Goal: Task Accomplishment & Management: Use online tool/utility

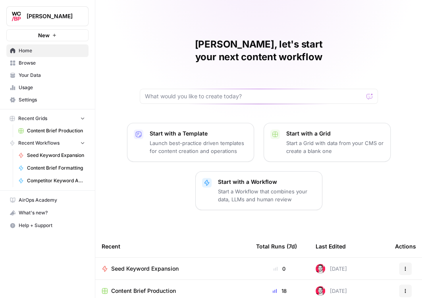
click at [47, 130] on span "Content Brief Production" at bounding box center [56, 130] width 58 height 7
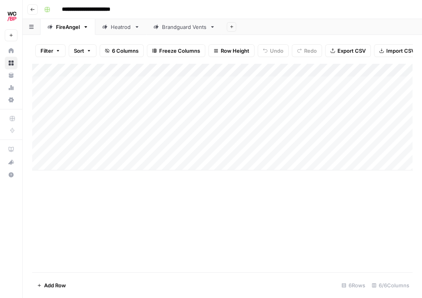
click at [192, 26] on div "Brandguard Vents" at bounding box center [184, 27] width 44 height 8
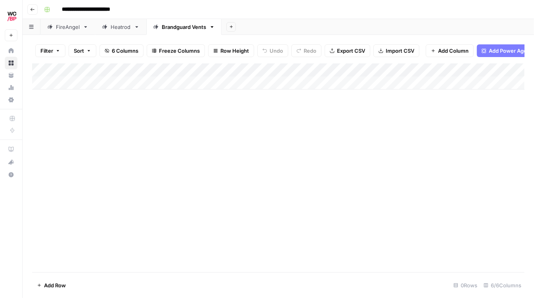
click at [76, 84] on div "Add Column" at bounding box center [278, 76] width 493 height 26
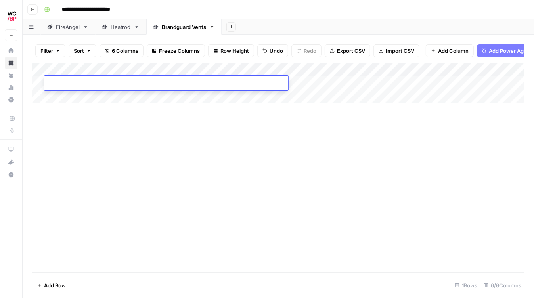
type textarea "**********"
click at [183, 148] on div "Add Column" at bounding box center [278, 167] width 493 height 209
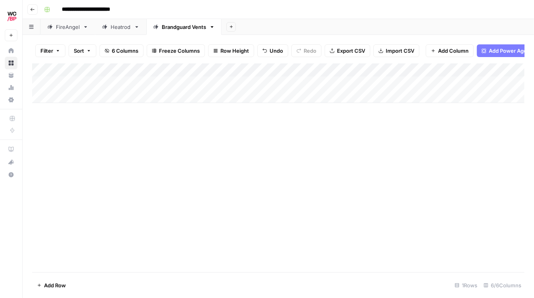
click at [121, 82] on div "Add Column" at bounding box center [278, 83] width 493 height 40
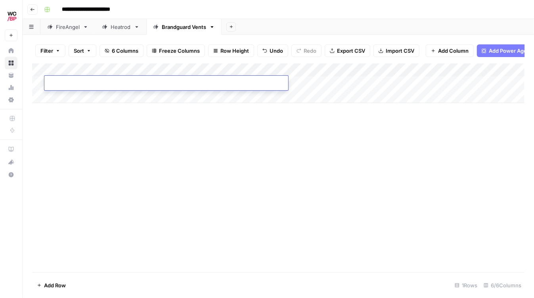
type textarea "**********"
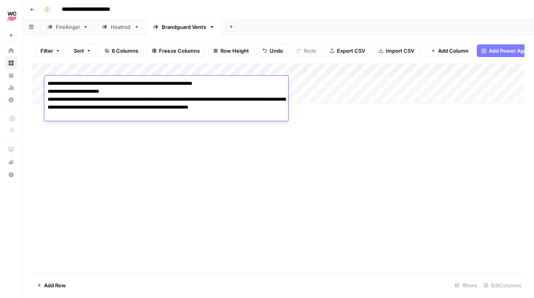
click at [176, 184] on div "Add Column" at bounding box center [278, 167] width 493 height 209
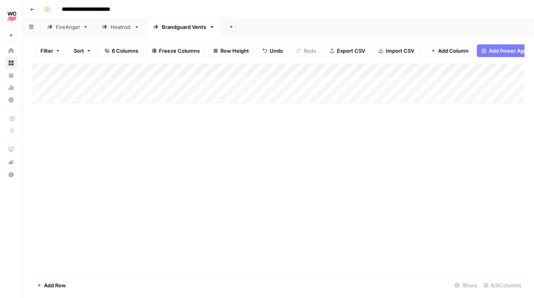
drag, startPoint x: 75, startPoint y: 95, endPoint x: 83, endPoint y: 96, distance: 8.0
click at [75, 95] on div "Add Column" at bounding box center [278, 83] width 493 height 40
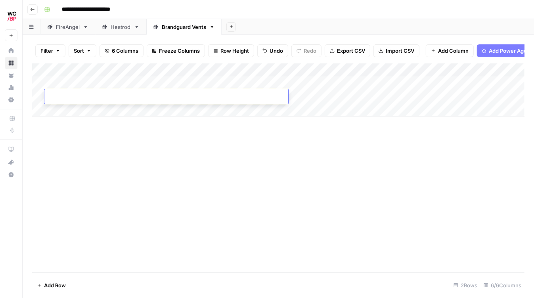
click at [169, 99] on textarea at bounding box center [166, 97] width 244 height 11
paste textarea "**********"
type textarea "**********"
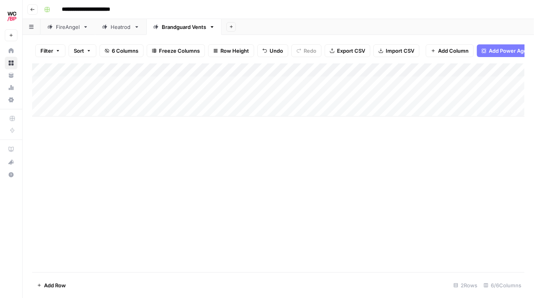
drag, startPoint x: 90, startPoint y: 171, endPoint x: 69, endPoint y: 129, distance: 47.5
click at [90, 171] on div "Add Column" at bounding box center [278, 167] width 493 height 209
click at [70, 117] on div "Add Column" at bounding box center [278, 167] width 493 height 209
click at [69, 110] on div "Add Column" at bounding box center [278, 89] width 493 height 53
paste textarea "**********"
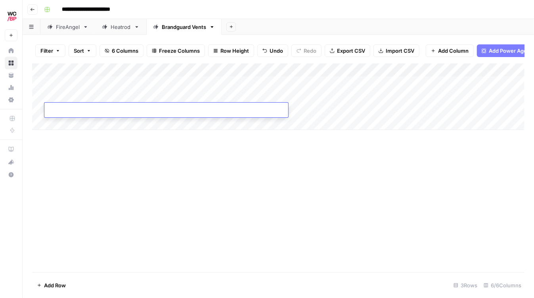
type textarea "**********"
drag, startPoint x: 94, startPoint y: 175, endPoint x: 72, endPoint y: 136, distance: 44.6
click at [92, 173] on div "Add Column" at bounding box center [278, 167] width 493 height 209
click at [73, 126] on div "Add Column" at bounding box center [278, 96] width 493 height 67
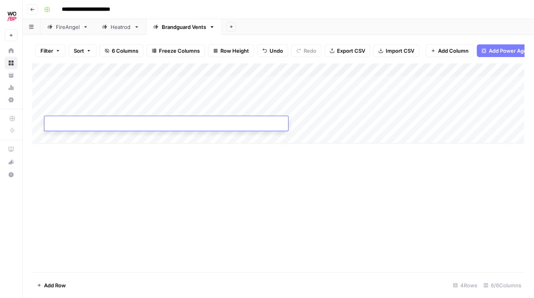
paste textarea "**********"
type textarea "**********"
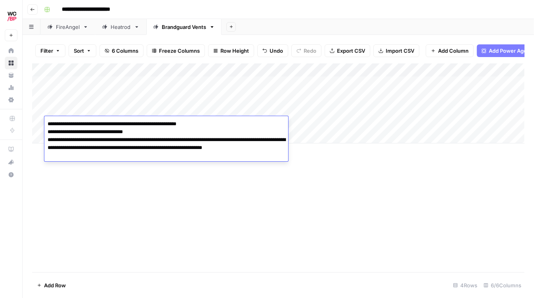
drag, startPoint x: 95, startPoint y: 184, endPoint x: 90, endPoint y: 178, distance: 7.9
click at [94, 184] on div "Add Column" at bounding box center [278, 167] width 493 height 209
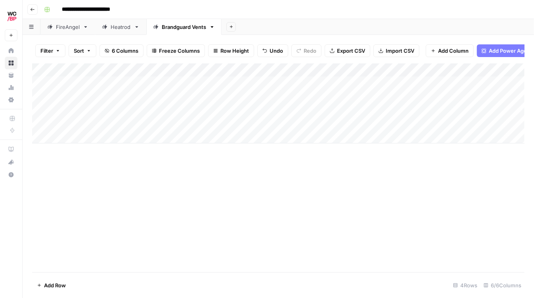
click at [66, 132] on div "Add Column" at bounding box center [278, 103] width 493 height 80
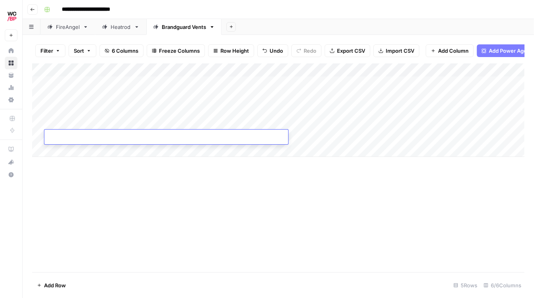
drag, startPoint x: 147, startPoint y: 129, endPoint x: 128, endPoint y: 135, distance: 20.1
click at [137, 132] on div "Add Column" at bounding box center [278, 110] width 493 height 94
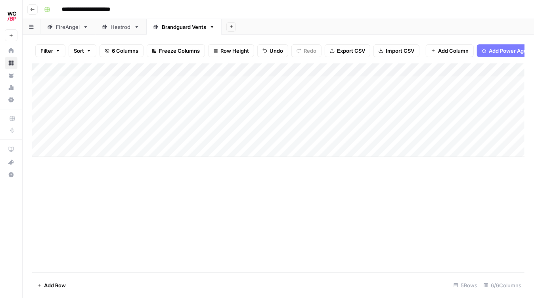
click at [124, 138] on div "Add Column" at bounding box center [278, 110] width 493 height 94
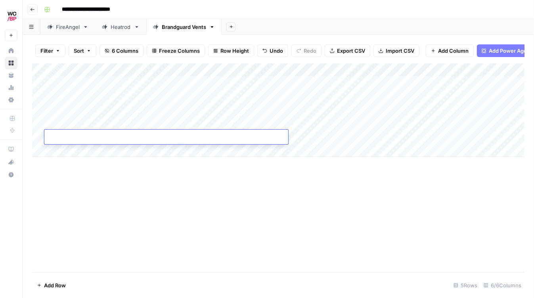
type textarea "**********"
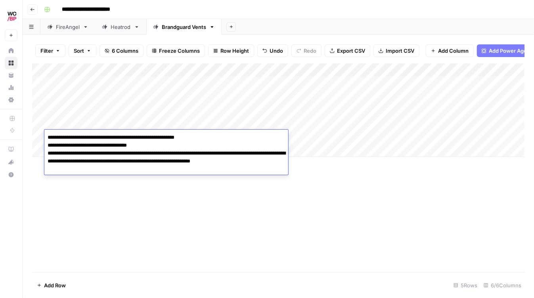
click at [150, 189] on div "Add Column" at bounding box center [278, 167] width 493 height 209
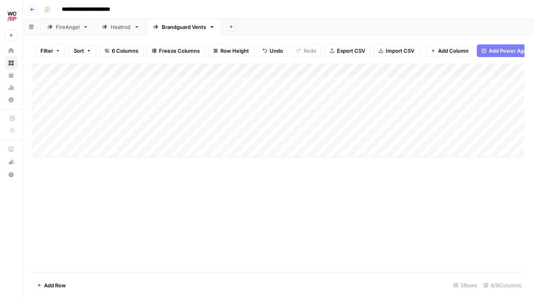
click at [388, 71] on div "Add Column" at bounding box center [278, 110] width 493 height 94
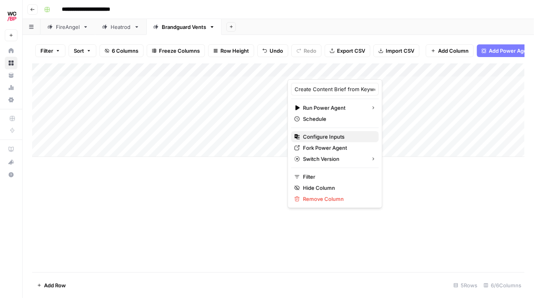
click at [317, 134] on span "Configure Inputs" at bounding box center [337, 137] width 69 height 8
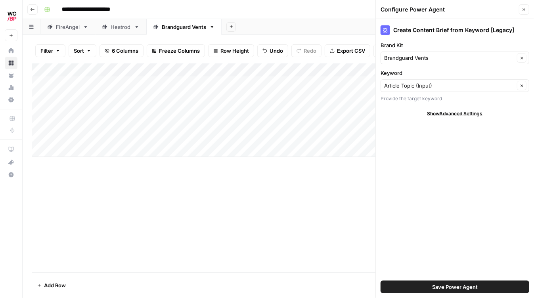
click at [421, 7] on icon "button" at bounding box center [524, 9] width 5 height 5
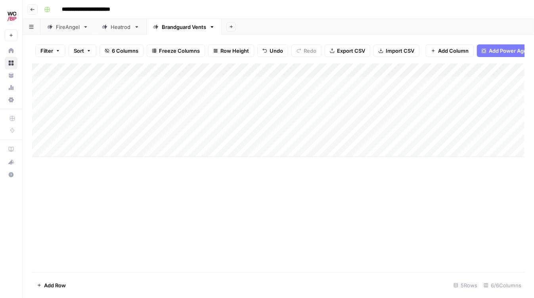
click at [398, 71] on div "Add Column" at bounding box center [278, 110] width 493 height 94
click at [420, 89] on span "All Rows" at bounding box center [426, 88] width 50 height 8
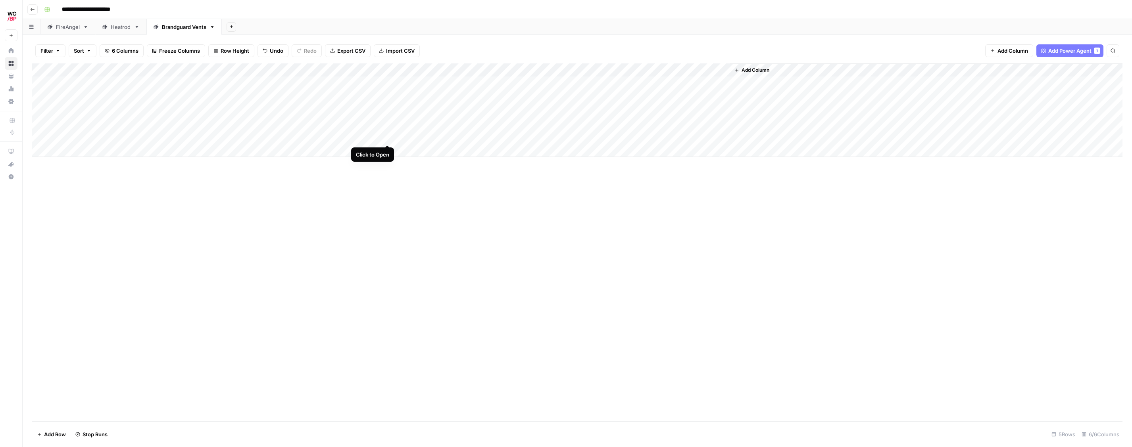
click at [387, 136] on div "Add Column" at bounding box center [577, 110] width 1090 height 94
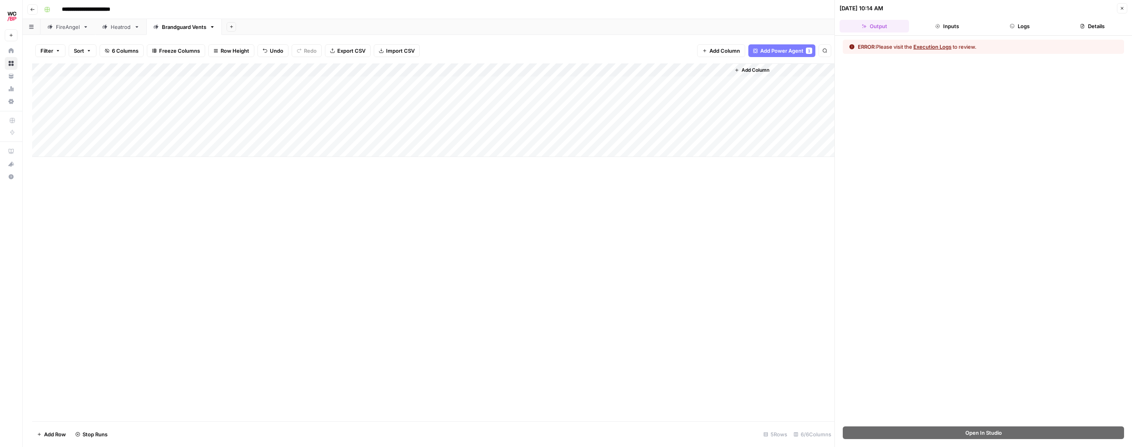
click at [421, 29] on button "Logs" at bounding box center [1019, 26] width 69 height 13
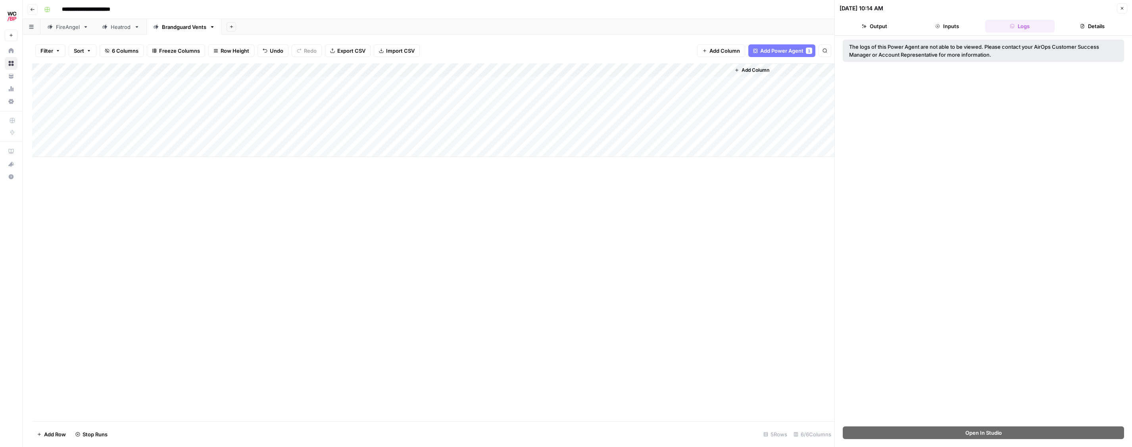
click at [421, 30] on button "Details" at bounding box center [1092, 26] width 69 height 13
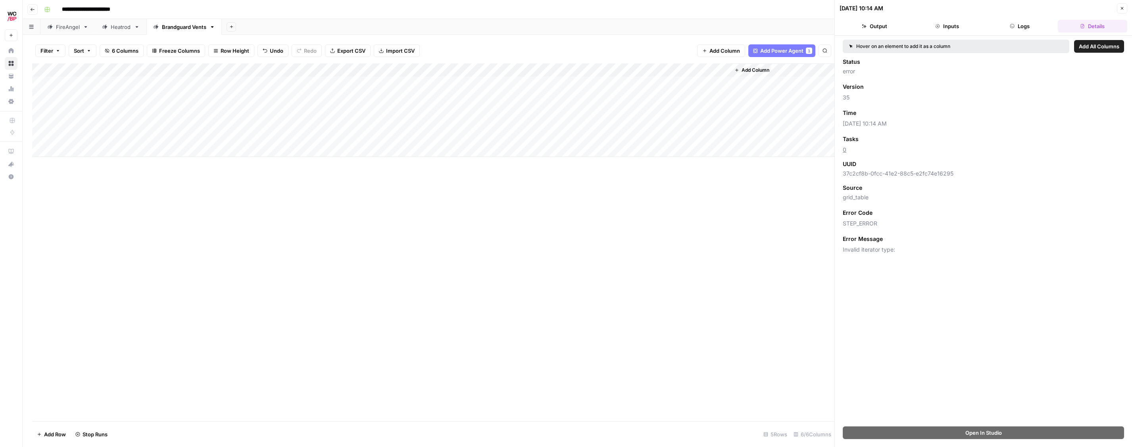
click at [421, 225] on div "Add Column" at bounding box center [433, 242] width 802 height 358
click at [397, 138] on div "Add Column" at bounding box center [433, 110] width 802 height 94
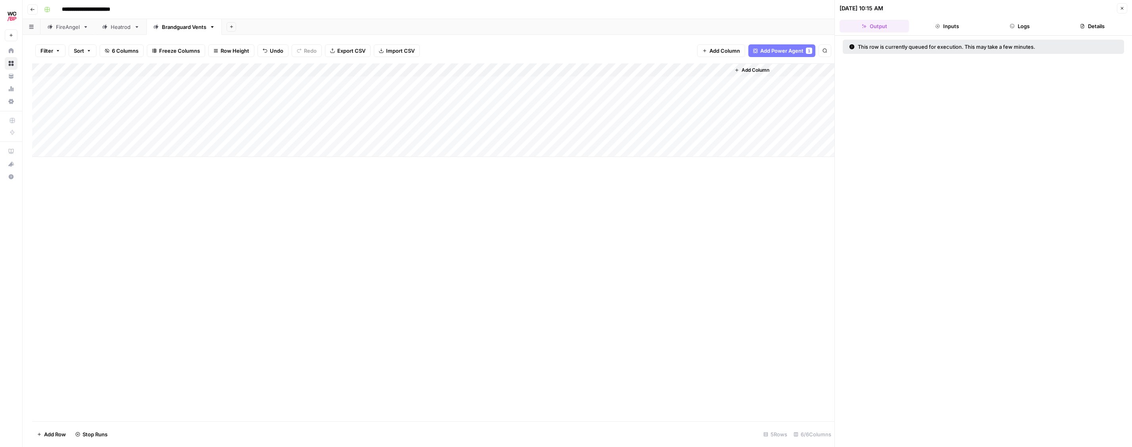
drag, startPoint x: 428, startPoint y: 223, endPoint x: 191, endPoint y: 162, distance: 245.0
click at [421, 223] on div "Add Column" at bounding box center [433, 242] width 802 height 358
click at [397, 84] on div "Add Column" at bounding box center [433, 110] width 802 height 94
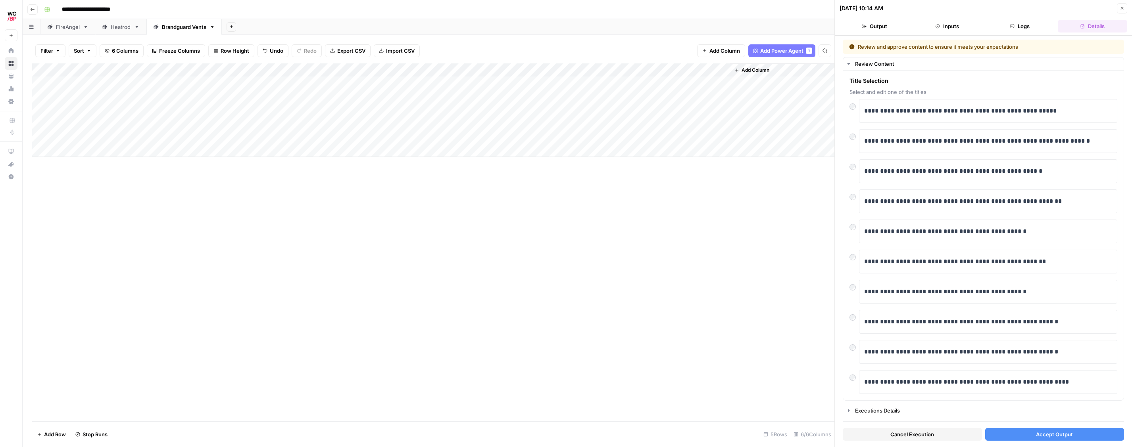
click at [421, 298] on span "Accept Output" at bounding box center [1054, 435] width 37 height 8
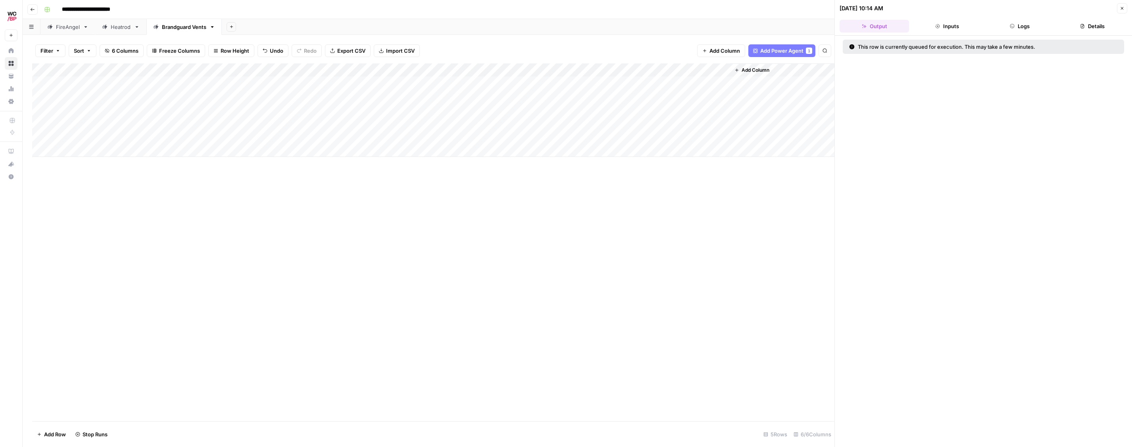
click at [349, 96] on div "Add Column" at bounding box center [433, 110] width 802 height 94
click at [196, 136] on div "Add Column" at bounding box center [433, 110] width 802 height 94
click at [216, 140] on div "Add Column" at bounding box center [433, 110] width 802 height 94
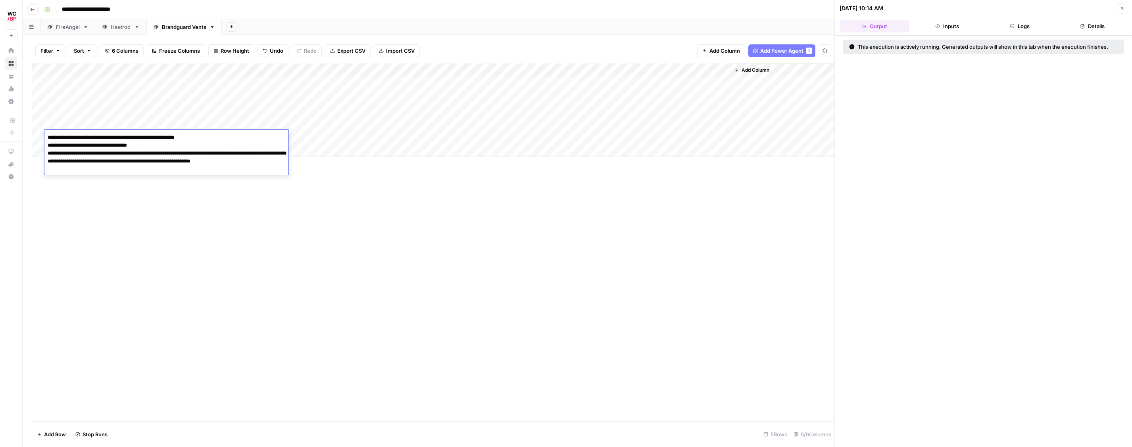
drag, startPoint x: 157, startPoint y: 143, endPoint x: 158, endPoint y: 147, distance: 4.3
click at [157, 143] on textarea "**********" at bounding box center [166, 153] width 244 height 43
drag, startPoint x: 75, startPoint y: 154, endPoint x: 45, endPoint y: 148, distance: 30.5
click at [45, 148] on textarea "**********" at bounding box center [166, 153] width 244 height 43
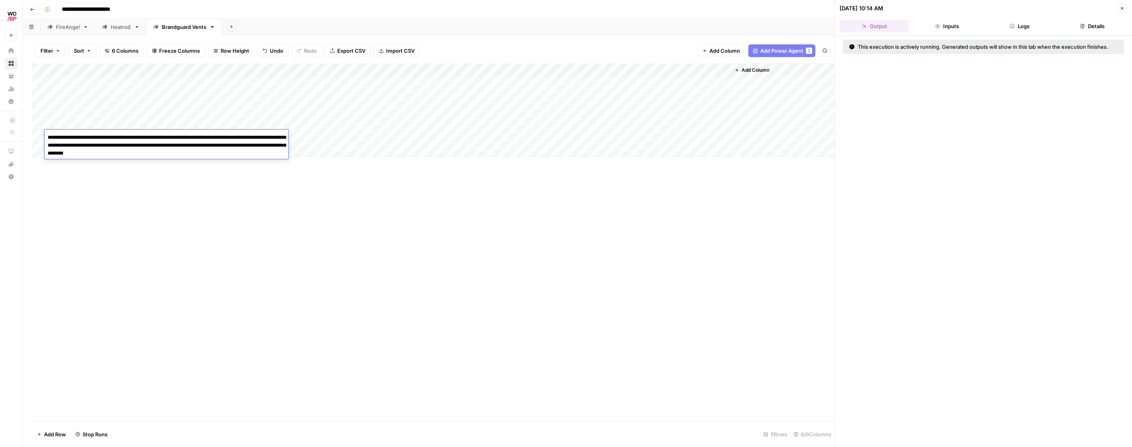
type textarea "**********"
drag, startPoint x: 357, startPoint y: 207, endPoint x: 355, endPoint y: 183, distance: 23.5
click at [357, 207] on div "Add Column" at bounding box center [433, 242] width 802 height 358
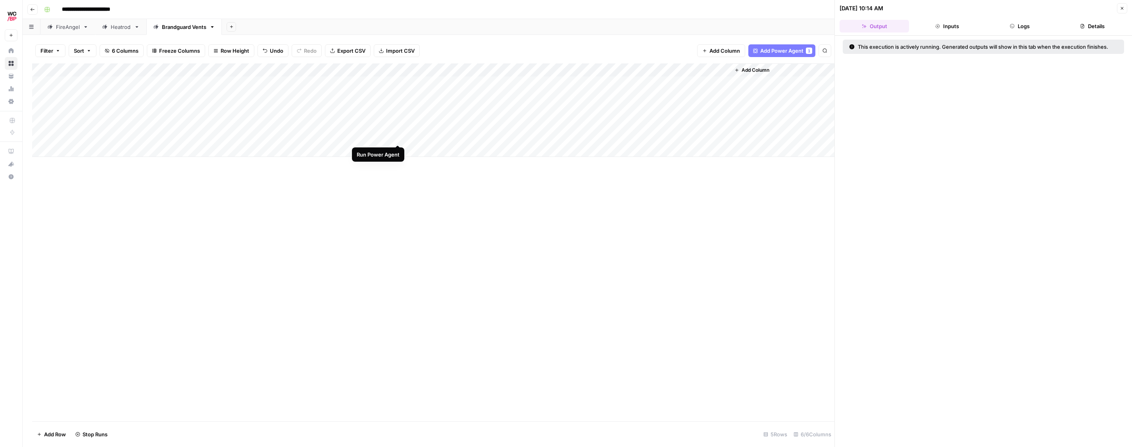
click at [397, 136] on div "Add Column" at bounding box center [433, 110] width 802 height 94
click at [400, 96] on div "Add Column" at bounding box center [433, 110] width 802 height 94
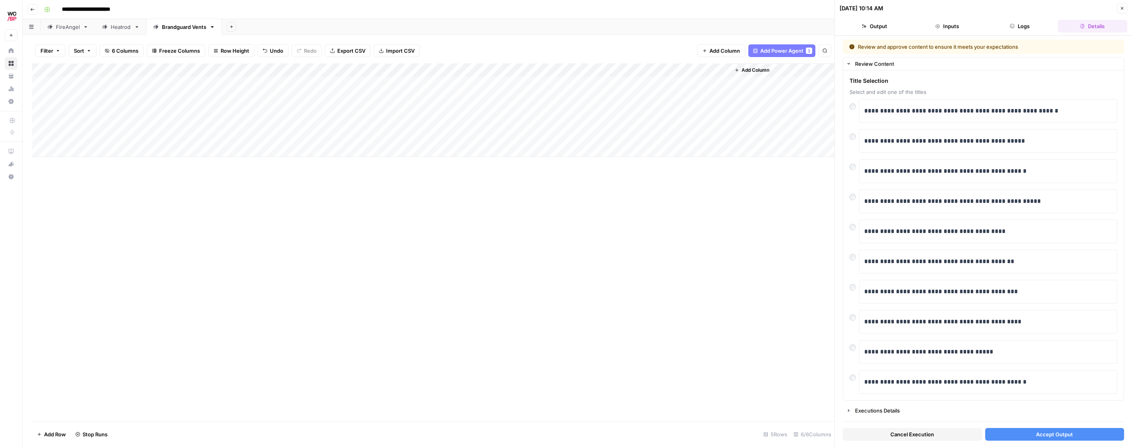
click at [421, 298] on span "Accept Output" at bounding box center [1054, 435] width 37 height 8
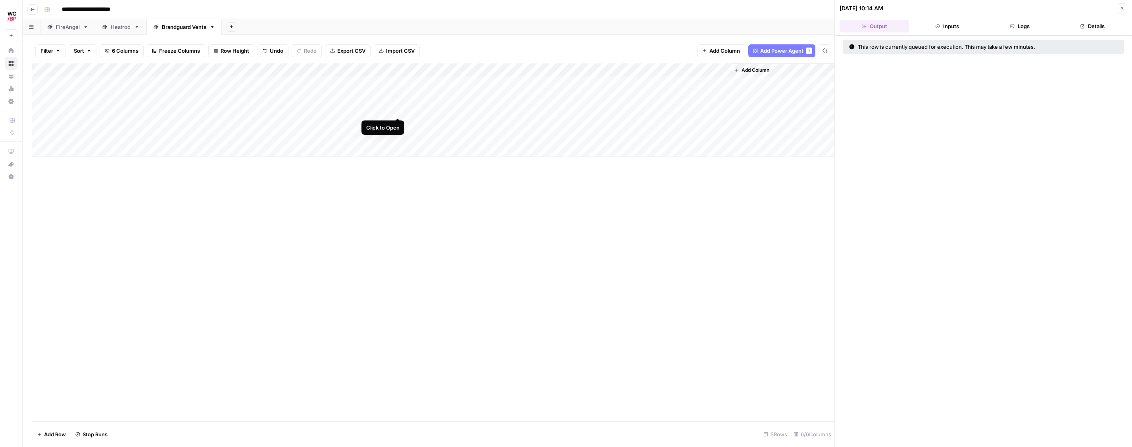
click at [396, 109] on div "Add Column" at bounding box center [433, 110] width 802 height 94
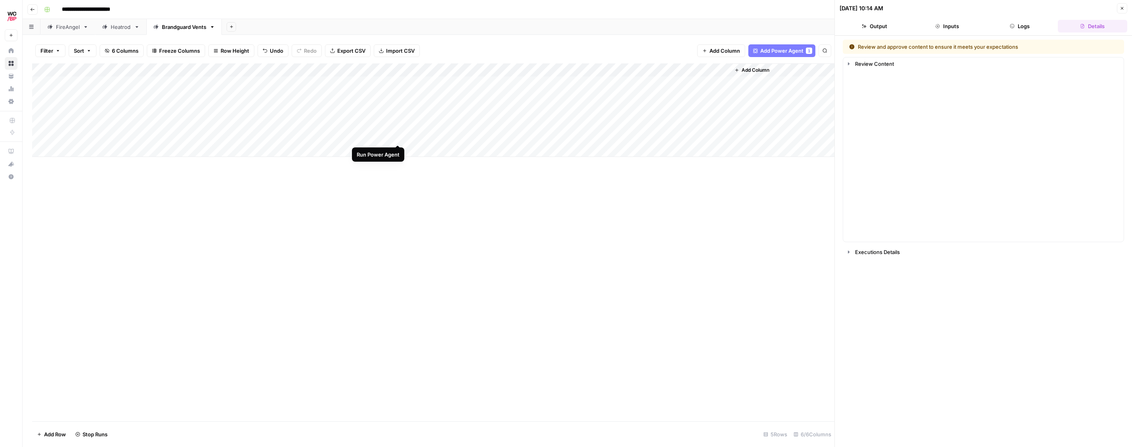
click at [398, 136] on div "Add Column" at bounding box center [433, 110] width 802 height 94
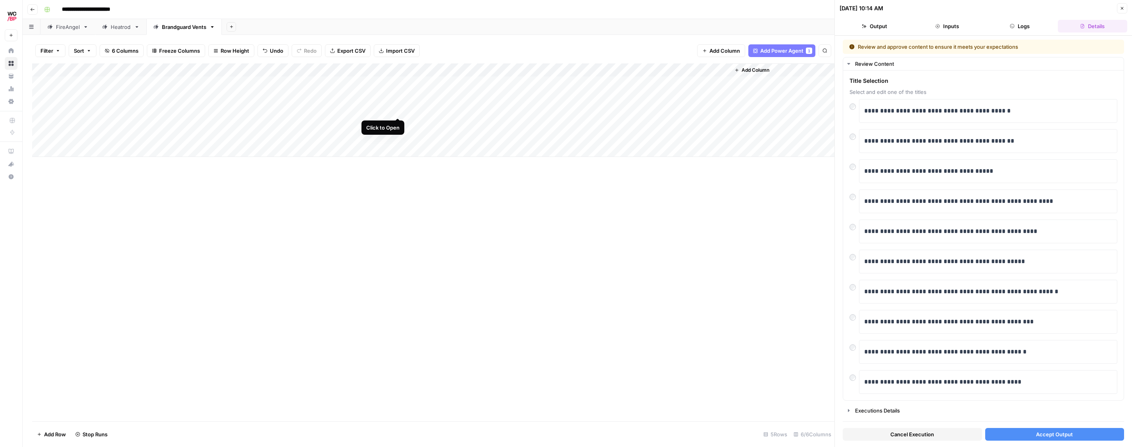
click at [396, 109] on div "Add Column" at bounding box center [433, 110] width 802 height 94
click at [421, 298] on span "Accept Output" at bounding box center [1054, 435] width 37 height 8
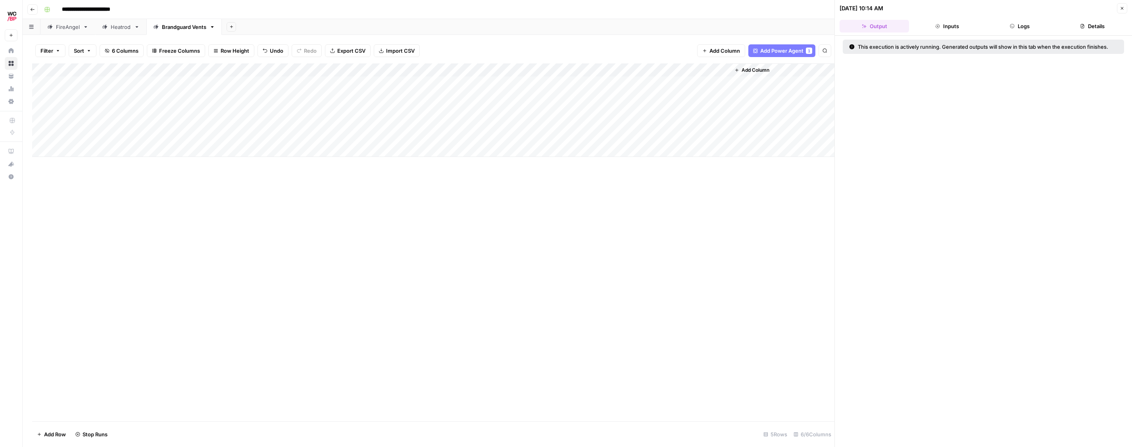
click at [408, 184] on div "Add Column" at bounding box center [433, 242] width 802 height 358
click at [398, 123] on div "Add Column" at bounding box center [433, 110] width 802 height 94
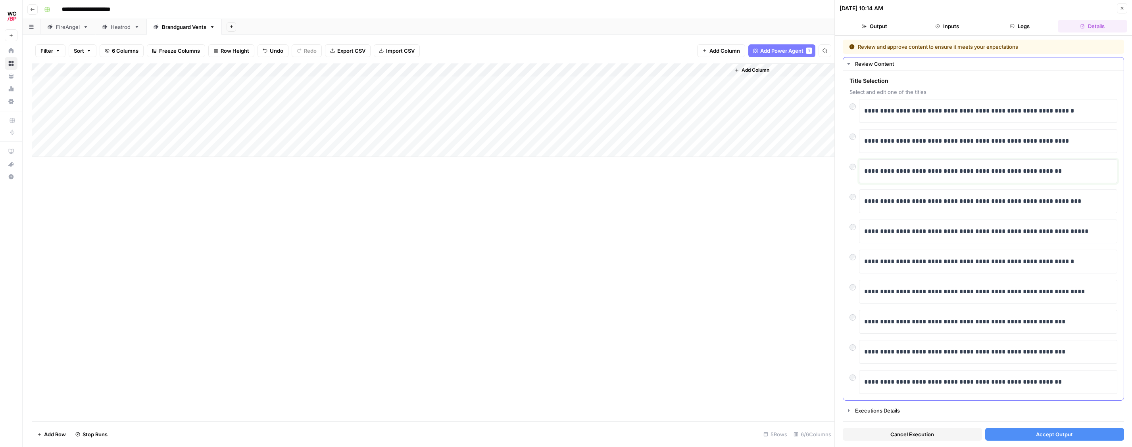
click at [421, 170] on p "**********" at bounding box center [988, 171] width 248 height 10
click at [421, 298] on span "Accept Output" at bounding box center [1054, 435] width 37 height 8
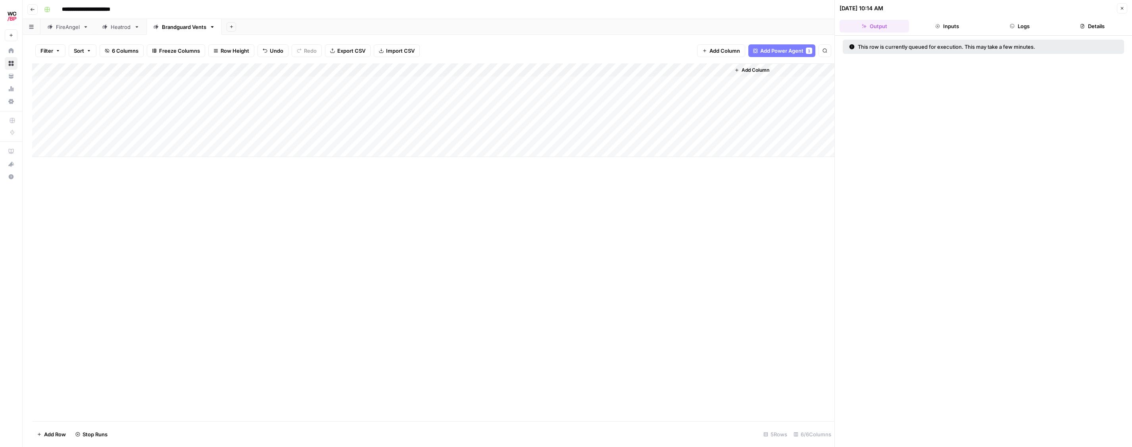
click at [317, 139] on div "Add Column" at bounding box center [433, 110] width 802 height 94
click at [421, 26] on icon "button" at bounding box center [1082, 26] width 5 height 5
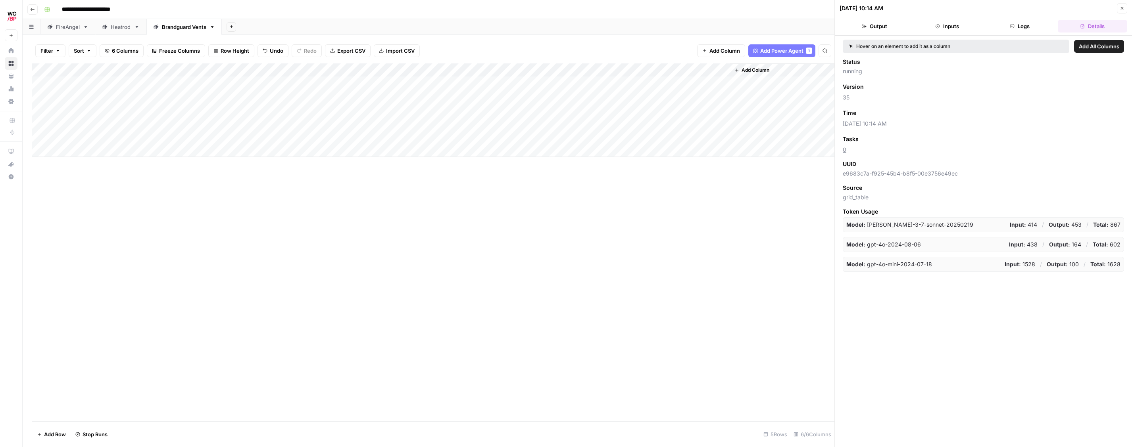
click at [421, 27] on button "Logs" at bounding box center [1019, 26] width 69 height 13
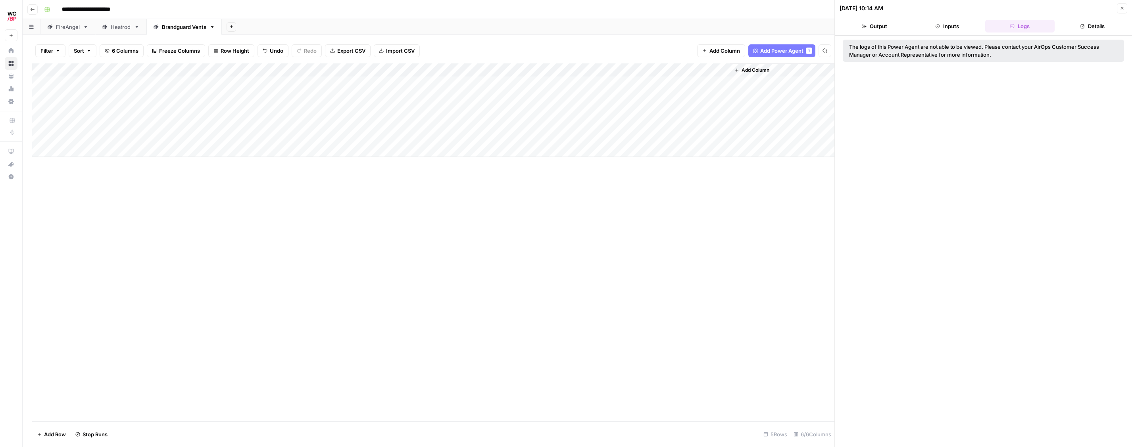
click at [421, 28] on button "Inputs" at bounding box center [946, 26] width 69 height 13
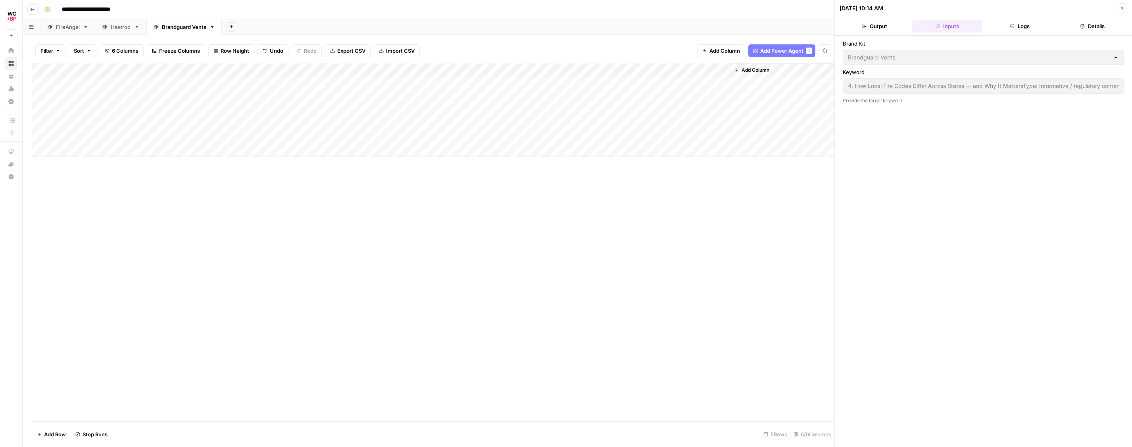
click at [337, 213] on div "Add Column" at bounding box center [433, 242] width 802 height 358
drag, startPoint x: 306, startPoint y: 189, endPoint x: 244, endPoint y: 150, distance: 73.5
click at [306, 188] on div "Add Column" at bounding box center [433, 242] width 802 height 358
click at [238, 133] on div "Add Column" at bounding box center [433, 110] width 802 height 94
click at [349, 138] on div "Add Column" at bounding box center [433, 110] width 802 height 94
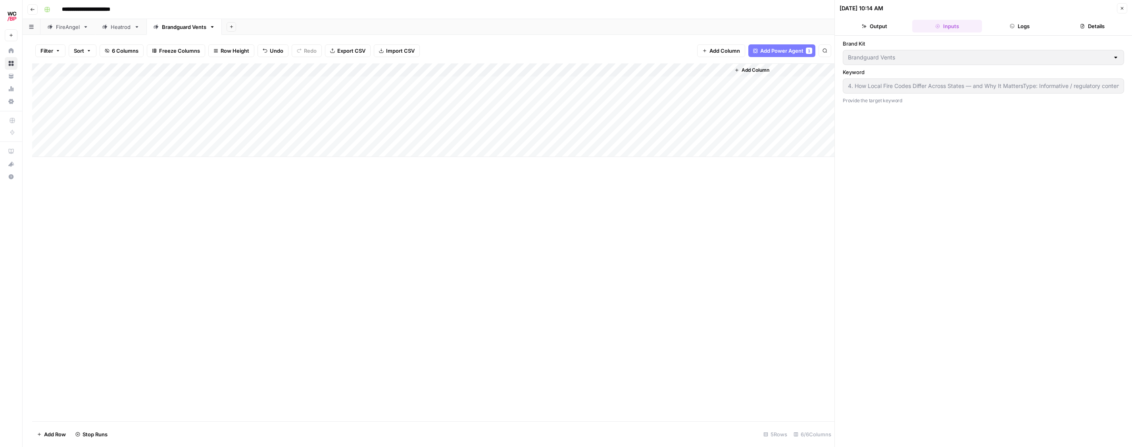
type input "4. How Local Fire Codes Differ Across States — and Why It MattersType: Informat…"
click at [349, 138] on div "Add Column" at bounding box center [433, 110] width 802 height 94
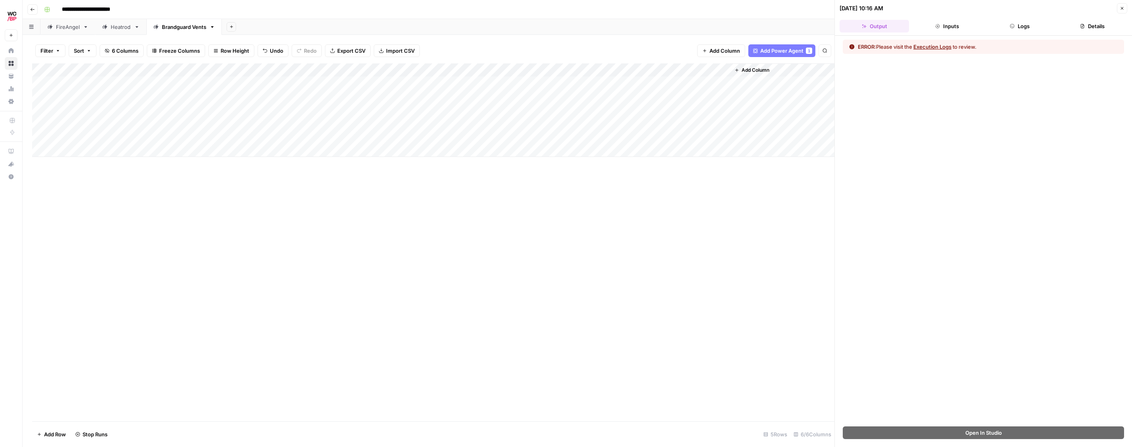
click at [421, 25] on button "Details" at bounding box center [1092, 26] width 69 height 13
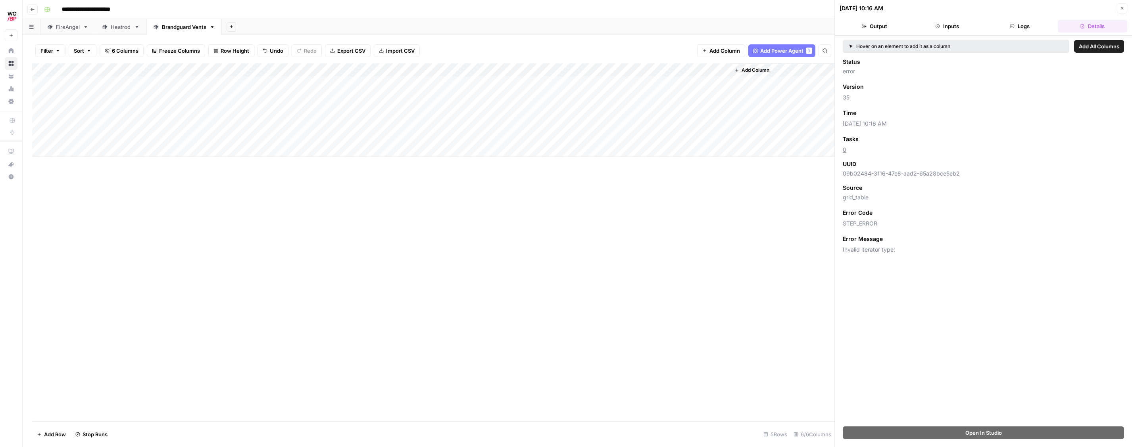
drag, startPoint x: 588, startPoint y: 214, endPoint x: 511, endPoint y: 173, distance: 87.0
click at [421, 214] on div "Add Column" at bounding box center [433, 242] width 802 height 358
click at [395, 136] on div "Add Column" at bounding box center [433, 110] width 802 height 94
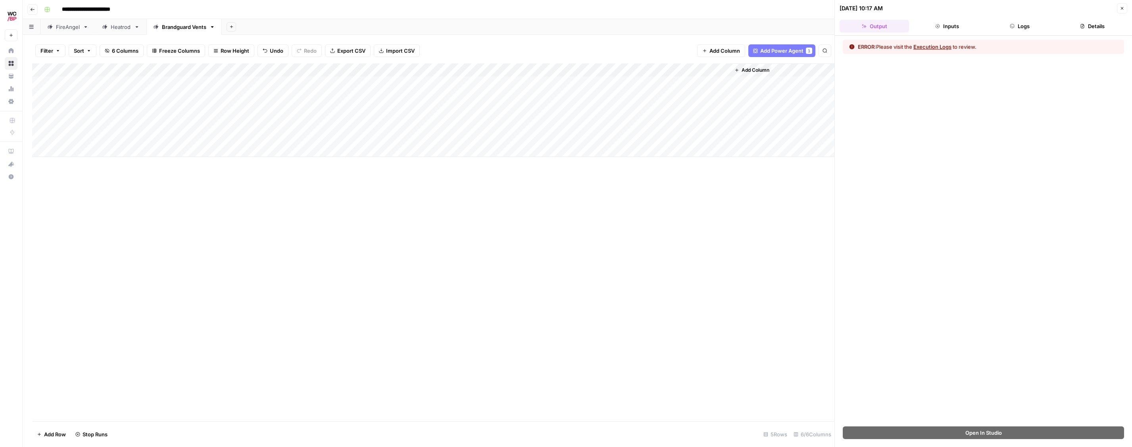
click at [119, 135] on div "Add Column" at bounding box center [433, 110] width 802 height 94
click at [421, 27] on button "Logs" at bounding box center [1019, 26] width 69 height 13
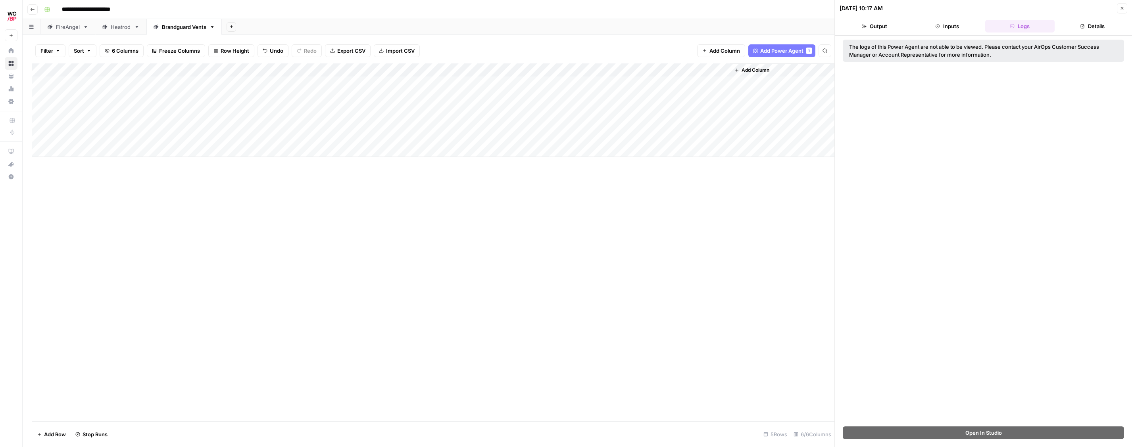
click at [421, 27] on button "Details" at bounding box center [1092, 26] width 69 height 13
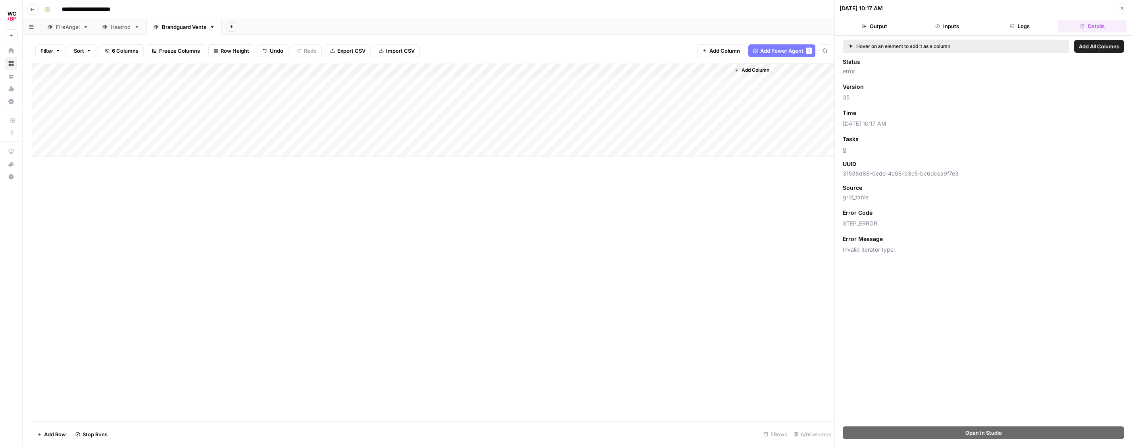
drag, startPoint x: 885, startPoint y: 227, endPoint x: 858, endPoint y: 227, distance: 26.6
click at [421, 222] on div "Hover on an element to add it as a column Add All Columns Status error Version …" at bounding box center [983, 231] width 297 height 391
click at [421, 234] on div "Error Message Add as Column" at bounding box center [983, 239] width 281 height 10
drag, startPoint x: 466, startPoint y: 202, endPoint x: 449, endPoint y: 199, distance: 17.3
click at [421, 202] on div "Add Column" at bounding box center [433, 242] width 802 height 358
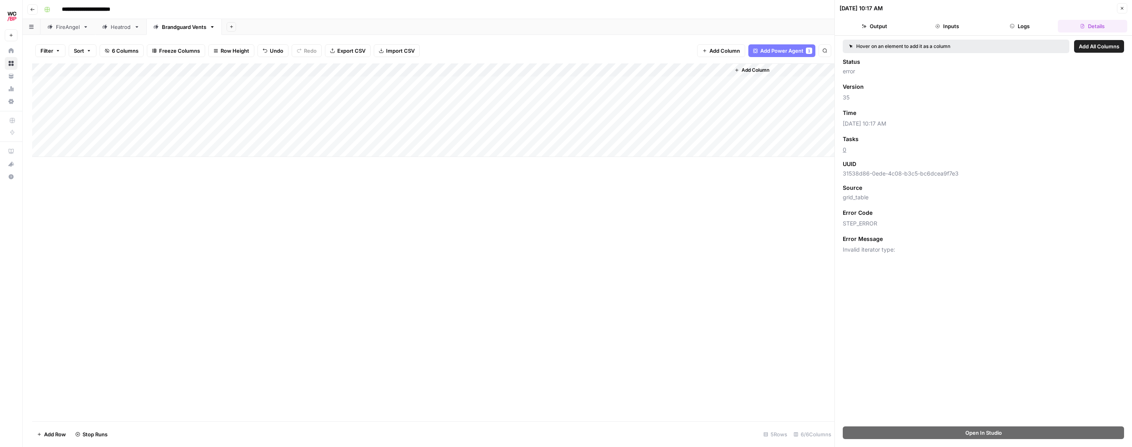
click at [164, 142] on div "Add Column" at bounding box center [433, 110] width 802 height 94
drag, startPoint x: 203, startPoint y: 138, endPoint x: 235, endPoint y: 152, distance: 35.4
click at [235, 152] on textarea "**********" at bounding box center [166, 145] width 244 height 27
type textarea "**********"
click at [372, 173] on div "Add Column" at bounding box center [433, 242] width 802 height 358
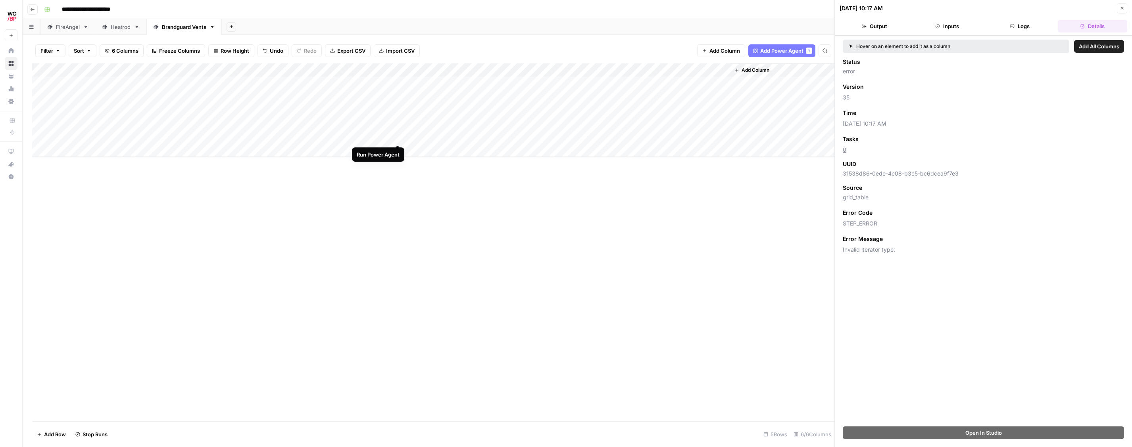
click at [397, 138] on div "Add Column" at bounding box center [433, 110] width 802 height 94
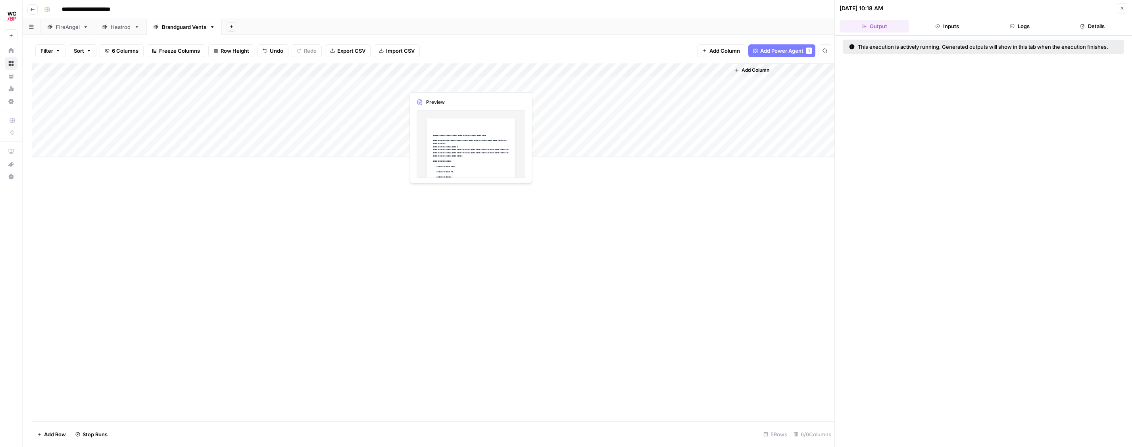
click at [421, 85] on div "Add Column" at bounding box center [433, 110] width 802 height 94
click at [421, 84] on div "Add Column" at bounding box center [433, 110] width 802 height 94
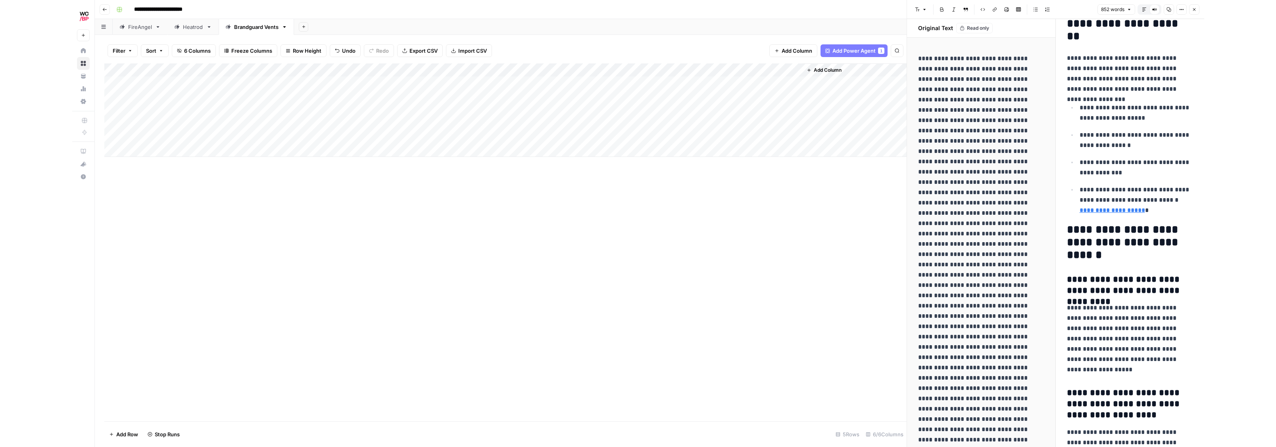
scroll to position [2815, 0]
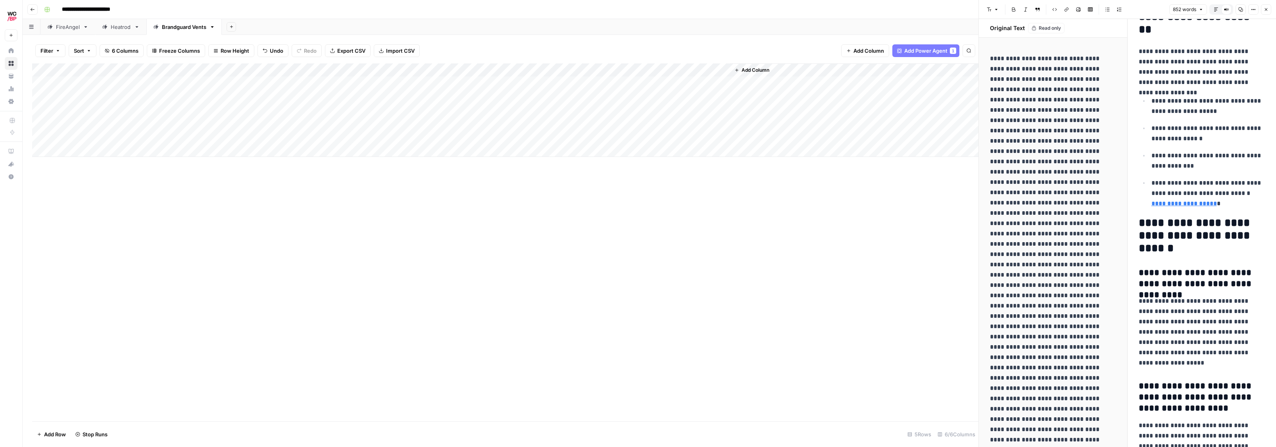
click at [421, 84] on div "Add Column" at bounding box center [505, 110] width 946 height 94
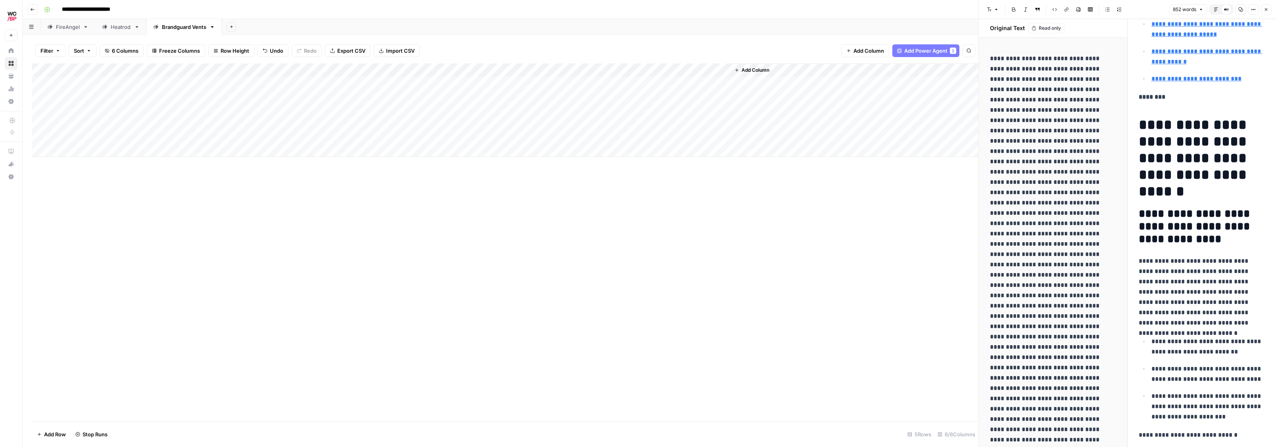
scroll to position [0, 0]
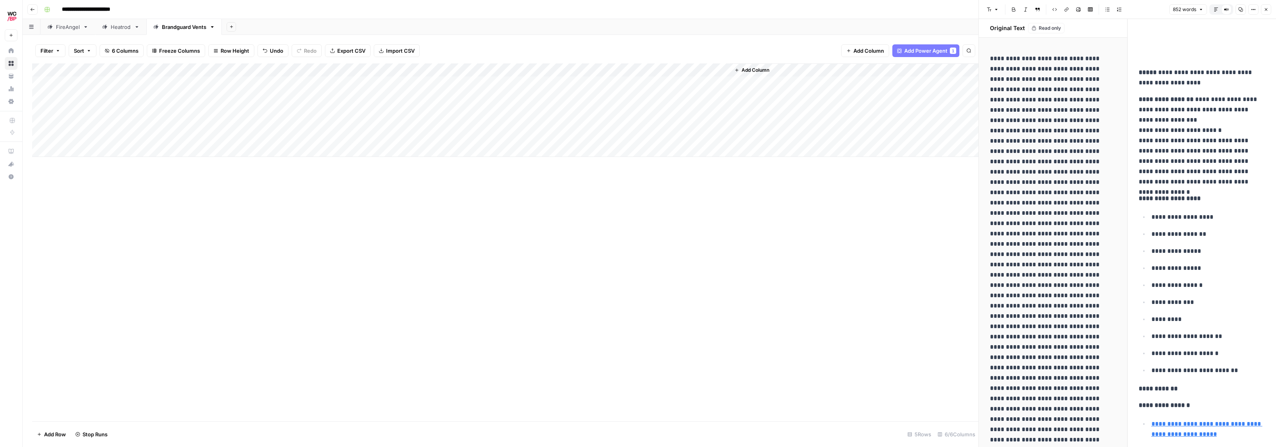
click at [421, 96] on div "Add Column" at bounding box center [505, 110] width 946 height 94
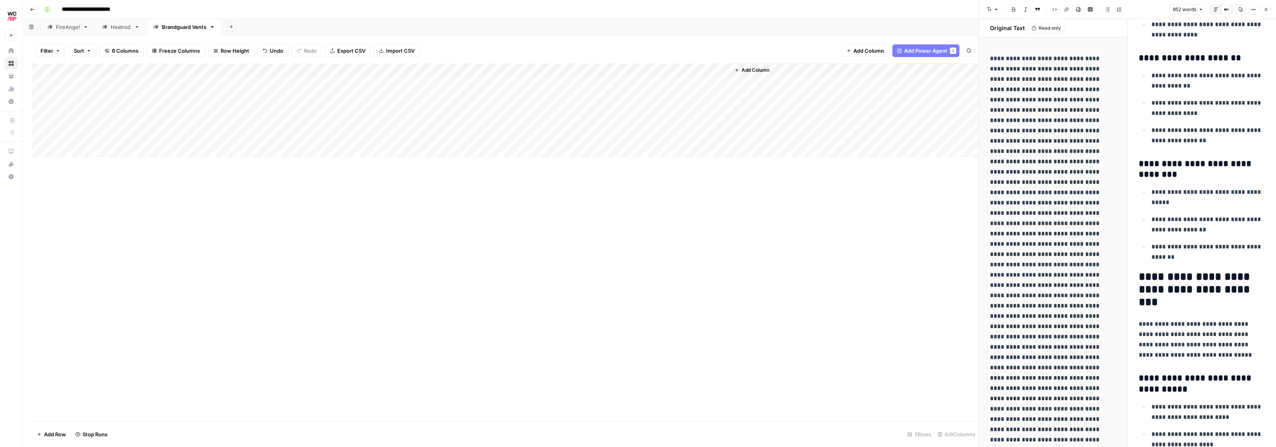
scroll to position [1863, 0]
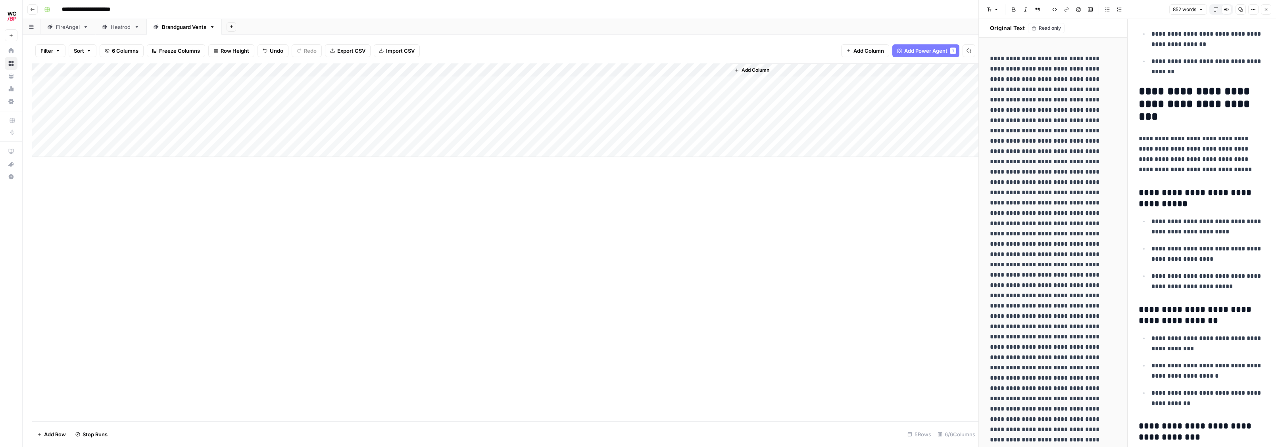
click at [421, 45] on div "Filter Sort 6 Columns Freeze Columns Row Height Undo Redo Export CSV Import CSV…" at bounding box center [505, 50] width 946 height 25
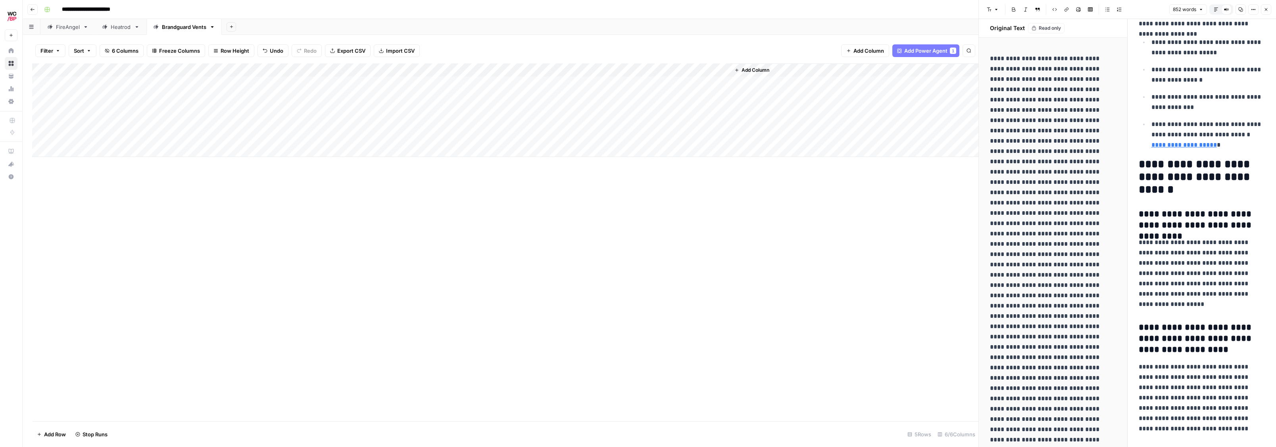
scroll to position [3014, 0]
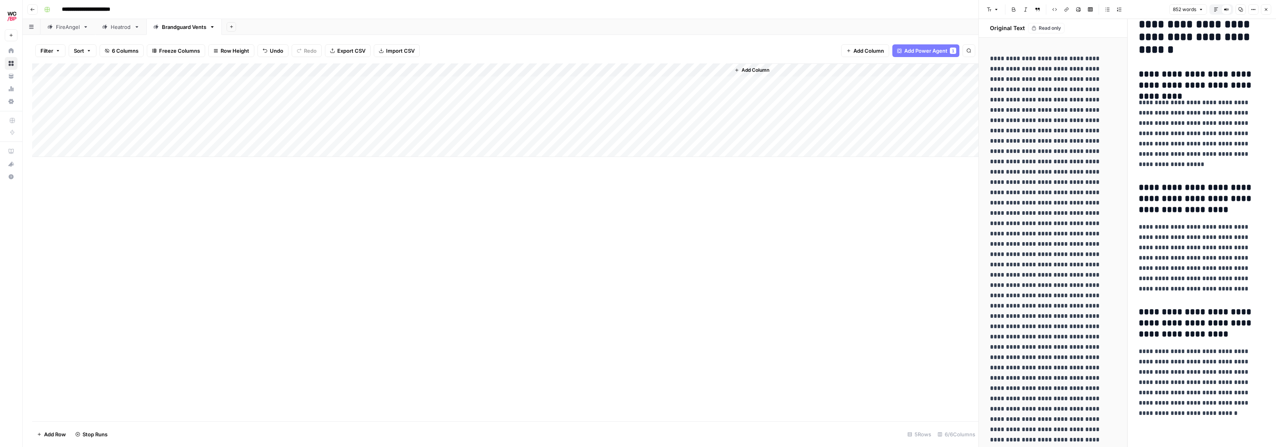
click at [421, 203] on div "Add Column" at bounding box center [505, 242] width 946 height 358
click at [396, 137] on div "Add Column" at bounding box center [505, 110] width 946 height 94
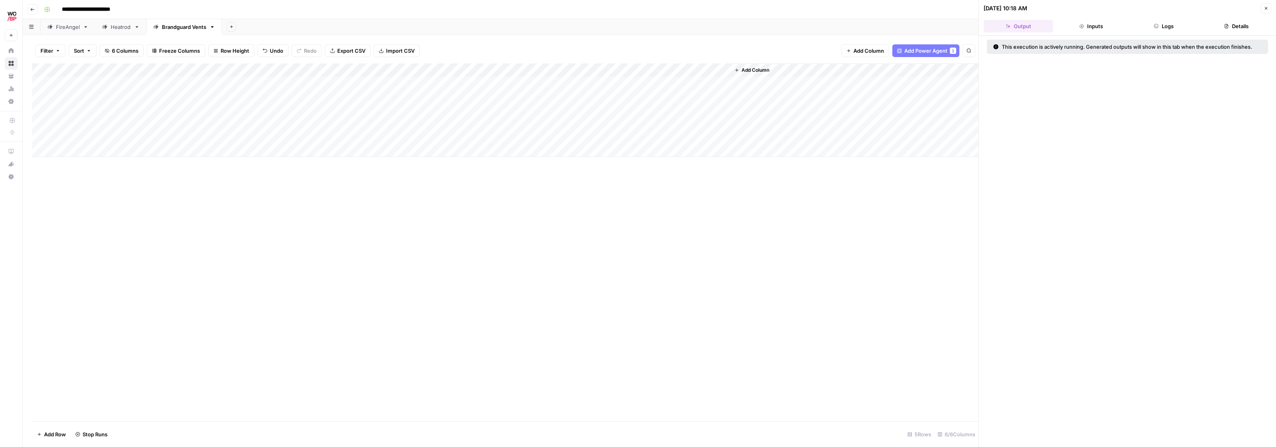
click at [357, 132] on div "Add Column" at bounding box center [505, 110] width 946 height 94
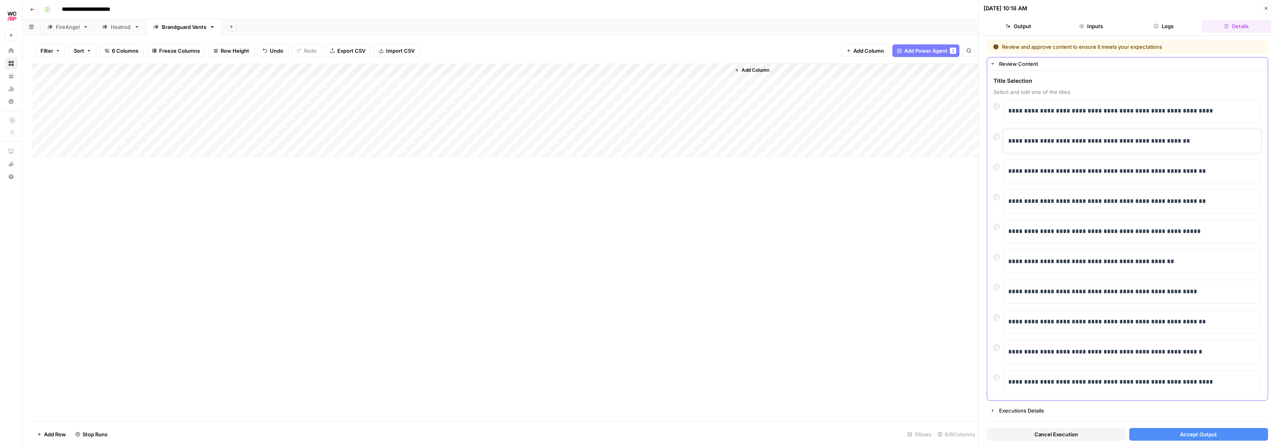
click at [421, 148] on div "**********" at bounding box center [1132, 141] width 248 height 17
click at [421, 298] on button "Accept Output" at bounding box center [1198, 434] width 139 height 13
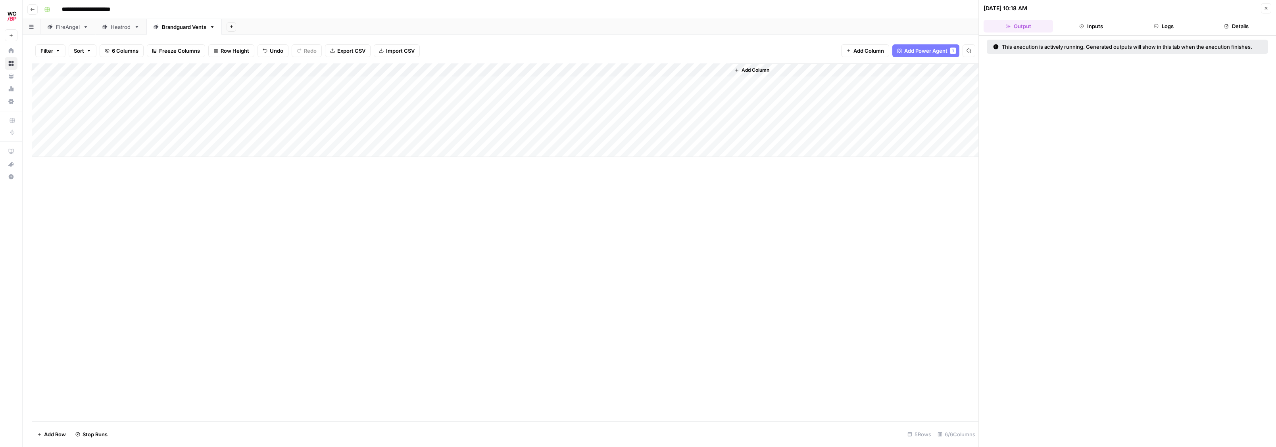
click at [420, 221] on div "Add Column" at bounding box center [505, 242] width 946 height 358
click at [421, 83] on div "Add Column" at bounding box center [505, 110] width 946 height 94
click at [421, 84] on div "Add Column" at bounding box center [505, 110] width 946 height 94
click at [421, 127] on div "Add Column" at bounding box center [505, 110] width 946 height 94
click at [421, 123] on div "Add Column" at bounding box center [505, 110] width 946 height 94
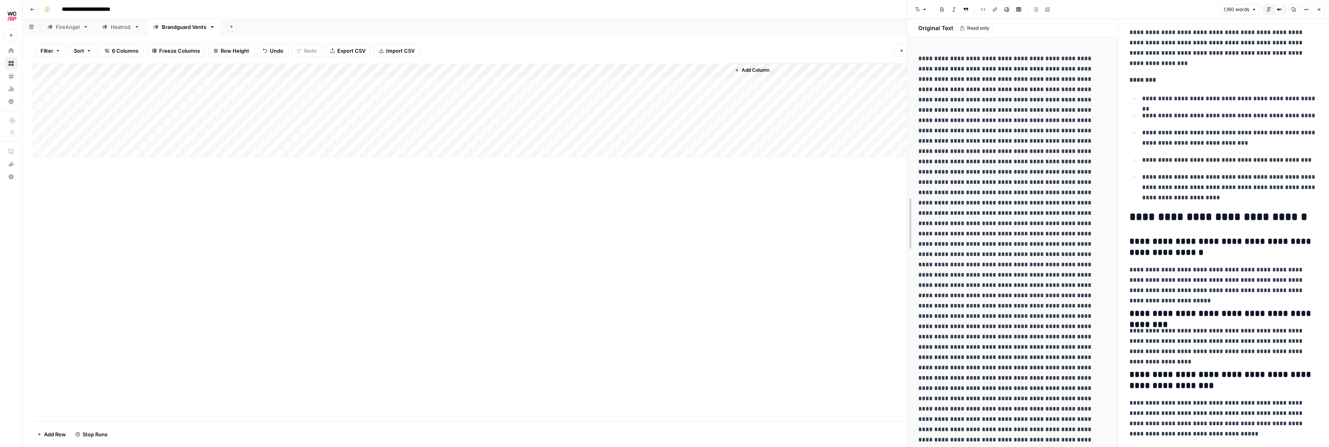
scroll to position [2521, 0]
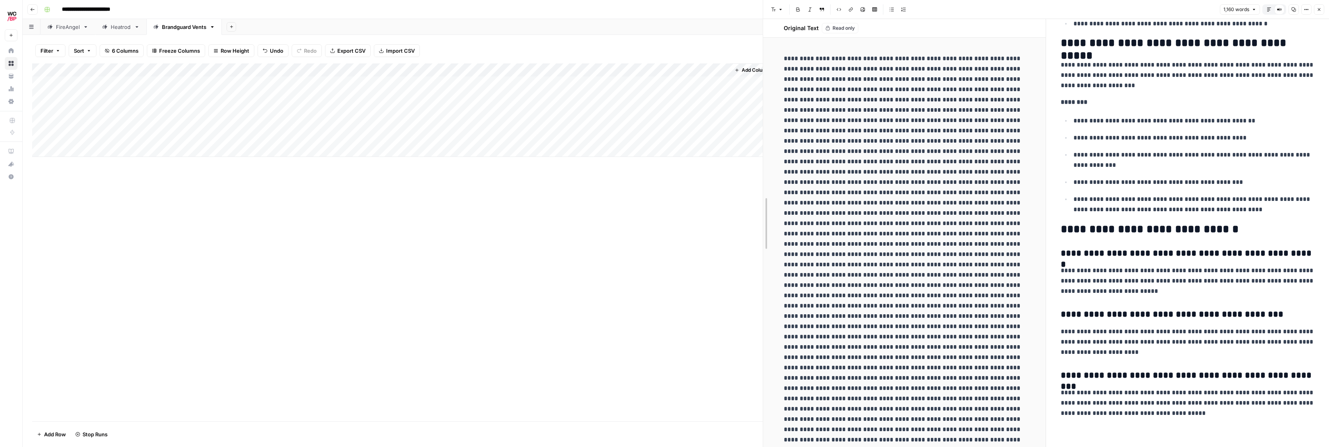
drag, startPoint x: 990, startPoint y: 218, endPoint x: 770, endPoint y: 232, distance: 220.2
drag, startPoint x: 635, startPoint y: 211, endPoint x: 553, endPoint y: 114, distance: 127.7
click at [421, 210] on div "Add Column" at bounding box center [397, 242] width 730 height 358
click at [421, 71] on div "Add Column" at bounding box center [397, 110] width 730 height 94
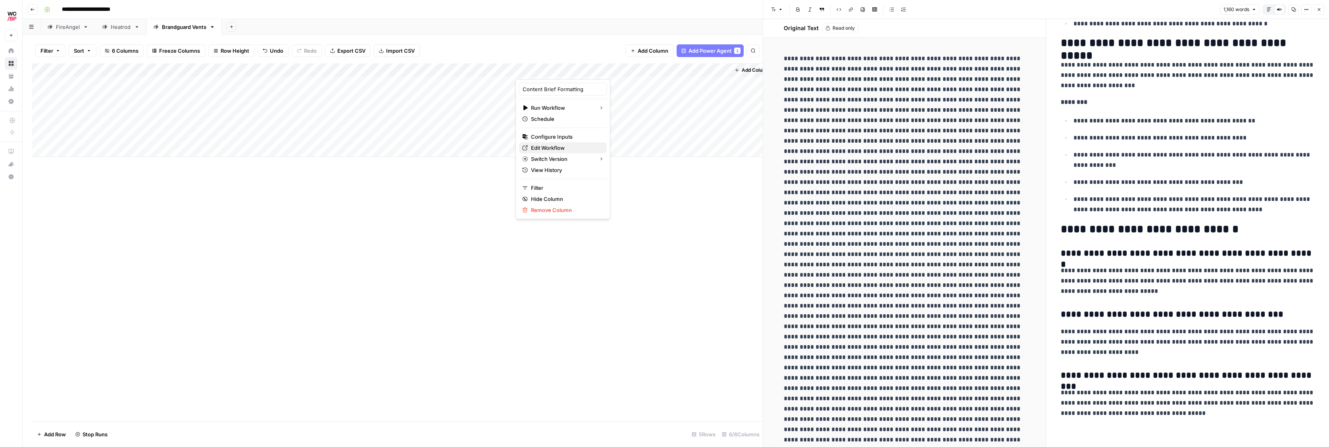
click at [421, 148] on span "Edit Workflow" at bounding box center [565, 148] width 69 height 8
click at [421, 82] on div "Add Column" at bounding box center [397, 110] width 730 height 94
click at [421, 10] on button "Close" at bounding box center [1318, 9] width 10 height 10
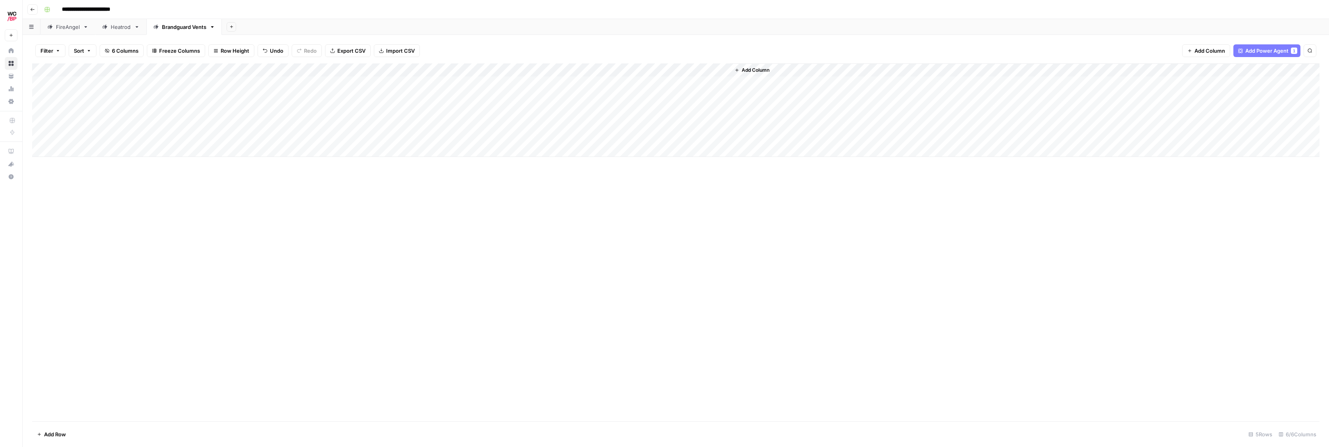
click at [421, 83] on div "Add Column" at bounding box center [675, 110] width 1287 height 94
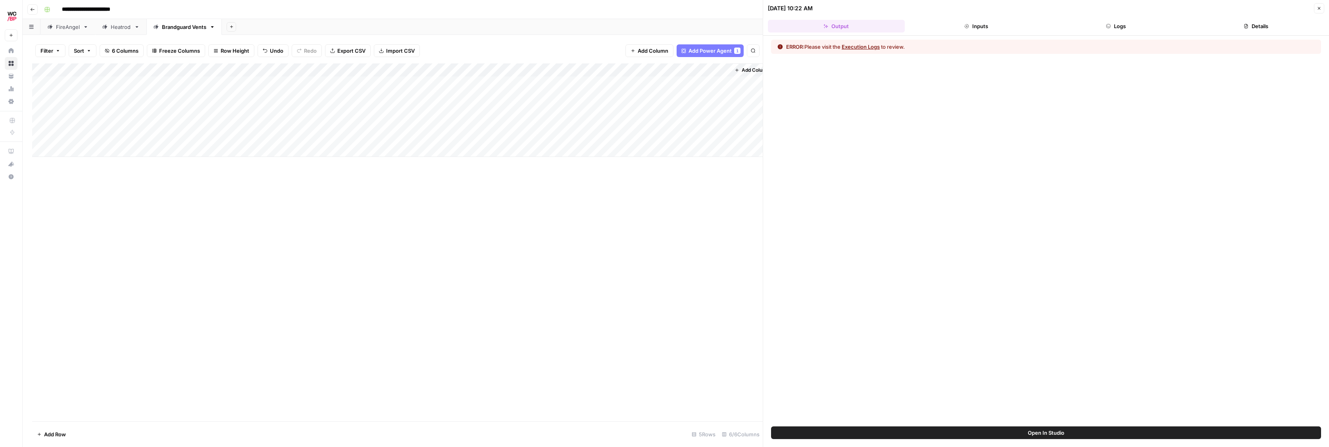
click at [421, 20] on button "Logs" at bounding box center [1115, 26] width 137 height 13
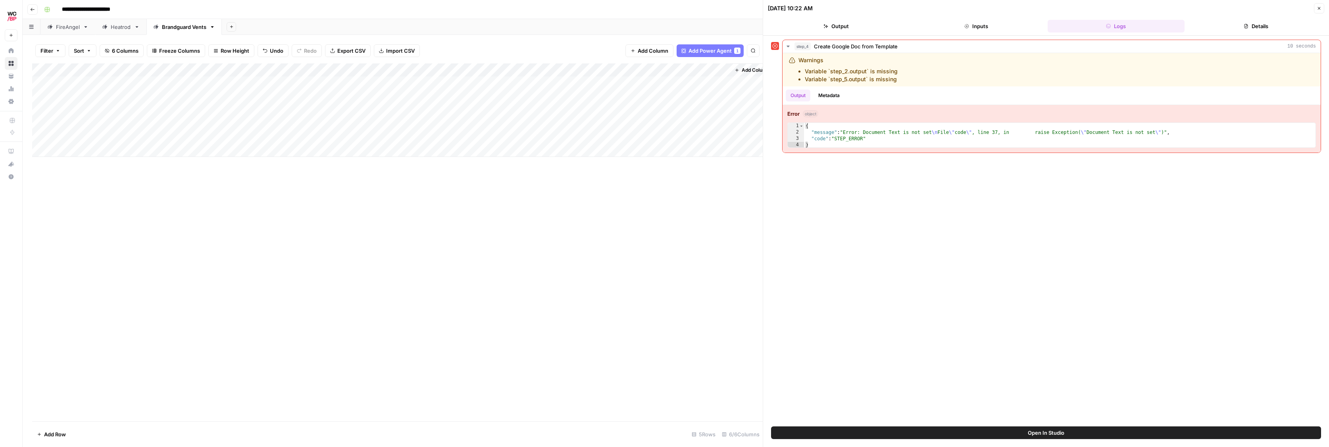
click at [421, 298] on span "Open In Studio" at bounding box center [1045, 433] width 36 height 8
click at [421, 84] on div "Add Column" at bounding box center [397, 110] width 730 height 94
click at [421, 82] on div "Add Column" at bounding box center [397, 110] width 730 height 94
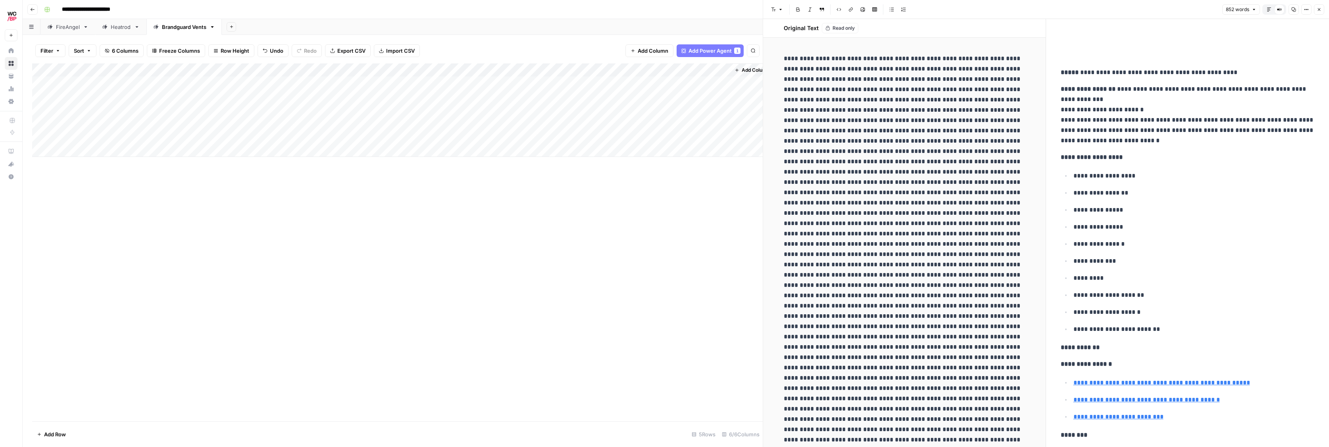
drag, startPoint x: 1046, startPoint y: 161, endPoint x: 1091, endPoint y: 98, distance: 77.5
click at [421, 74] on strong "*****" at bounding box center [1069, 72] width 18 height 6
click at [421, 7] on icon "button" at bounding box center [1293, 9] width 5 height 5
click at [421, 69] on div "Add Column" at bounding box center [397, 110] width 730 height 94
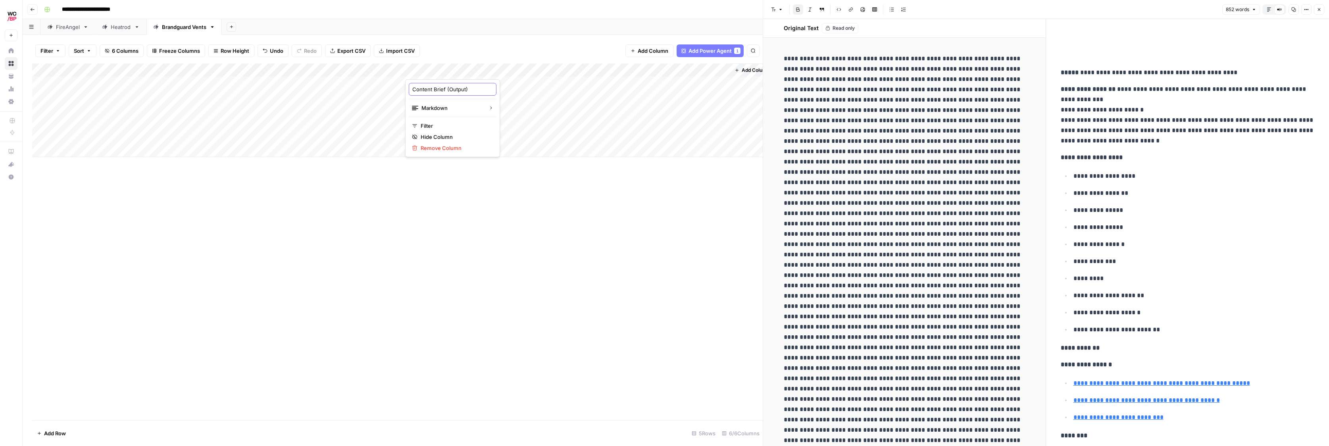
click at [421, 91] on input "Content Brief (Output)" at bounding box center [452, 89] width 81 height 8
click at [389, 70] on div "Add Column" at bounding box center [397, 110] width 730 height 94
click at [332, 75] on div at bounding box center [347, 71] width 118 height 16
click at [333, 70] on div at bounding box center [347, 71] width 118 height 16
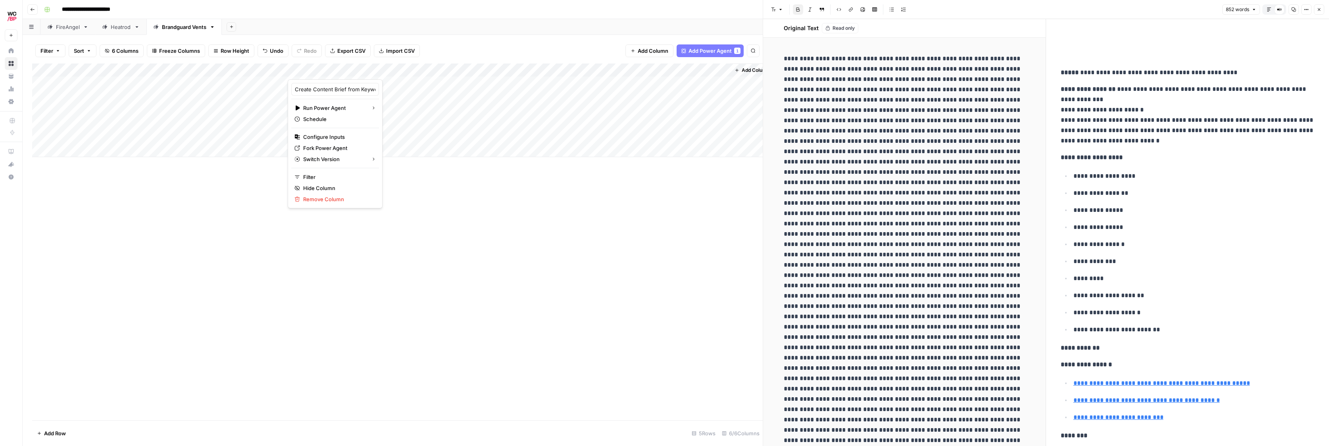
drag, startPoint x: 392, startPoint y: 242, endPoint x: 397, endPoint y: 160, distance: 82.3
click at [392, 242] on div "Add Column" at bounding box center [397, 241] width 730 height 357
click at [341, 69] on div "Add Column" at bounding box center [397, 110] width 730 height 94
click at [341, 69] on div at bounding box center [347, 71] width 118 height 16
click at [330, 138] on span "Configure Inputs" at bounding box center [337, 137] width 69 height 8
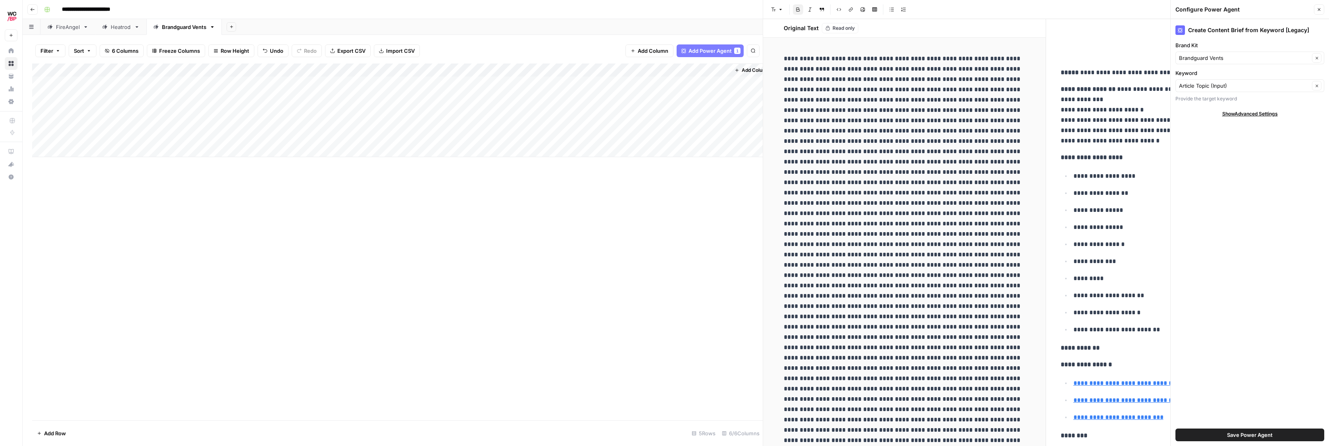
click at [421, 111] on span "Show Advanced Settings" at bounding box center [1250, 113] width 56 height 7
click at [421, 6] on button "Close" at bounding box center [1318, 9] width 10 height 10
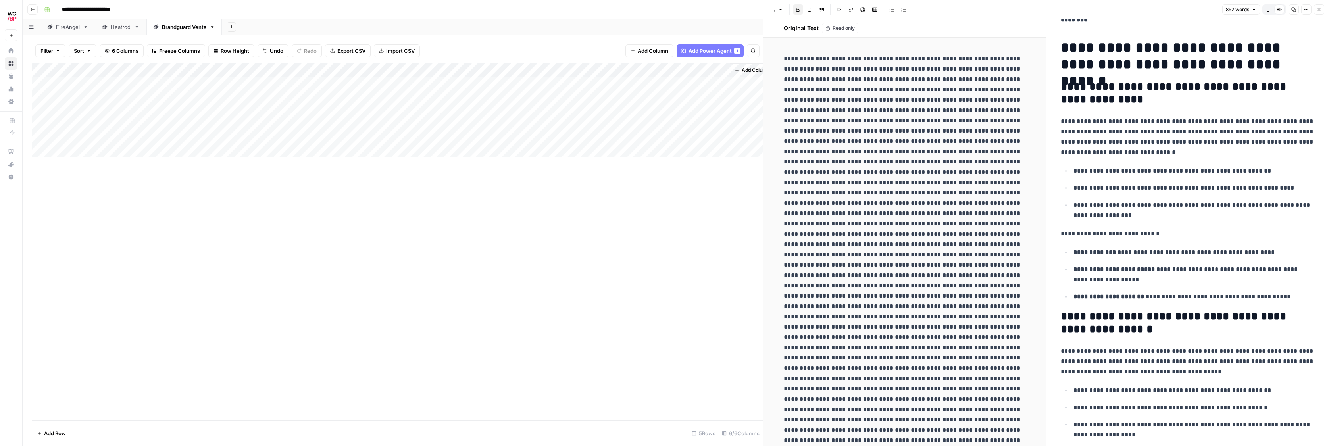
click at [421, 181] on ul "**********" at bounding box center [1187, 192] width 254 height 55
copy div "**********"
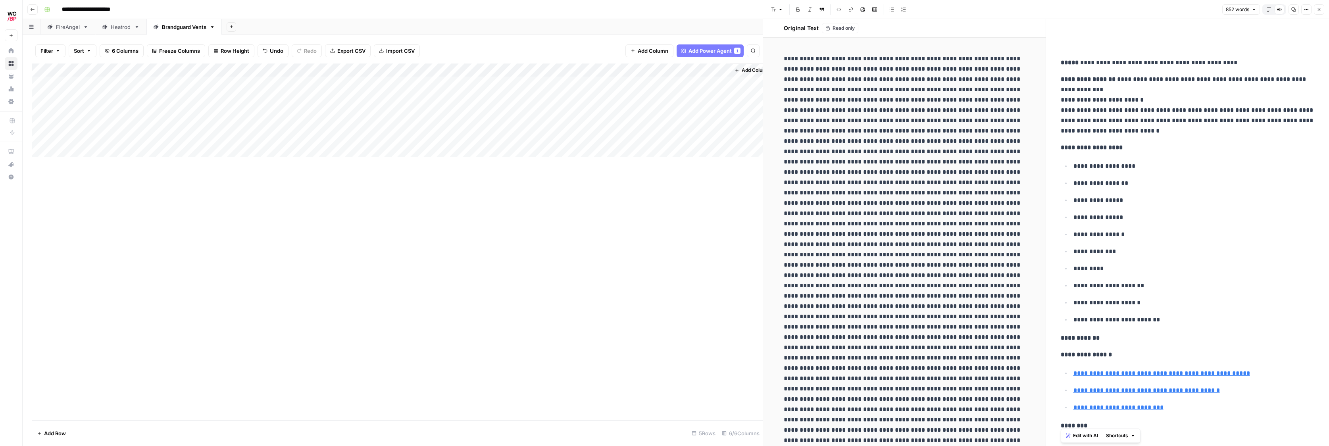
scroll to position [0, 0]
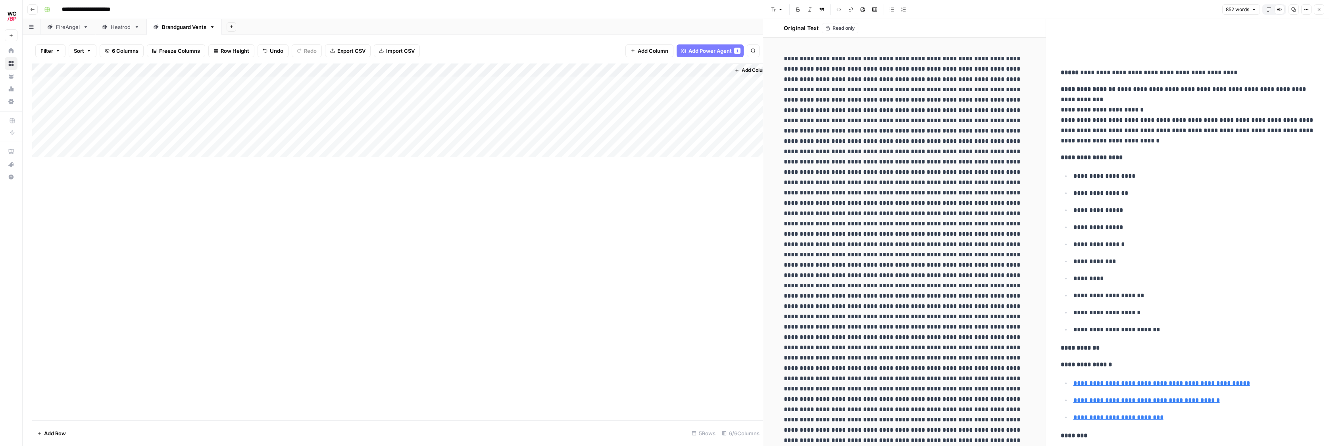
click at [421, 251] on div "Add Column" at bounding box center [397, 241] width 730 height 357
drag, startPoint x: 1120, startPoint y: 172, endPoint x: 1112, endPoint y: 152, distance: 21.7
click at [421, 172] on p "**********" at bounding box center [1193, 176] width 241 height 10
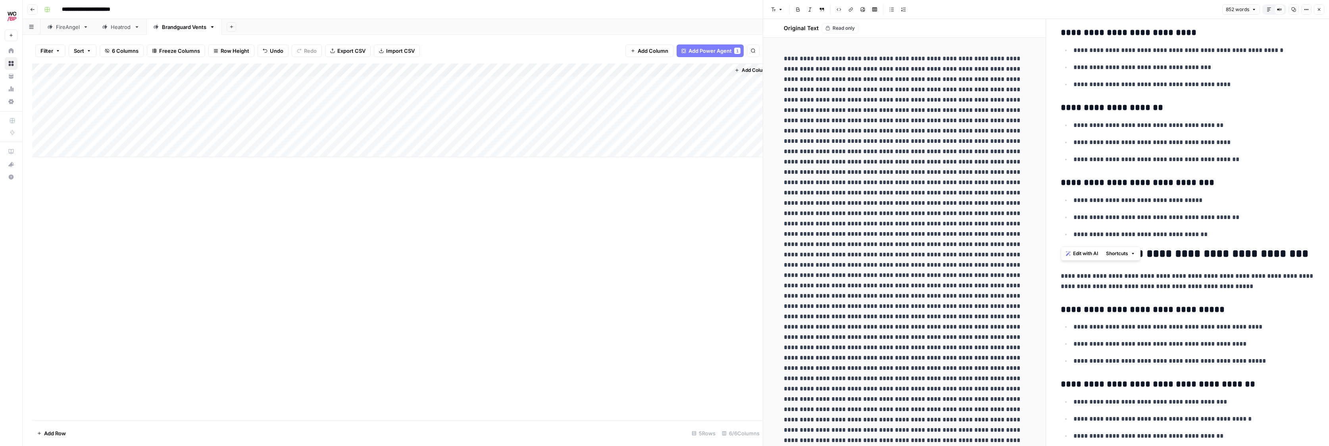
scroll to position [1870, 0]
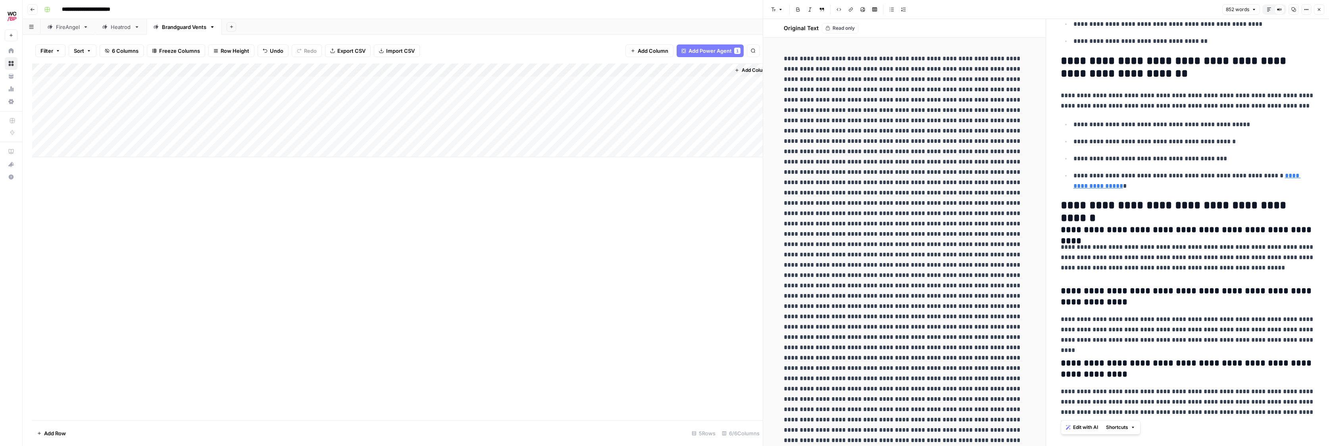
drag, startPoint x: 1058, startPoint y: 74, endPoint x: 1319, endPoint y: 463, distance: 468.5
click at [421, 298] on html "**********" at bounding box center [664, 223] width 1329 height 446
copy div "**********"
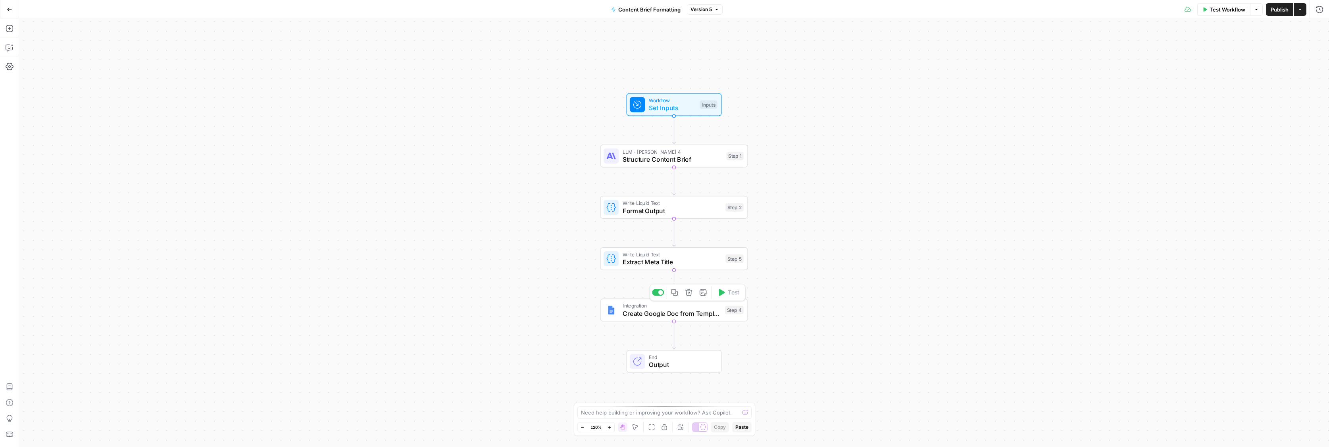
click at [672, 317] on span "Create Google Doc from Template" at bounding box center [671, 314] width 98 height 10
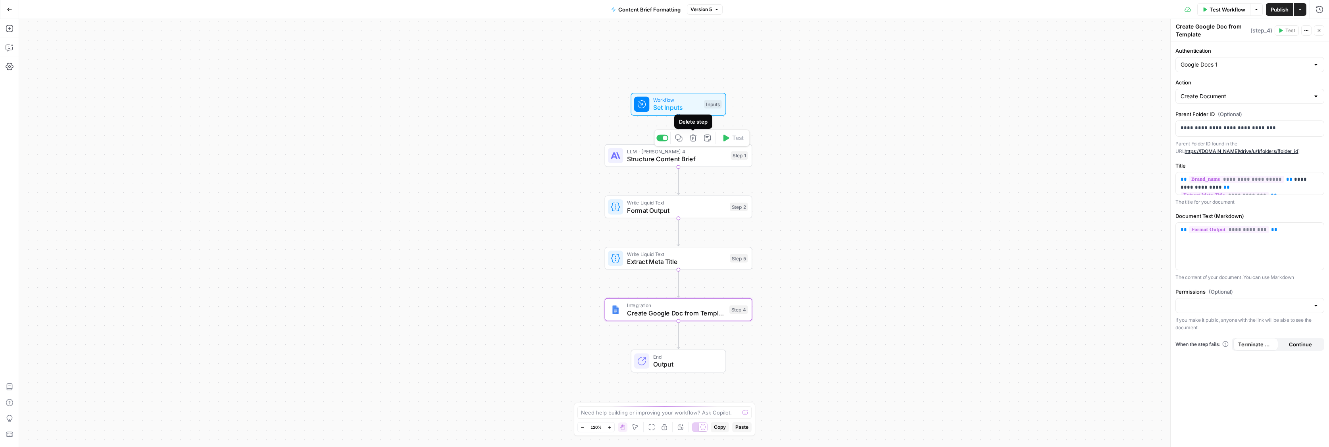
click at [694, 140] on icon "button" at bounding box center [693, 138] width 8 height 8
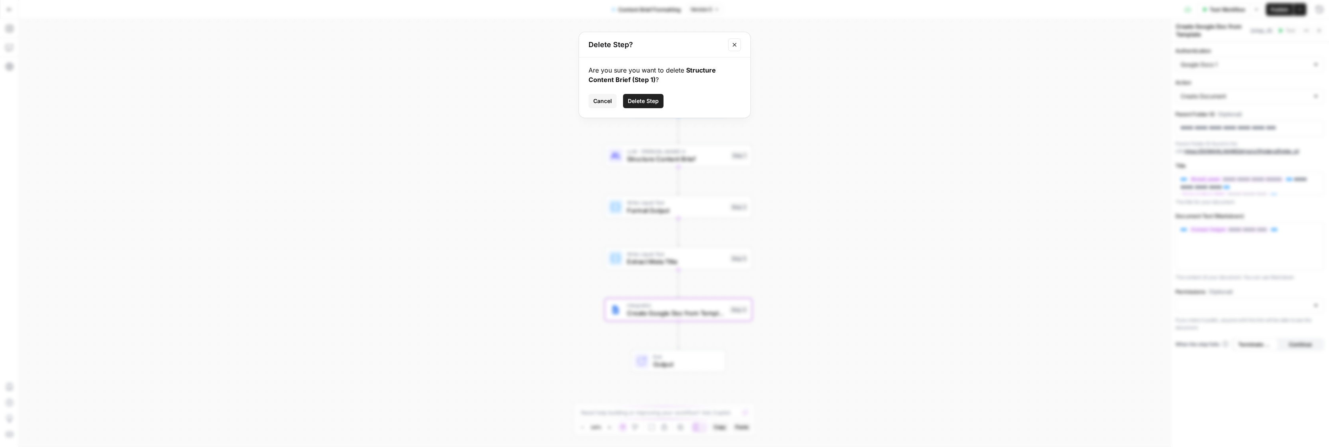
click at [650, 99] on span "Delete Step" at bounding box center [643, 101] width 31 height 8
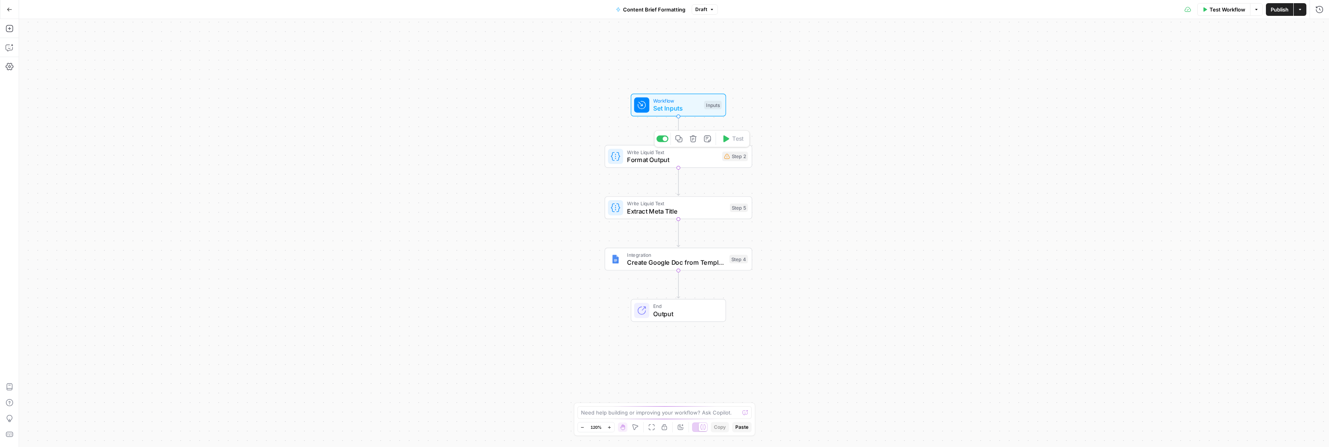
click at [695, 139] on icon "button" at bounding box center [692, 138] width 7 height 7
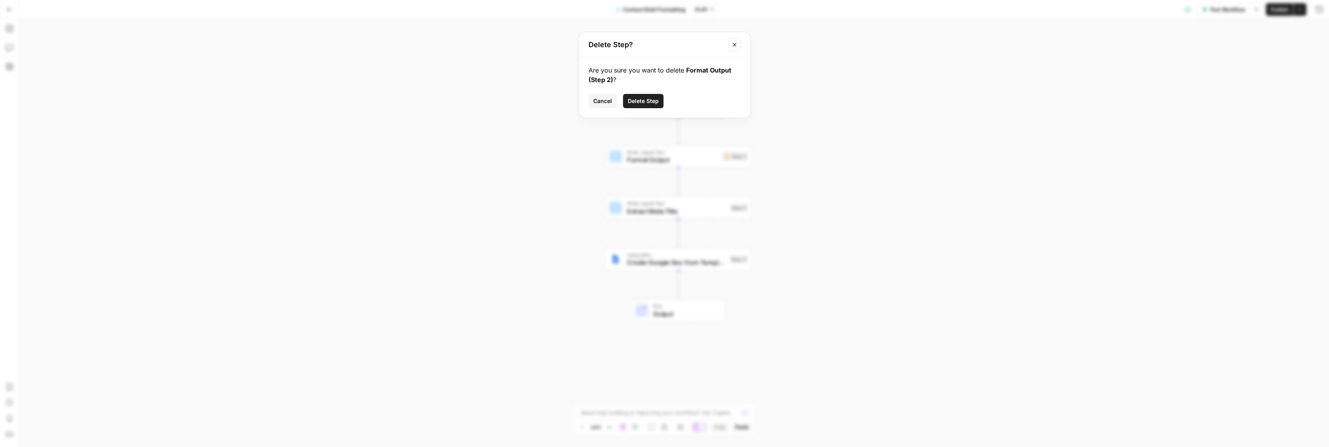
click at [640, 105] on button "Delete Step" at bounding box center [643, 101] width 40 height 14
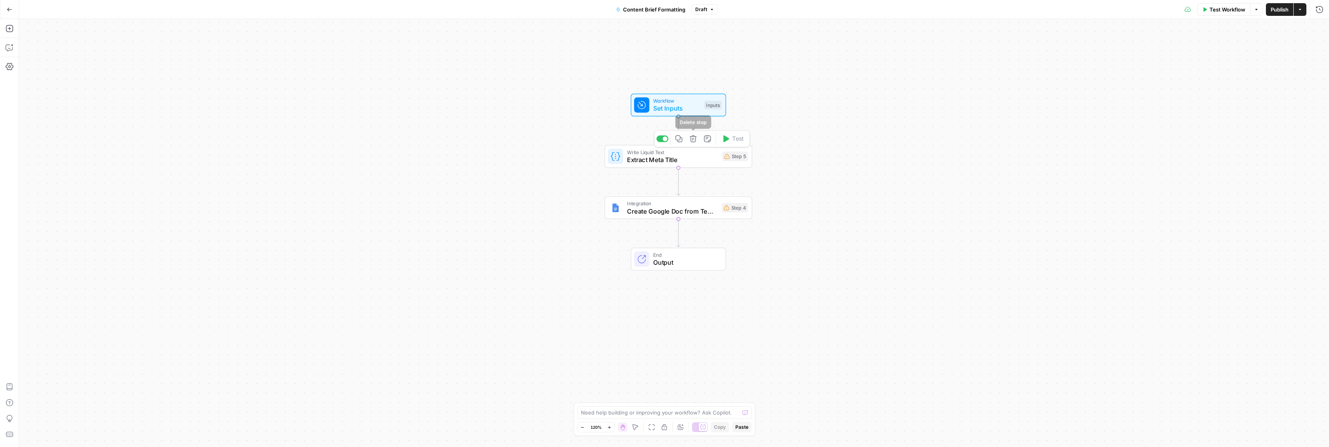
click at [693, 140] on icon "button" at bounding box center [693, 139] width 8 height 8
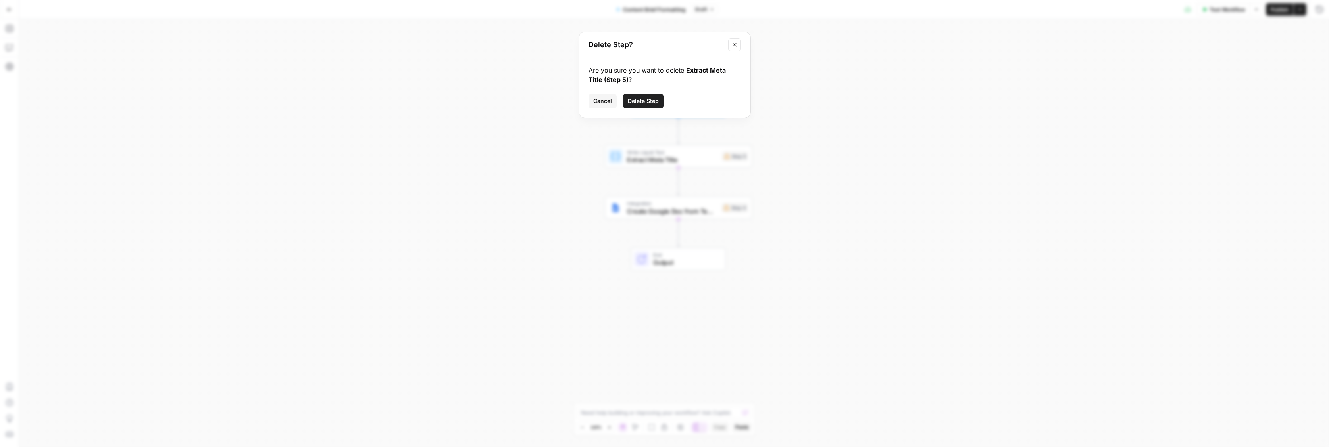
click at [651, 103] on span "Delete Step" at bounding box center [643, 101] width 31 height 8
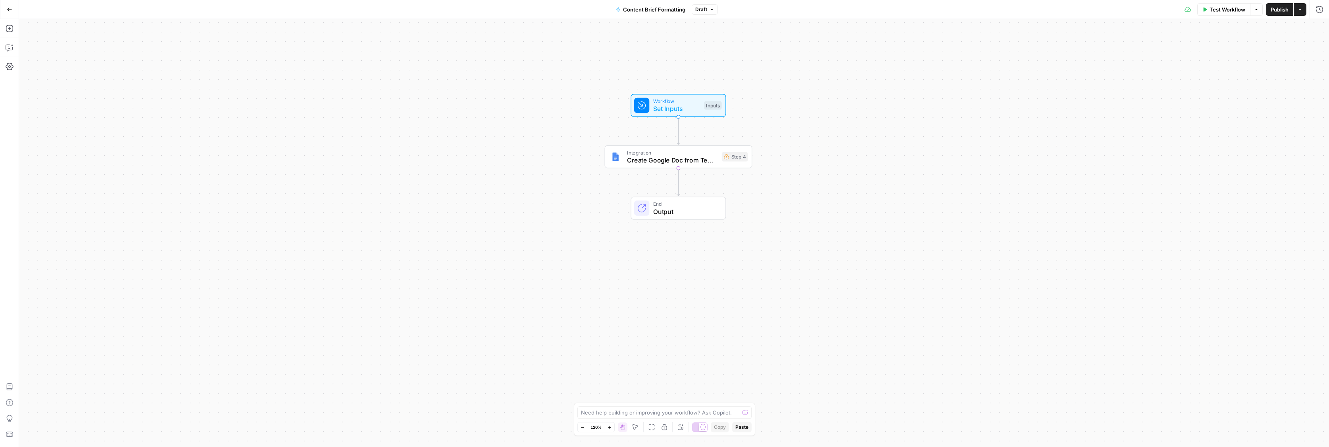
click at [672, 156] on span "Create Google Doc from Template" at bounding box center [672, 161] width 91 height 10
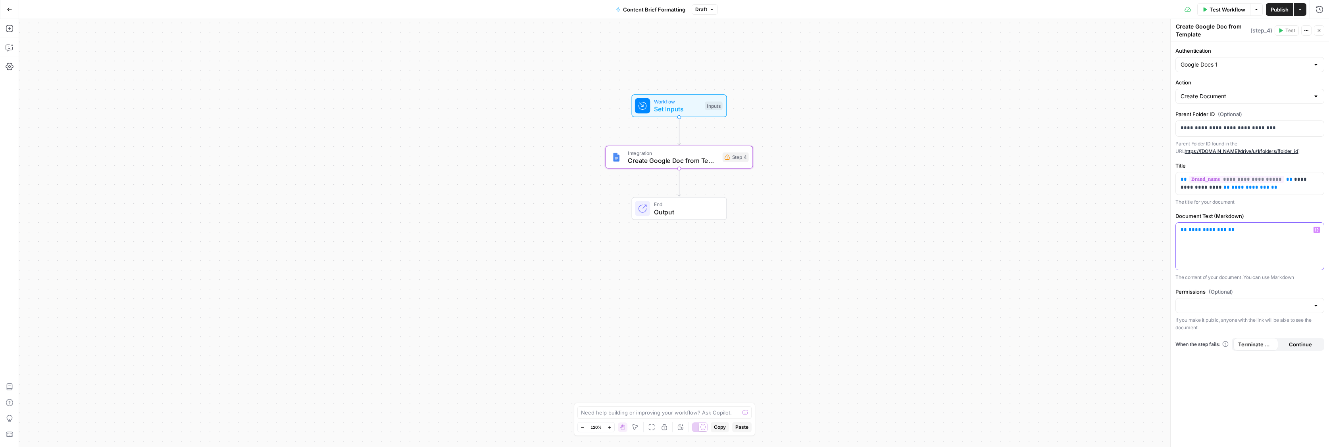
click at [1253, 231] on p "**********" at bounding box center [1249, 230] width 138 height 8
click at [681, 104] on span "Set Inputs" at bounding box center [677, 109] width 47 height 10
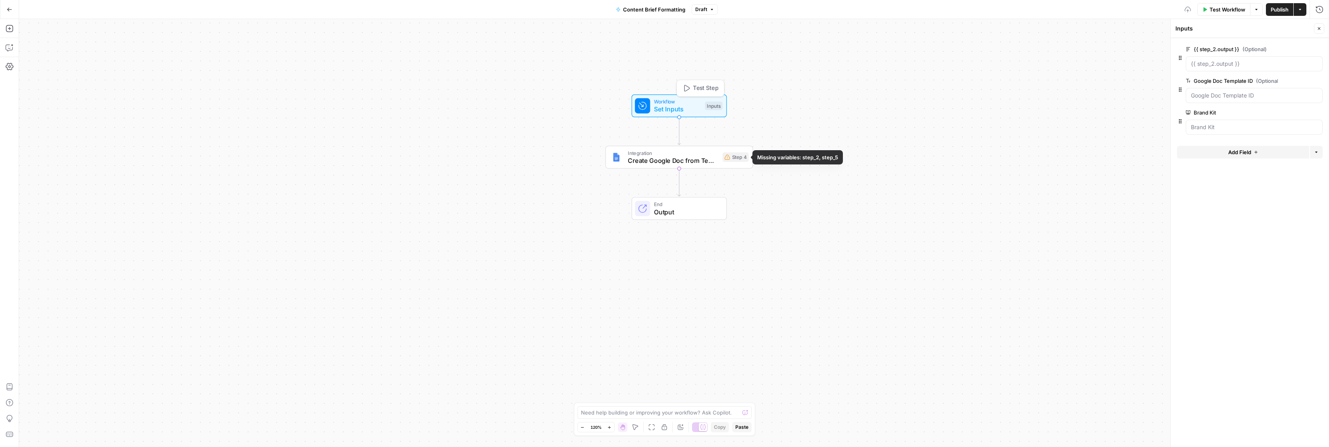
click at [720, 163] on div "Integration Create Google Doc from Template Step 4 Copy step Delete step Add No…" at bounding box center [679, 157] width 140 height 16
type textarea "Create Google Doc from Template"
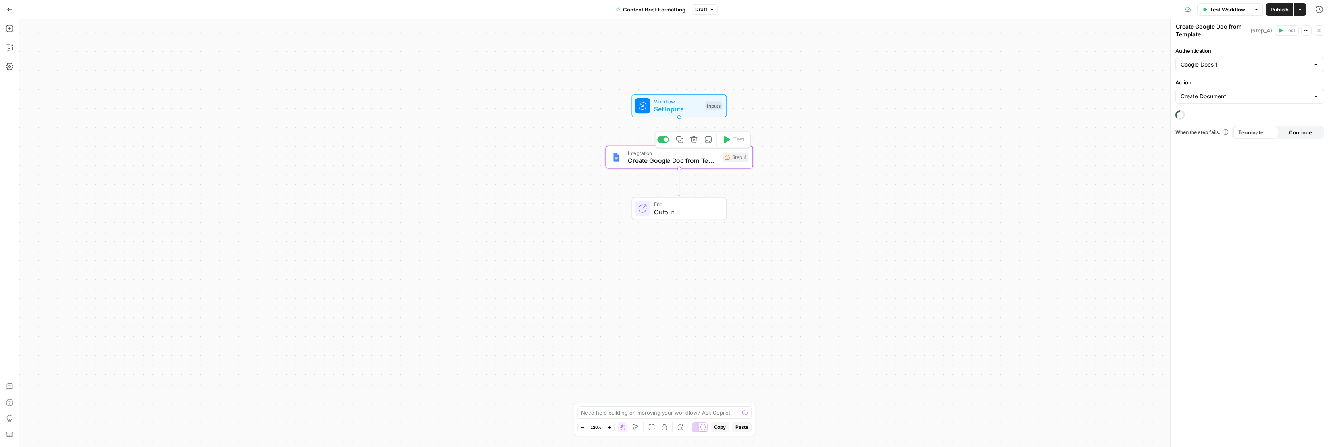
click at [687, 104] on span "Set Inputs" at bounding box center [677, 109] width 47 height 10
click at [670, 157] on span "Create Google Doc from Template" at bounding box center [673, 161] width 91 height 10
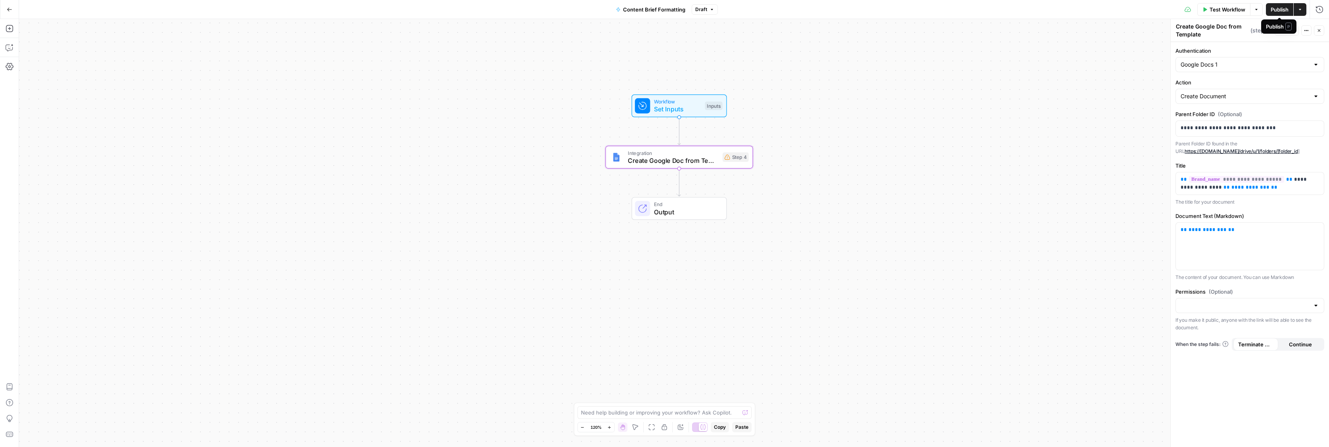
click at [1281, 12] on span "Publish" at bounding box center [1279, 10] width 18 height 8
drag, startPoint x: 971, startPoint y: 132, endPoint x: 966, endPoint y: 132, distance: 4.8
click at [971, 132] on div "Workflow Set Inputs Inputs Integration Create Google Doc from Template Step 4 E…" at bounding box center [673, 233] width 1309 height 428
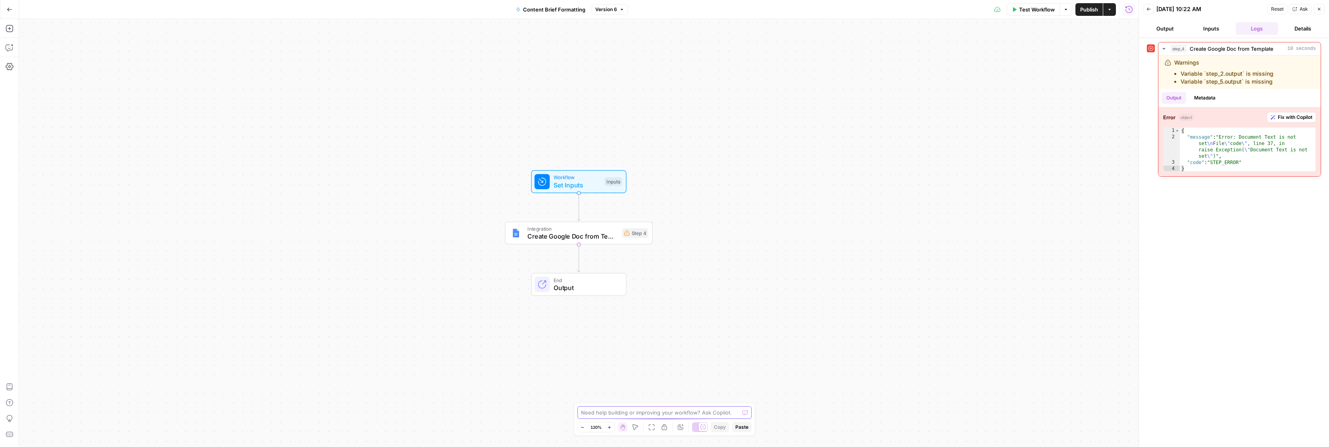
click at [627, 410] on textarea at bounding box center [660, 413] width 159 height 8
type textarea "resolve this error so that the previous steps output is very simple put into a …"
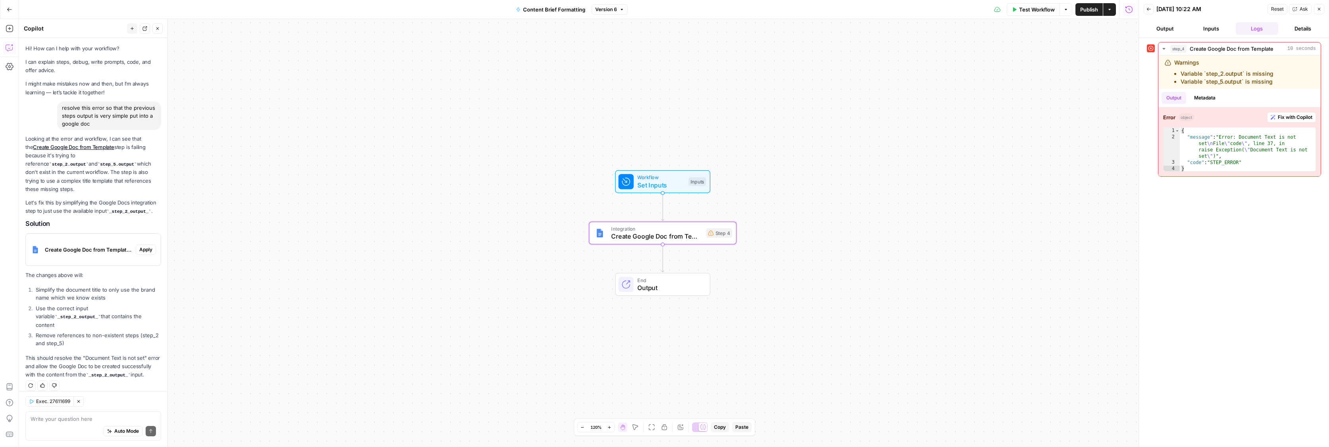
click at [142, 246] on span "Apply" at bounding box center [145, 249] width 13 height 7
click at [663, 103] on span "Apply anyway" at bounding box center [647, 101] width 38 height 8
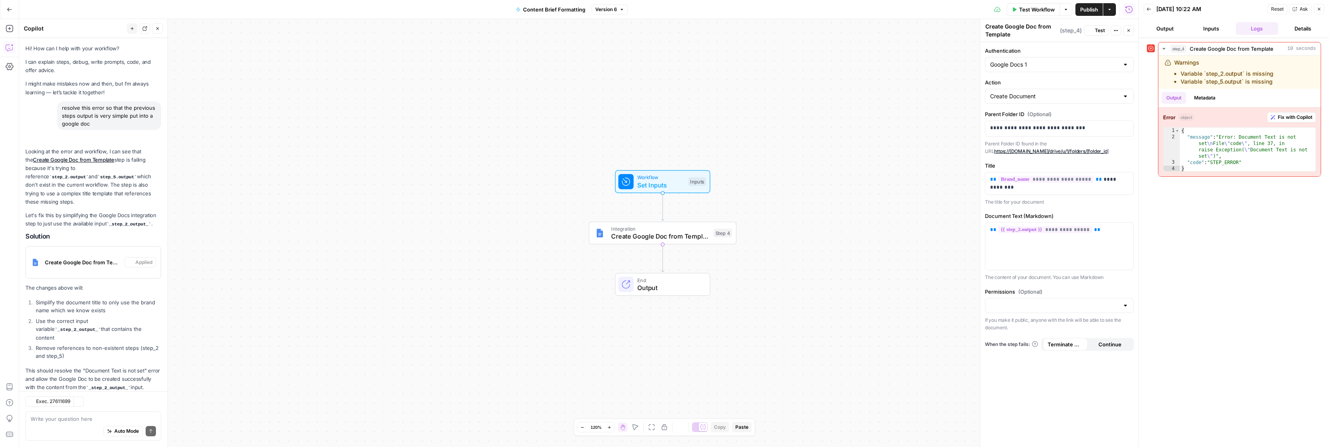
scroll to position [2, 0]
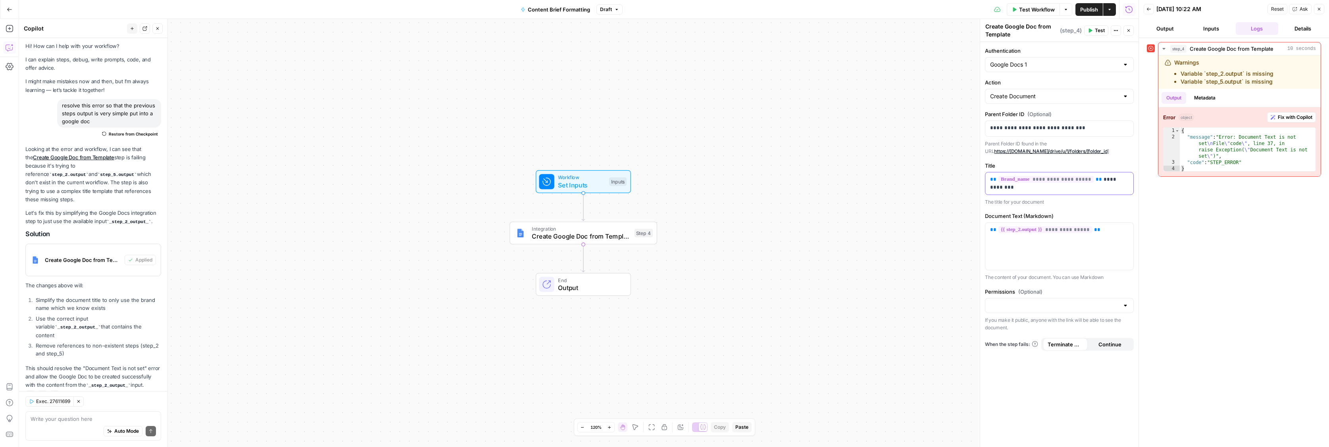
click at [1023, 192] on div "**********" at bounding box center [1059, 184] width 148 height 22
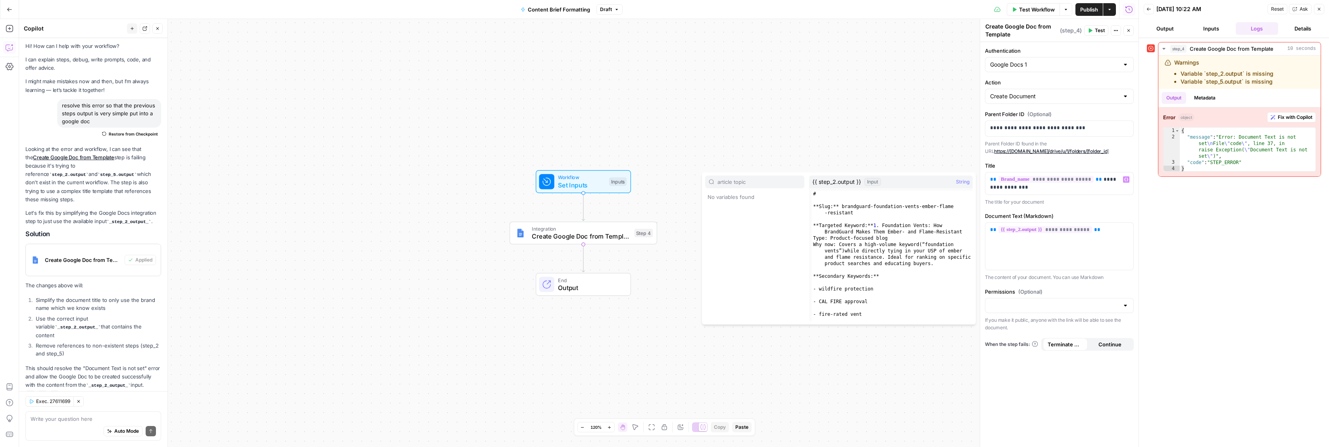
type input "article topi"
click at [266, 323] on div "Workflow Set Inputs Inputs Integration Create Google Doc from Template Step 4 C…" at bounding box center [578, 233] width 1119 height 428
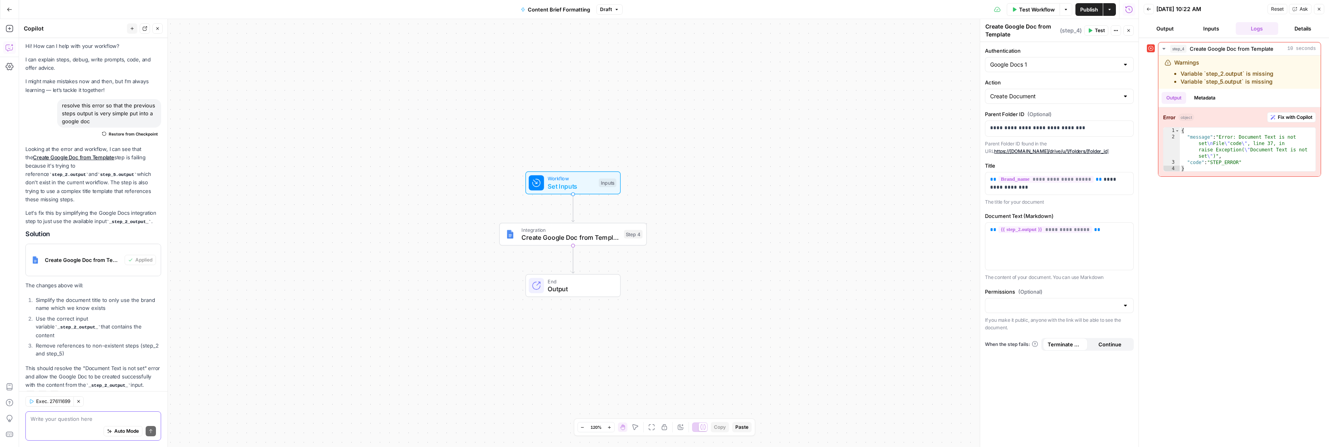
click at [51, 422] on textarea at bounding box center [93, 419] width 125 height 8
type textarea "there is an article topic"
type textarea "extract the article title from the previous step and add it as a variable"
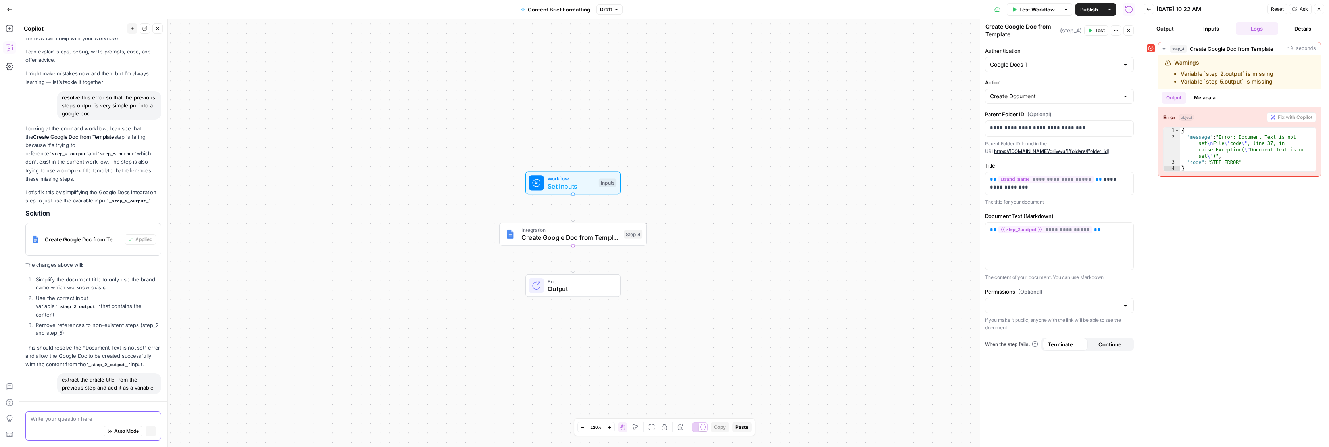
scroll to position [5, 0]
click at [1037, 190] on p "**********" at bounding box center [1059, 184] width 138 height 16
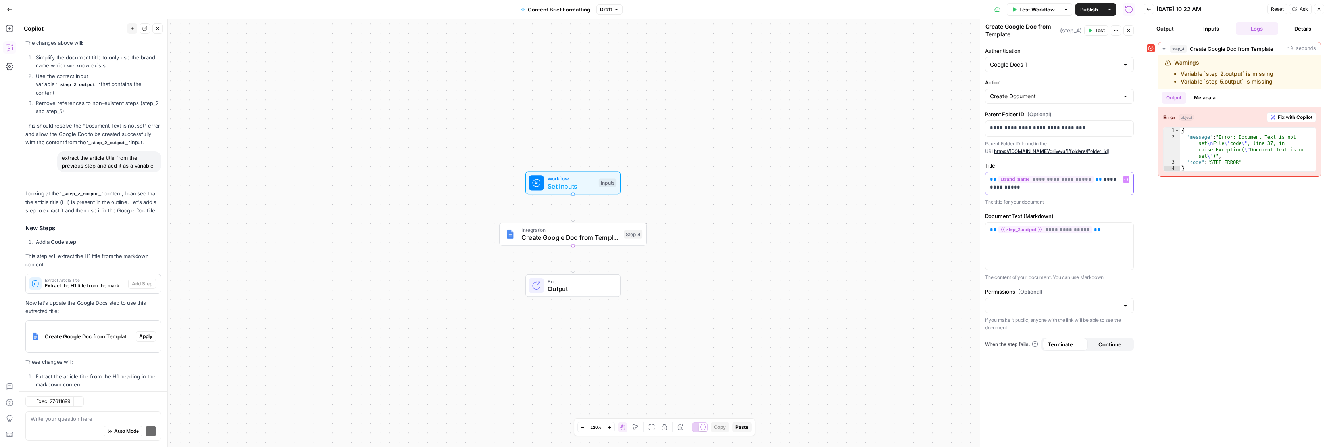
scroll to position [296, 0]
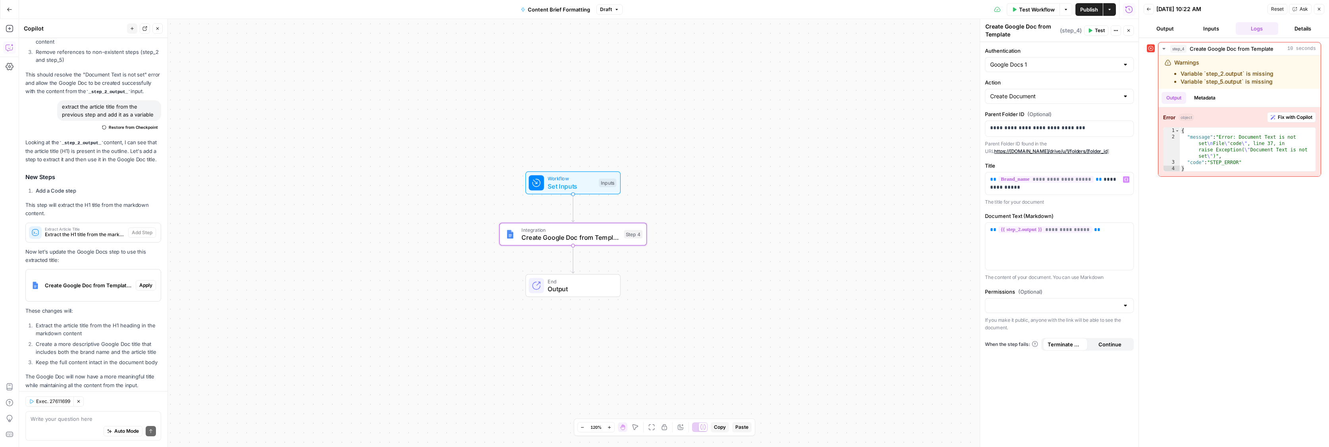
click at [109, 282] on span "Create Google Doc from Template (step_4)" at bounding box center [89, 286] width 88 height 8
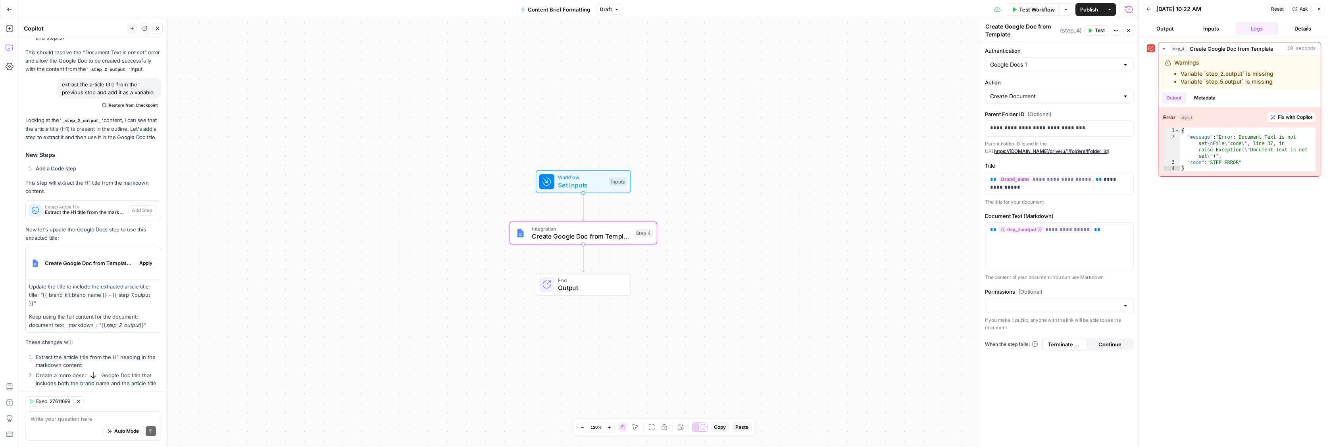
click at [149, 260] on span "Apply" at bounding box center [145, 263] width 13 height 7
click at [646, 101] on span "Apply anyway" at bounding box center [647, 101] width 38 height 8
click at [86, 209] on span "Extract the H1 title from the markdown content" at bounding box center [85, 212] width 80 height 7
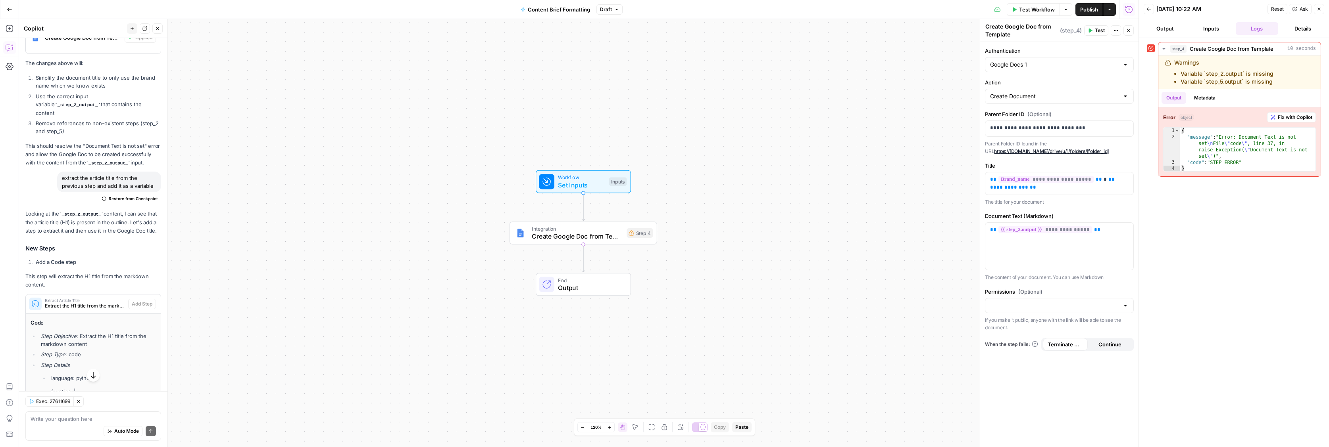
scroll to position [323, 0]
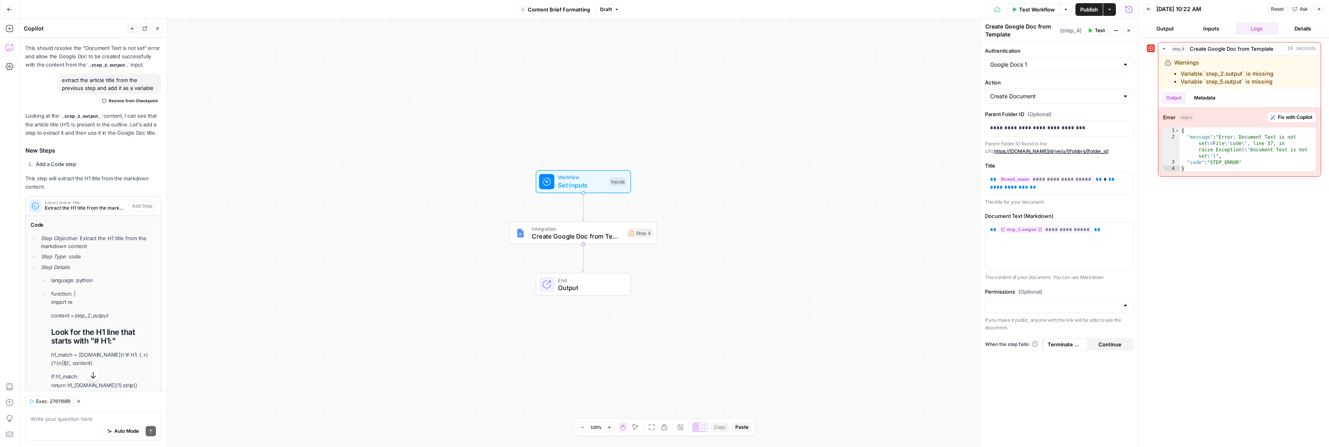
click at [119, 205] on span "Extract the H1 title from the markdown content" at bounding box center [85, 208] width 80 height 7
click at [1103, 31] on span "Test" at bounding box center [1099, 30] width 10 height 7
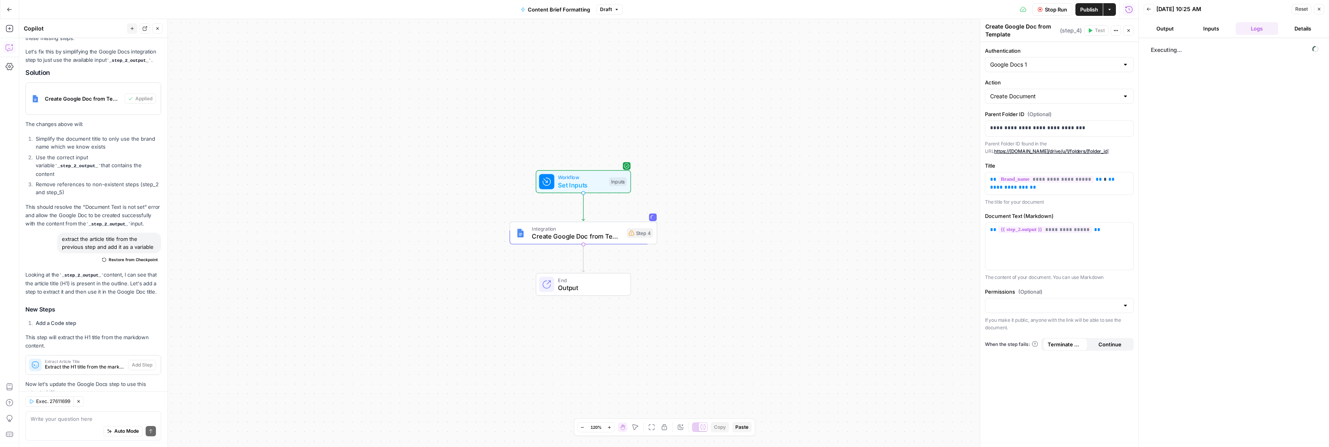
scroll to position [0, 0]
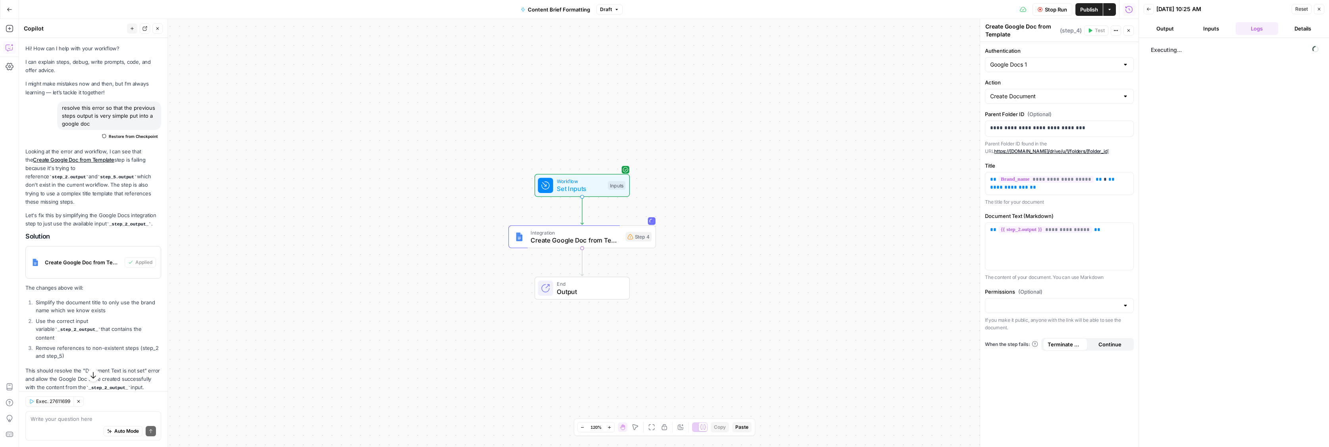
click at [1223, 25] on button "Inputs" at bounding box center [1210, 28] width 43 height 13
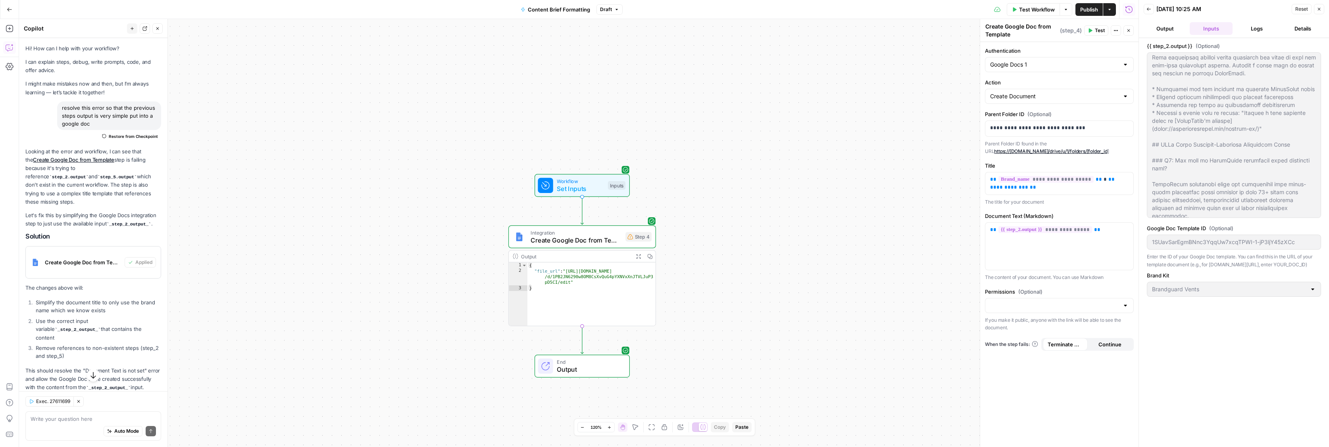
scroll to position [1626, 0]
click at [899, 282] on div "Workflow Set Inputs Inputs Integration Create Google Doc from Template Step 4 O…" at bounding box center [578, 233] width 1119 height 428
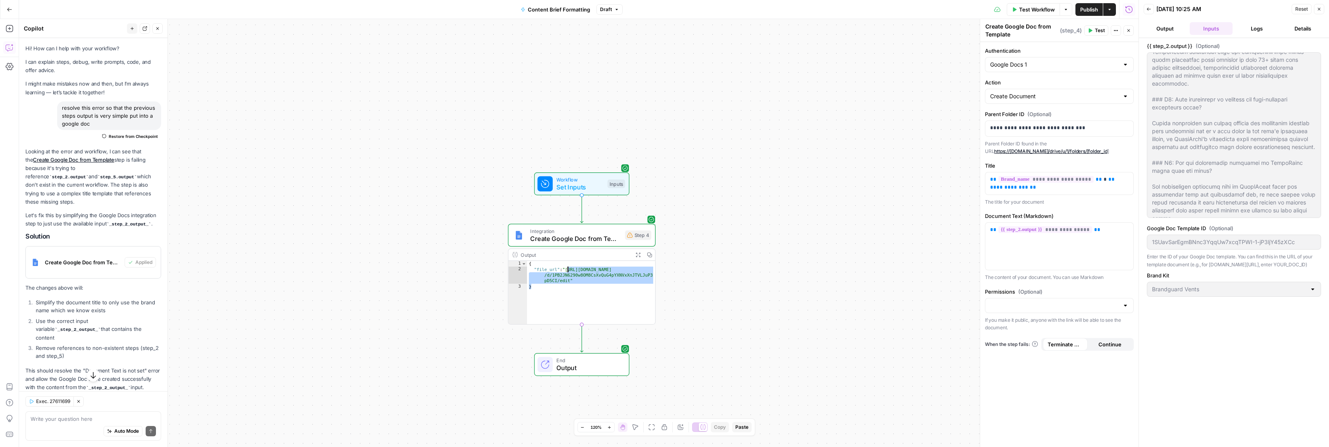
drag, startPoint x: 570, startPoint y: 281, endPoint x: 561, endPoint y: 269, distance: 15.0
click at [561, 269] on div "{ "file_url" : "[URL][DOMAIN_NAME] /d/1PB2JN6290w8OM8CsXvQuG4pYXNVxXnJTVLJuP3 p…" at bounding box center [591, 298] width 128 height 75
type textarea "**********"
drag, startPoint x: 712, startPoint y: 308, endPoint x: 522, endPoint y: 105, distance: 278.4
click at [712, 307] on div "**********" at bounding box center [578, 233] width 1119 height 428
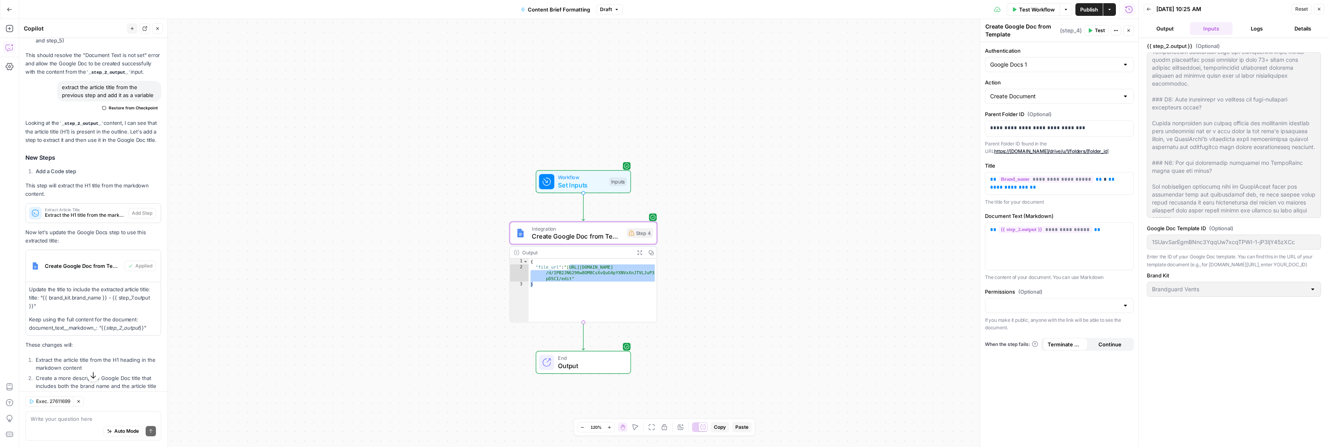
scroll to position [342, 0]
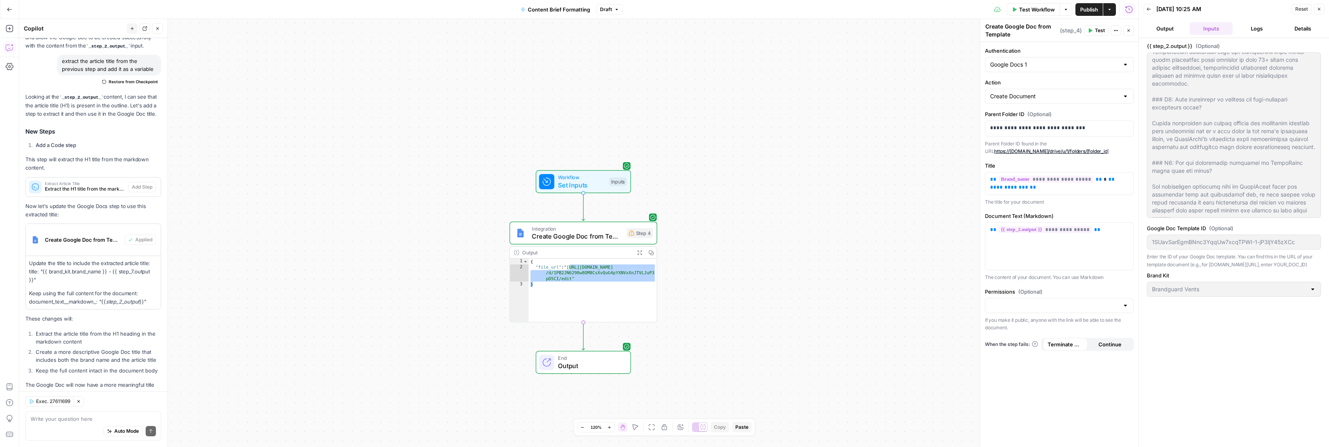
click at [96, 330] on li "Extract the article title from the H1 heading in the markdown content" at bounding box center [97, 338] width 127 height 16
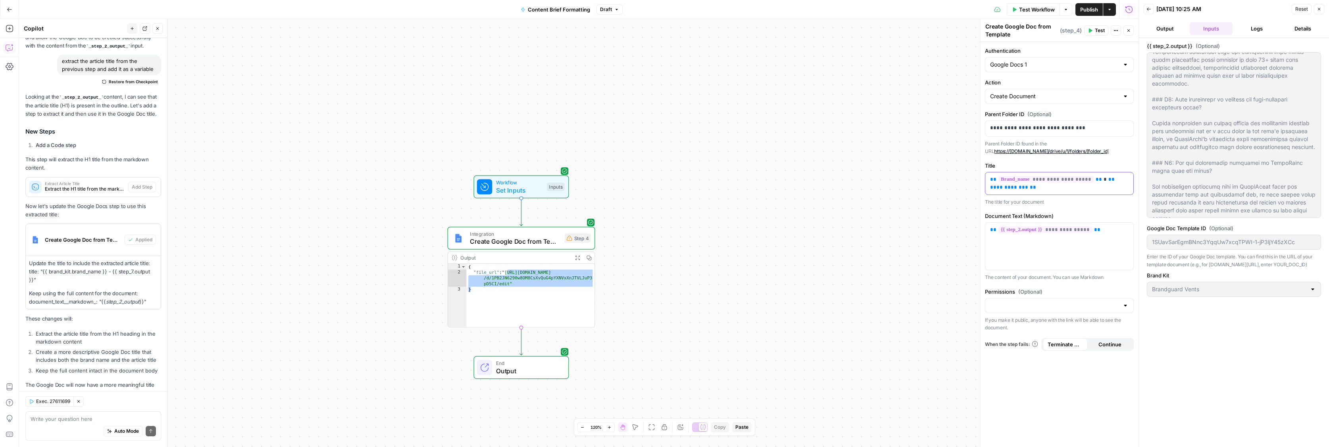
click at [1075, 191] on p "**********" at bounding box center [1059, 184] width 138 height 16
click at [1108, 180] on span "**" at bounding box center [1111, 179] width 6 height 5
click at [1072, 187] on p "**********" at bounding box center [1059, 184] width 138 height 16
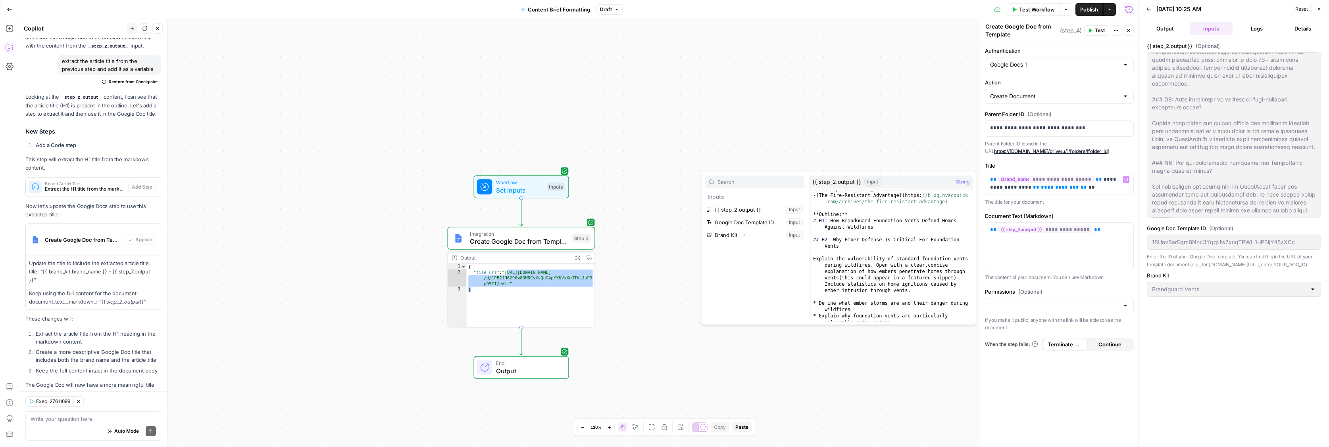
scroll to position [280, 0]
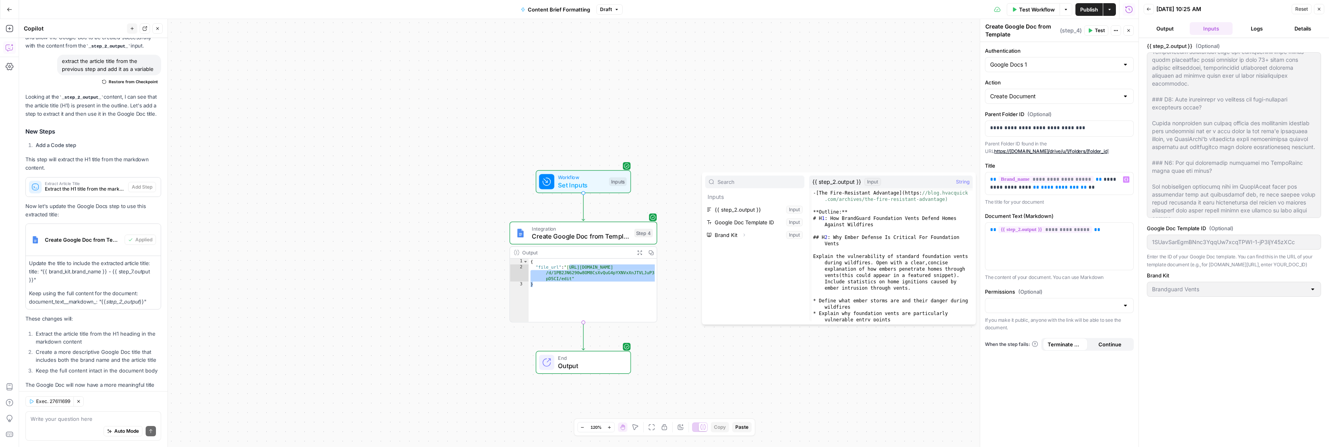
drag, startPoint x: 86, startPoint y: 193, endPoint x: 82, endPoint y: 156, distance: 36.7
click at [86, 202] on p "Now let's update the Google Docs step to use this extracted title:" at bounding box center [93, 210] width 136 height 17
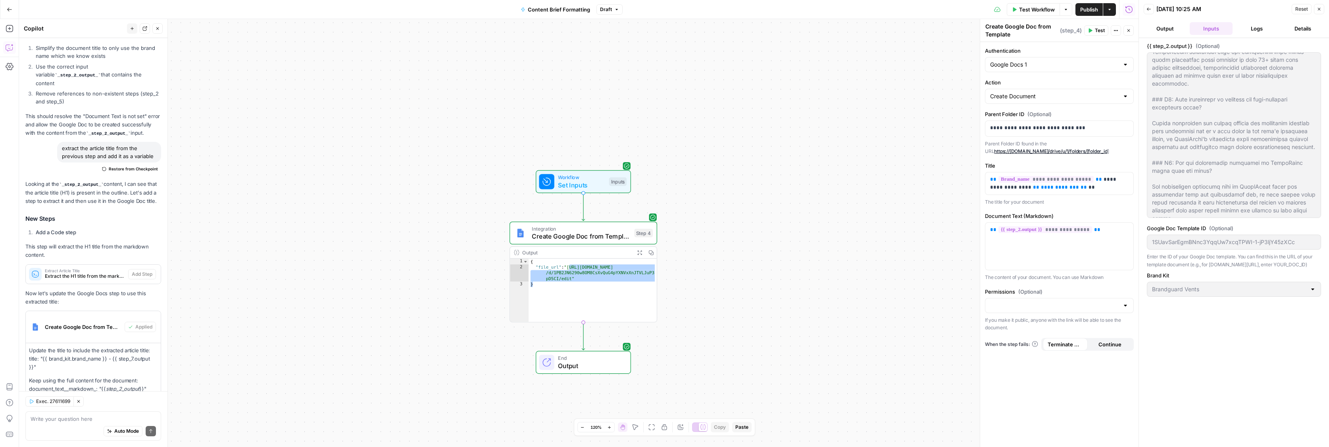
scroll to position [251, 0]
drag, startPoint x: 89, startPoint y: 139, endPoint x: 50, endPoint y: 136, distance: 39.0
click at [50, 146] on div "extract the article title from the previous step and add it as a variable Resto…" at bounding box center [93, 162] width 136 height 33
copy div "extract the article title from the previous step and add it as a variable"
click at [60, 424] on div "Auto Mode Send" at bounding box center [93, 431] width 125 height 17
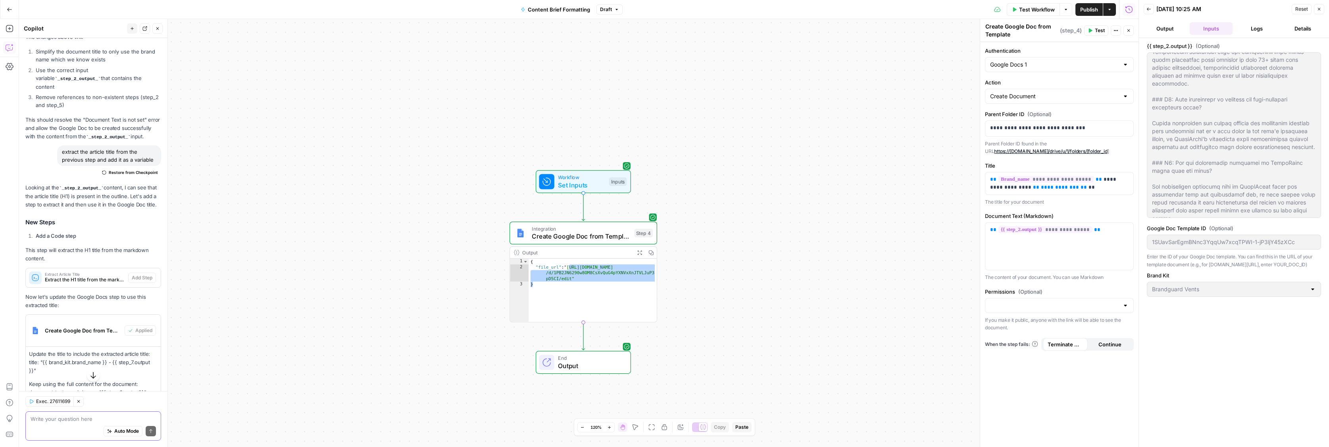
paste textarea "extract the article title from the previous step and add it as a variable"
type textarea "extract the article title from the previous step and add it as a variable for t…"
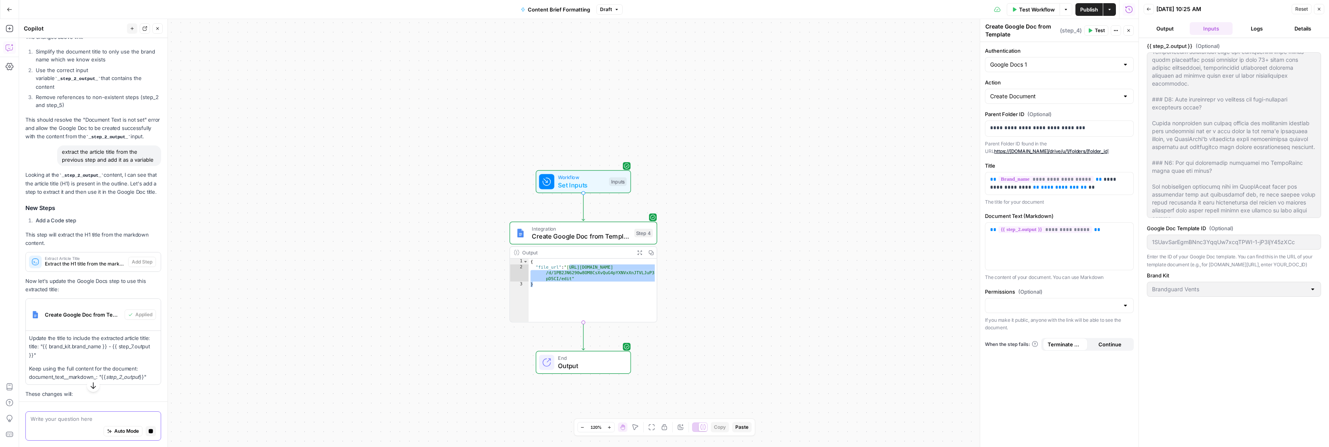
scroll to position [336, 0]
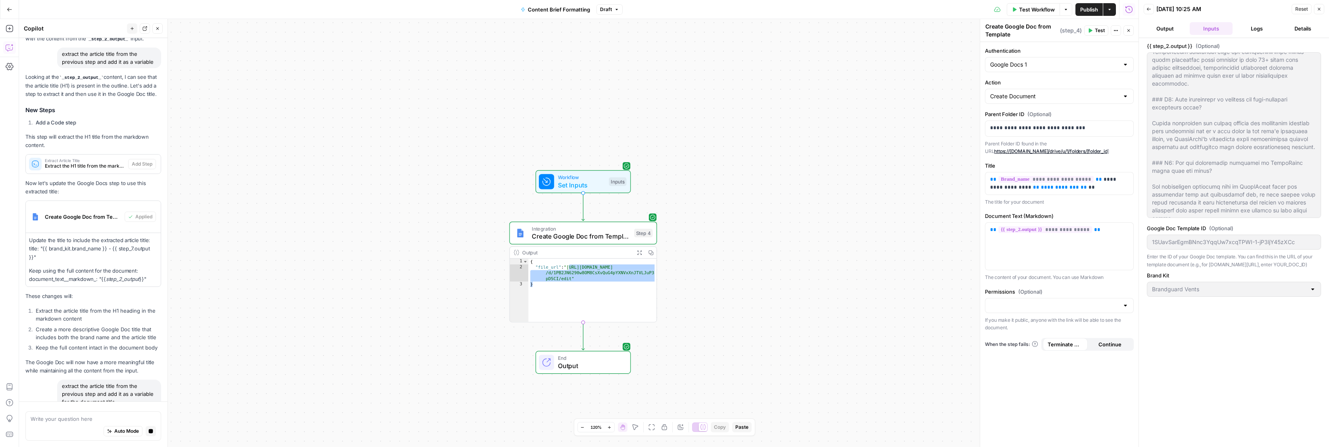
click at [766, 313] on div "**********" at bounding box center [578, 233] width 1119 height 428
click at [1105, 190] on p "**********" at bounding box center [1059, 184] width 138 height 16
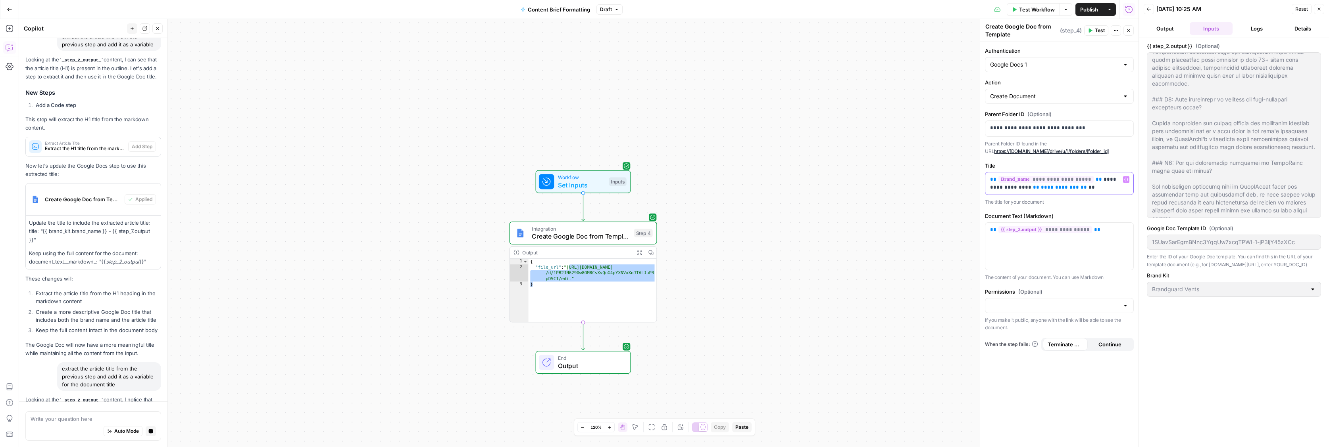
drag, startPoint x: 1083, startPoint y: 189, endPoint x: 1024, endPoint y: 189, distance: 58.7
click at [1024, 189] on p "**********" at bounding box center [1059, 184] width 138 height 16
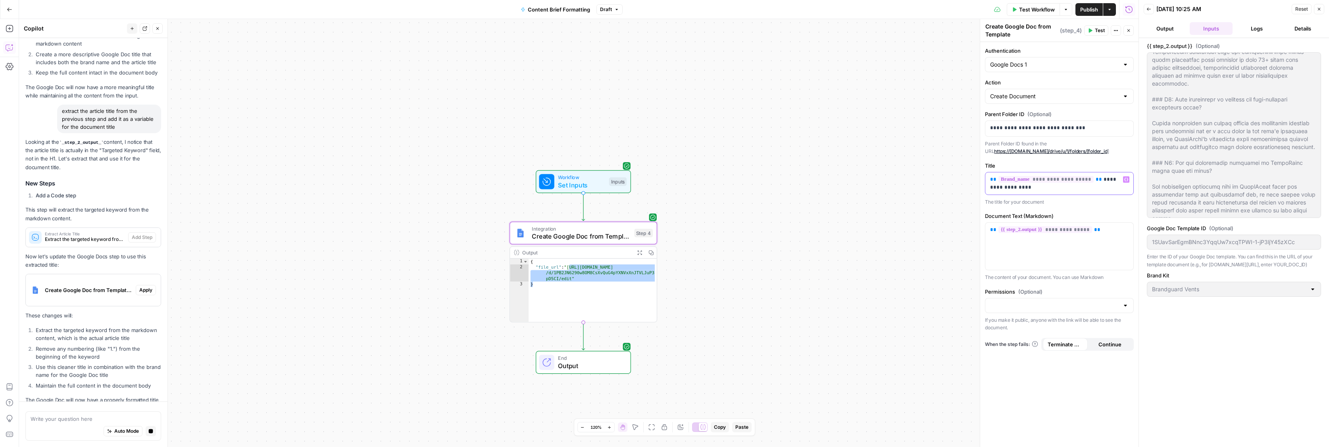
scroll to position [679, 0]
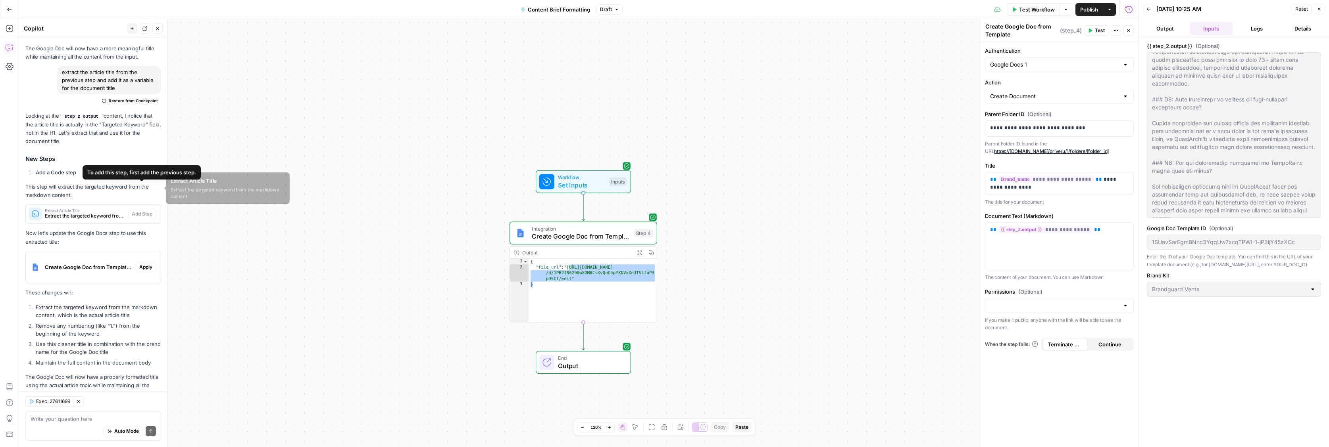
click at [95, 205] on div "Extract Article Title Extract the targeted keyword from the markdown content" at bounding box center [77, 214] width 102 height 19
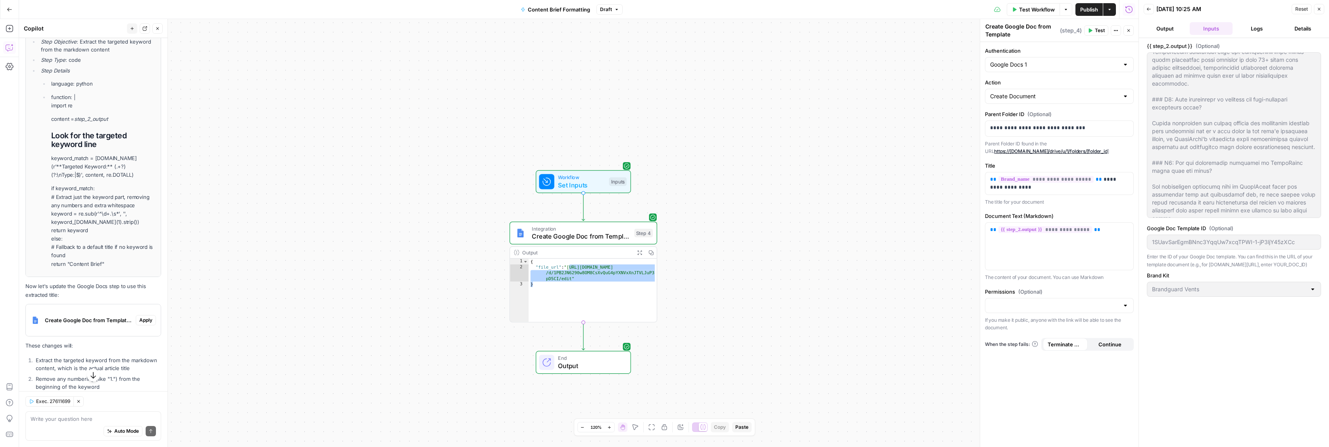
scroll to position [884, 0]
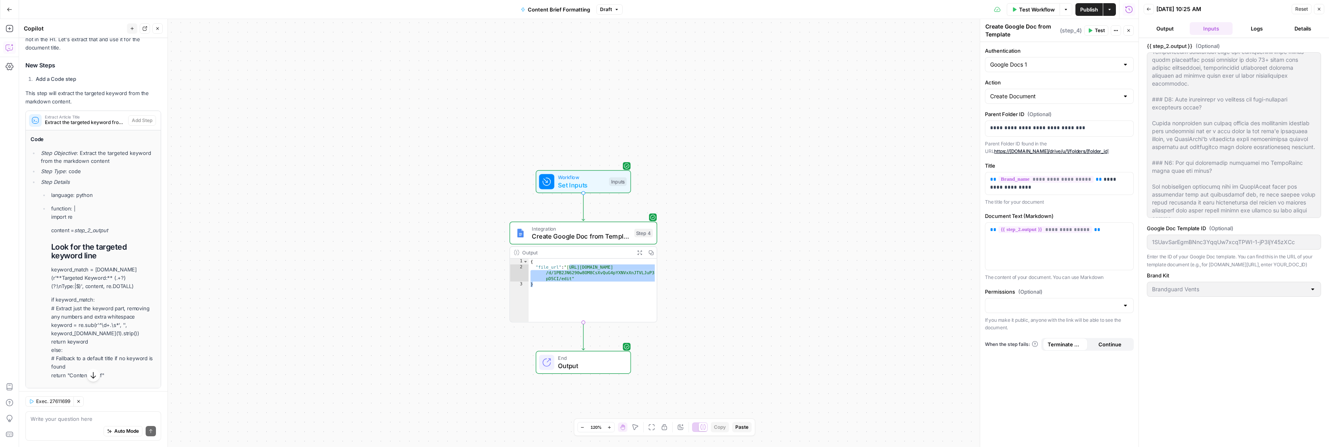
click at [94, 119] on span "Extract the targeted keyword from the markdown content" at bounding box center [85, 122] width 80 height 7
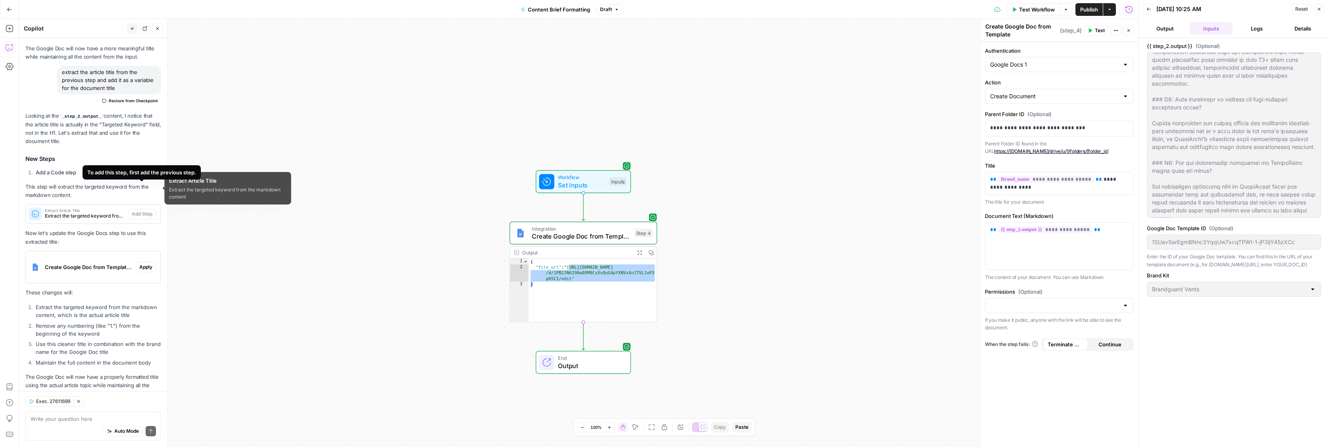
click at [103, 209] on span "Extract Article Title" at bounding box center [85, 211] width 80 height 4
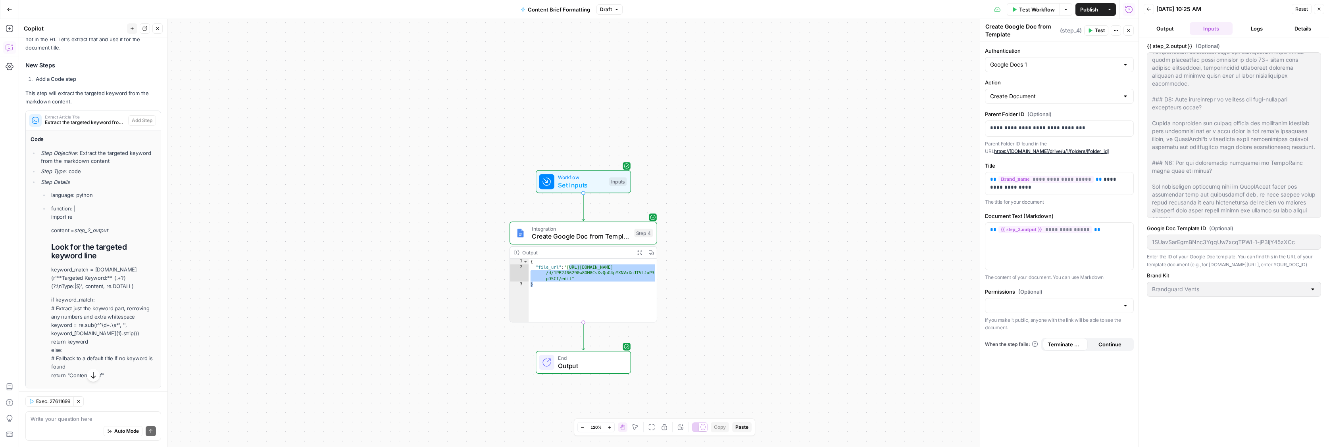
drag, startPoint x: 132, startPoint y: 89, endPoint x: 135, endPoint y: 94, distance: 6.3
click at [132, 114] on div "Extract Article Title Extract the targeted keyword from the markdown content Ad…" at bounding box center [93, 120] width 135 height 13
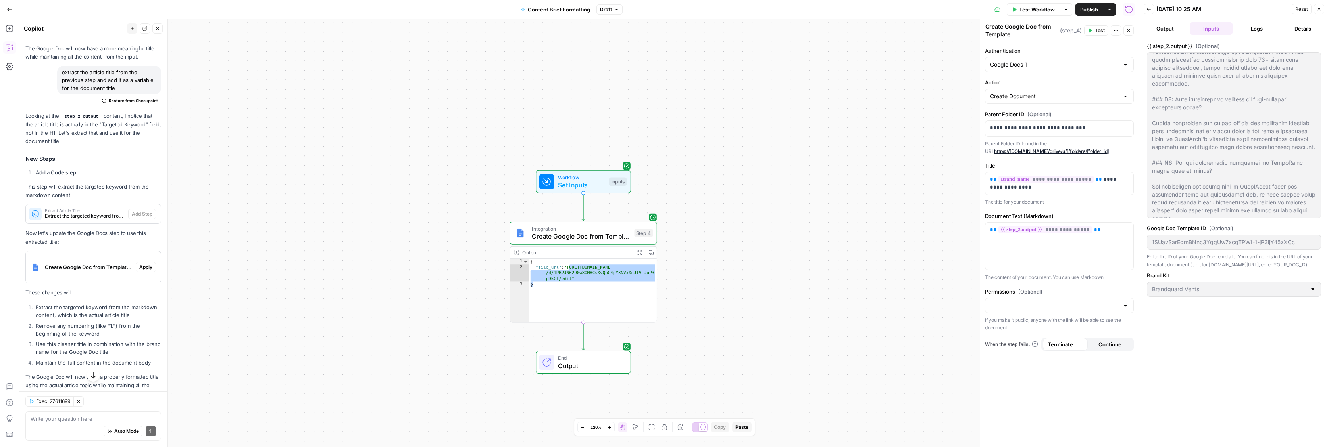
click at [136, 112] on p "Looking at the _step_2_output_ content, I notice that the article title is actu…" at bounding box center [93, 129] width 136 height 34
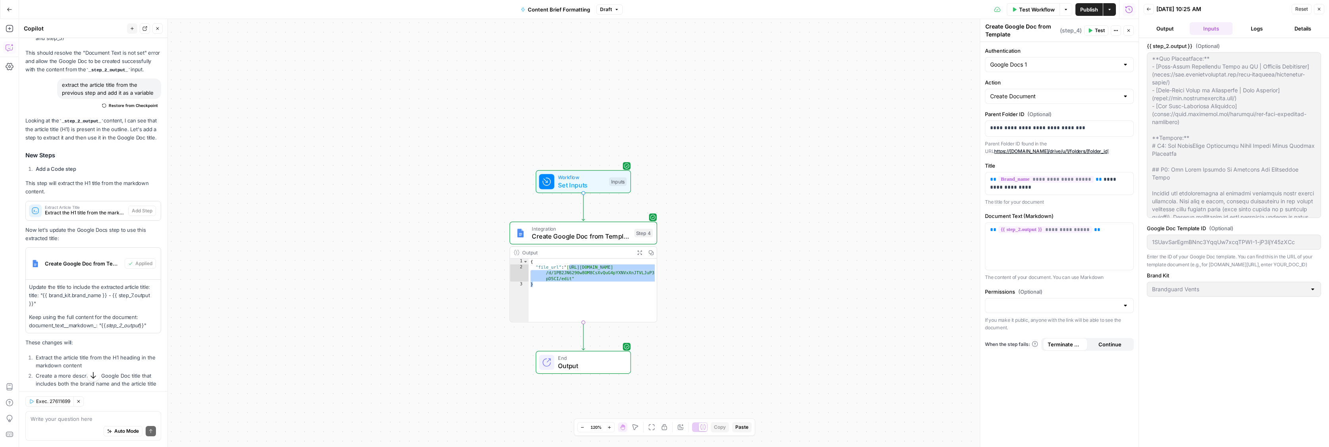
scroll to position [296, 0]
drag, startPoint x: 80, startPoint y: 430, endPoint x: 77, endPoint y: 427, distance: 4.8
click at [78, 429] on div "Auto Mode Send" at bounding box center [93, 431] width 125 height 17
type textarea "extarct the h1"
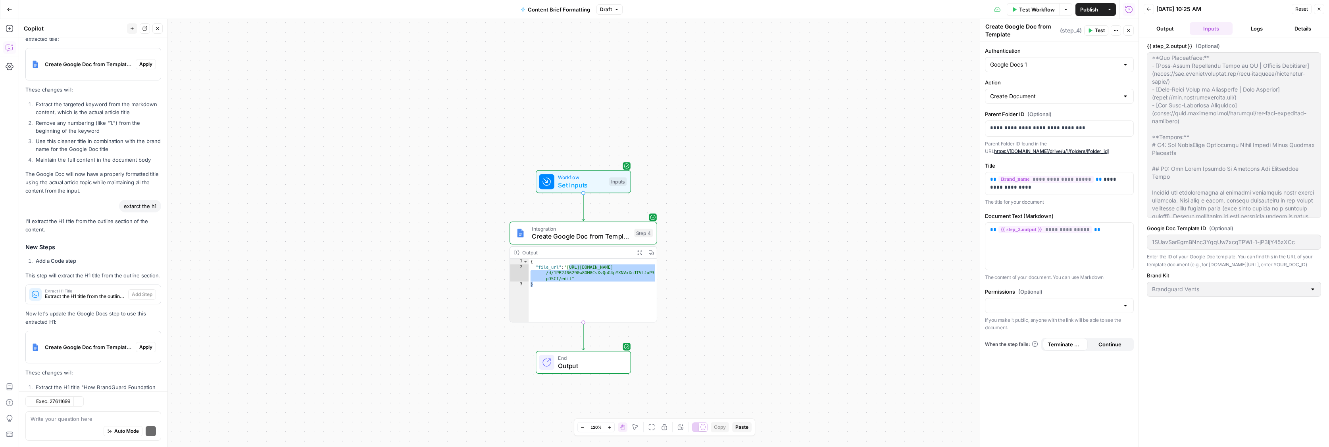
scroll to position [952, 0]
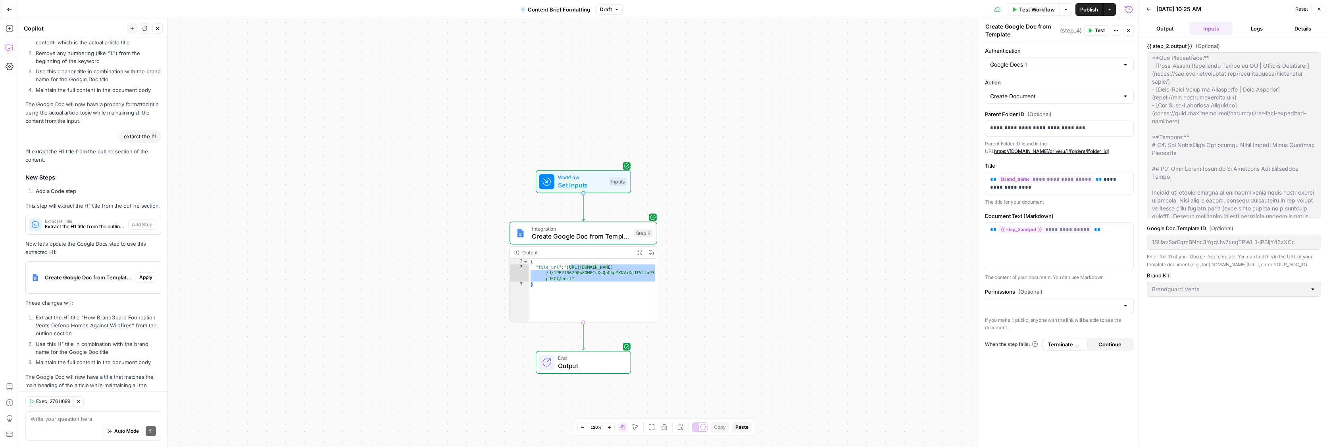
drag, startPoint x: 67, startPoint y: 216, endPoint x: 374, endPoint y: 217, distance: 307.0
click at [411, 215] on body "**********" at bounding box center [664, 223] width 1329 height 447
click at [81, 240] on p "Now let's update the Google Docs step to use this extracted H1:" at bounding box center [93, 248] width 136 height 17
drag, startPoint x: 91, startPoint y: 202, endPoint x: 222, endPoint y: 211, distance: 131.3
click at [278, 205] on body "**********" at bounding box center [664, 223] width 1329 height 447
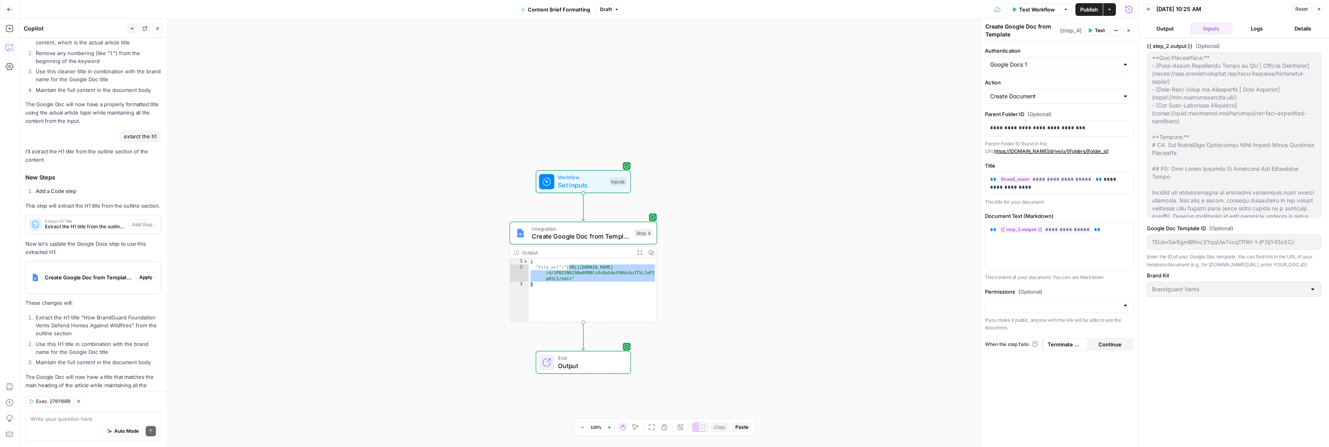
click at [70, 213] on div "I'll extract the H1 title from the outline section of the content. New Steps Ad…" at bounding box center [93, 273] width 136 height 251
click at [125, 432] on span "Auto Mode" at bounding box center [126, 431] width 25 height 7
drag, startPoint x: 135, startPoint y: 112, endPoint x: 141, endPoint y: 110, distance: 6.0
click at [135, 130] on div "extarct the h1" at bounding box center [140, 136] width 42 height 13
click at [51, 418] on textarea at bounding box center [93, 419] width 125 height 8
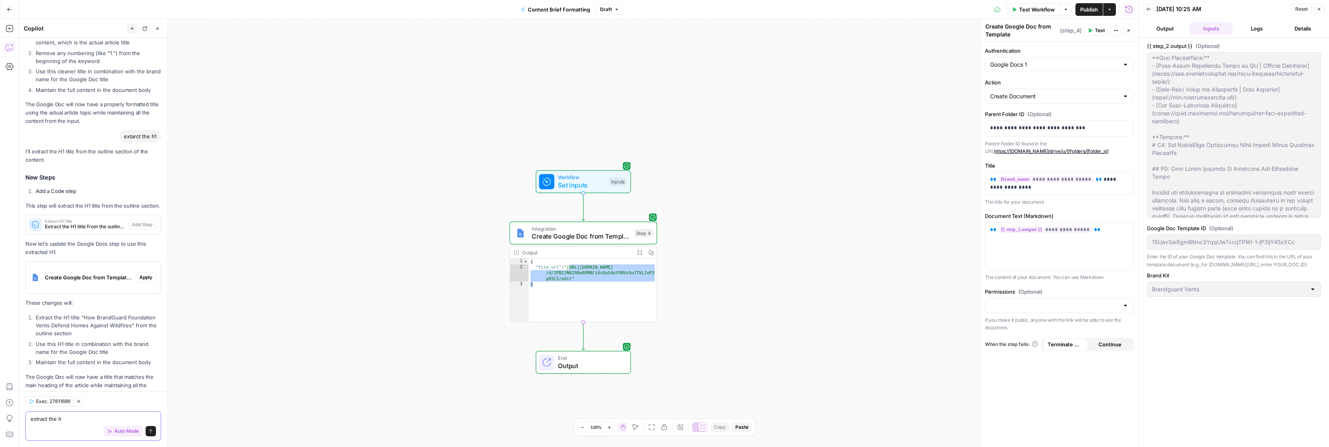
type textarea "extract the h1"
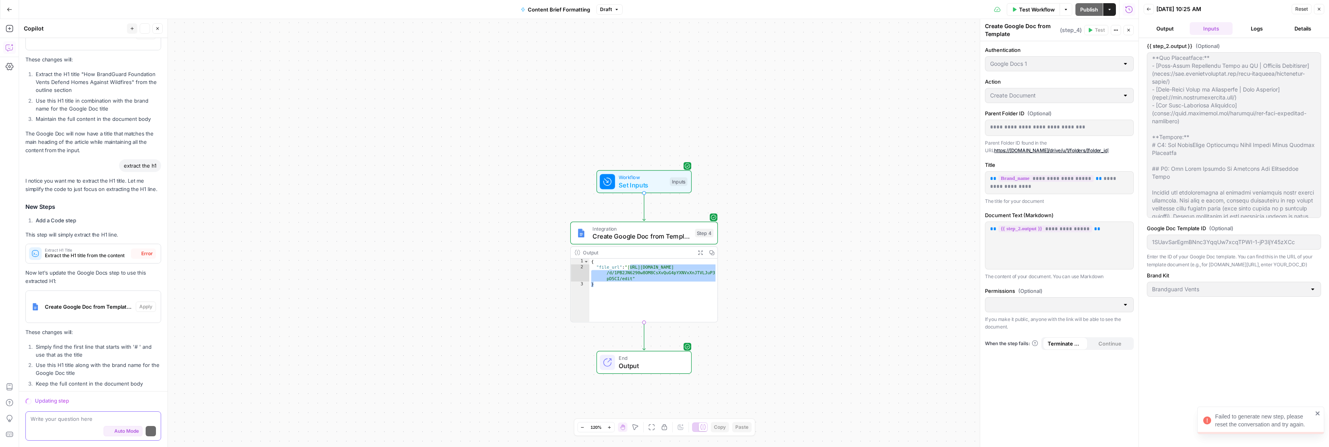
scroll to position [1208, 0]
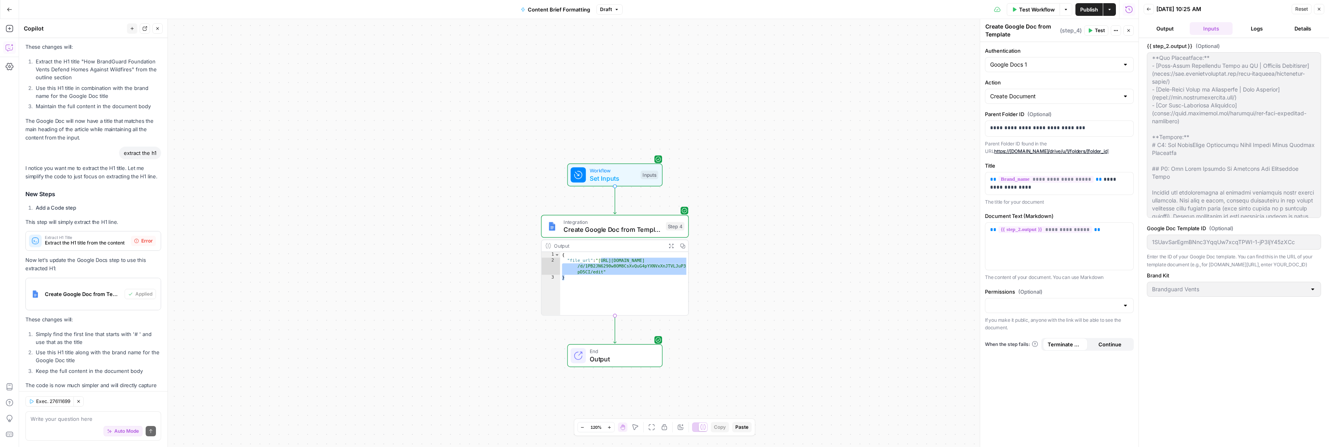
click at [148, 238] on span "Error" at bounding box center [147, 241] width 12 height 7
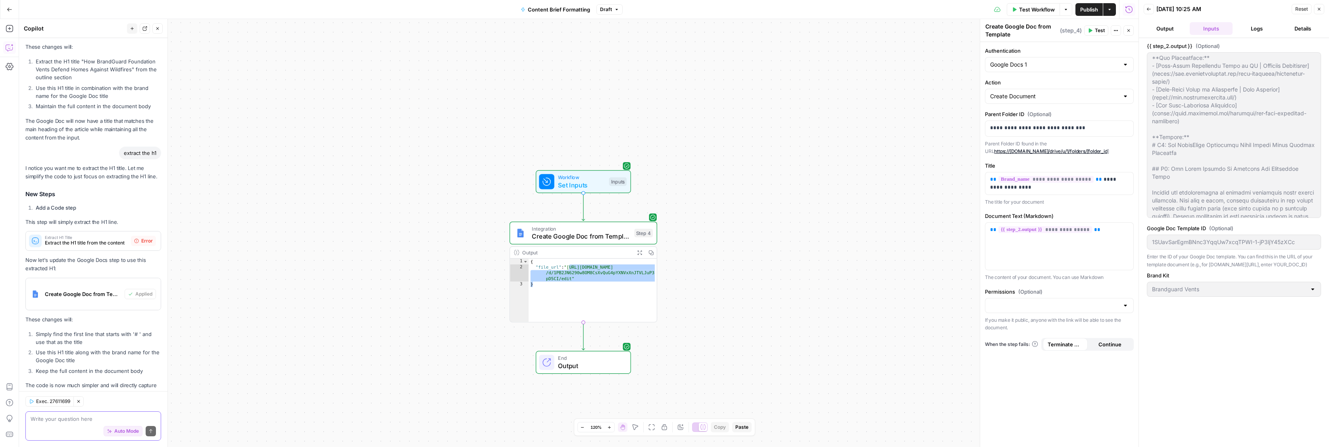
click at [69, 420] on textarea at bounding box center [93, 419] width 125 height 8
type textarea "fix the error"
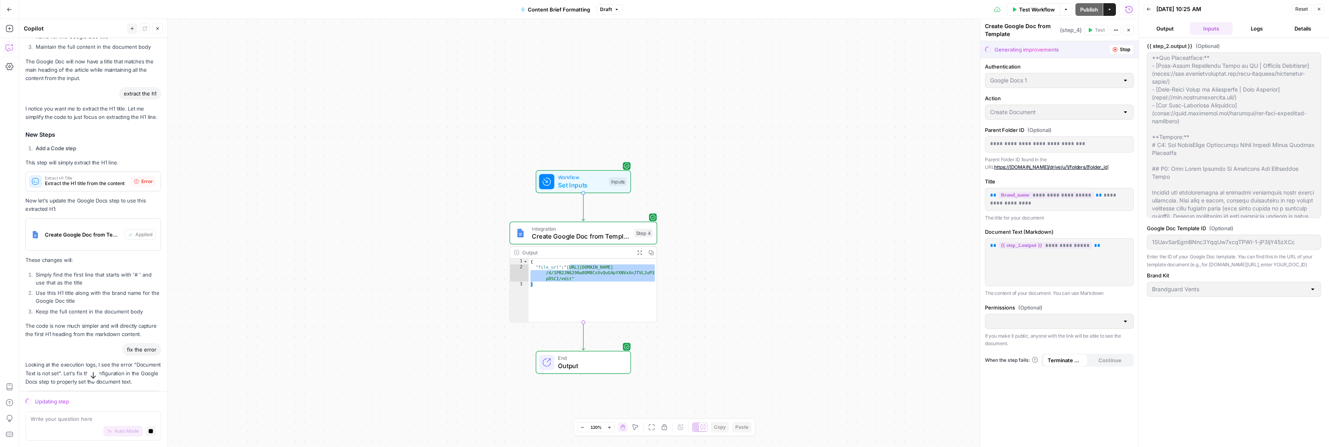
scroll to position [1227, 0]
click at [103, 182] on span "Extract the H1 title from the content" at bounding box center [86, 185] width 83 height 7
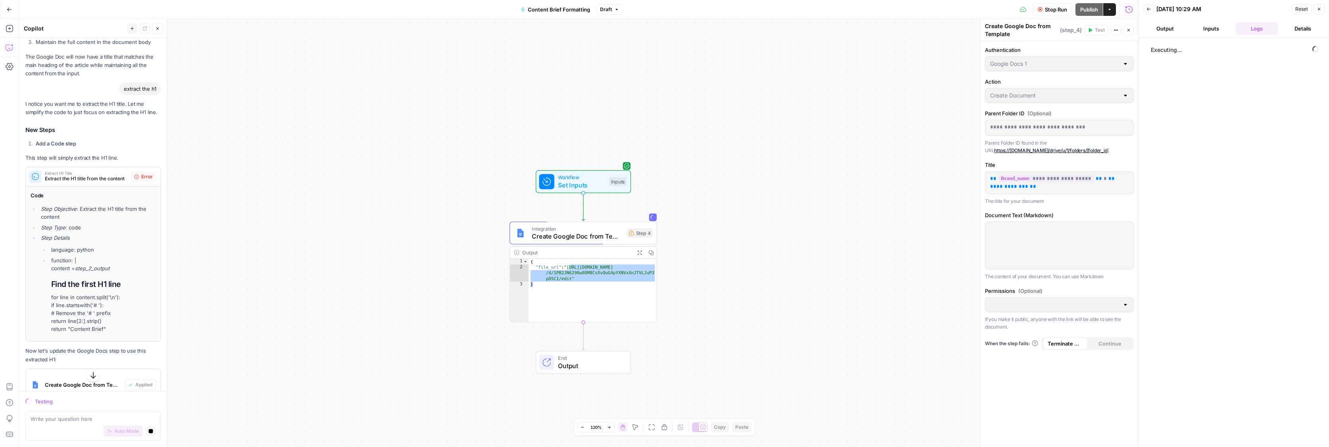
scroll to position [1229, 0]
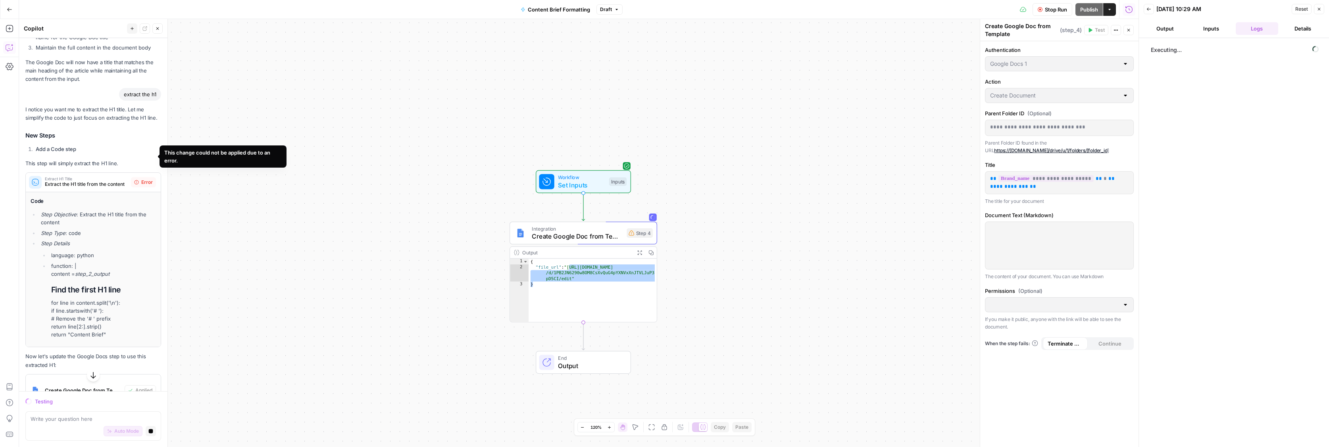
click at [148, 179] on span "Error" at bounding box center [147, 182] width 12 height 7
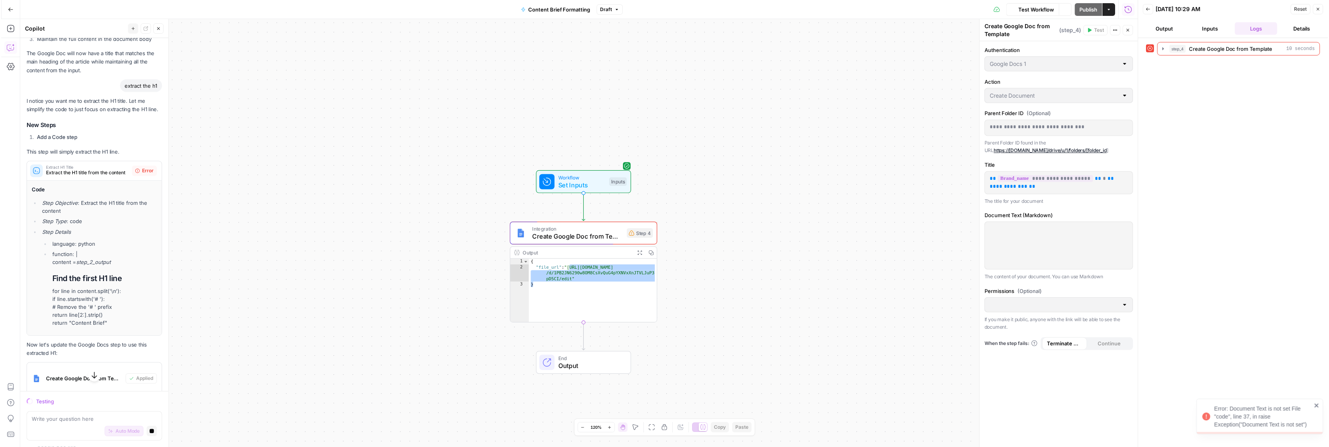
scroll to position [1220, 0]
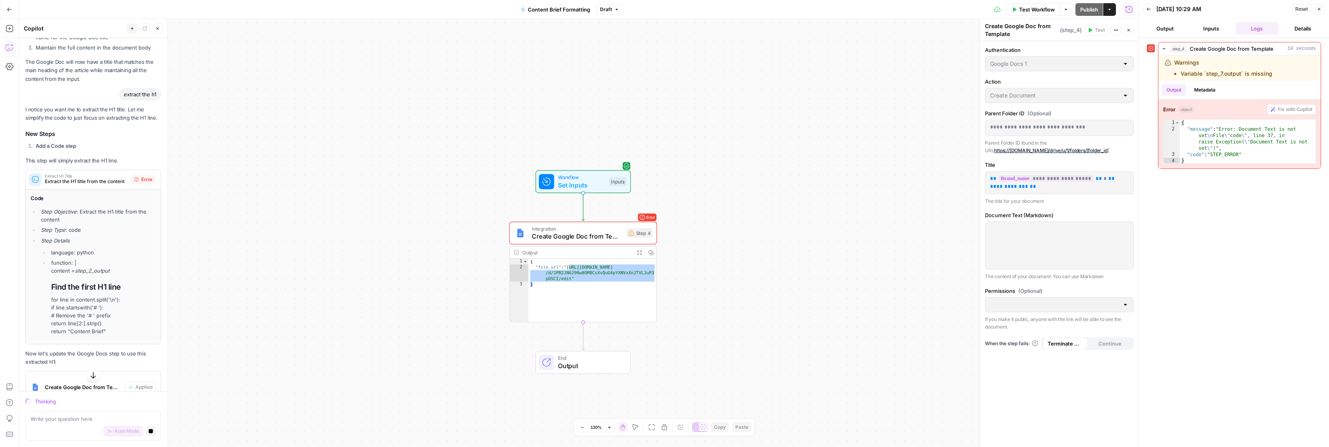
drag, startPoint x: 561, startPoint y: 103, endPoint x: 553, endPoint y: 98, distance: 9.4
click at [560, 103] on div "**********" at bounding box center [578, 233] width 1119 height 428
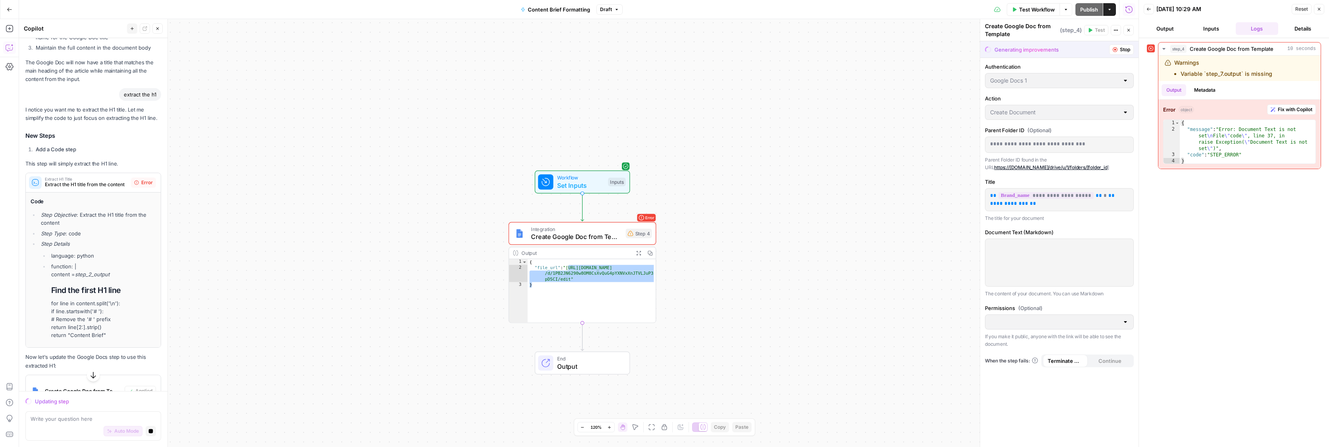
drag, startPoint x: 812, startPoint y: 167, endPoint x: 793, endPoint y: 188, distance: 27.8
click at [812, 167] on div "**********" at bounding box center [578, 233] width 1119 height 428
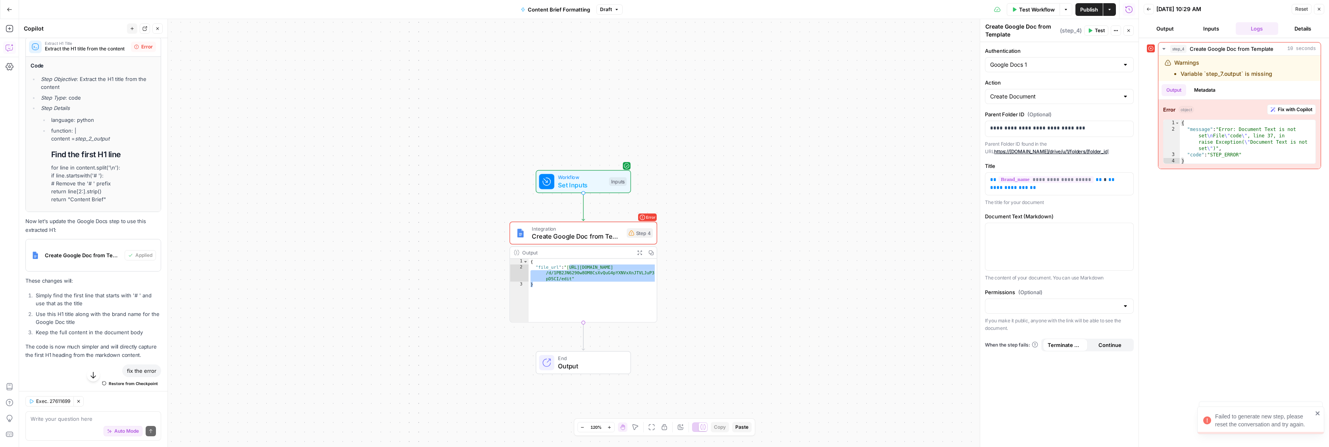
scroll to position [1944, 0]
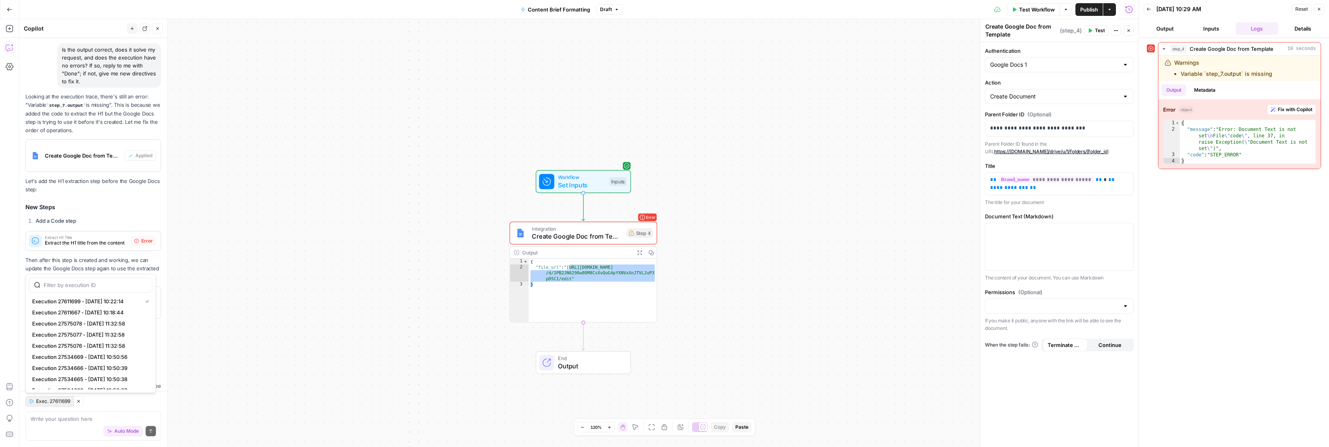
click at [47, 403] on span "Exec. 27611699" at bounding box center [53, 400] width 34 height 7
click at [98, 406] on div "Exec. 27611699 Clear Selection" at bounding box center [93, 401] width 136 height 10
click at [192, 215] on div "**********" at bounding box center [578, 232] width 1119 height 427
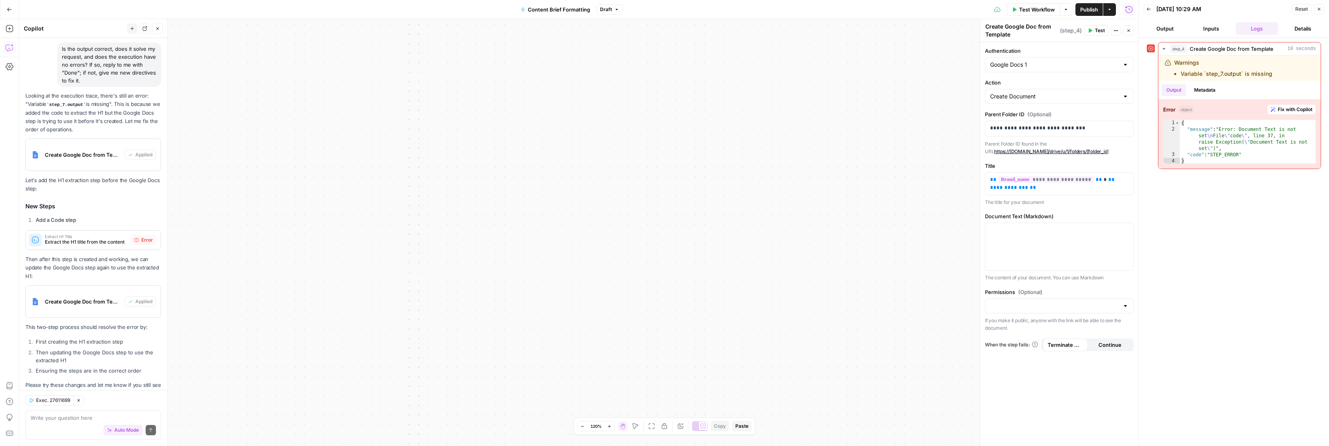
click at [12, 11] on button "Go Back" at bounding box center [9, 9] width 14 height 14
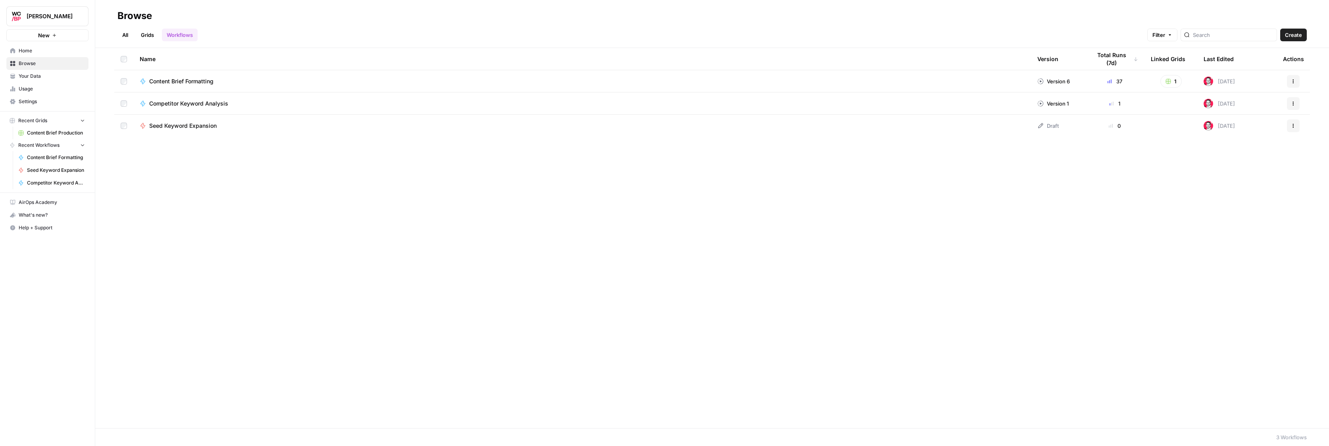
click at [1291, 81] on icon "button" at bounding box center [1292, 81] width 5 height 5
click at [1236, 207] on span "Delete" at bounding box center [1257, 209] width 63 height 8
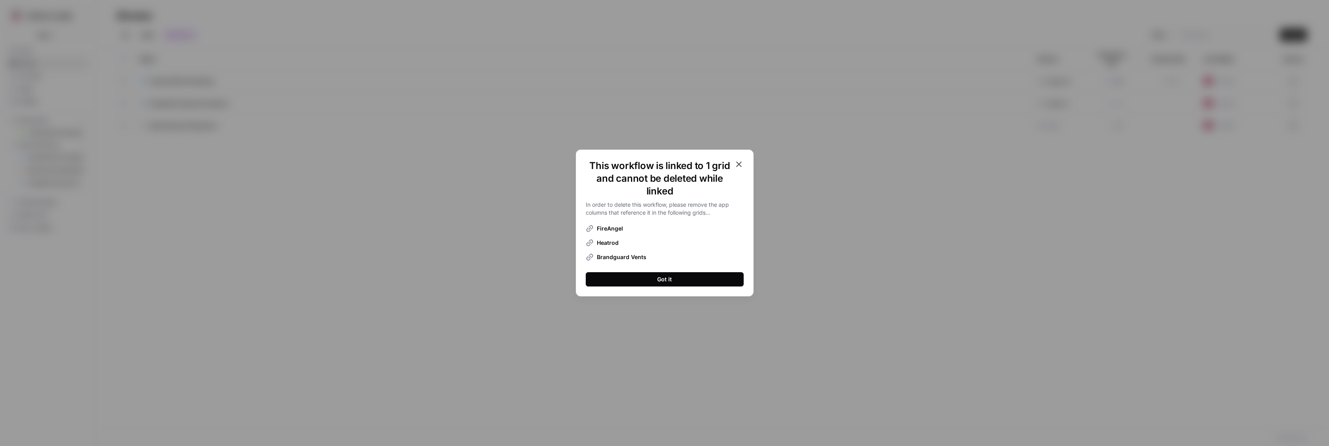
click at [705, 285] on button "Got it" at bounding box center [665, 279] width 158 height 14
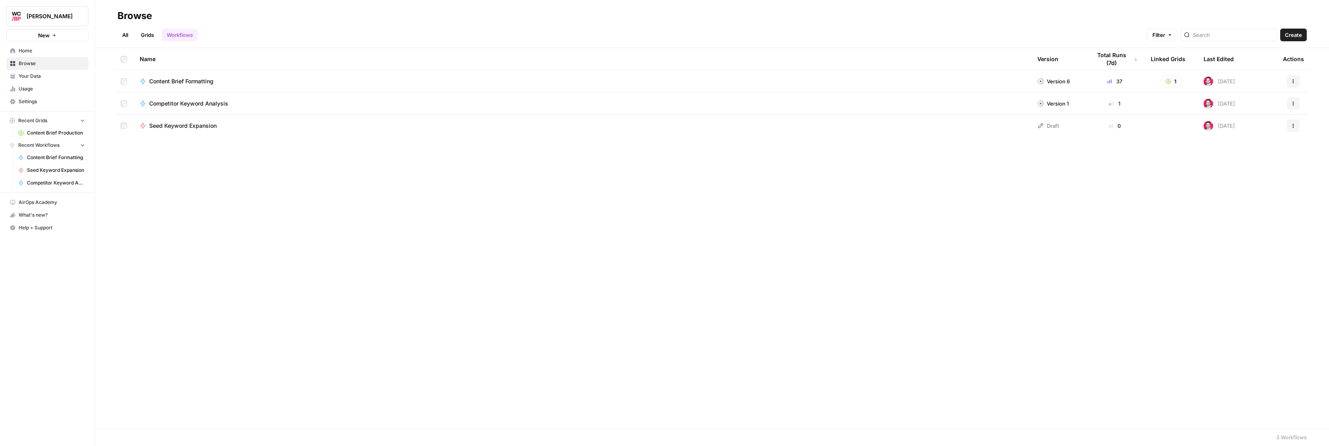
click at [20, 103] on span "Settings" at bounding box center [52, 101] width 66 height 7
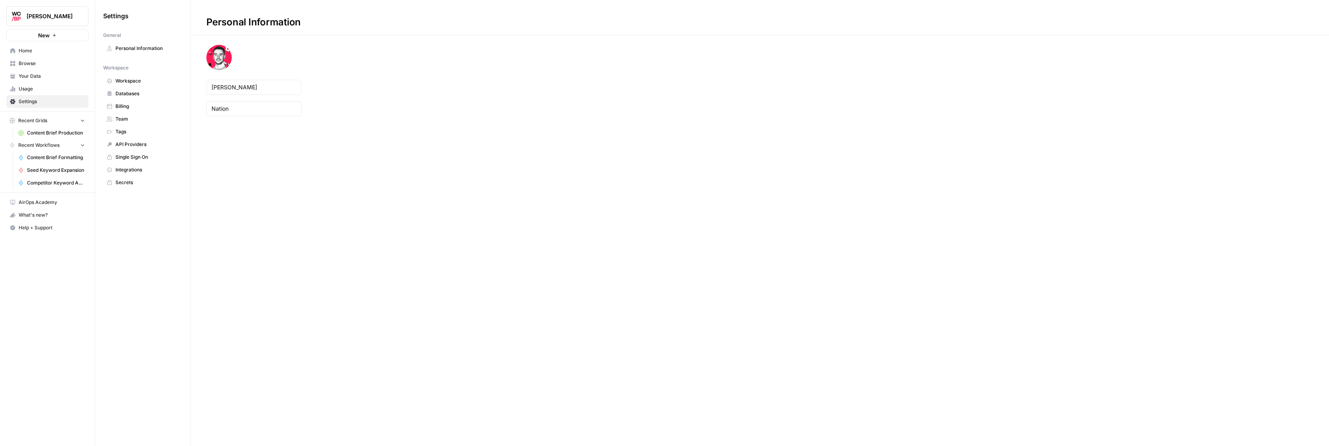
click at [58, 90] on span "Usage" at bounding box center [52, 88] width 66 height 7
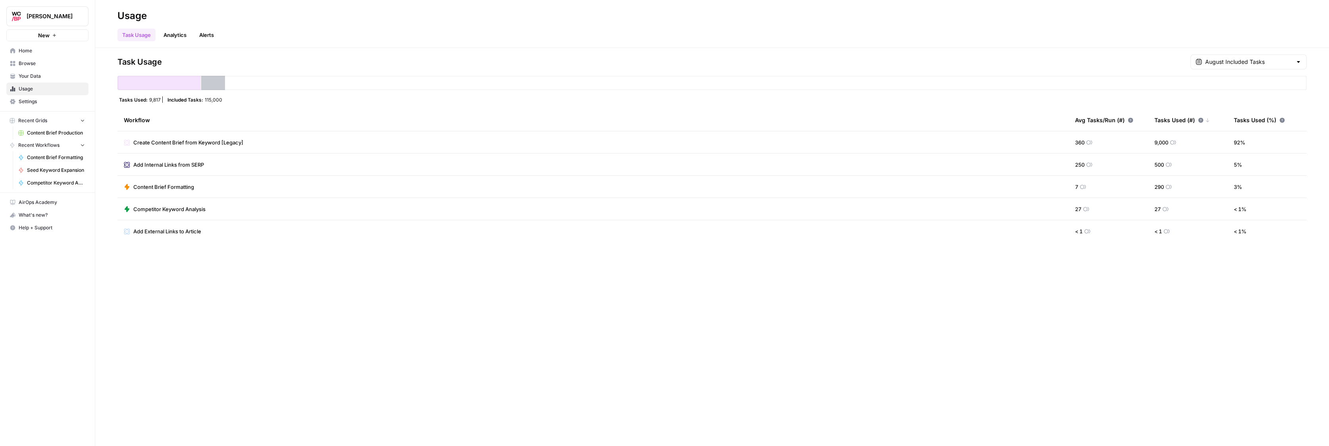
click at [31, 72] on link "Your Data" at bounding box center [47, 76] width 82 height 13
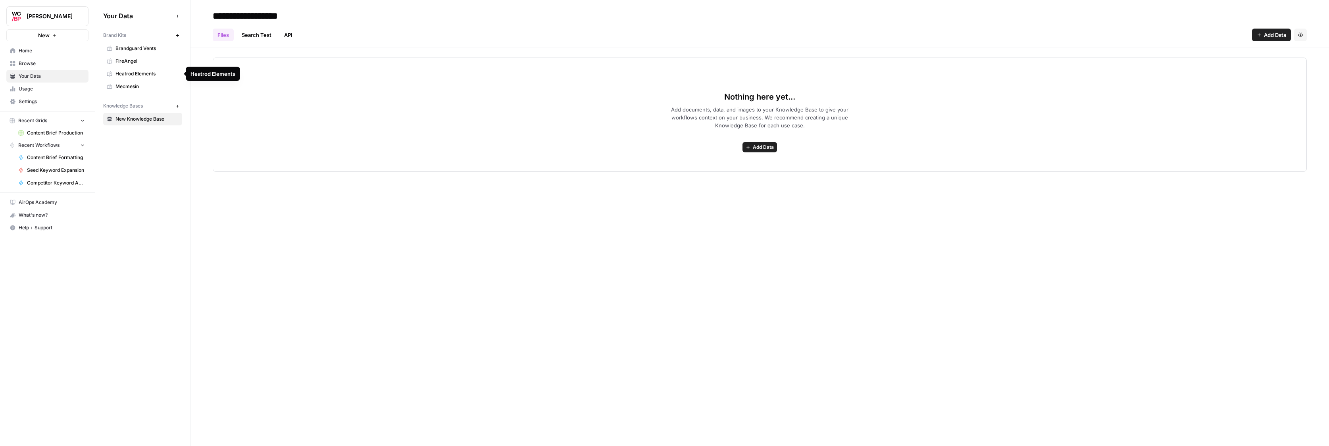
click at [131, 48] on span "Brandguard Vents" at bounding box center [146, 48] width 63 height 7
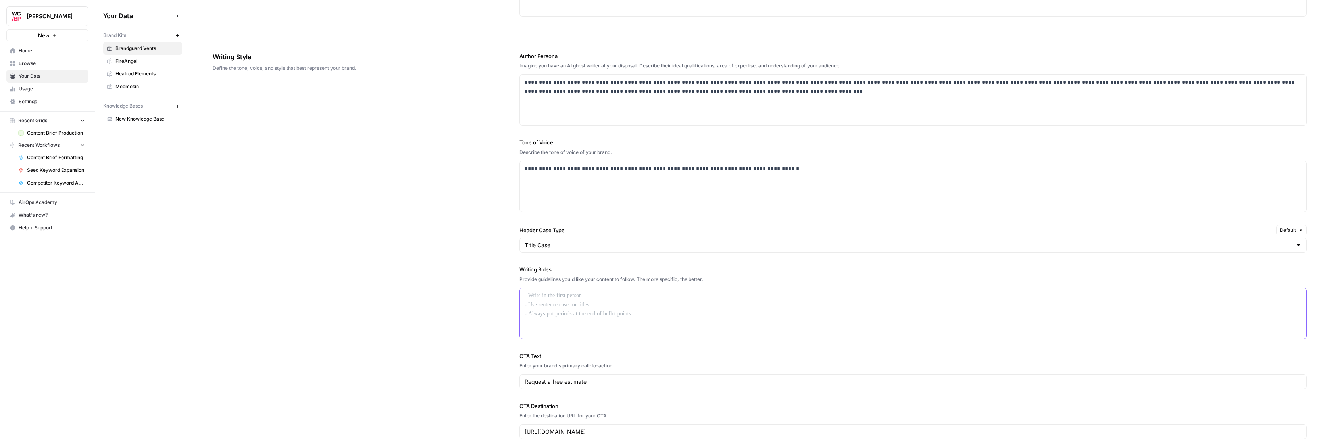
click at [570, 321] on div at bounding box center [913, 313] width 786 height 51
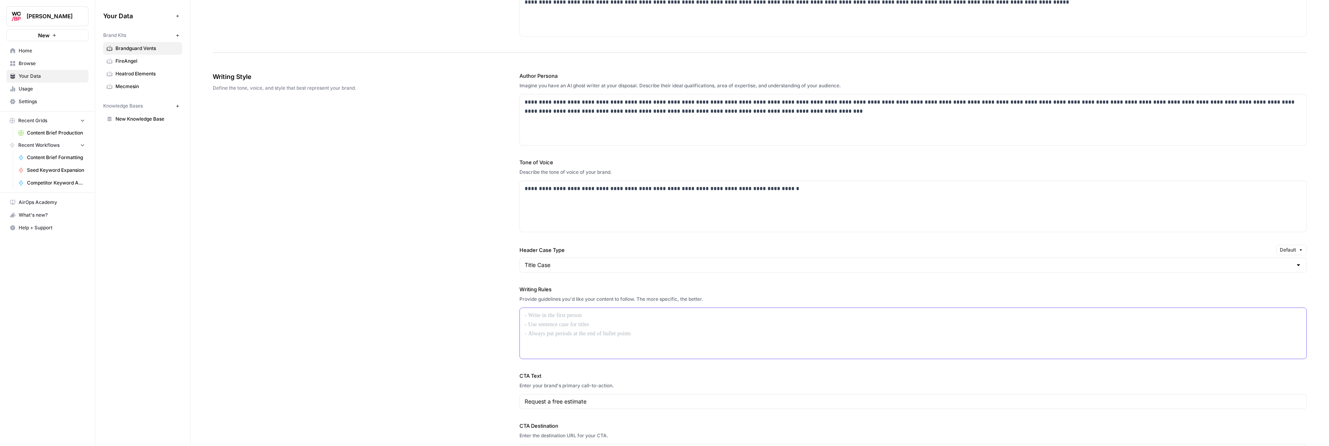
scroll to position [394, 0]
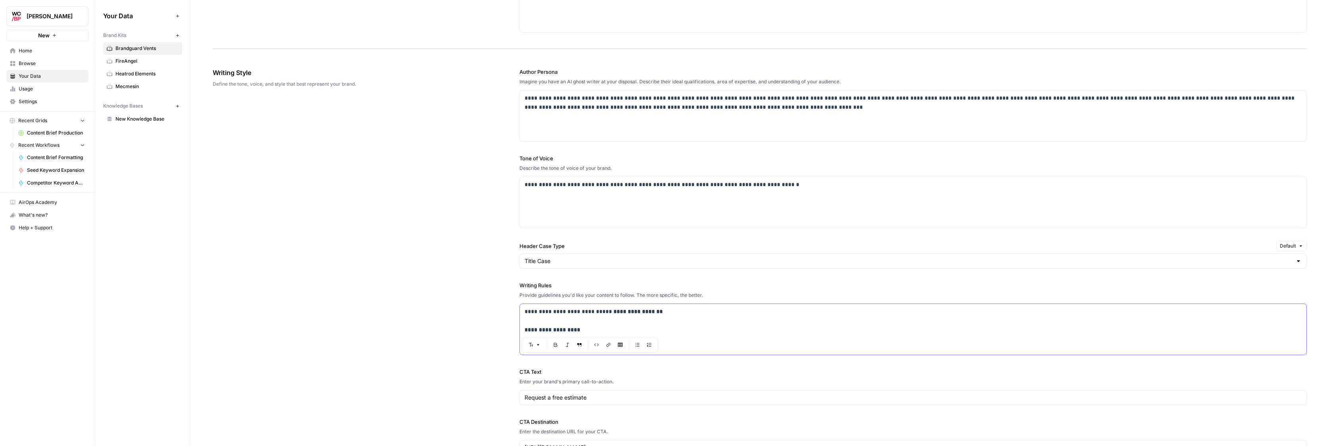
drag, startPoint x: 583, startPoint y: 333, endPoint x: 509, endPoint y: 302, distance: 79.6
click at [509, 302] on div "**********" at bounding box center [760, 261] width 1094 height 419
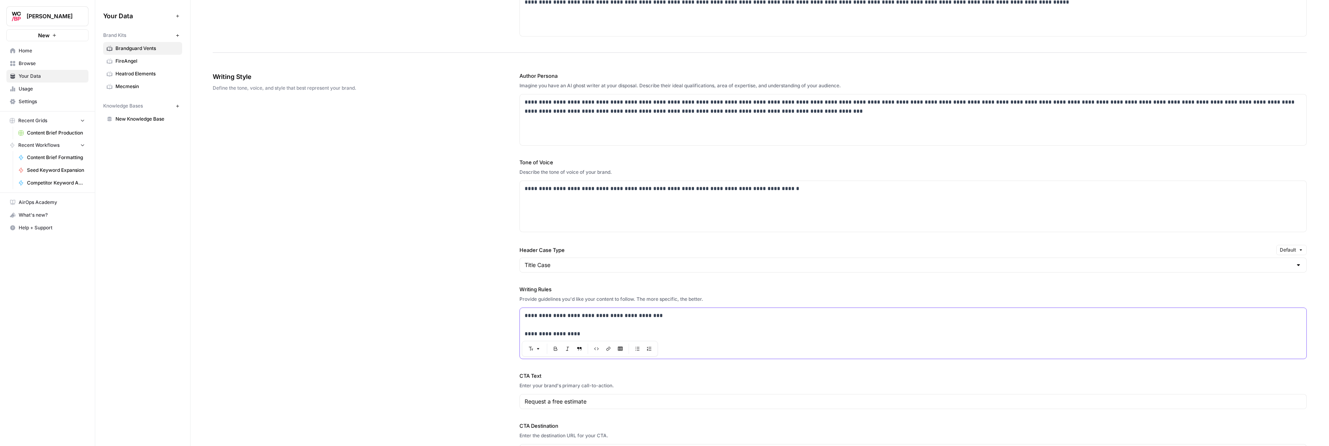
click at [641, 348] on button "Bulleted list" at bounding box center [637, 349] width 10 height 10
click at [561, 336] on p "**********" at bounding box center [919, 332] width 766 height 27
click at [537, 332] on p "**********" at bounding box center [919, 329] width 766 height 18
click at [496, 336] on div "**********" at bounding box center [760, 268] width 1094 height 419
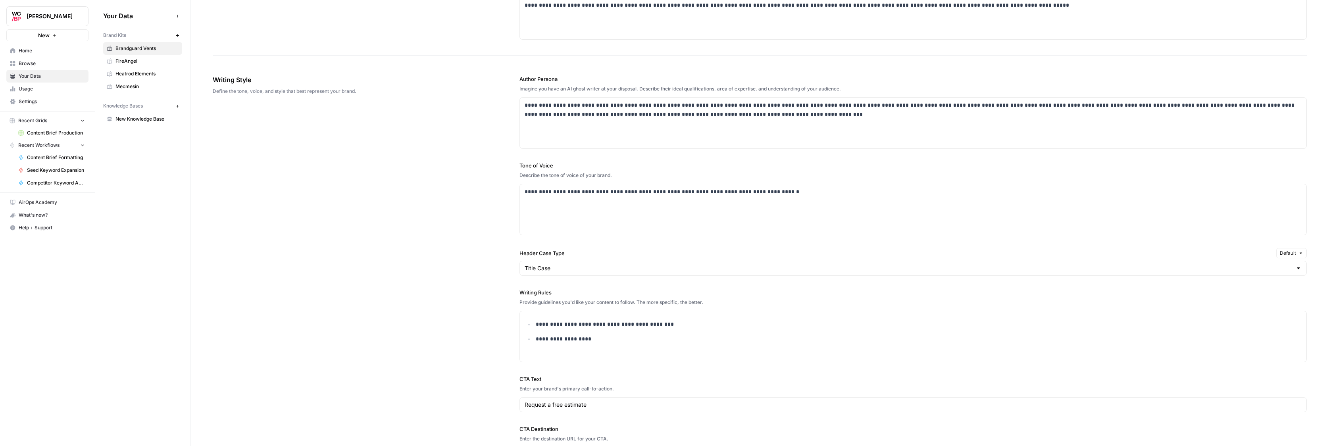
click at [609, 382] on label "CTA Text" at bounding box center [912, 379] width 787 height 8
click at [609, 401] on input "Request a free estimate" at bounding box center [911, 405] width 774 height 8
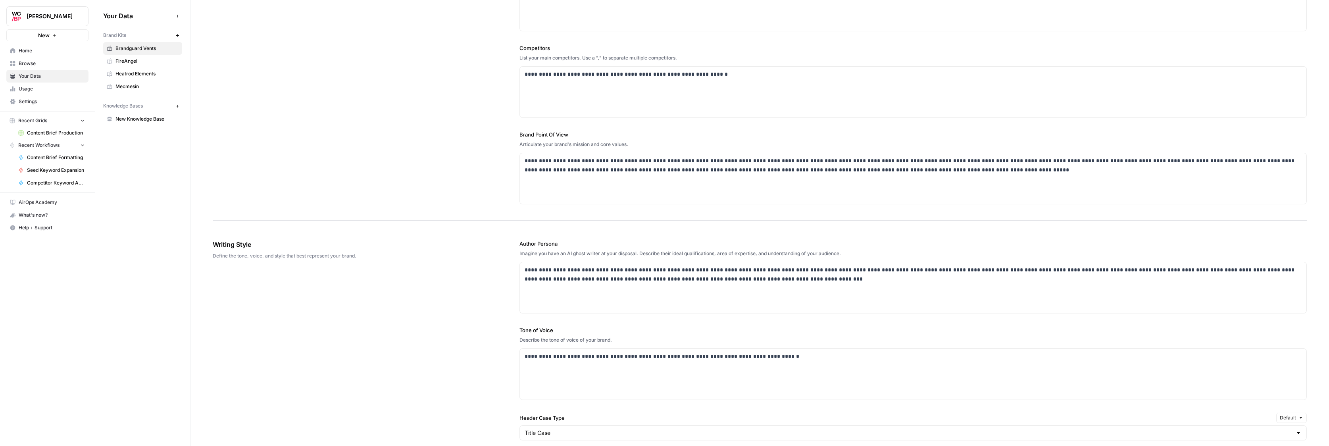
scroll to position [0, 0]
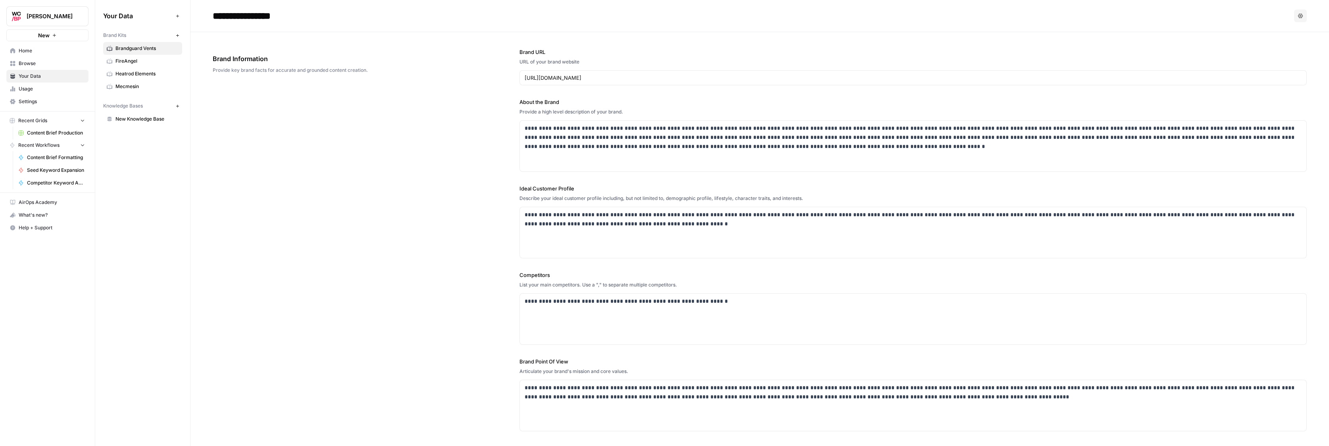
click at [43, 133] on span "Content Brief Production" at bounding box center [56, 132] width 58 height 7
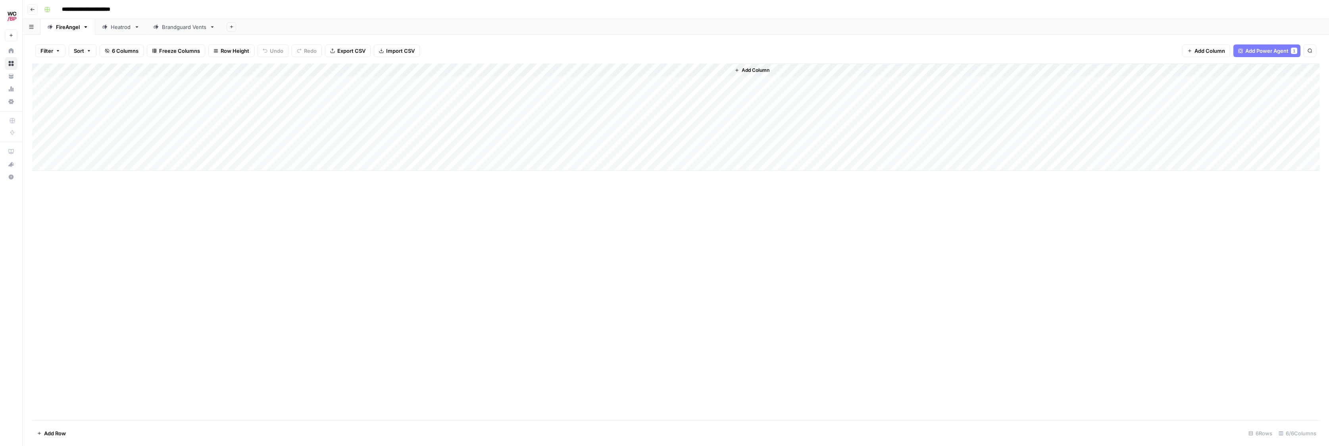
click at [397, 71] on div "Add Column" at bounding box center [675, 116] width 1287 height 107
click at [521, 214] on div "Add Column" at bounding box center [675, 241] width 1287 height 357
click at [570, 72] on div "Add Column" at bounding box center [675, 116] width 1287 height 107
click at [544, 213] on span "Remove Column" at bounding box center [565, 210] width 69 height 8
click at [649, 91] on div "Cancel Delete" at bounding box center [664, 89] width 152 height 14
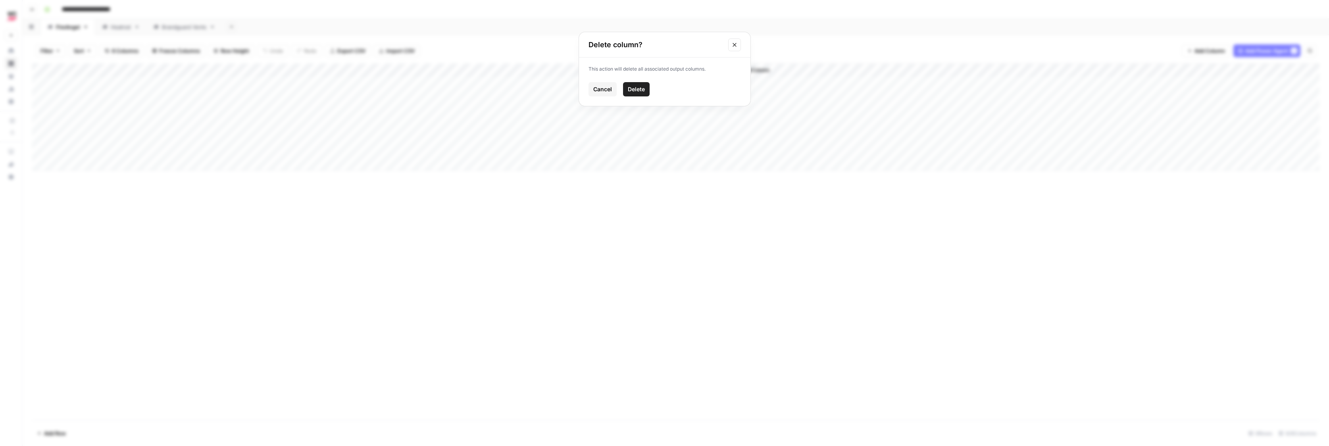
click at [648, 91] on button "Delete" at bounding box center [636, 89] width 27 height 14
click at [531, 71] on span "Add Column" at bounding box center [541, 70] width 28 height 7
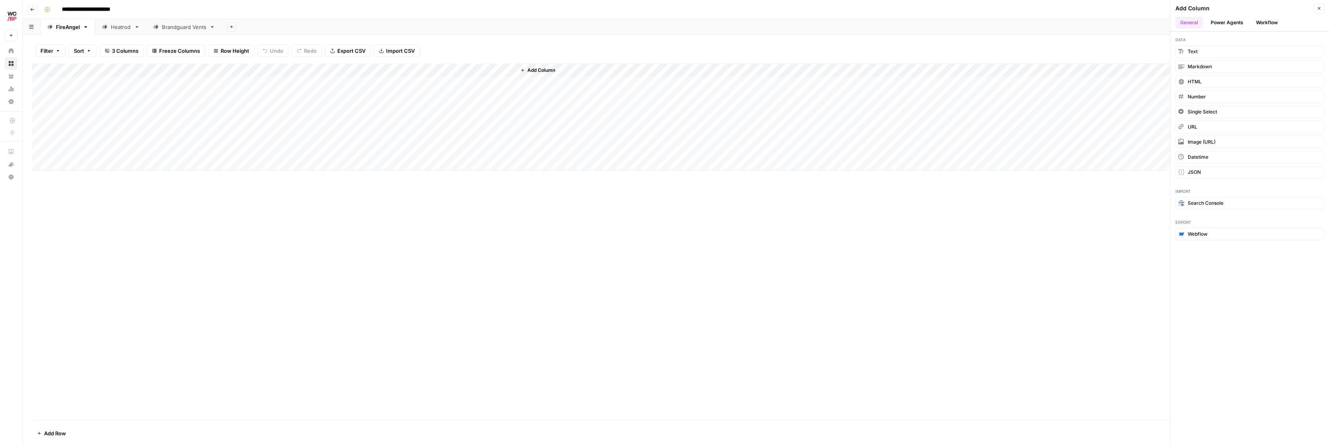
click at [1226, 19] on button "Power Agents" at bounding box center [1227, 23] width 42 height 12
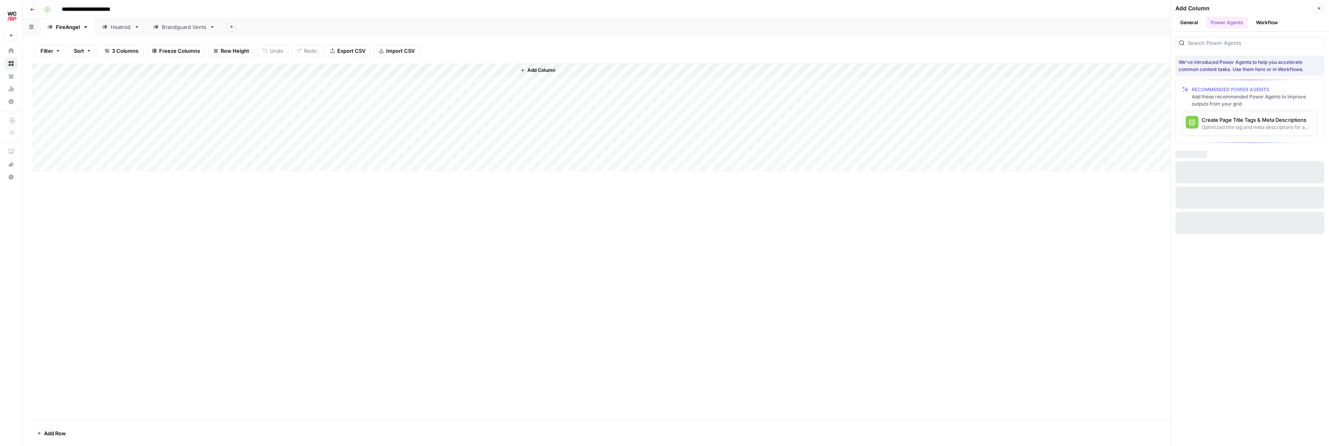
click at [1263, 23] on button "Workflow" at bounding box center [1266, 23] width 31 height 12
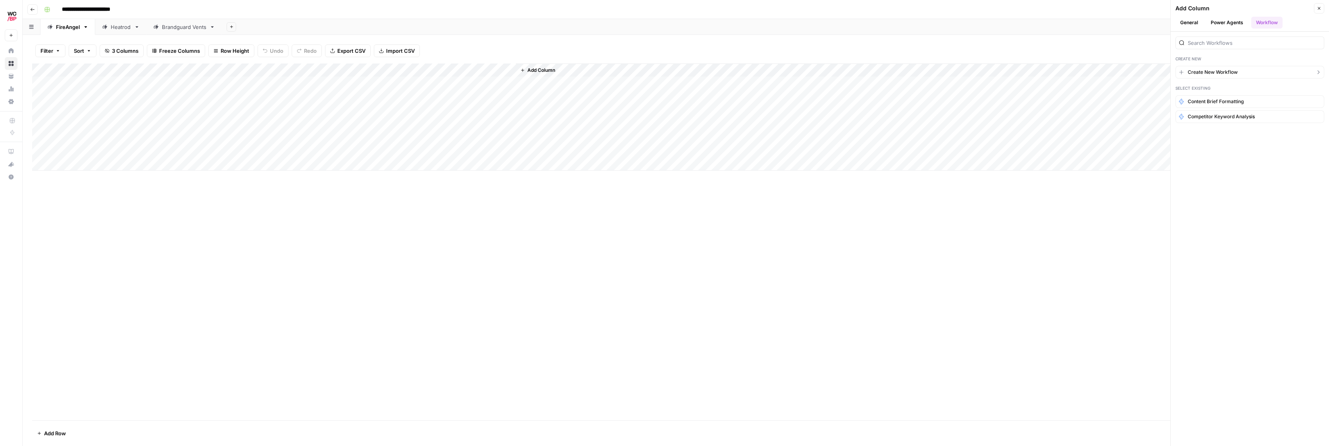
click at [1205, 72] on span "Create New Workflow" at bounding box center [1212, 72] width 50 height 7
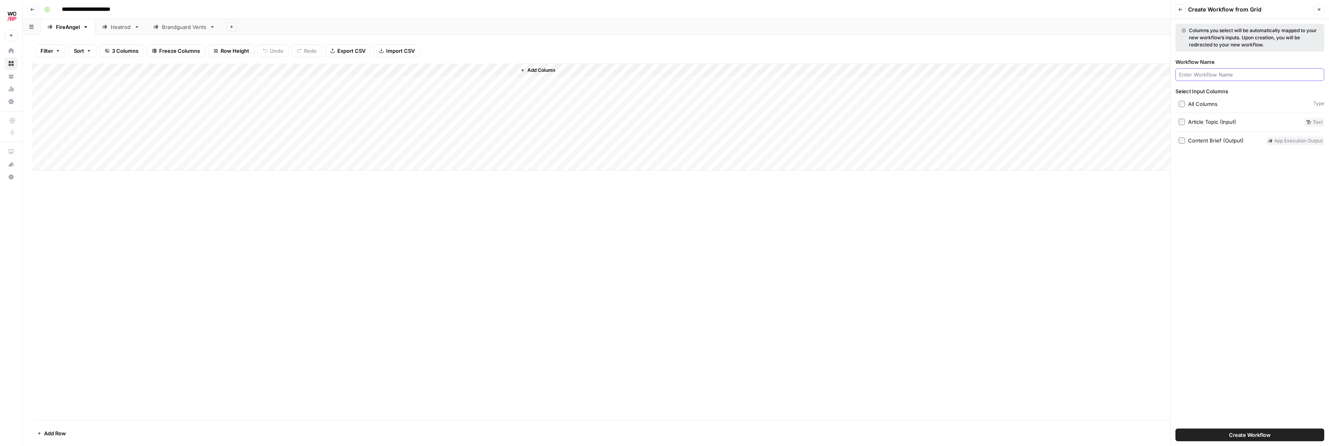
click at [1210, 72] on input "Workflow Name" at bounding box center [1250, 75] width 142 height 8
type input "Google Doc Formatting"
click at [1244, 433] on span "Create Workflow" at bounding box center [1250, 435] width 42 height 8
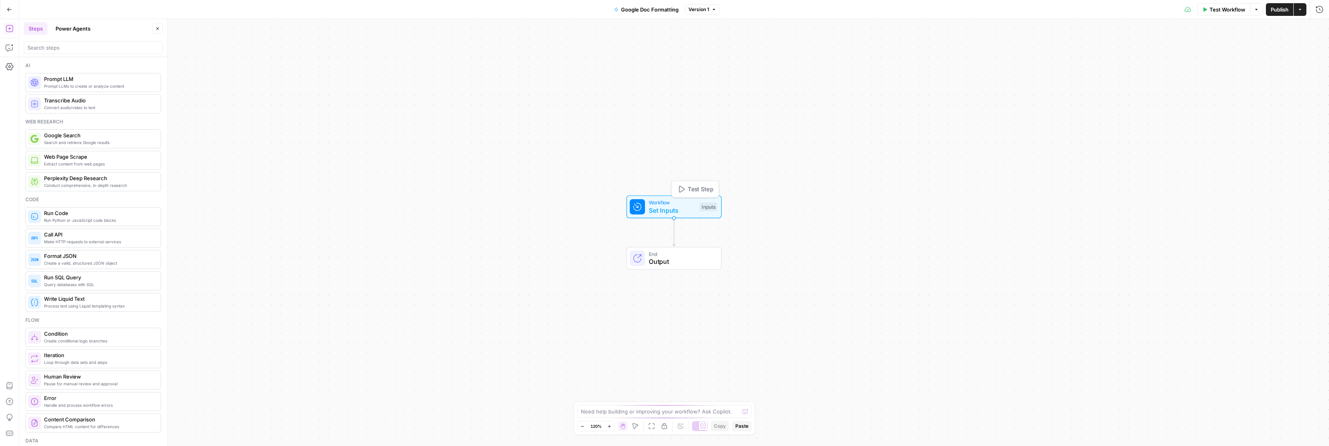
click at [676, 211] on span "Set Inputs" at bounding box center [672, 210] width 47 height 10
click at [1240, 51] on span "Add Field" at bounding box center [1239, 54] width 23 height 8
click at [573, 340] on div "Workflow Set Inputs Inputs End Output" at bounding box center [673, 232] width 1309 height 427
click at [646, 200] on span "Workflow" at bounding box center [669, 204] width 47 height 8
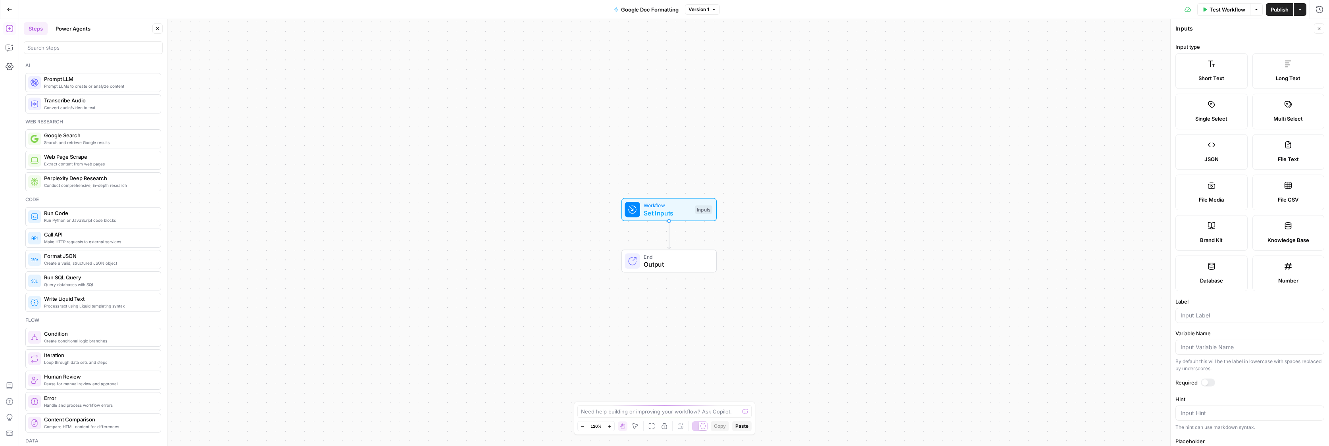
click at [664, 263] on span "Output" at bounding box center [675, 264] width 65 height 10
click at [674, 212] on span "Set Inputs" at bounding box center [666, 215] width 47 height 10
click at [660, 267] on span "Output" at bounding box center [675, 267] width 65 height 10
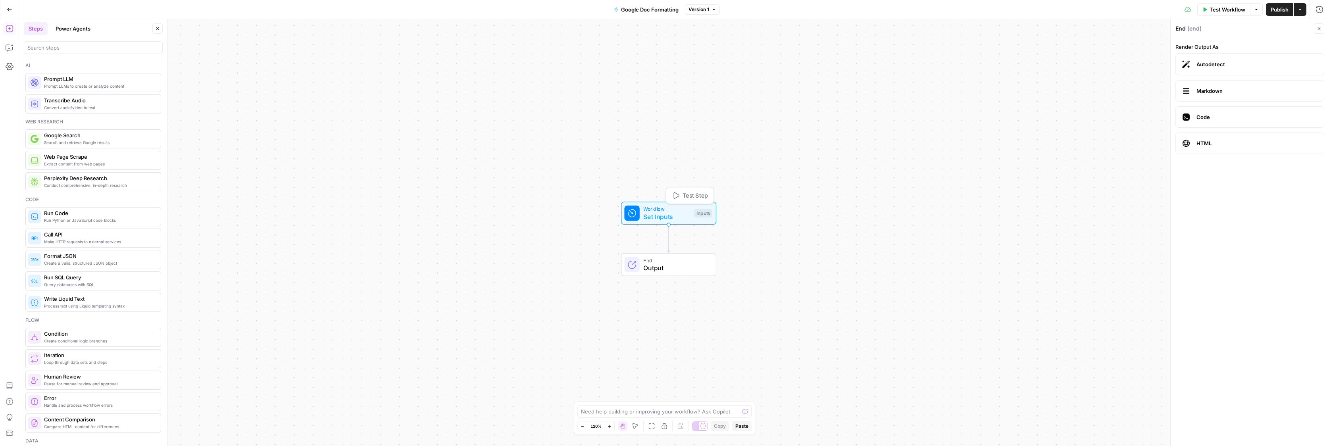
click at [657, 207] on span "Workflow" at bounding box center [666, 209] width 47 height 8
click at [1252, 56] on button "Add Field" at bounding box center [1243, 54] width 132 height 13
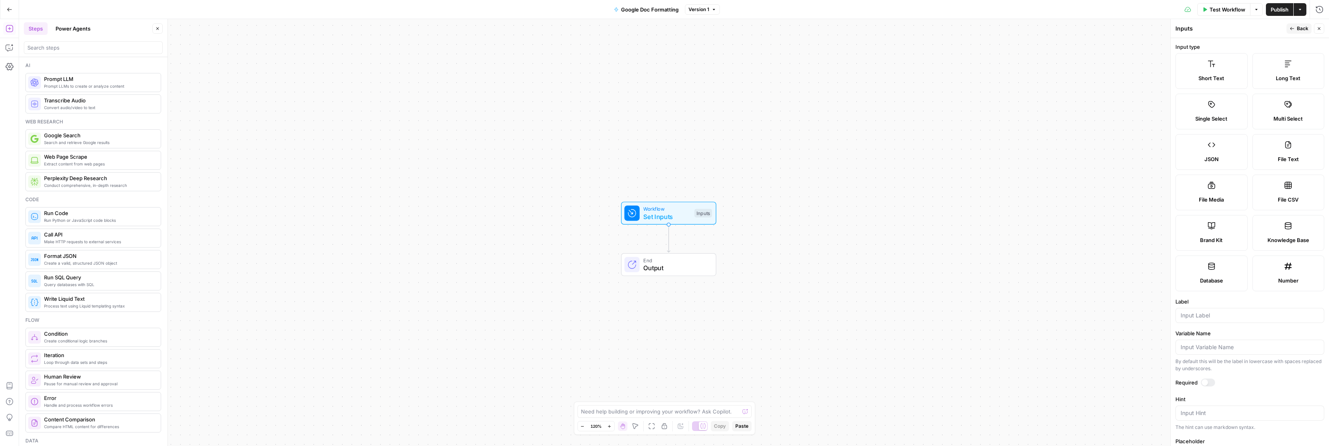
click at [1294, 68] on label "Long Text" at bounding box center [1288, 71] width 72 height 36
click at [1224, 318] on input "Label" at bounding box center [1249, 315] width 138 height 8
paste input "Content Brief (Output)"
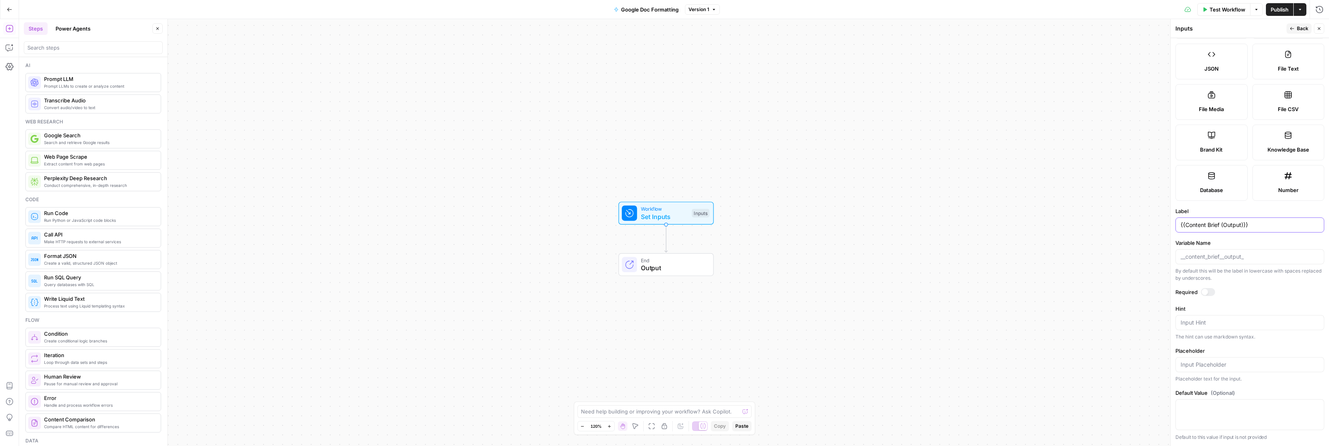
type input "{{Content Brief (Output)}}"
click at [996, 290] on div "Workflow Set Inputs Inputs End Output" at bounding box center [673, 232] width 1309 height 427
click at [611, 410] on textarea at bounding box center [660, 411] width 159 height 8
type textarea "t"
paste textarea "Content Brief (Output)"
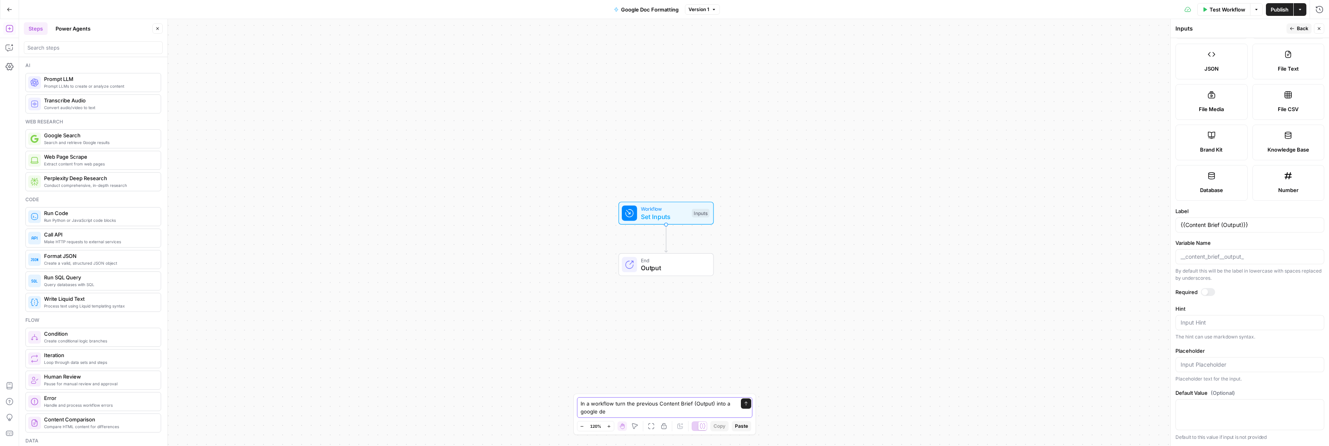
type textarea "In a workflow turn the previous Content Brief (Output) into a google dec"
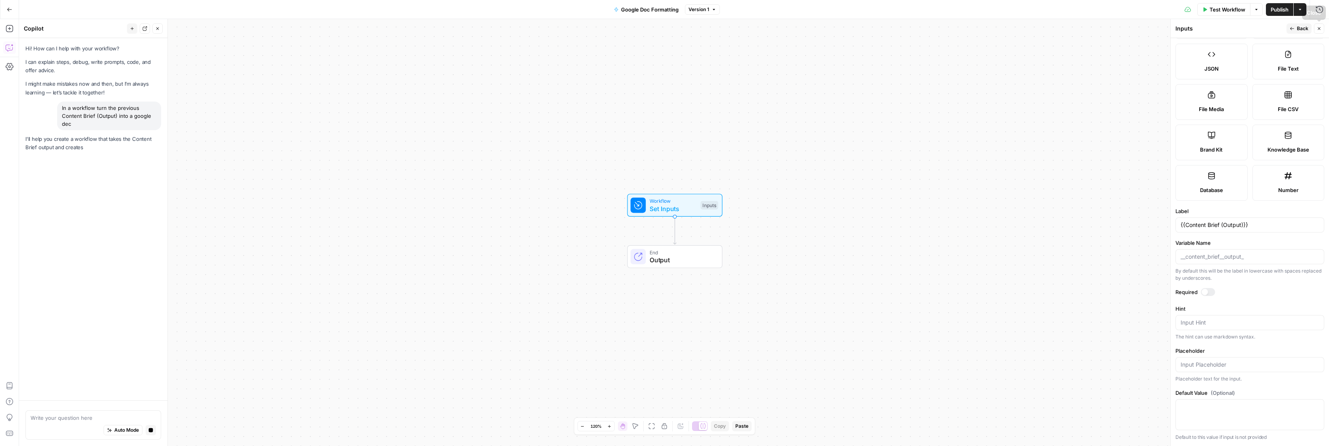
click at [1317, 28] on icon "button" at bounding box center [1318, 28] width 5 height 5
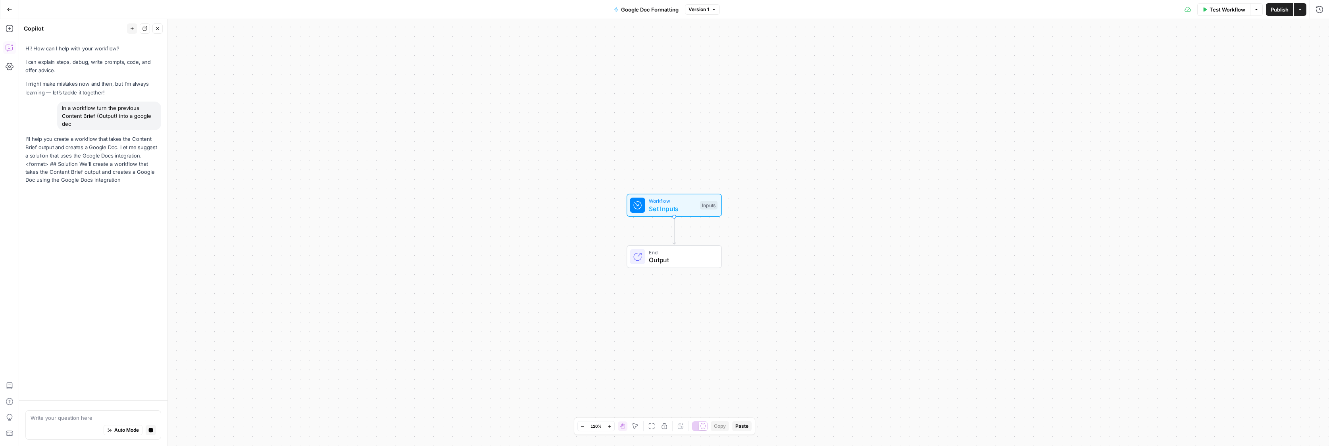
click at [661, 205] on span "Set Inputs" at bounding box center [672, 209] width 47 height 10
click at [947, 199] on div "Workflow Set Inputs Inputs End Output" at bounding box center [673, 232] width 1309 height 427
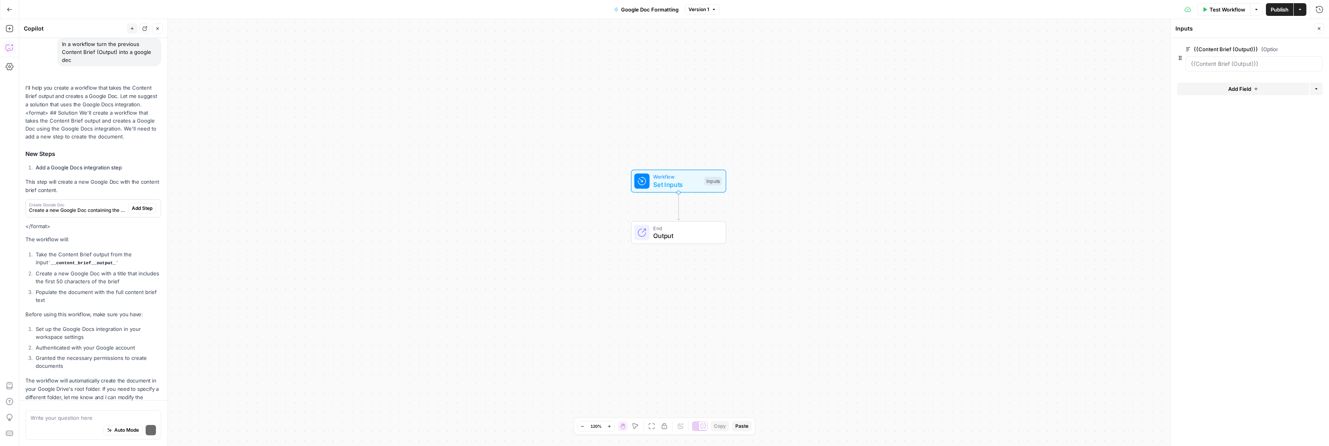
scroll to position [92, 0]
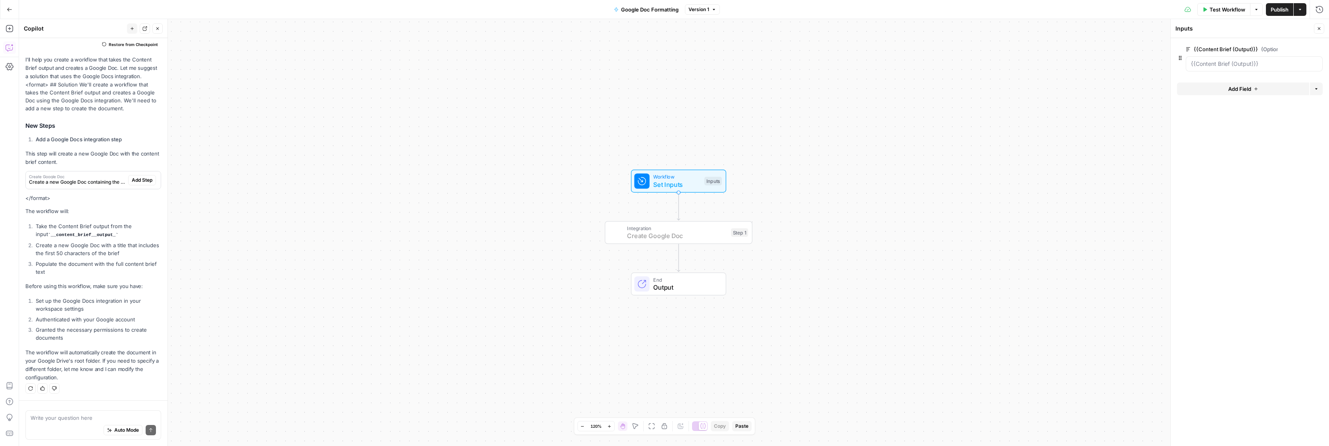
click at [135, 181] on span "Add Step" at bounding box center [142, 180] width 21 height 7
type textarea "Create Google Doc"
click at [646, 235] on span "Create Google Doc" at bounding box center [677, 236] width 100 height 10
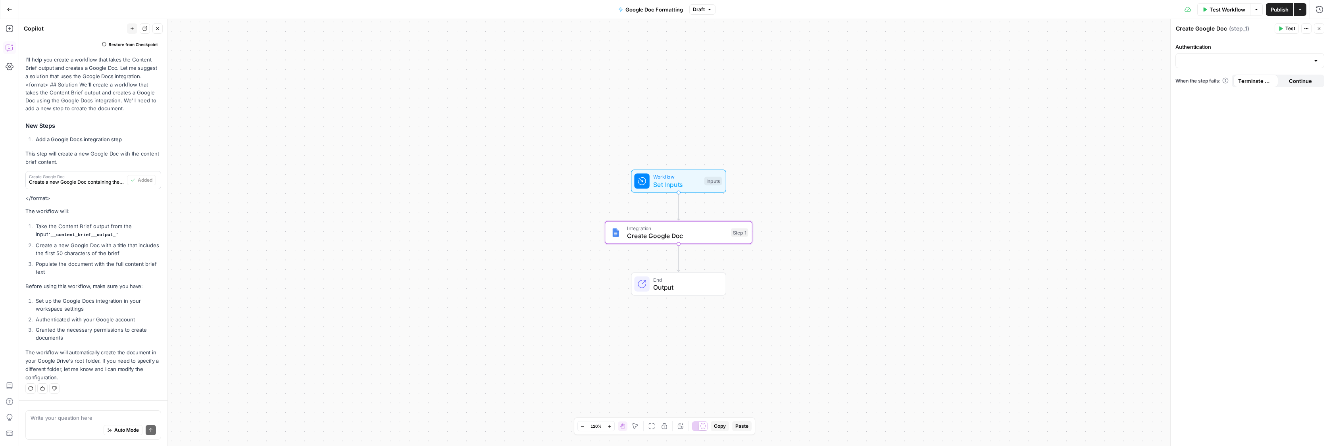
click at [887, 246] on div "Workflow Set Inputs Inputs Integration Create Google Doc Step 1 End Output" at bounding box center [673, 232] width 1309 height 427
click at [1223, 63] on input "Authentication" at bounding box center [1244, 61] width 129 height 8
click at [1203, 81] on span "Google Docs 1" at bounding box center [1248, 81] width 132 height 8
type input "Google Docs 1"
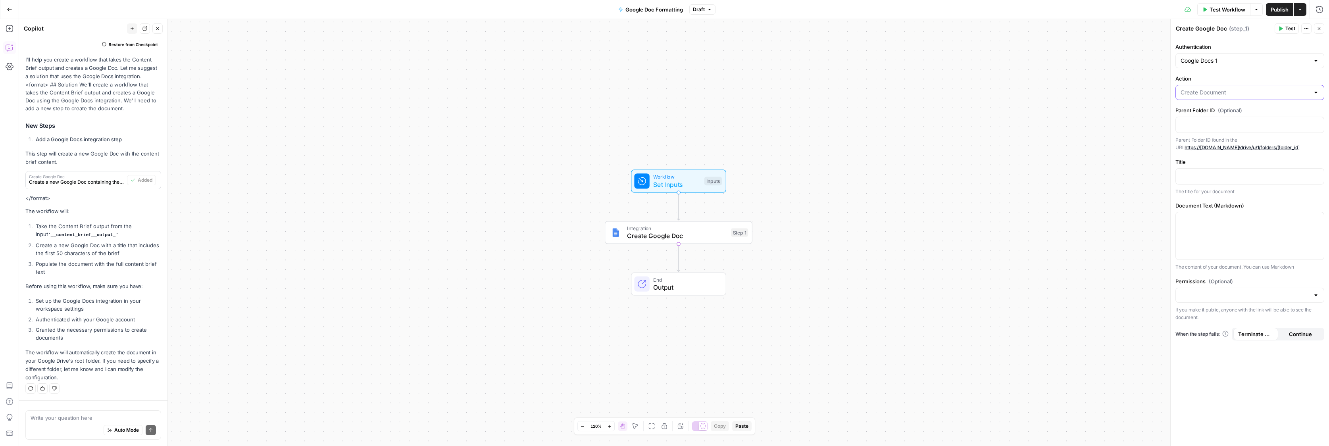
click at [1278, 94] on input "Action" at bounding box center [1244, 92] width 129 height 8
click at [1217, 111] on span "Create Document" at bounding box center [1244, 112] width 125 height 8
type input "Create Document"
click at [1208, 117] on div at bounding box center [1249, 124] width 148 height 15
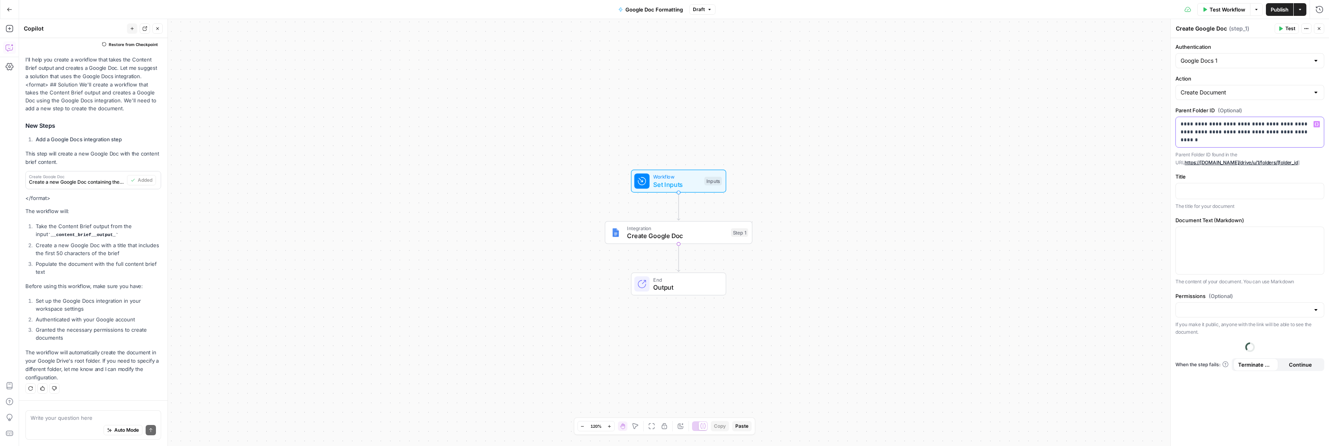
drag, startPoint x: 1221, startPoint y: 139, endPoint x: 1304, endPoint y: 149, distance: 83.5
click at [1275, 133] on p "**********" at bounding box center [1249, 132] width 138 height 24
drag, startPoint x: 1274, startPoint y: 125, endPoint x: 1167, endPoint y: 127, distance: 107.1
click at [1170, 127] on div "**********" at bounding box center [1249, 232] width 159 height 427
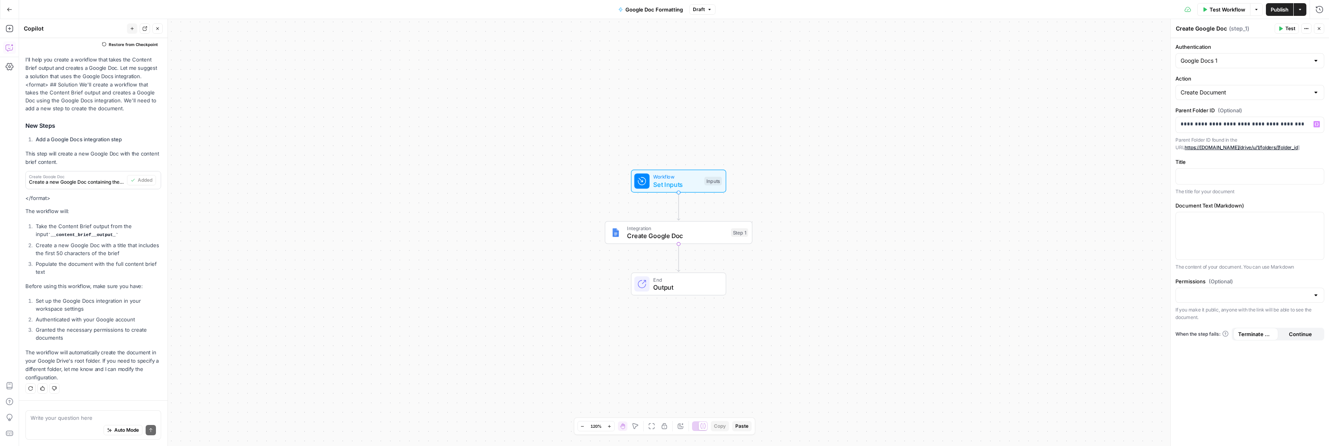
click at [1089, 299] on div "Workflow Set Inputs Inputs Integration Create Google Doc Step 1 End Output" at bounding box center [673, 232] width 1309 height 427
click at [1306, 244] on div at bounding box center [1249, 235] width 148 height 47
click at [918, 246] on button "Select variable {{Content Brief (Output)}}" at bounding box center [944, 249] width 99 height 13
click at [70, 428] on div "Auto Mode Send" at bounding box center [93, 430] width 125 height 17
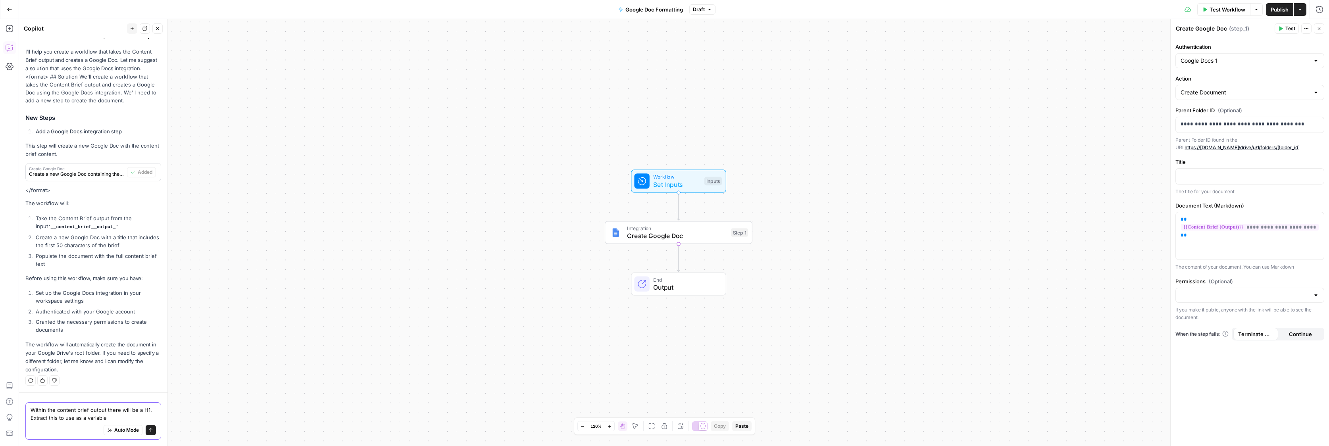
type textarea "Within the content brief output there will be a H1. Extract this to use as a va…"
click at [152, 432] on icon "submit" at bounding box center [150, 430] width 5 height 5
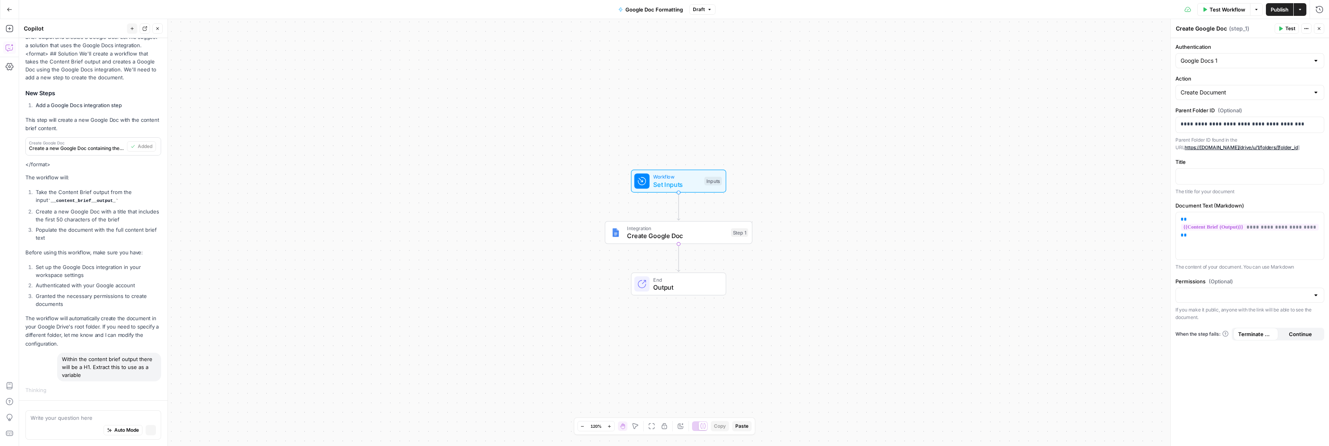
scroll to position [110, 0]
drag, startPoint x: 1120, startPoint y: 279, endPoint x: 1195, endPoint y: 294, distance: 76.4
click at [1120, 279] on div "Workflow Set Inputs Inputs Integration Create Google Doc Step 1 End Output" at bounding box center [673, 232] width 1309 height 427
click at [1206, 294] on input "Permissions (Optional)" at bounding box center [1244, 295] width 129 height 8
click at [1191, 325] on span "Public" at bounding box center [1248, 326] width 132 height 8
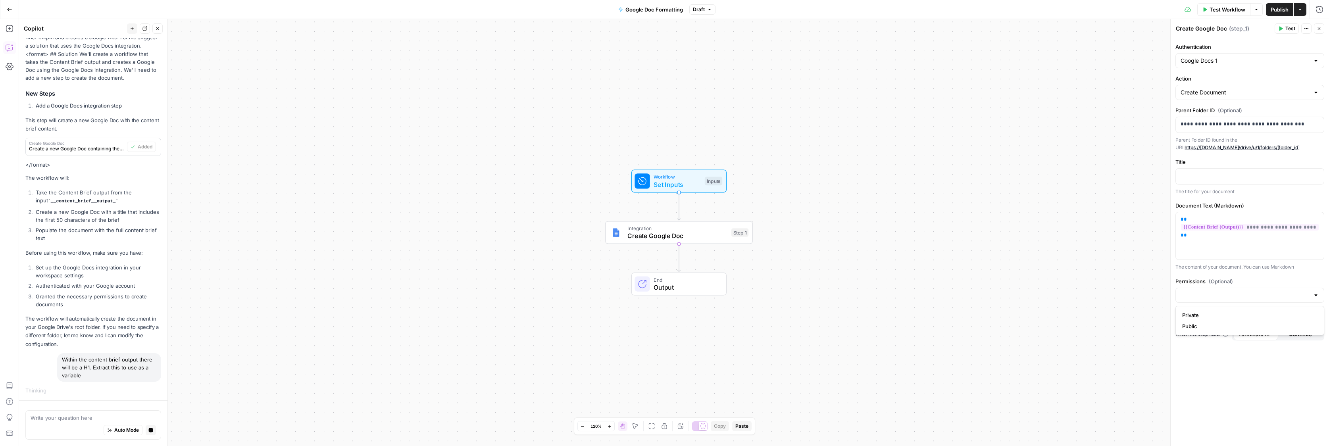
type input "Public"
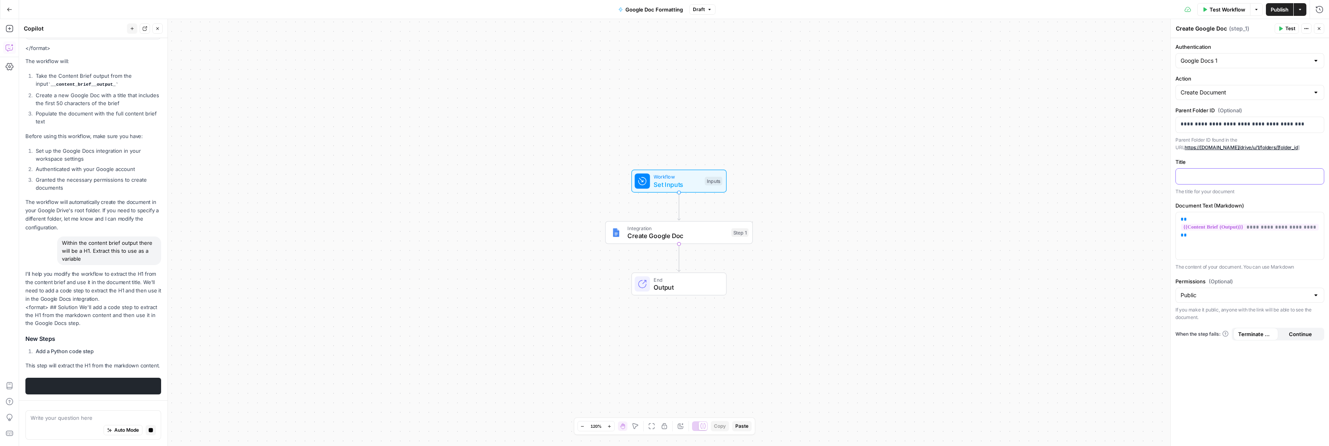
click at [1207, 171] on div at bounding box center [1249, 176] width 148 height 15
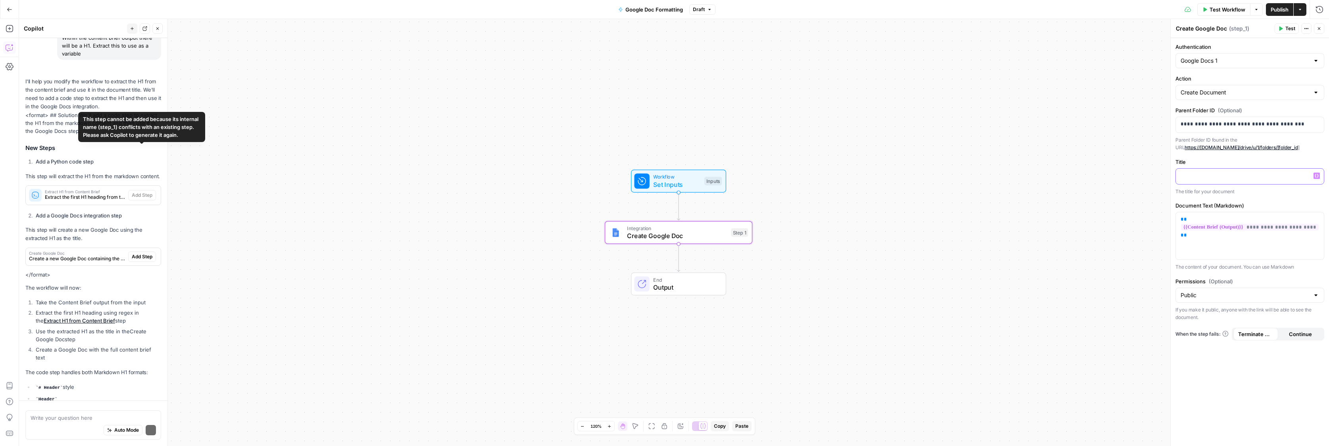
scroll to position [491, 0]
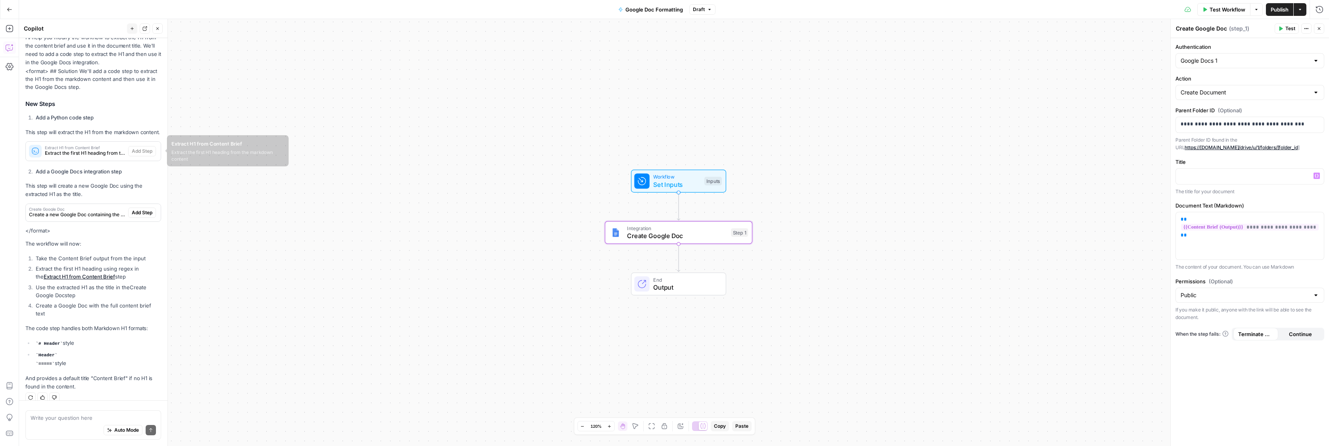
click at [74, 153] on span "Extract the first H1 heading from the markdown content" at bounding box center [85, 153] width 80 height 7
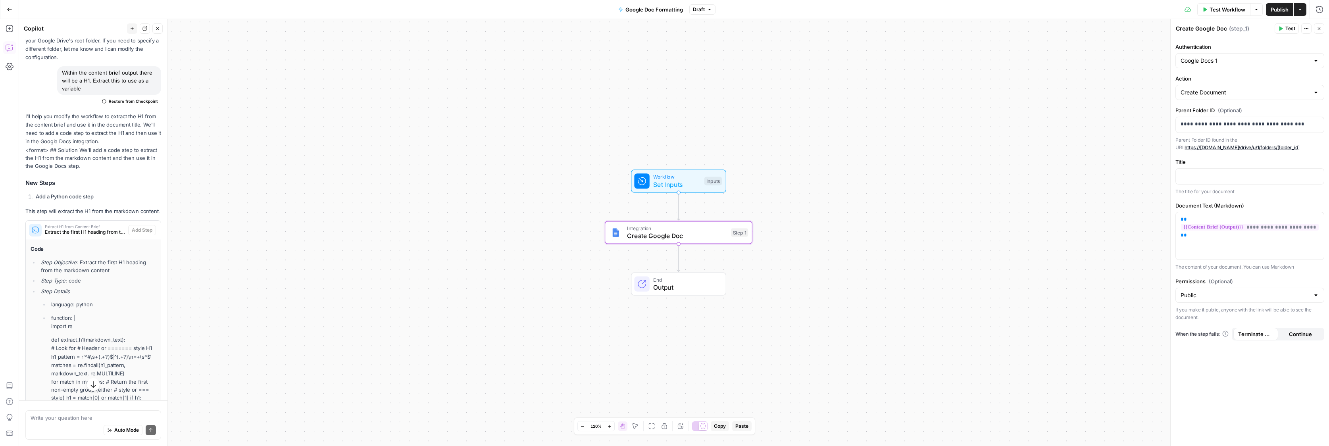
scroll to position [699, 0]
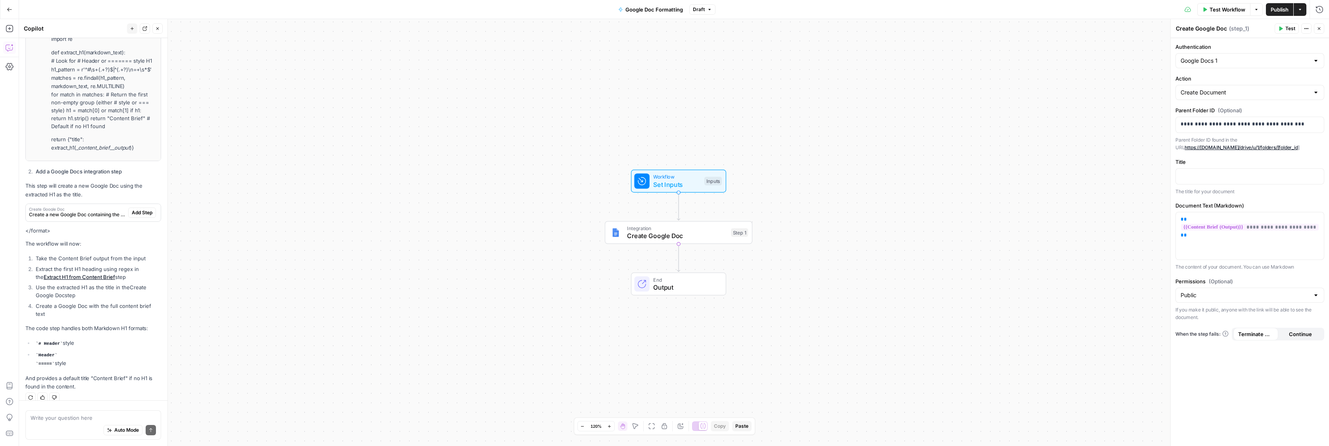
click at [67, 423] on div "Auto Mode Send" at bounding box center [93, 430] width 125 height 17
type textarea "firstly retrieve the full input from the previous content brief outpu"
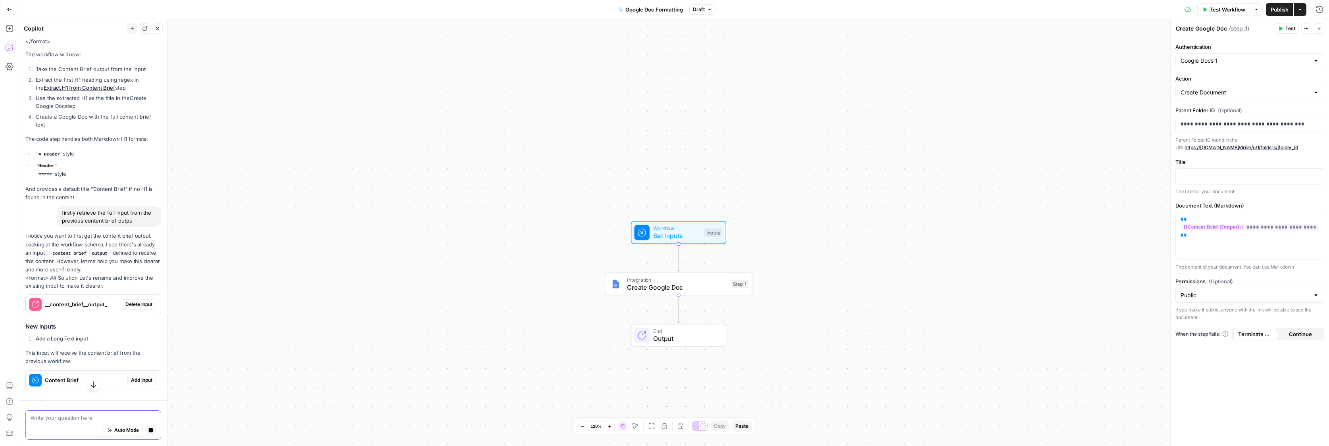
scroll to position [856, 0]
click at [132, 301] on span "Delete Input" at bounding box center [138, 304] width 27 height 7
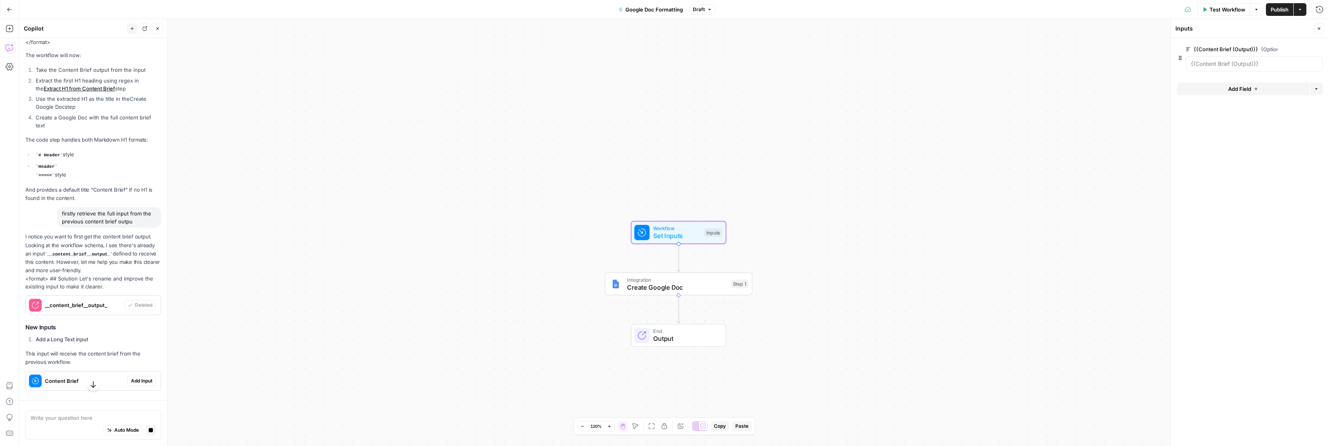
click at [138, 377] on span "Add Input" at bounding box center [141, 380] width 21 height 7
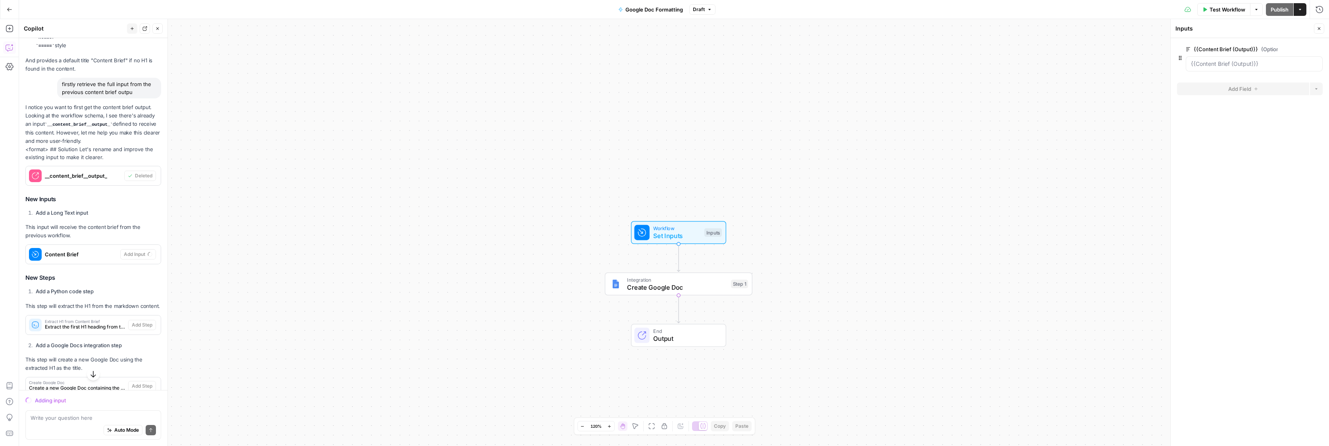
scroll to position [1017, 0]
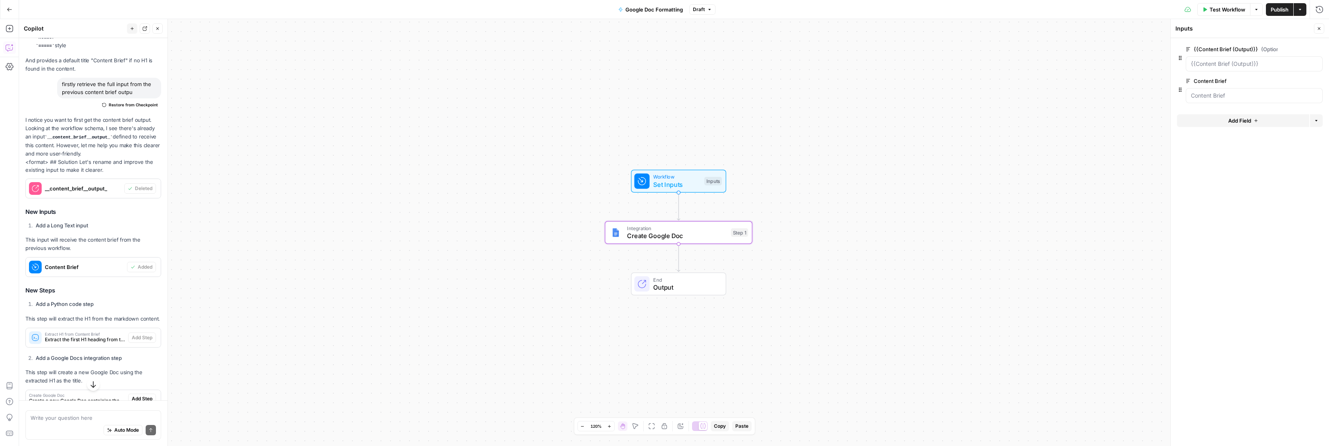
click at [112, 336] on span "Extract the first H1 heading from the markdown content" at bounding box center [85, 339] width 80 height 7
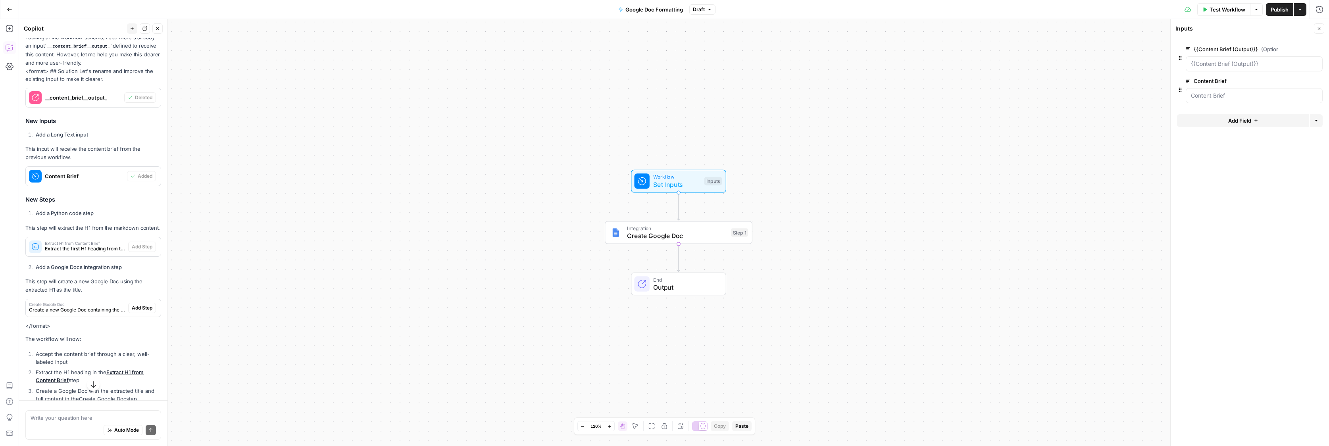
scroll to position [1173, 0]
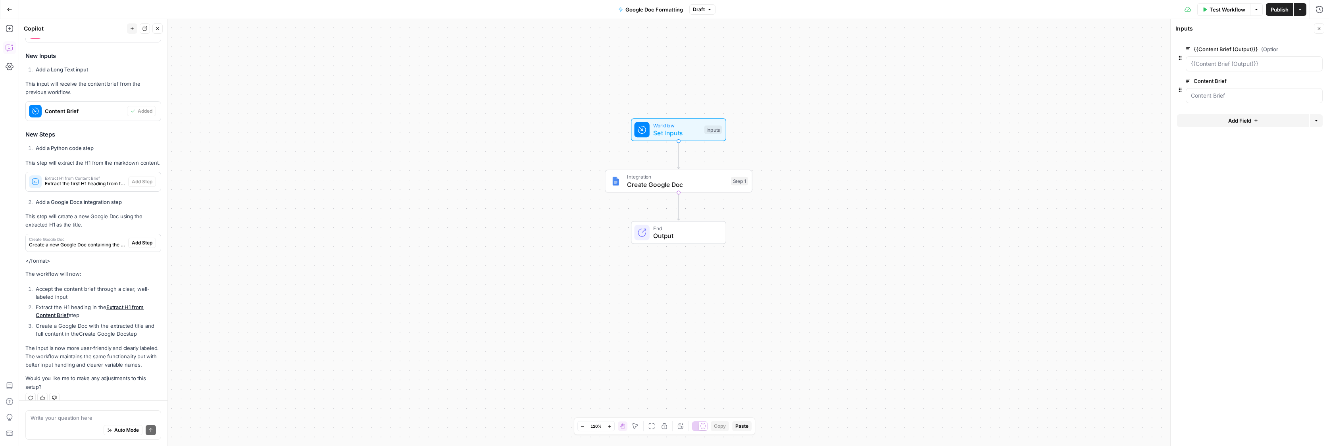
click at [1323, 26] on button "Close" at bounding box center [1318, 28] width 10 height 10
click at [695, 137] on span "Set Inputs" at bounding box center [676, 133] width 47 height 10
click at [821, 157] on div "Workflow Set Inputs Inputs Test Step Integration Create Google Doc Step 1 End O…" at bounding box center [673, 232] width 1309 height 427
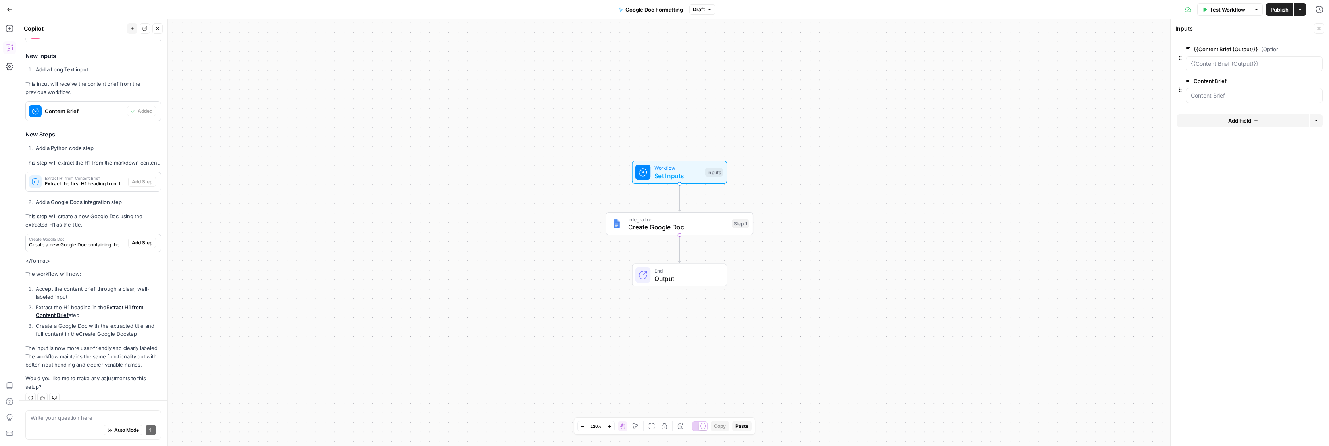
click at [67, 407] on div "Write your question here Auto Mode Send" at bounding box center [93, 423] width 148 height 46
click at [58, 419] on textarea at bounding box center [93, 418] width 125 height 8
type textarea "now extract the h1"
click at [130, 435] on button "Auto Mode" at bounding box center [123, 430] width 39 height 10
click at [153, 431] on icon "submit" at bounding box center [150, 430] width 5 height 5
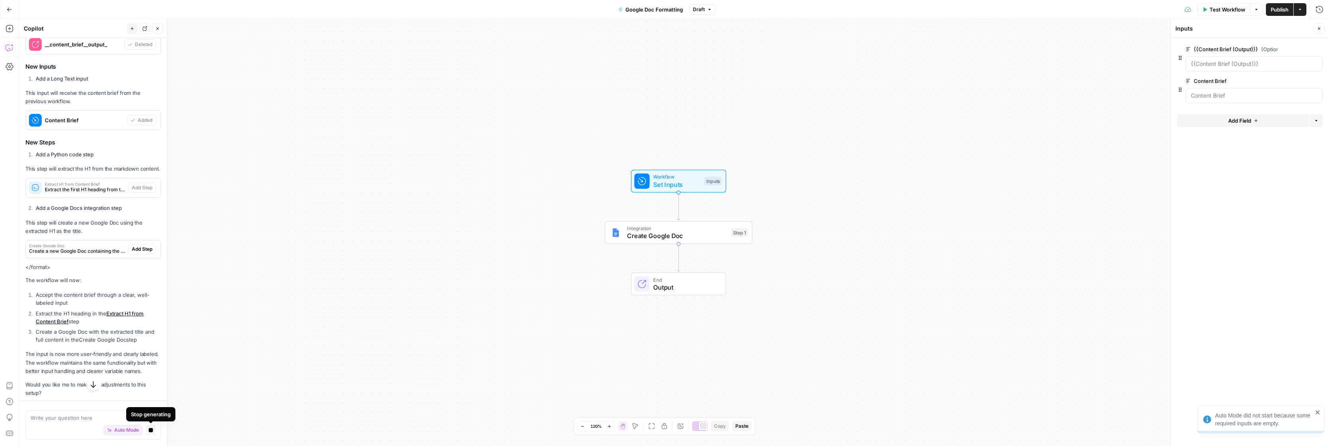
scroll to position [1141, 0]
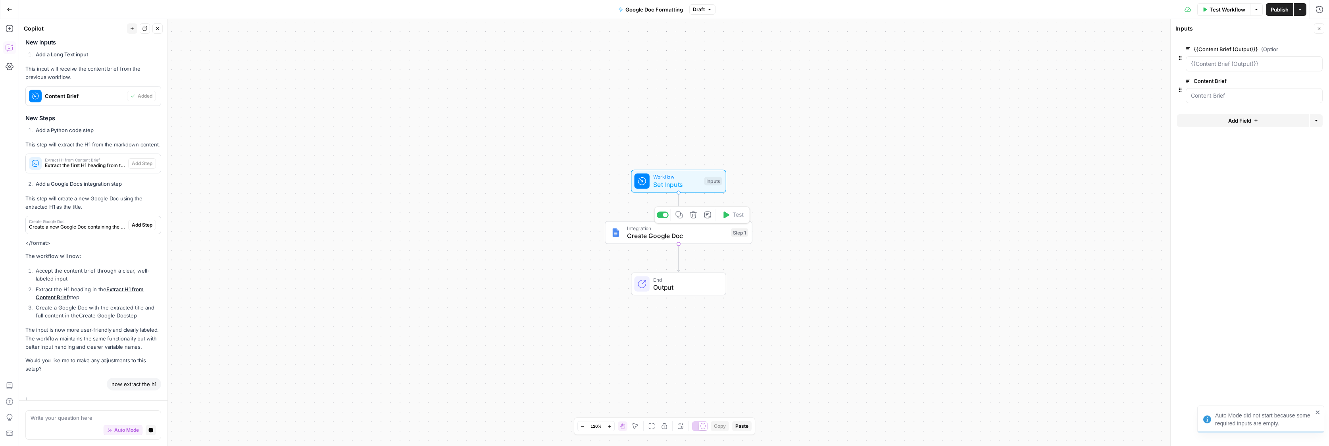
click at [701, 236] on span "Create Google Doc" at bounding box center [677, 236] width 100 height 10
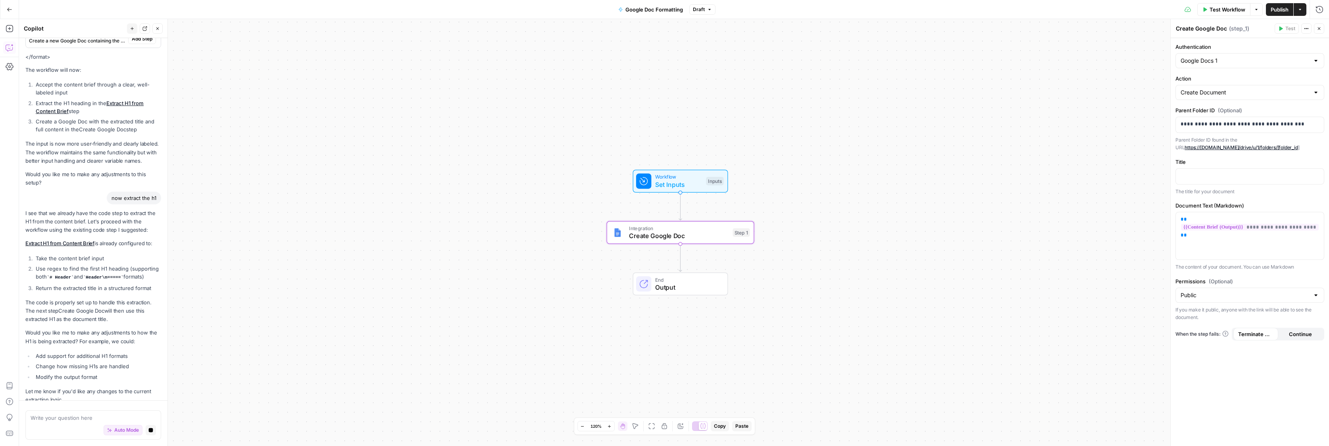
scroll to position [1390, 0]
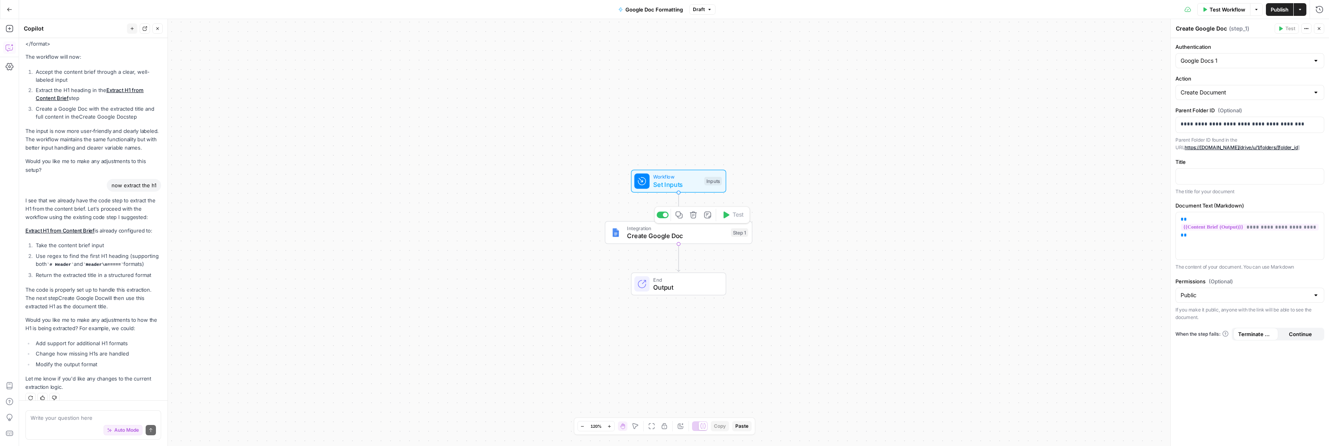
click at [676, 232] on span "Create Google Doc" at bounding box center [677, 236] width 100 height 10
click at [1218, 177] on p at bounding box center [1249, 176] width 138 height 8
type textarea "**********"
click at [1158, 253] on div "no preview available" at bounding box center [1082, 259] width 161 height 144
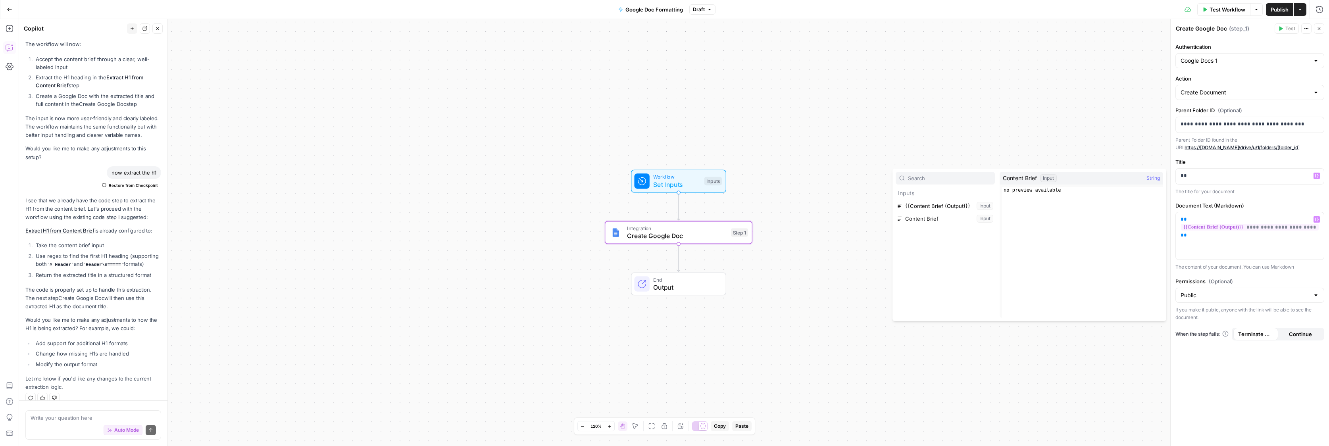
click at [1234, 186] on div "Title ** Variables Menu The title for your document" at bounding box center [1249, 176] width 149 height 37
drag, startPoint x: 1231, startPoint y: 229, endPoint x: 1252, endPoint y: 231, distance: 20.7
click at [1231, 229] on span "**********" at bounding box center [1250, 227] width 138 height 7
drag, startPoint x: 1242, startPoint y: 246, endPoint x: 1168, endPoint y: 221, distance: 78.5
click at [1170, 221] on div "**********" at bounding box center [1249, 232] width 159 height 427
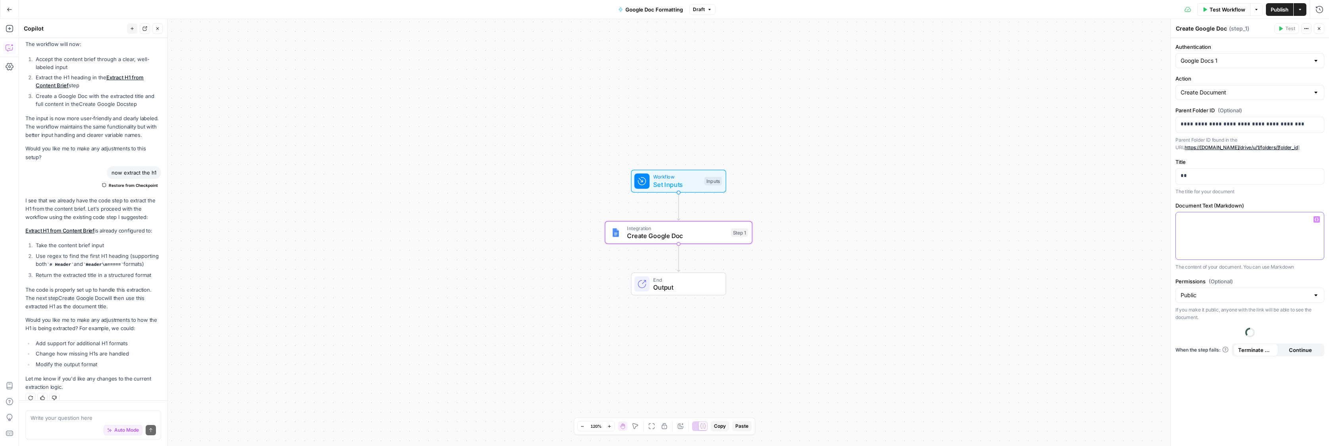
click at [1234, 253] on div at bounding box center [1249, 235] width 148 height 47
click at [918, 264] on button "Select variable Content Brief" at bounding box center [944, 262] width 99 height 13
click at [1223, 186] on div "Title ** The title for your document" at bounding box center [1249, 176] width 149 height 37
click at [1219, 180] on div "**" at bounding box center [1249, 176] width 148 height 15
click at [77, 417] on textarea at bounding box center [93, 418] width 125 height 8
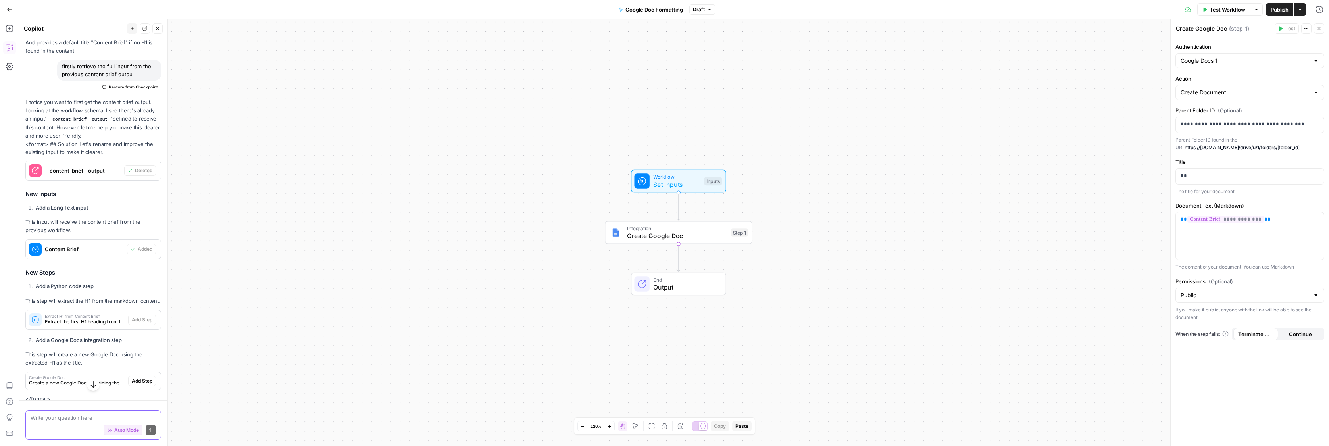
scroll to position [1043, 0]
click at [96, 310] on span "Extract the first H1 heading from the markdown content" at bounding box center [85, 313] width 80 height 7
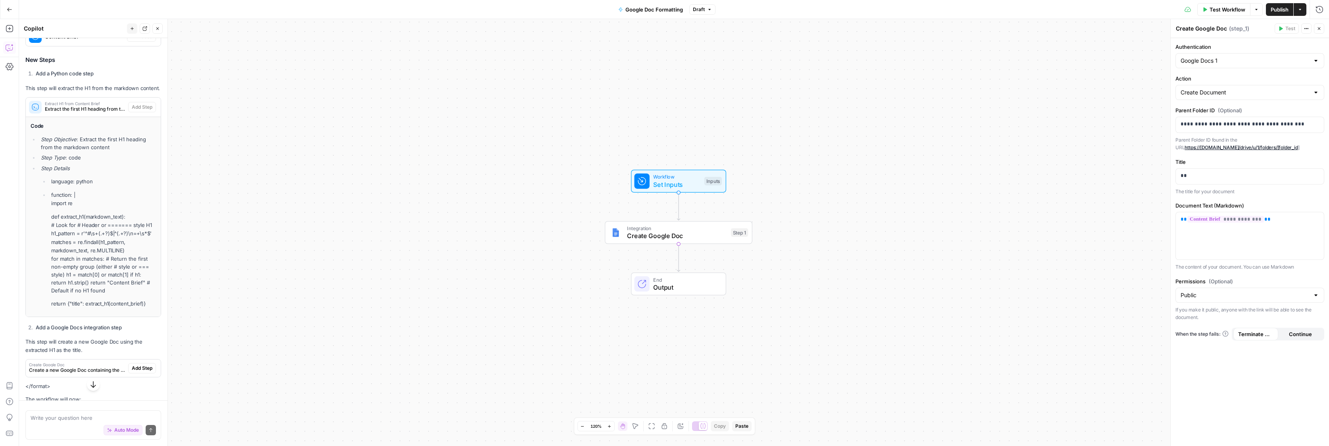
scroll to position [1249, 0]
click at [106, 365] on span "Create a new Google Doc containing the content brief" at bounding box center [77, 368] width 96 height 7
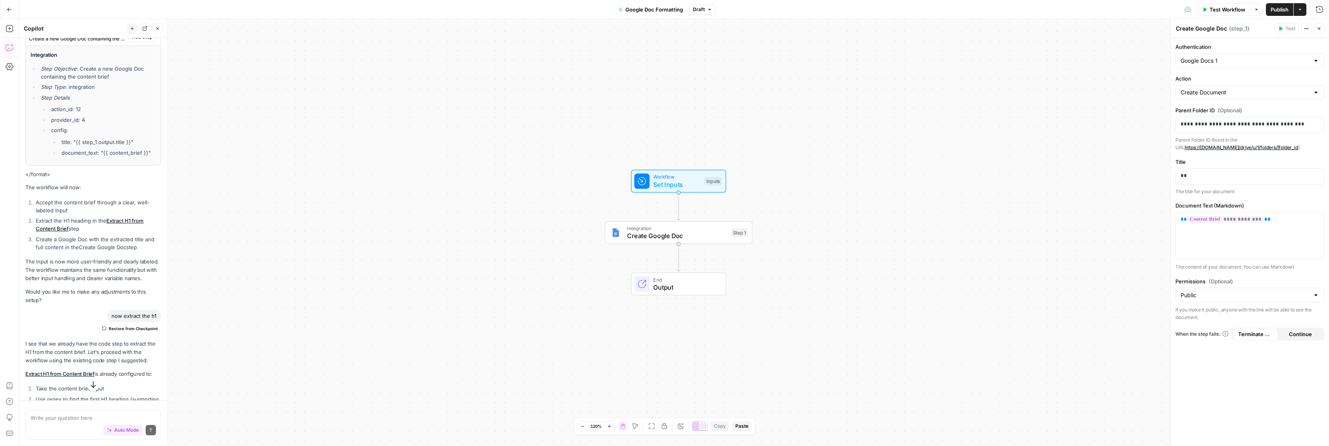
scroll to position [1722, 0]
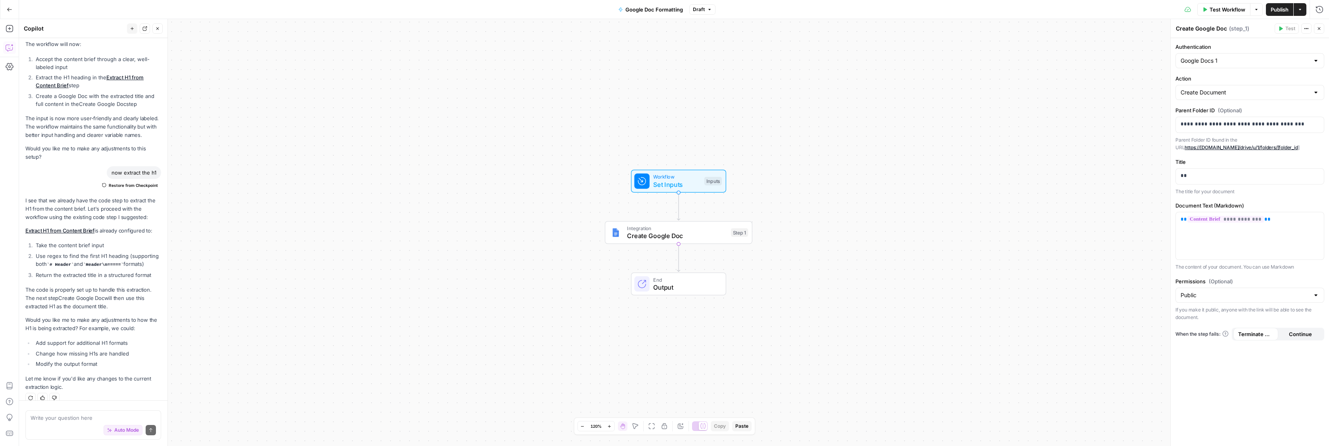
click at [64, 422] on div "Auto Mode Send" at bounding box center [93, 430] width 125 height 17
type textarea "i want you to format the input into variables"
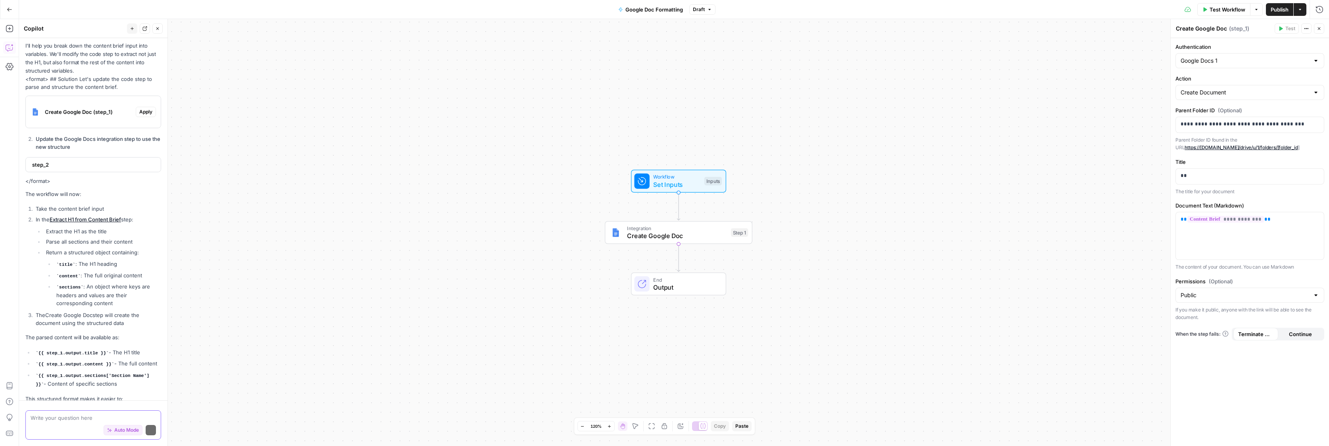
scroll to position [2177, 0]
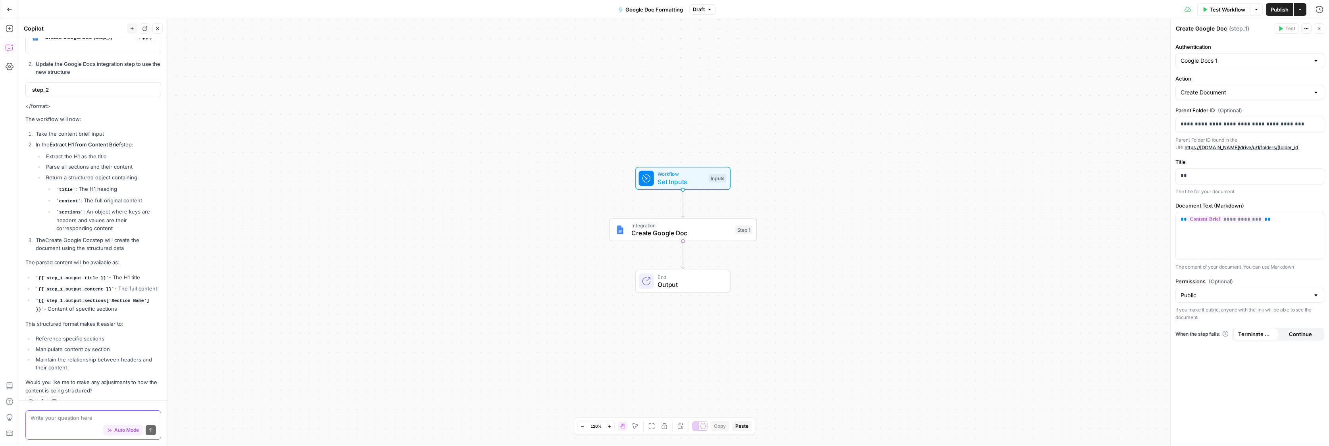
click at [130, 427] on span "Auto Mode" at bounding box center [126, 429] width 25 height 7
click at [338, 335] on div "Workflow Set Inputs Inputs Integration Create Google Doc Step 1 End Output" at bounding box center [673, 232] width 1309 height 427
click at [692, 237] on span "Create Google Doc" at bounding box center [681, 236] width 100 height 10
drag, startPoint x: 1079, startPoint y: 136, endPoint x: 1107, endPoint y: 116, distance: 34.7
click at [1075, 136] on div "Workflow Set Inputs Inputs Integration Create Google Doc Step 1 End Output" at bounding box center [673, 232] width 1309 height 427
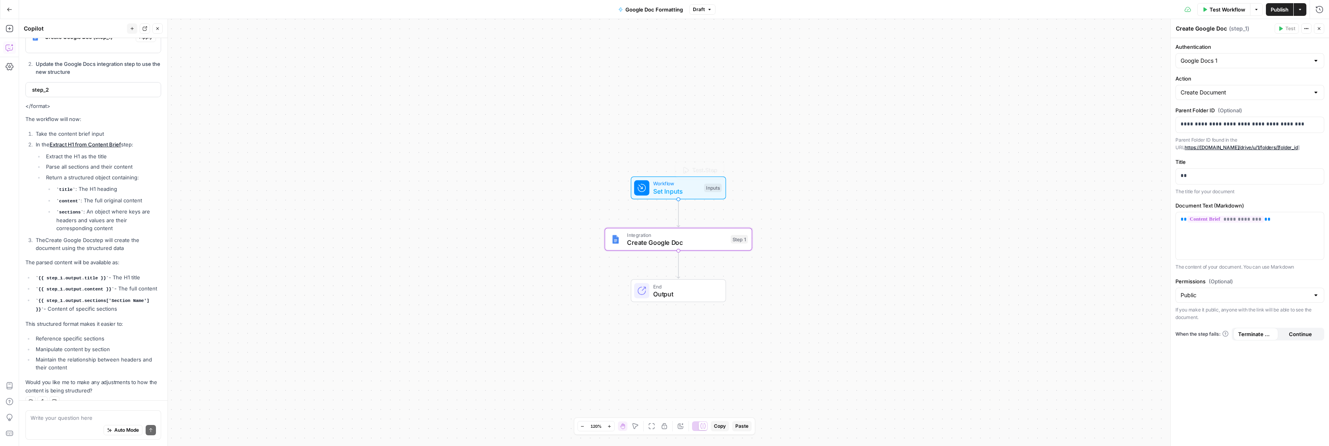
click at [683, 192] on span "Set Inputs" at bounding box center [676, 191] width 47 height 10
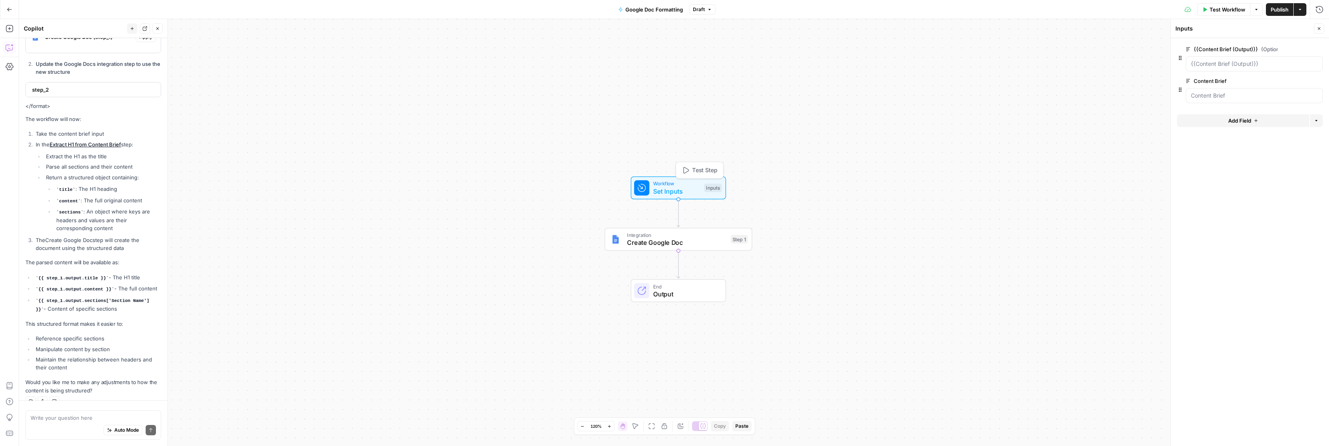
click at [696, 238] on span "Create Google Doc" at bounding box center [677, 243] width 100 height 10
click at [1233, 99] on div "Create Document" at bounding box center [1249, 92] width 149 height 15
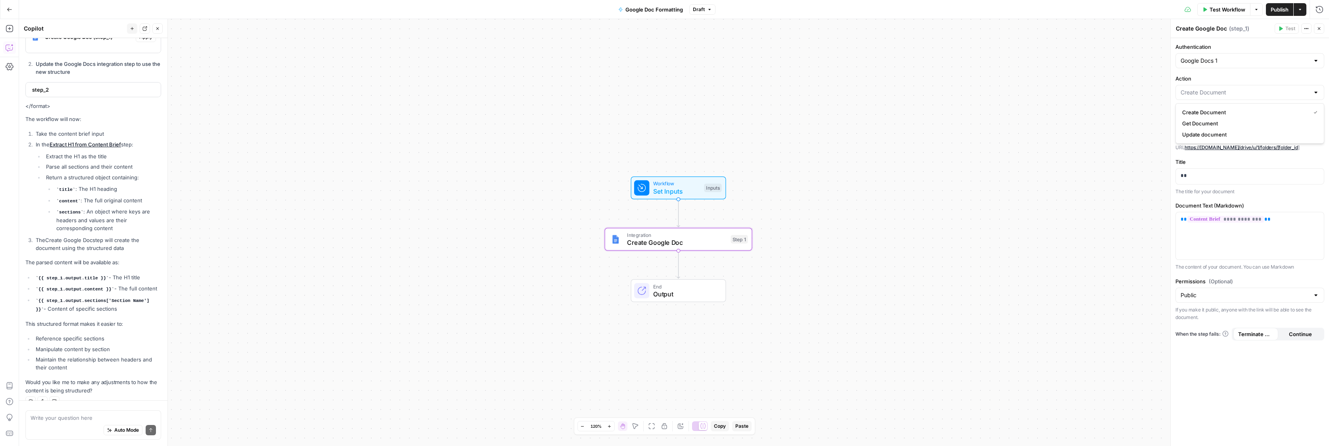
type input "Create Document"
drag, startPoint x: 1221, startPoint y: 166, endPoint x: 1206, endPoint y: 175, distance: 16.9
click at [1220, 166] on div "Title ** The title for your document" at bounding box center [1249, 176] width 149 height 37
click at [1206, 175] on p "**" at bounding box center [1249, 176] width 138 height 8
click at [864, 163] on div "Workflow Set Inputs Inputs Integration Create Google Doc Step 1 End Output" at bounding box center [673, 232] width 1309 height 427
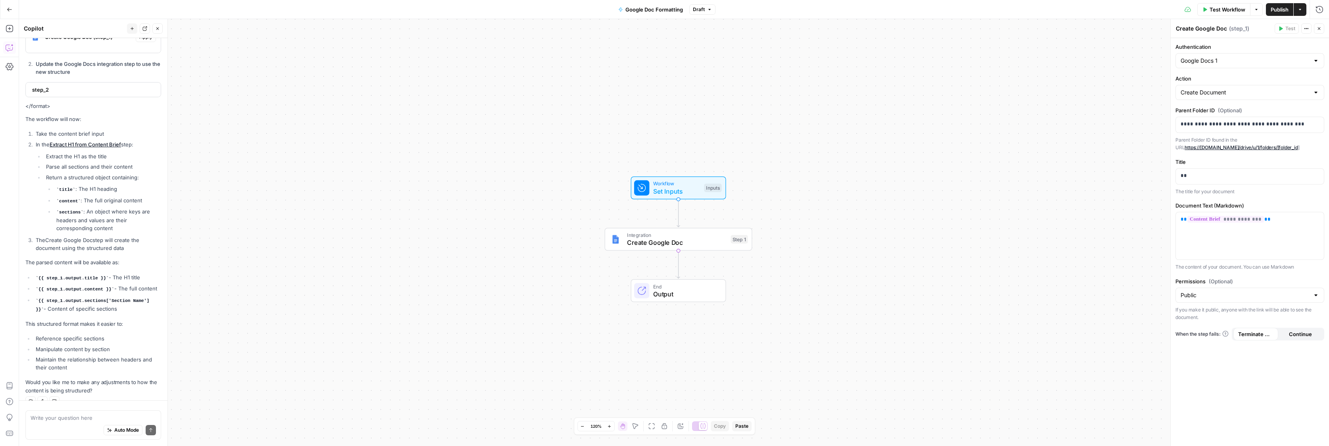
click at [51, 407] on div "Write your question here Auto Mode Send" at bounding box center [93, 423] width 148 height 46
click at [50, 411] on div "Write your question here Auto Mode Send" at bounding box center [93, 424] width 136 height 29
click at [397, 91] on div "Workflow Set Inputs Inputs Integration Create Google Doc Step 1 End Output" at bounding box center [673, 232] width 1309 height 427
click at [12, 10] on button "Go Back" at bounding box center [9, 9] width 14 height 14
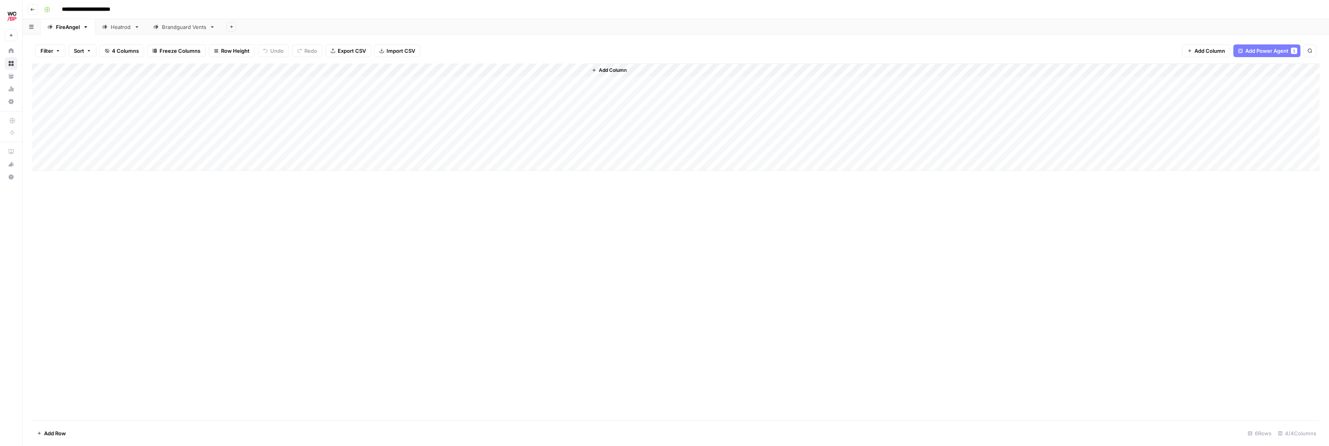
click at [552, 71] on div "Add Column" at bounding box center [675, 116] width 1287 height 107
click at [539, 132] on button "Configure Inputs" at bounding box center [563, 136] width 88 height 11
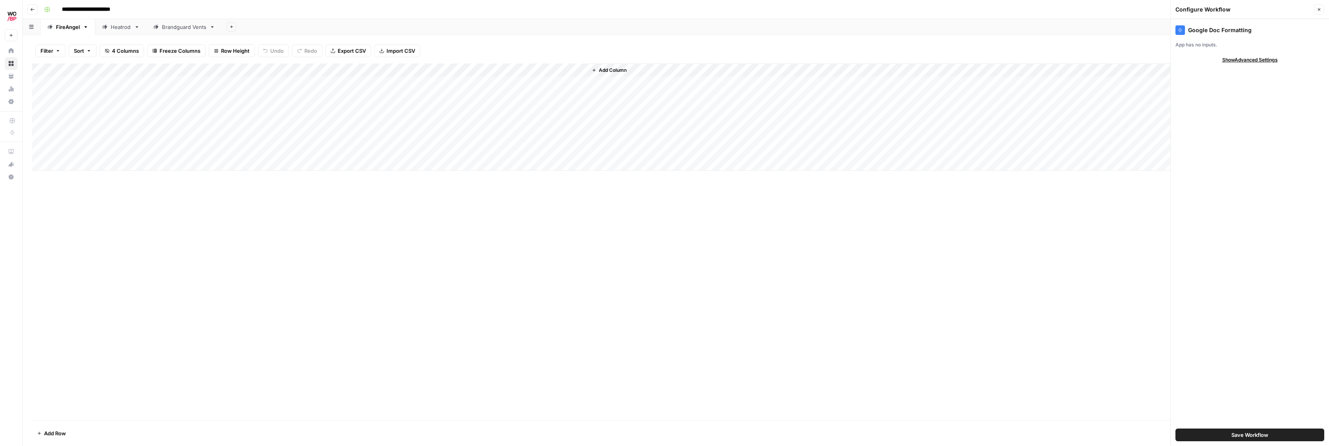
drag, startPoint x: 799, startPoint y: 227, endPoint x: 957, endPoint y: 148, distance: 176.5
click at [800, 225] on div "Add Column" at bounding box center [675, 241] width 1287 height 357
click at [442, 81] on div "Add Column" at bounding box center [675, 116] width 1287 height 107
click at [559, 70] on div "Add Column" at bounding box center [675, 116] width 1287 height 107
click at [571, 70] on div at bounding box center [551, 71] width 72 height 16
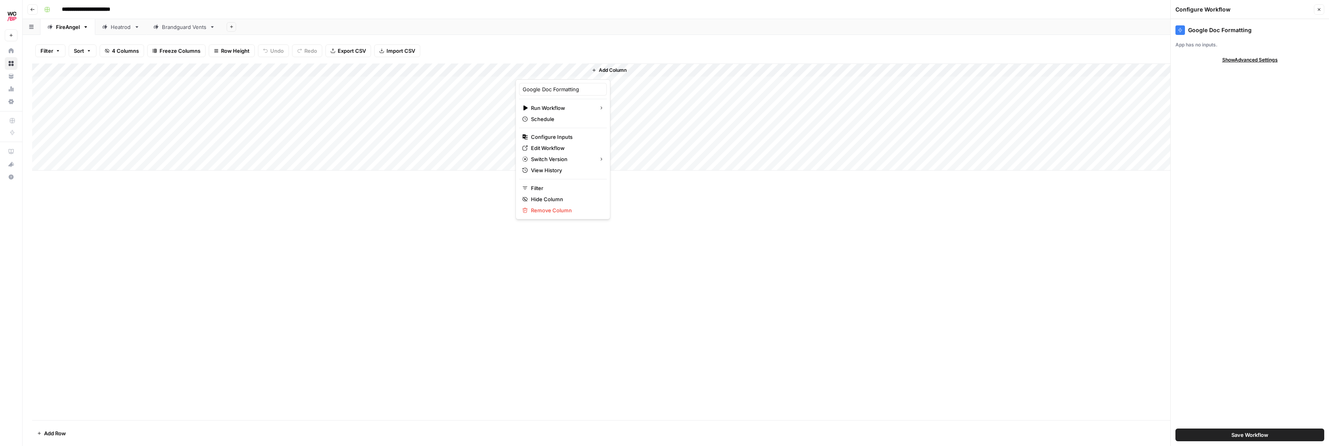
click at [573, 40] on div "Filter Sort 4 Columns Freeze Columns Row Height Undo Redo Export CSV Import CSV…" at bounding box center [675, 50] width 1287 height 25
click at [571, 72] on div "Add Column" at bounding box center [675, 116] width 1287 height 107
click at [543, 210] on span "Remove Column" at bounding box center [565, 210] width 69 height 8
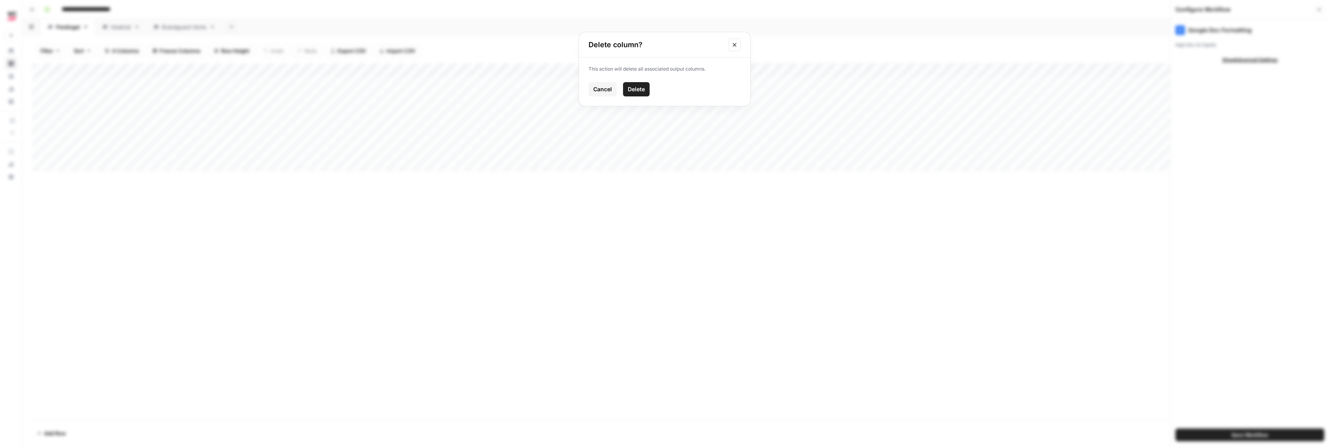
drag, startPoint x: 625, startPoint y: 96, endPoint x: 628, endPoint y: 92, distance: 5.4
click at [625, 96] on button "Delete" at bounding box center [636, 89] width 27 height 14
click at [628, 92] on div "Add Column" at bounding box center [917, 116] width 803 height 107
click at [474, 82] on div "Add Column" at bounding box center [675, 116] width 1287 height 107
click at [507, 83] on div "Add Column" at bounding box center [675, 116] width 1287 height 107
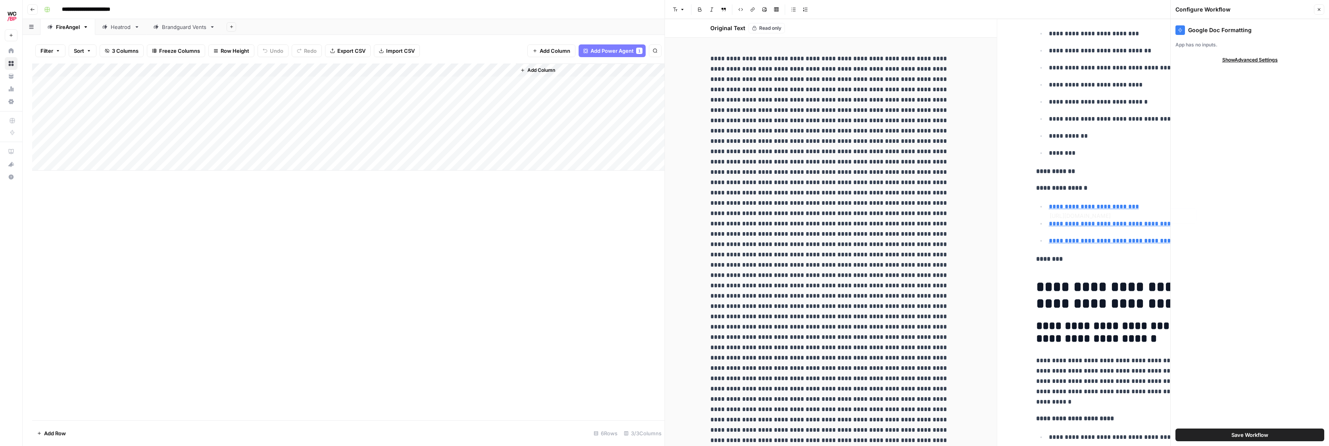
type input "[URL][DOMAIN_NAME]"
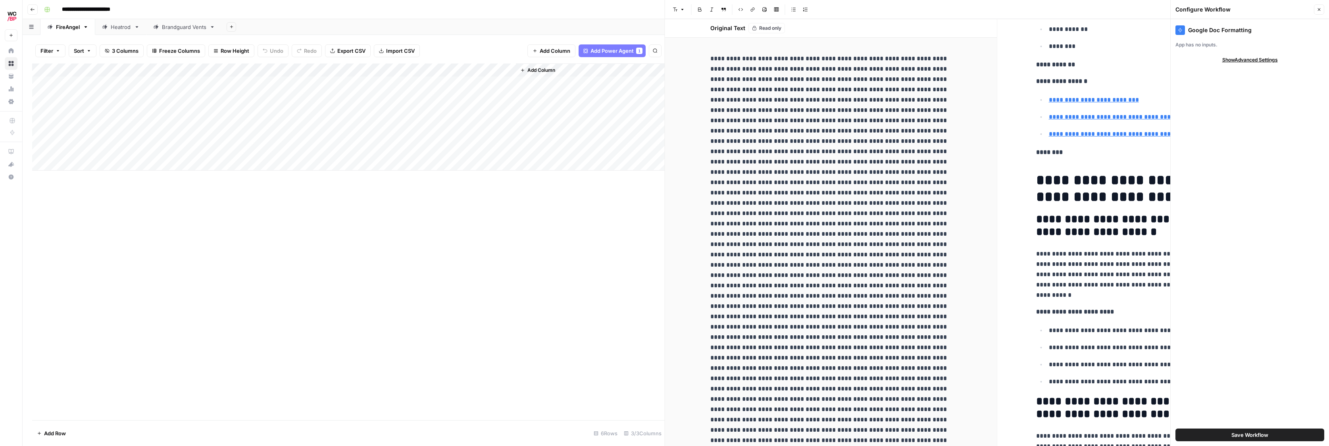
scroll to position [272, 0]
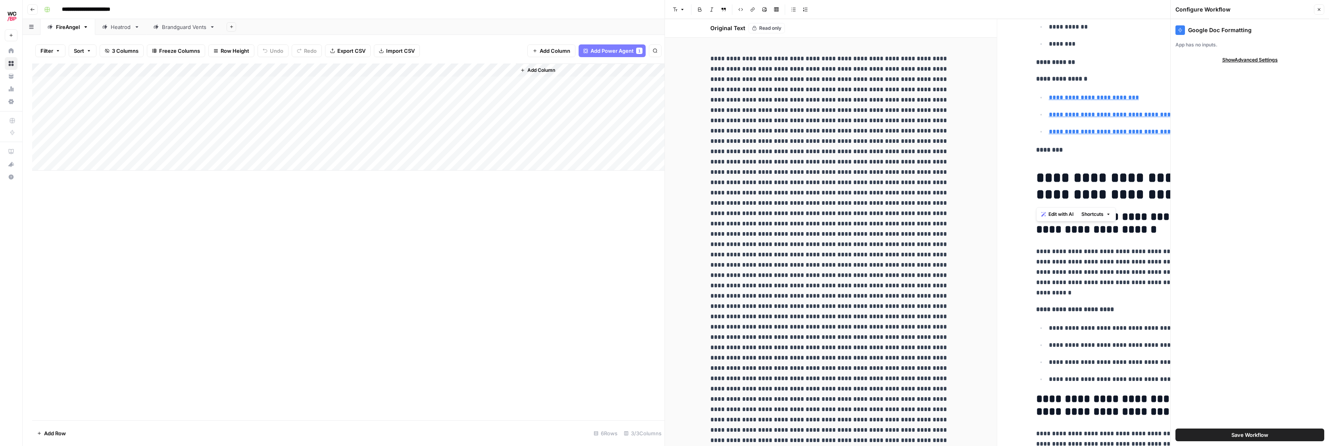
drag, startPoint x: 1051, startPoint y: 175, endPoint x: 1161, endPoint y: 198, distance: 112.5
click at [1171, 193] on body "**********" at bounding box center [664, 223] width 1329 height 446
click at [1160, 196] on h1 "**********" at bounding box center [1163, 185] width 254 height 33
drag, startPoint x: 1089, startPoint y: 194, endPoint x: 1063, endPoint y: 179, distance: 30.0
click at [1063, 179] on h1 "**********" at bounding box center [1163, 185] width 254 height 33
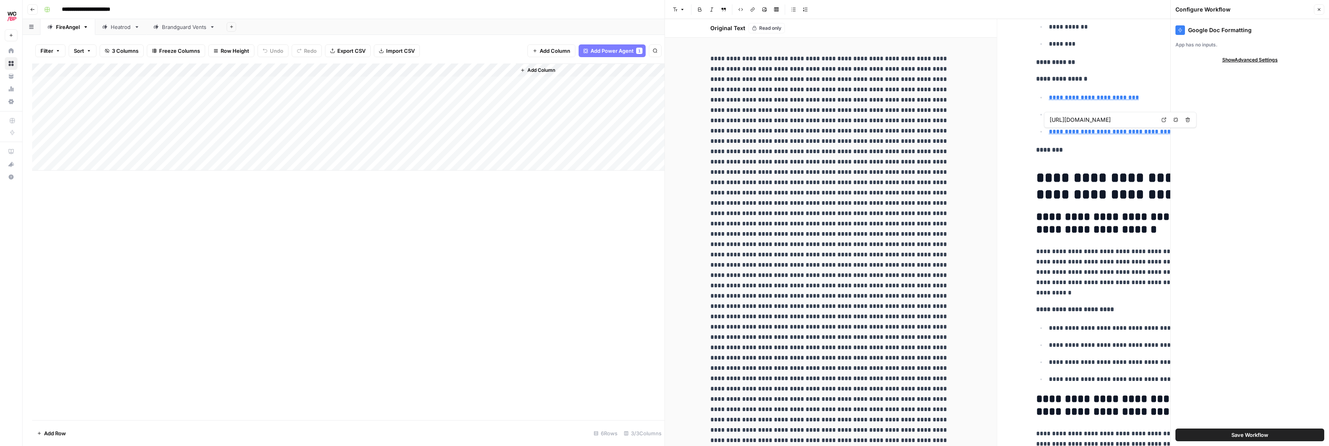
drag, startPoint x: 1170, startPoint y: 94, endPoint x: 1255, endPoint y: 88, distance: 85.1
click at [1245, 94] on div "Google Doc Formatting App has no inputs. Show Advanced Settings Save Workflow" at bounding box center [1249, 232] width 158 height 427
click at [1319, 12] on button "Close" at bounding box center [1318, 9] width 10 height 10
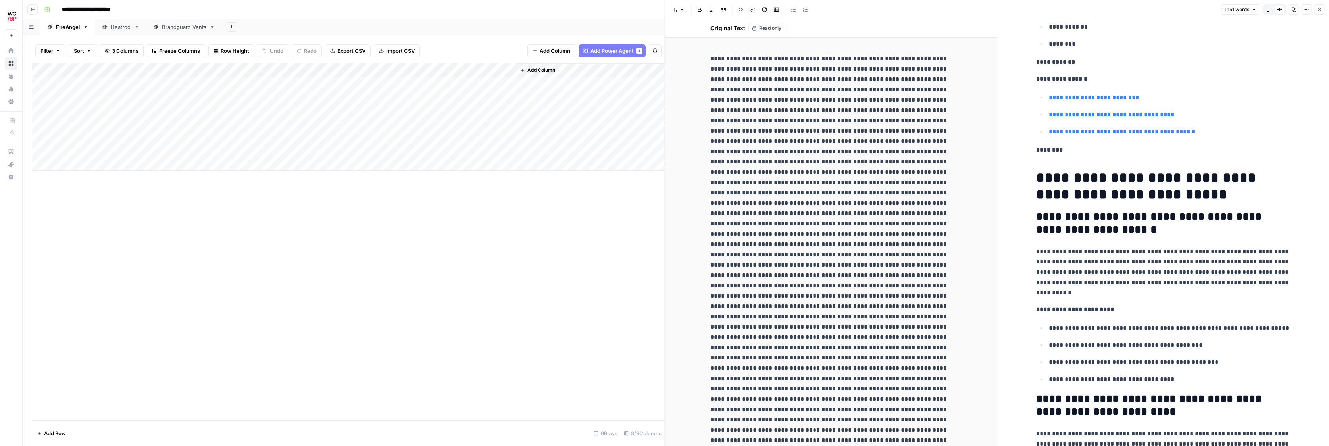
click at [535, 234] on div "Add Column" at bounding box center [348, 241] width 632 height 357
click at [521, 68] on icon "button" at bounding box center [522, 70] width 5 height 5
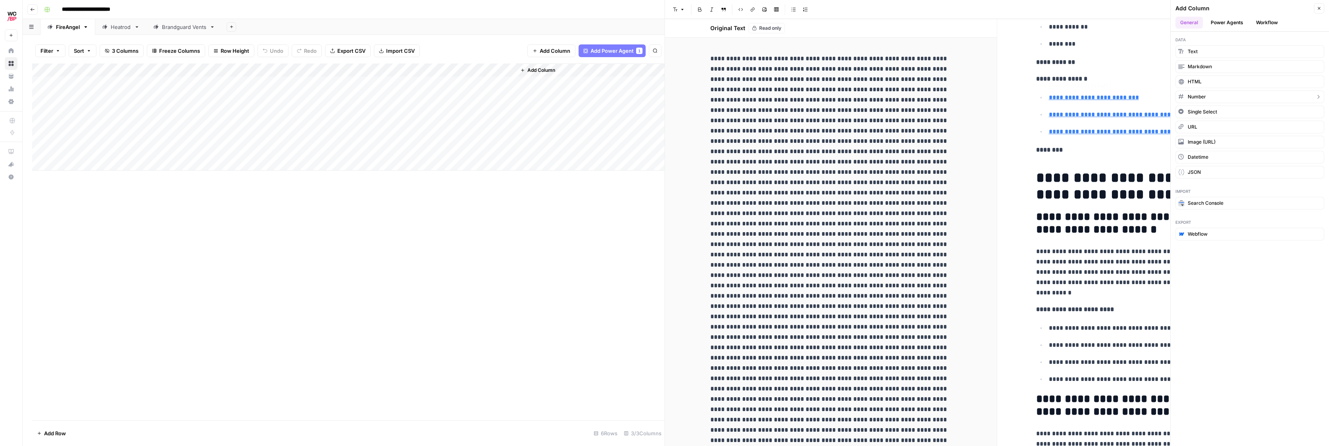
type input "[URL][DOMAIN_NAME]"
click at [1273, 20] on button "Workflow" at bounding box center [1266, 23] width 31 height 12
click at [1305, 102] on button "Google Doc Formatting" at bounding box center [1249, 101] width 149 height 13
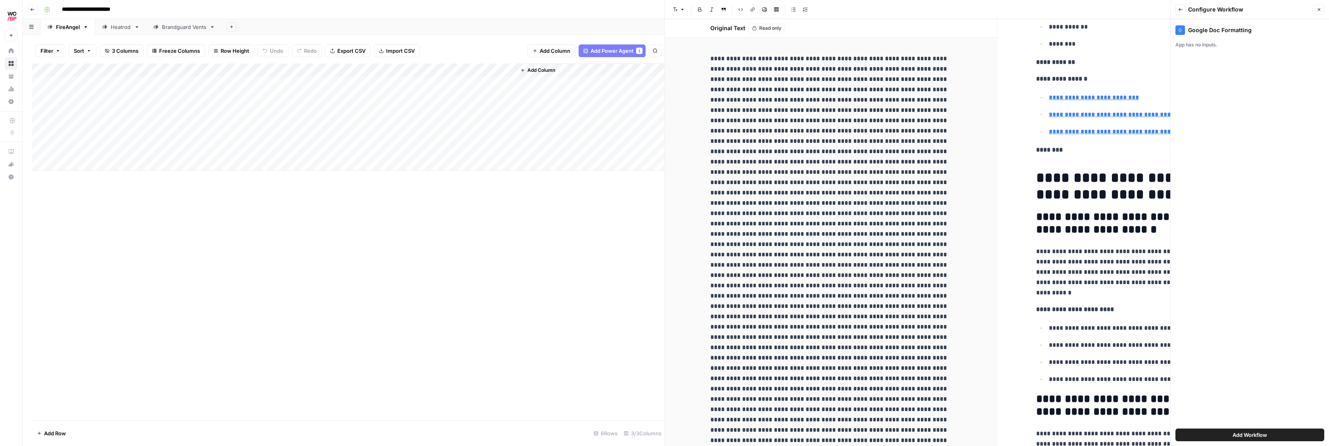
click at [1260, 435] on span "Add Workflow" at bounding box center [1249, 435] width 35 height 8
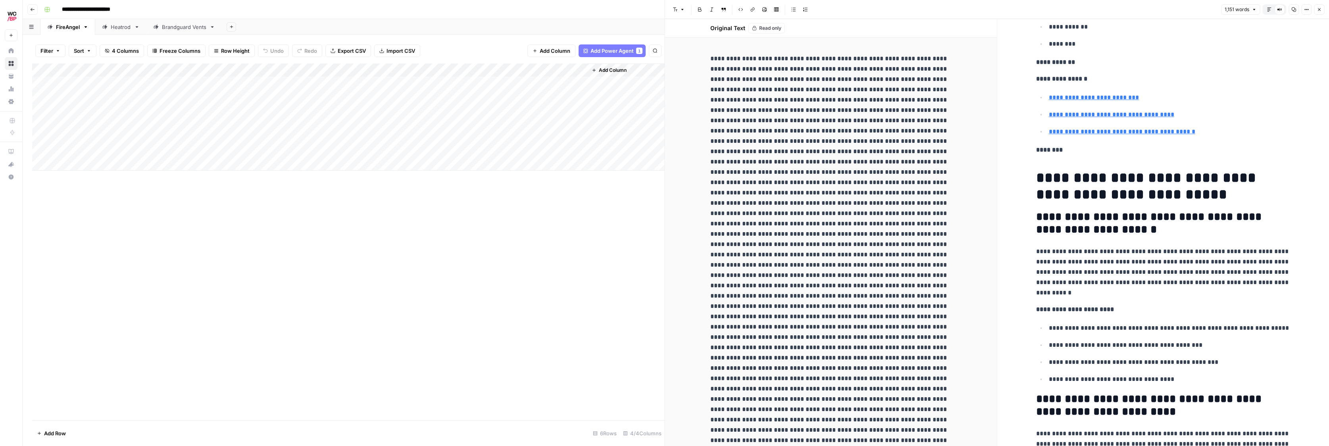
click at [566, 68] on div "Add Column" at bounding box center [348, 116] width 632 height 107
click at [545, 149] on span "Edit Workflow" at bounding box center [565, 148] width 69 height 8
click at [428, 83] on div "Add Column" at bounding box center [348, 116] width 632 height 107
click at [449, 83] on div "Add Column" at bounding box center [348, 116] width 632 height 107
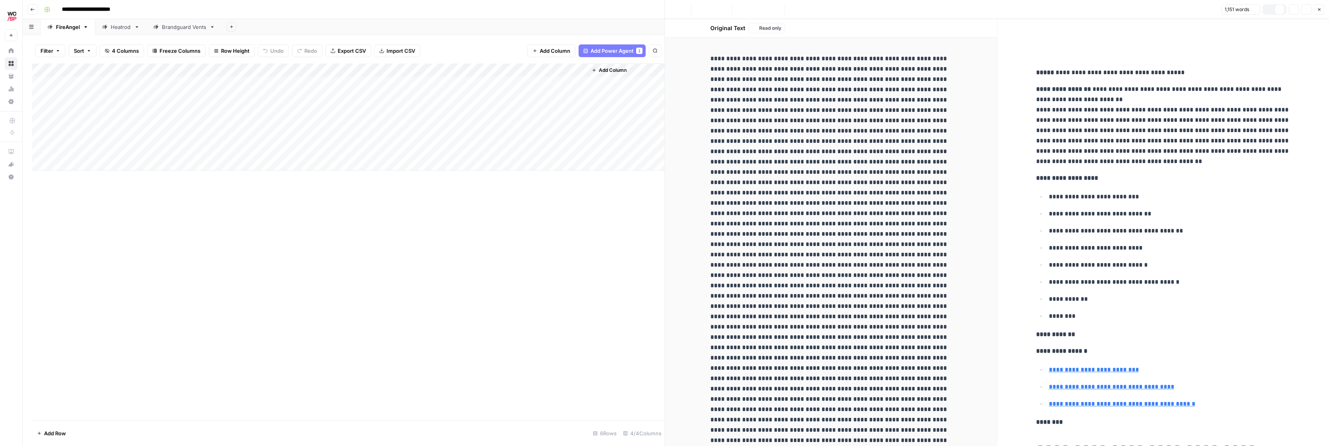
click at [977, 149] on div "Original Text Read only" at bounding box center [831, 232] width 332 height 427
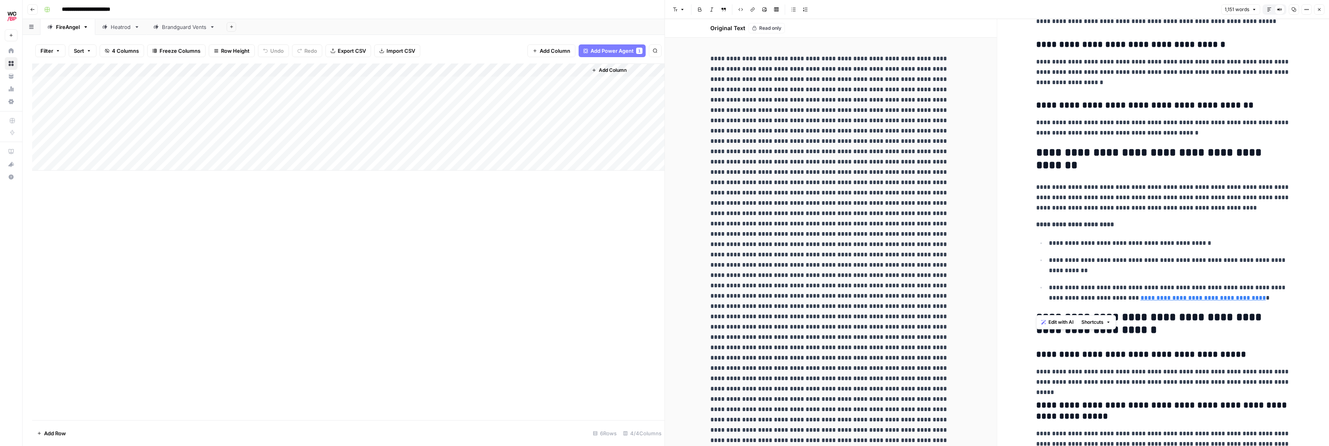
scroll to position [2077, 0]
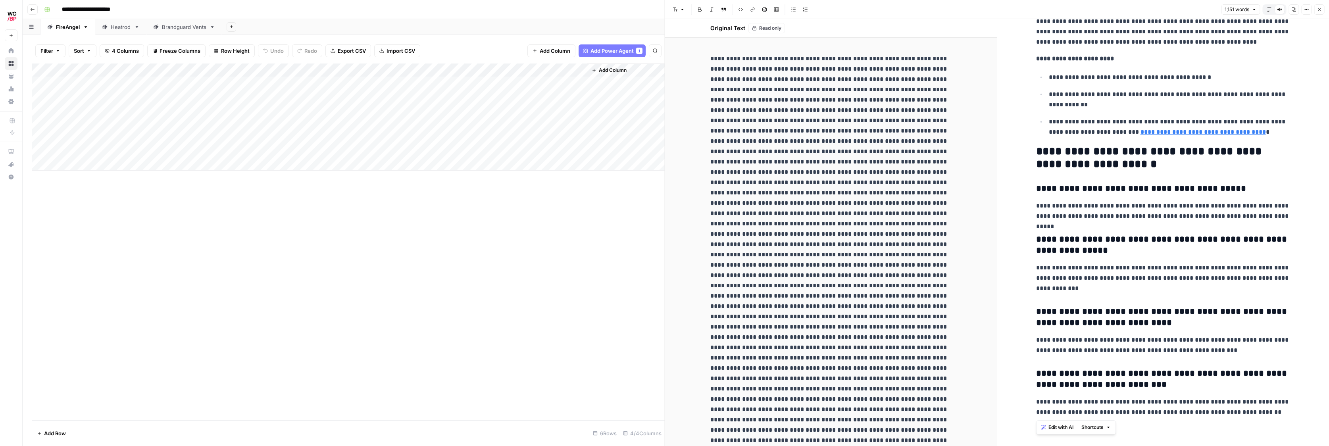
drag, startPoint x: 1035, startPoint y: 73, endPoint x: 1233, endPoint y: 504, distance: 474.6
click at [1233, 446] on html "**********" at bounding box center [664, 223] width 1329 height 446
copy div "**********"
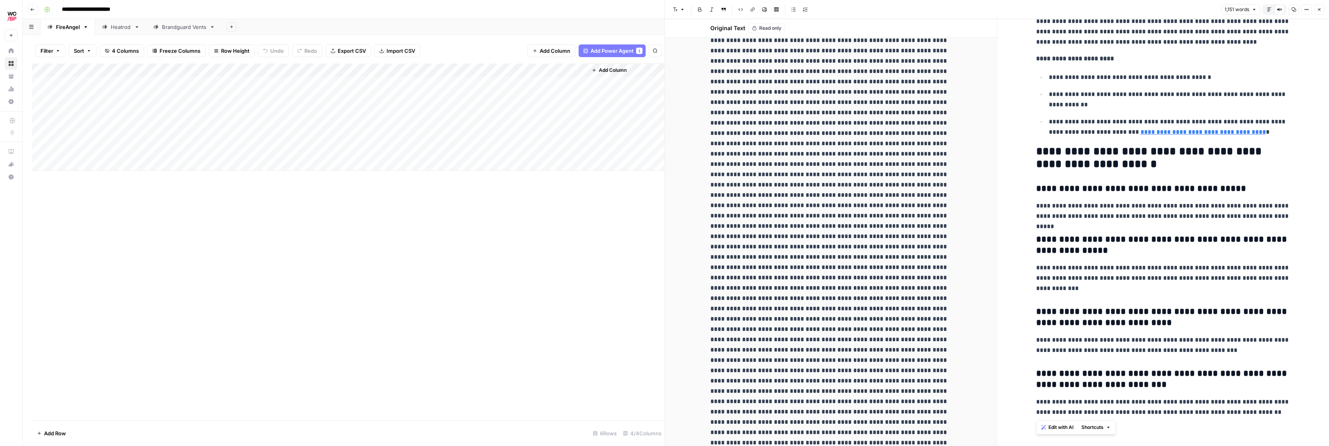
scroll to position [838, 0]
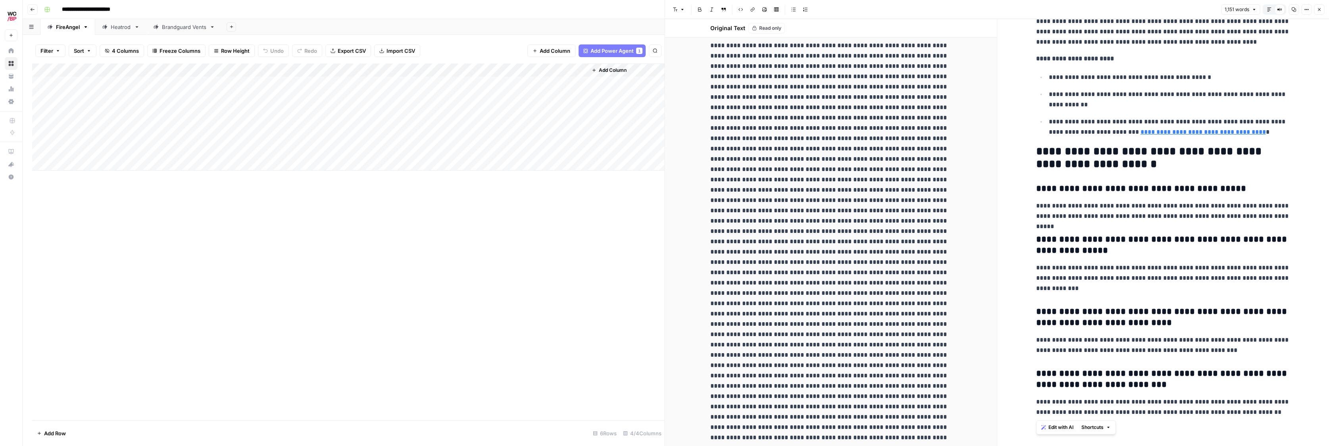
click at [1254, 183] on h3 "**********" at bounding box center [1163, 188] width 254 height 11
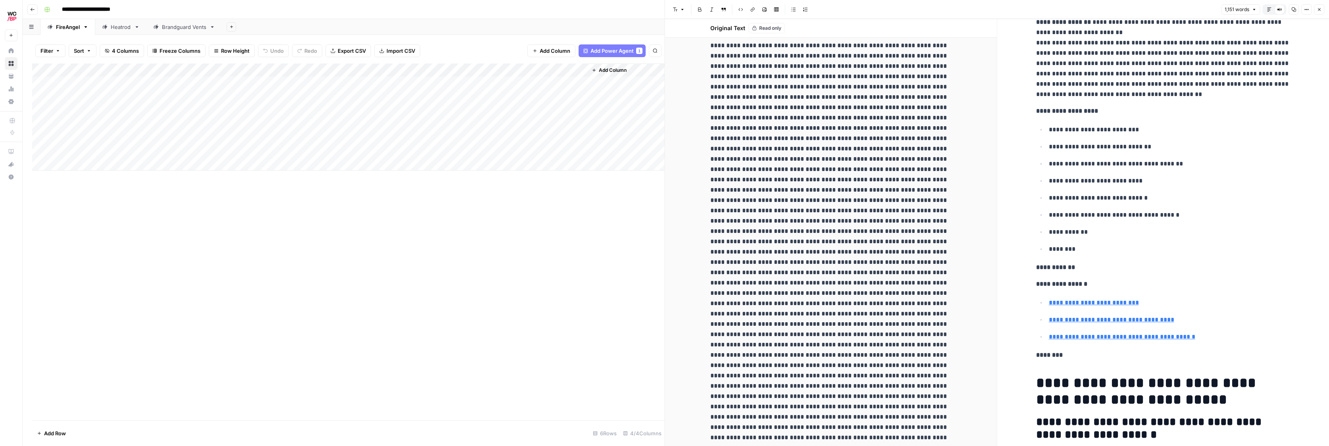
scroll to position [0, 0]
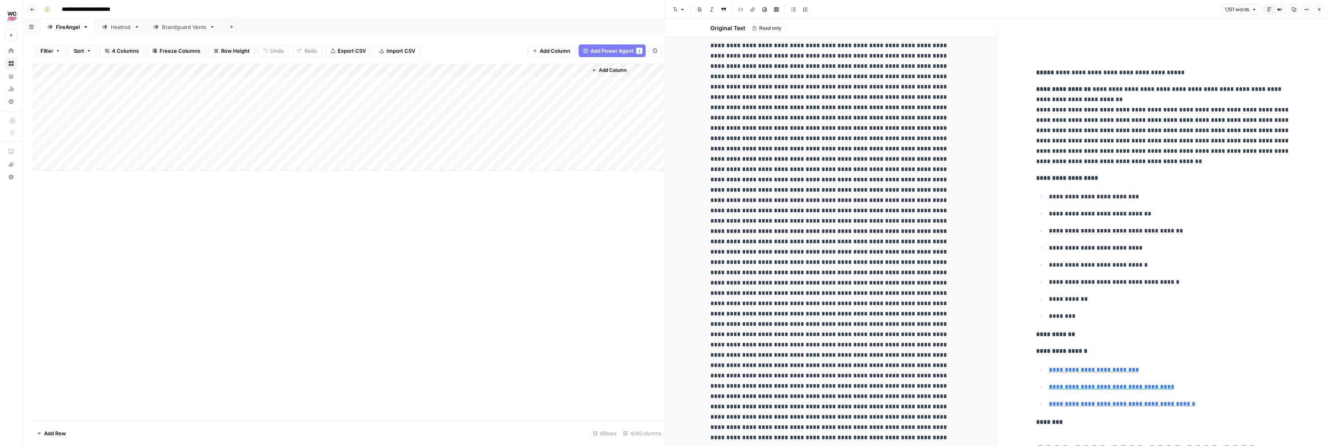
drag, startPoint x: 463, startPoint y: 204, endPoint x: 478, endPoint y: 193, distance: 18.5
click at [462, 204] on div "Add Column" at bounding box center [348, 241] width 632 height 357
click at [478, 96] on div "Add Column" at bounding box center [348, 116] width 632 height 107
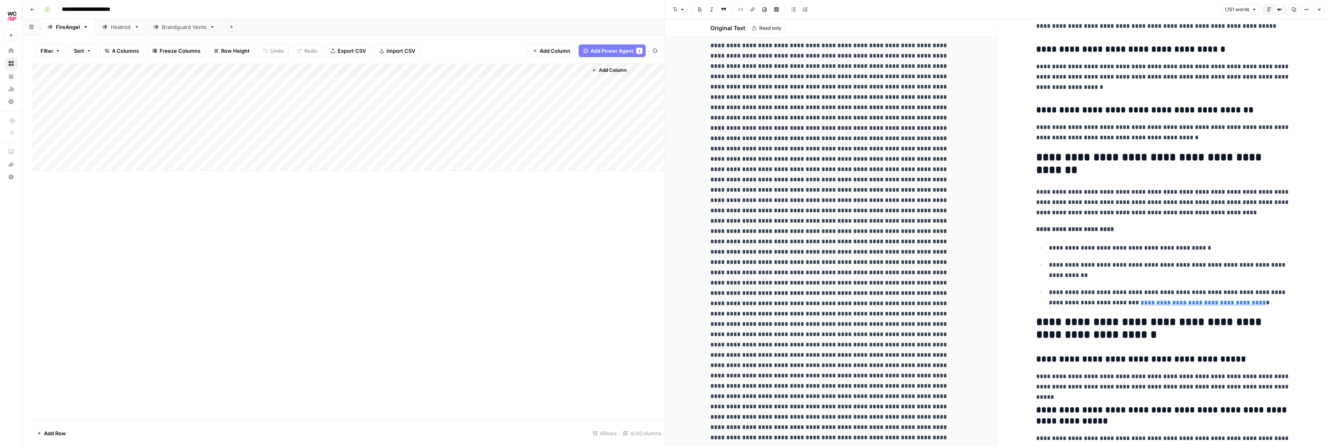
scroll to position [2077, 0]
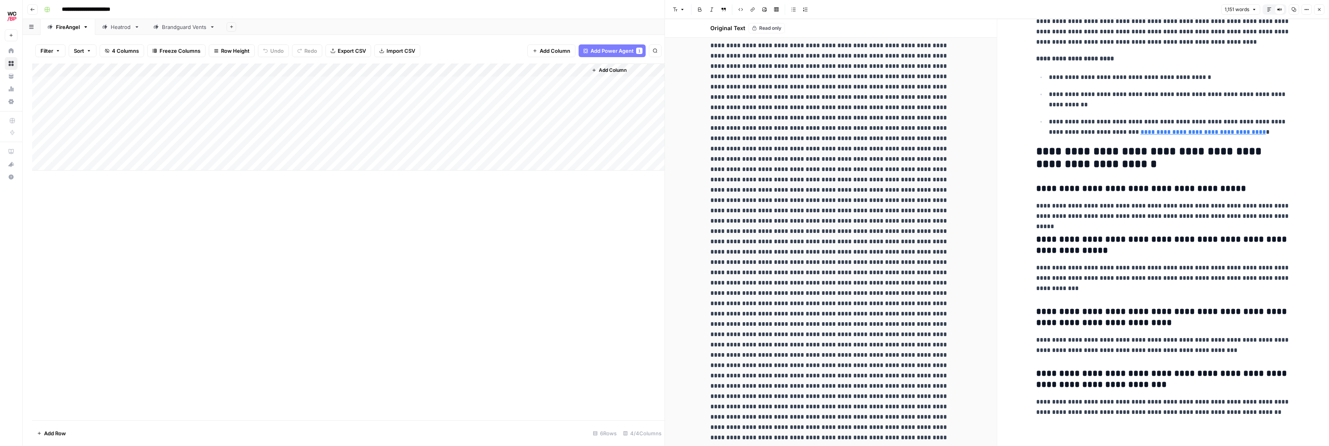
drag, startPoint x: 313, startPoint y: 279, endPoint x: 309, endPoint y: 274, distance: 6.8
click at [312, 278] on div "Add Column" at bounding box center [348, 241] width 632 height 357
click at [156, 27] on icon at bounding box center [155, 26] width 5 height 5
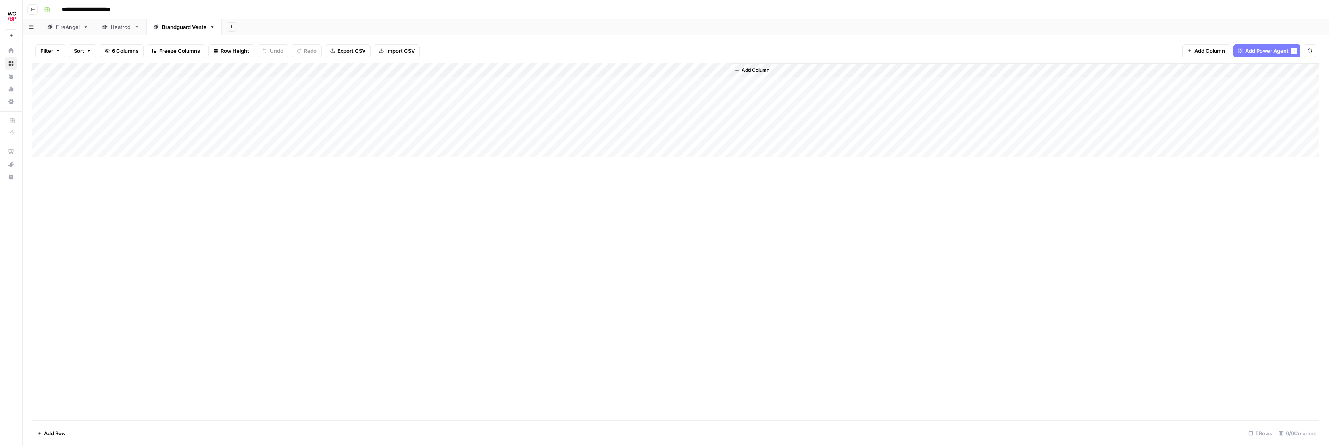
click at [458, 85] on div "Add Column" at bounding box center [675, 110] width 1287 height 94
click at [399, 71] on div "Add Column" at bounding box center [675, 110] width 1287 height 94
click at [420, 88] on span "All Rows" at bounding box center [426, 88] width 50 height 8
click at [569, 70] on div "Add Column" at bounding box center [675, 110] width 1287 height 94
click at [533, 211] on span "Remove Column" at bounding box center [565, 210] width 69 height 8
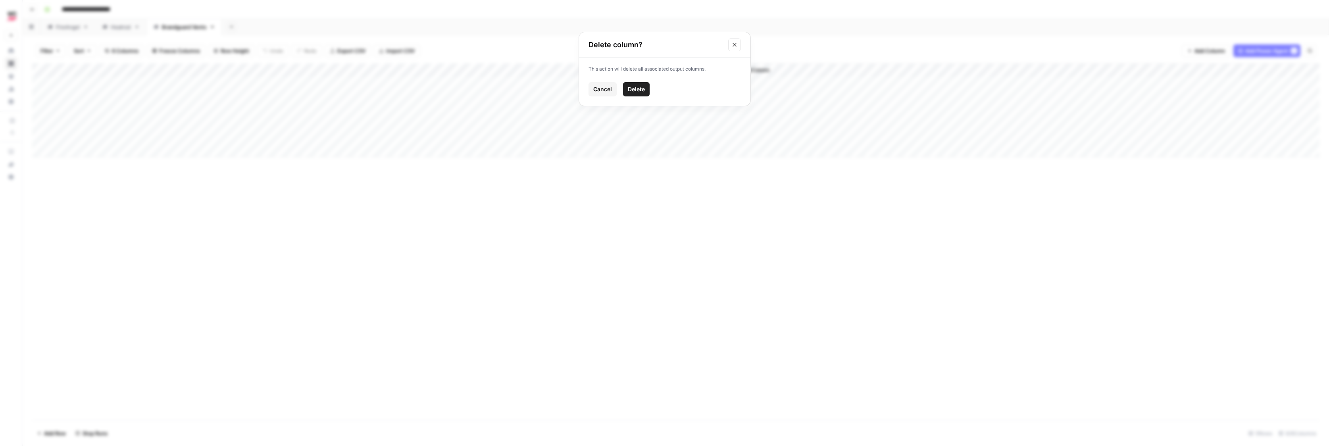
click at [632, 83] on button "Delete" at bounding box center [636, 89] width 27 height 14
click at [390, 69] on div "Add Column" at bounding box center [675, 110] width 1287 height 94
drag, startPoint x: 439, startPoint y: 197, endPoint x: 410, endPoint y: 0, distance: 198.5
click at [439, 196] on div "Add Column" at bounding box center [675, 241] width 1287 height 357
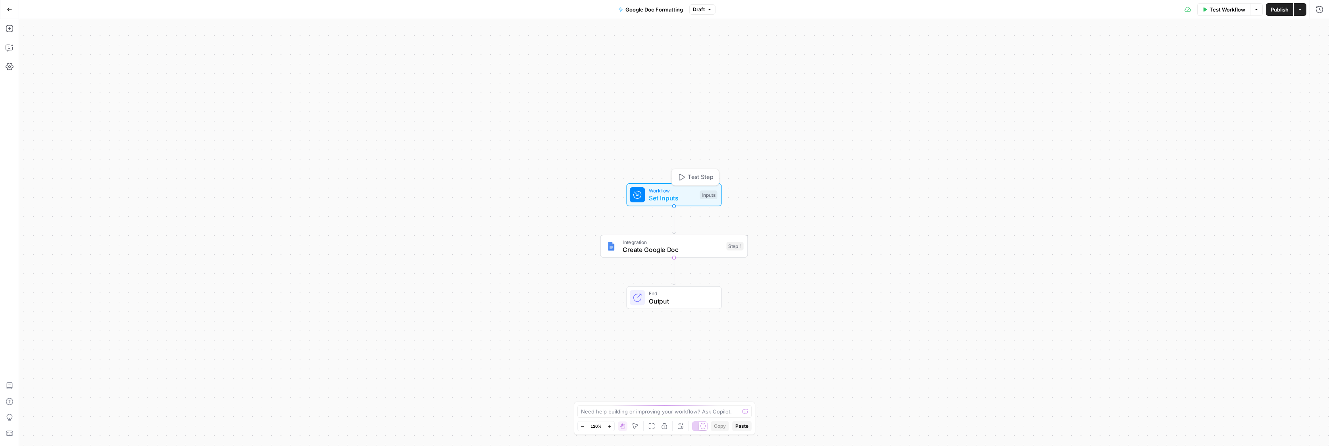
click at [656, 196] on span "Set Inputs" at bounding box center [672, 198] width 47 height 10
click at [1211, 12] on span "Test Workflow" at bounding box center [1227, 10] width 36 height 8
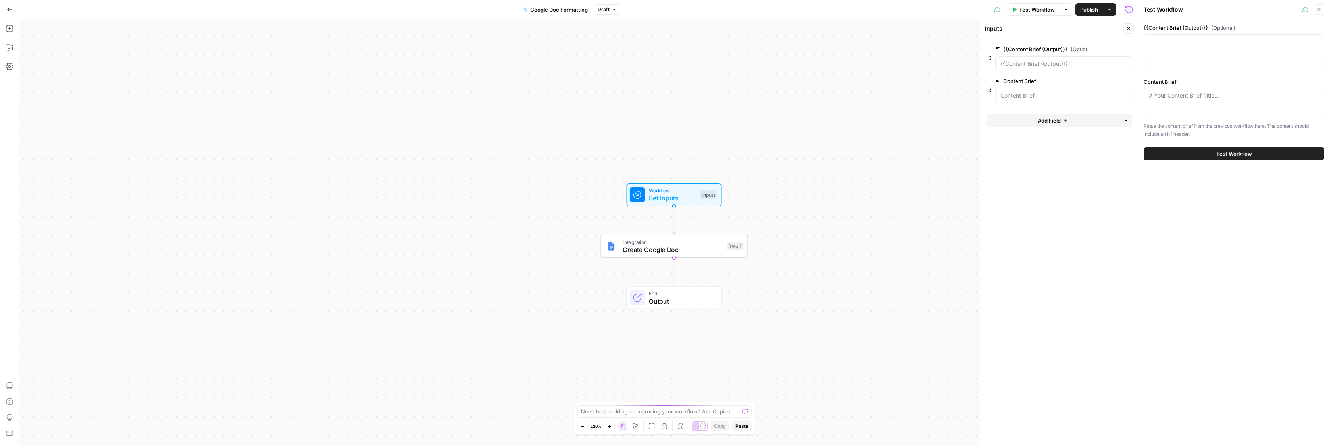
click at [1188, 52] on div at bounding box center [1233, 49] width 180 height 31
click at [1202, 105] on div "# Your Content Brief Title..." at bounding box center [1233, 103] width 180 height 31
click at [1188, 57] on div at bounding box center [1233, 49] width 180 height 31
click at [1087, 60] on \(Output\)\}\} "{{Content Brief (Output)}} (Optional)" at bounding box center [1063, 64] width 127 height 8
click at [1200, 46] on div at bounding box center [1233, 49] width 180 height 31
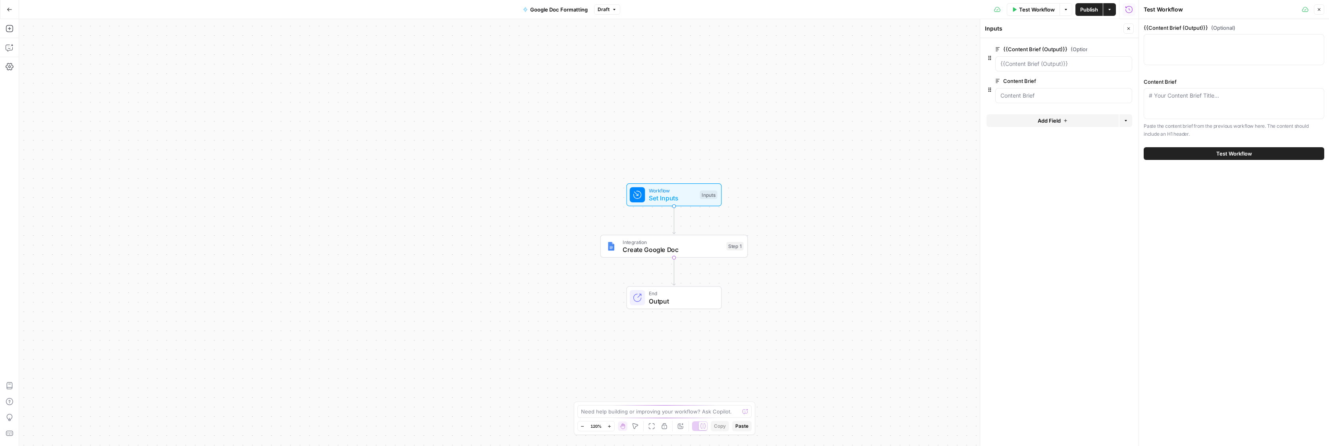
click at [1177, 101] on div "# Your Content Brief Title..." at bounding box center [1233, 103] width 180 height 31
drag, startPoint x: 968, startPoint y: 52, endPoint x: 879, endPoint y: 59, distance: 89.1
click at [1178, 54] on div at bounding box center [1233, 49] width 180 height 31
paste textarea "Slug: alarm-positioning-holiday-homes-caravans Targeted Keyword: 1. Updated ala…"
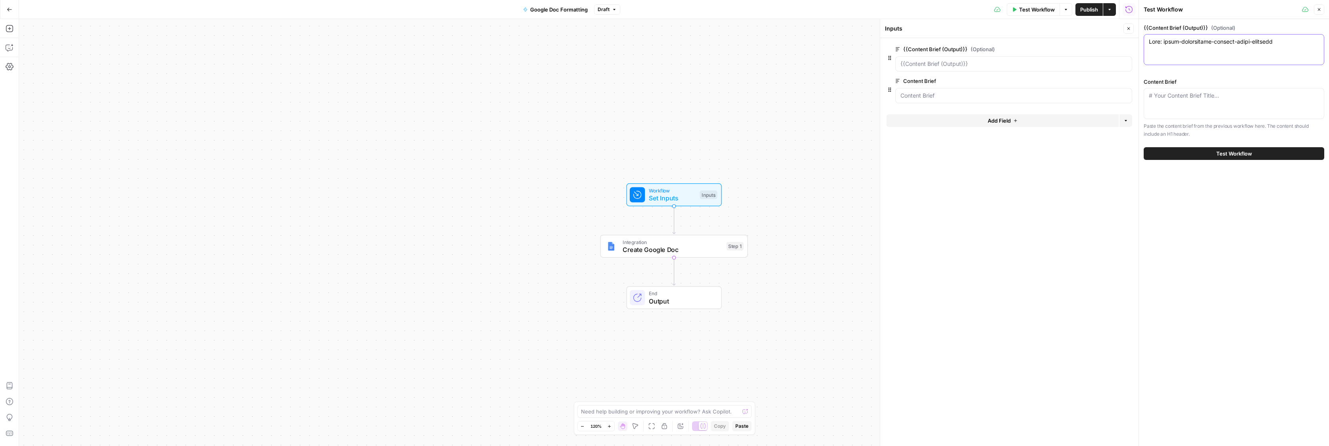
scroll to position [2725, 0]
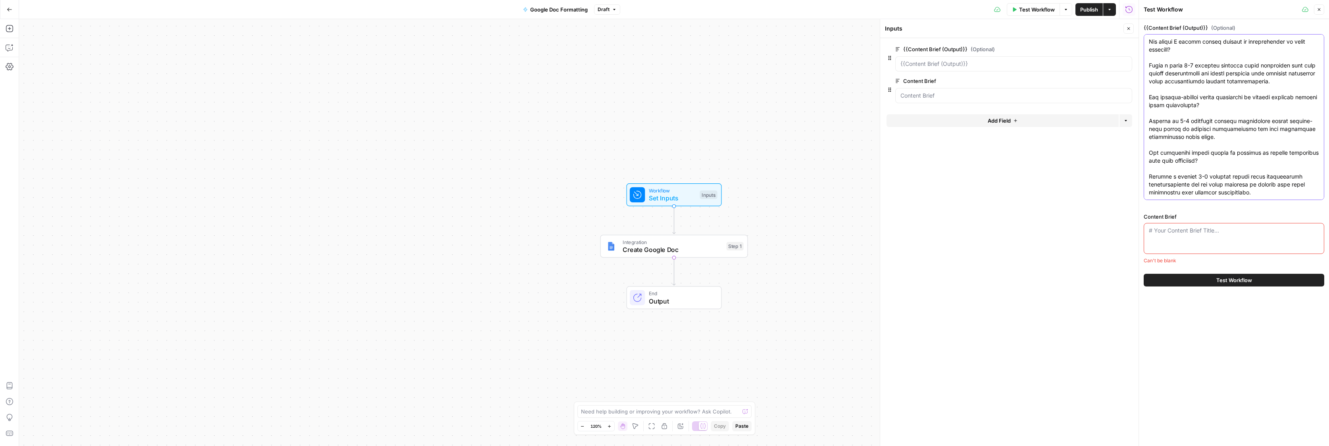
type textarea "Slug: alarm-positioning-holiday-homes-caravans Targeted Keyword: 1. Updated ala…"
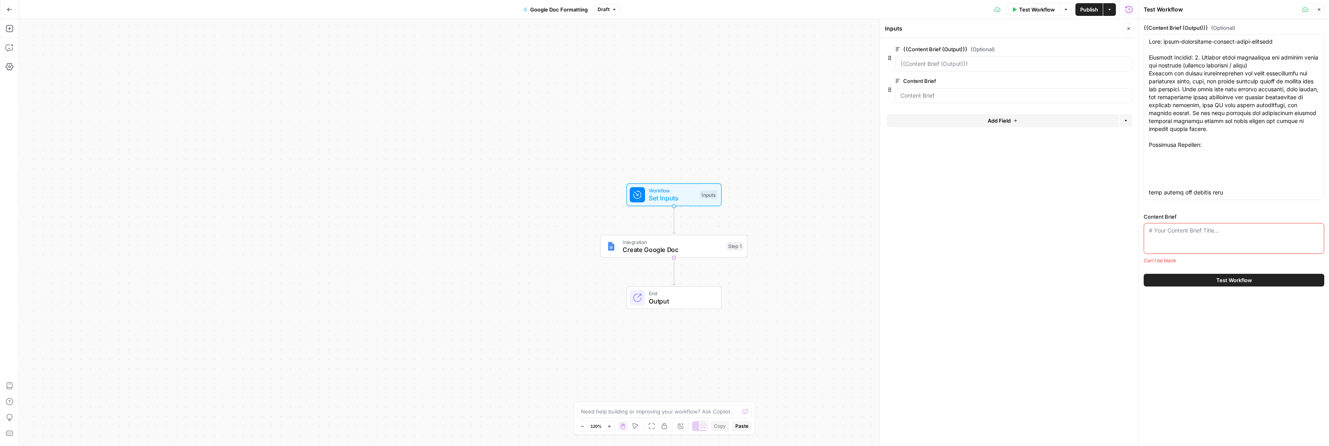
click at [1186, 236] on div "# Your Content Brief Title..." at bounding box center [1233, 238] width 180 height 31
paste textarea "Slug: alarm-positioning-holiday-homes-caravans Targeted Keyword: 1. Updated ala…"
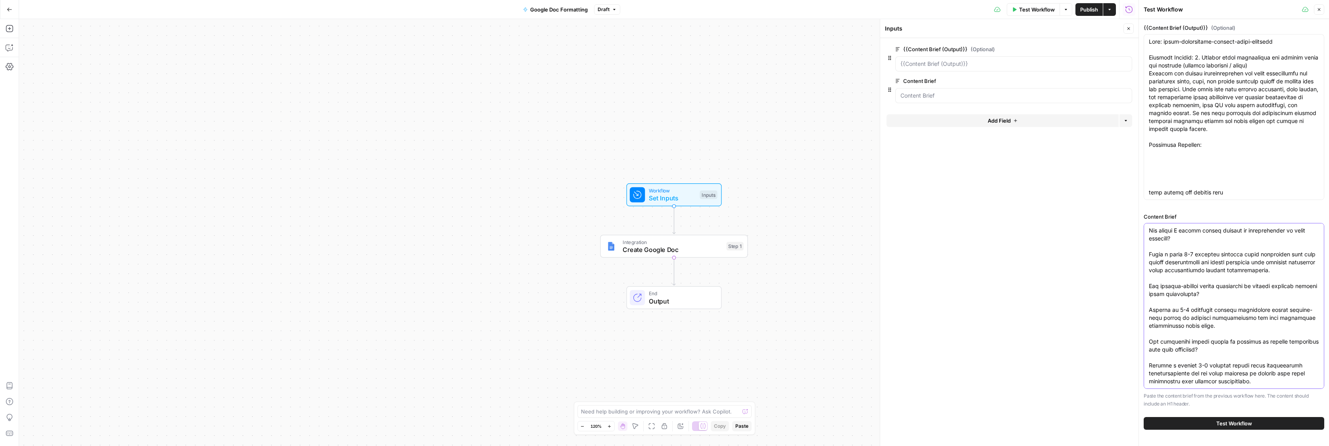
type textarea "Slug: alarm-positioning-holiday-homes-caravans Targeted Keyword: 1. Updated ala…"
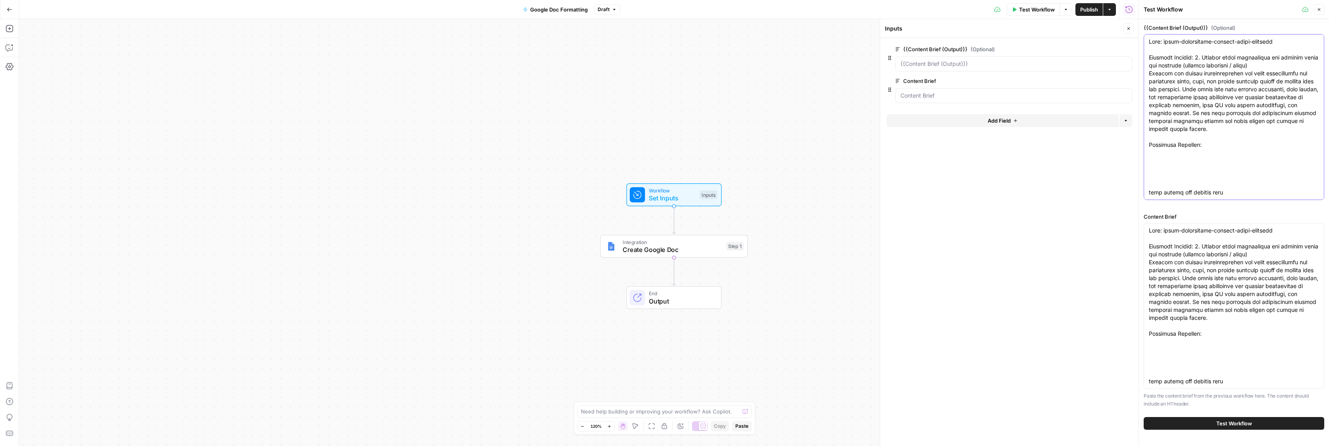
click at [1125, 49] on icon "button" at bounding box center [1127, 49] width 4 height 4
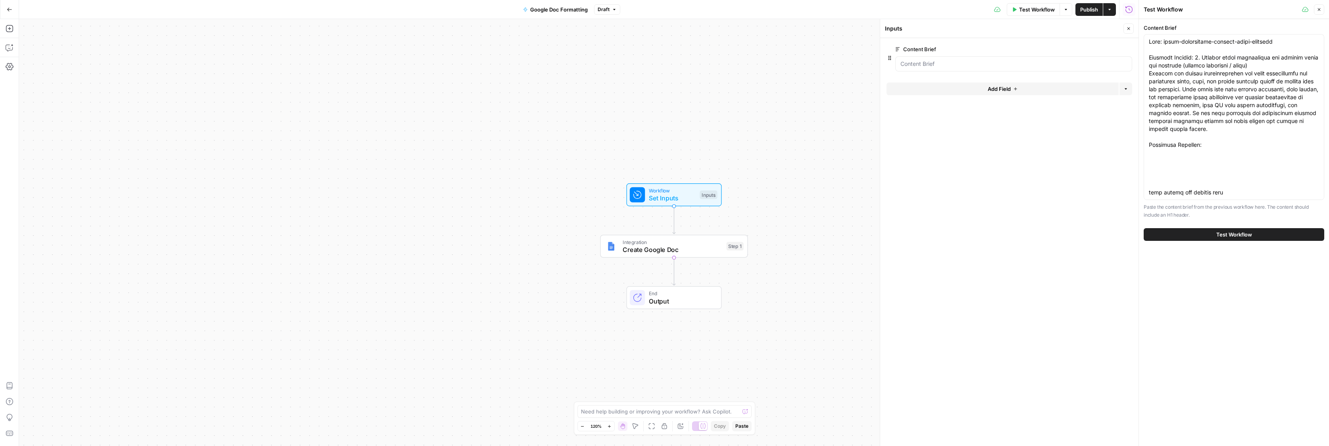
click at [1229, 233] on span "Test Workflow" at bounding box center [1234, 234] width 36 height 8
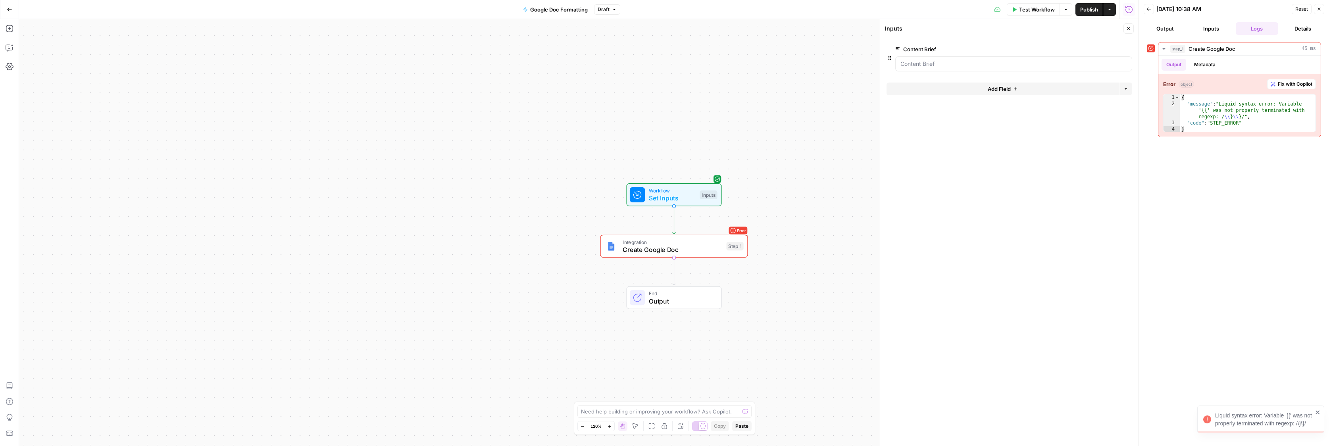
click at [681, 251] on span "Create Google Doc" at bounding box center [672, 250] width 100 height 10
click at [1316, 9] on icon "button" at bounding box center [1318, 9] width 5 height 5
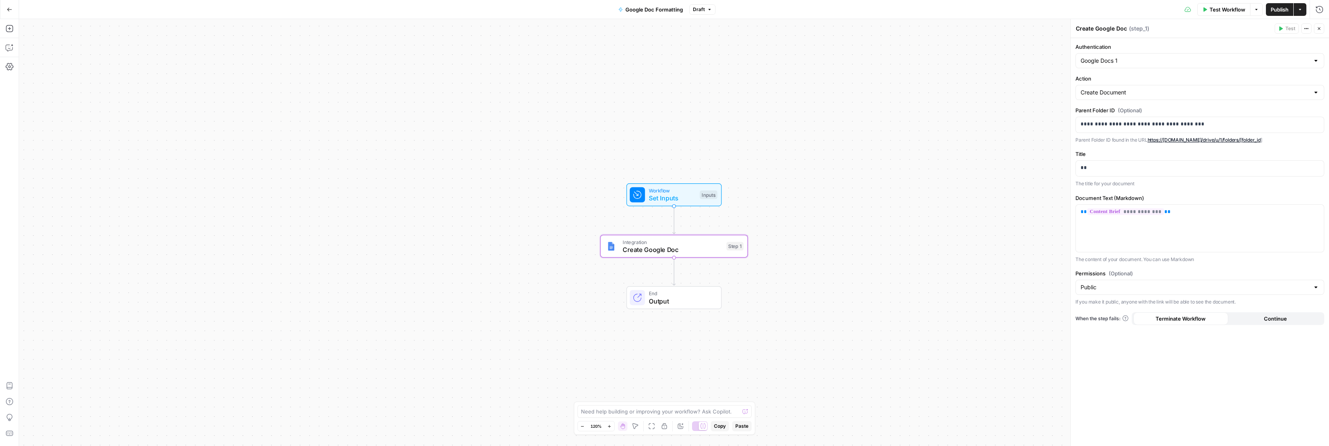
click at [604, 416] on div "Need help building or improving your workflow? Ask Copilot." at bounding box center [664, 411] width 175 height 13
type textarea "within the content brief there is an H1. Extract this as a variabel"
click at [1112, 168] on p "**" at bounding box center [1199, 168] width 238 height 8
drag, startPoint x: 1112, startPoint y: 168, endPoint x: 1005, endPoint y: 166, distance: 106.3
click at [985, 166] on body "Wilson Cooke New Home Browse Your Data Usage Settings Recent Grids Content Brie…" at bounding box center [664, 223] width 1329 height 446
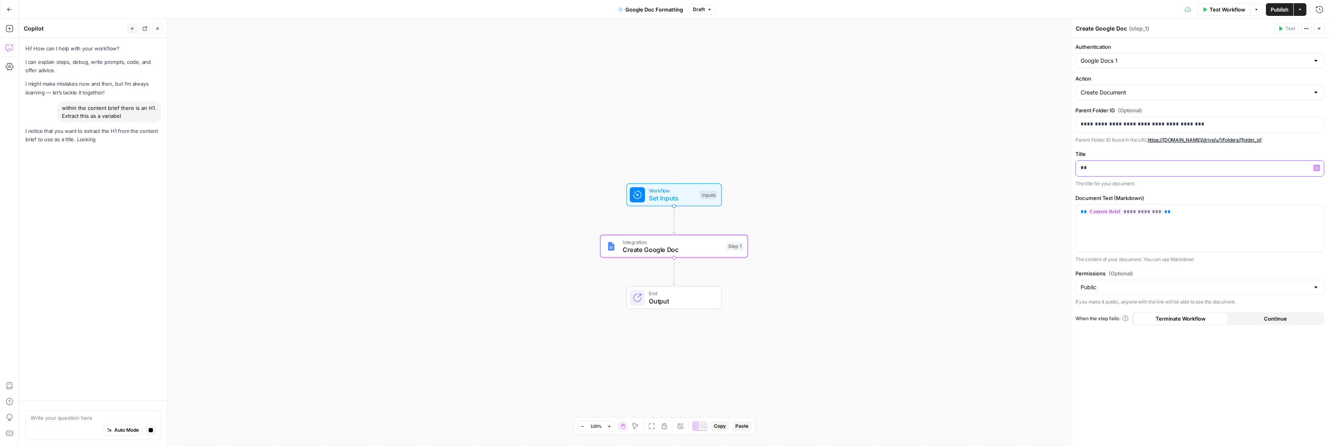
drag, startPoint x: 1100, startPoint y: 170, endPoint x: 1076, endPoint y: 170, distance: 23.8
click at [1076, 170] on div "**" at bounding box center [1199, 168] width 248 height 15
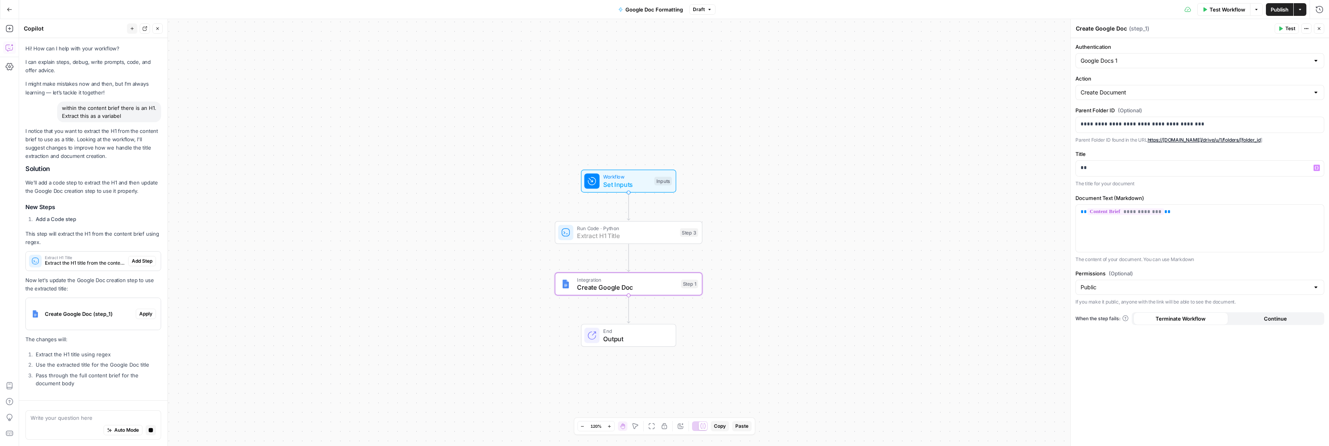
click at [144, 261] on span "Add Step" at bounding box center [142, 260] width 21 height 7
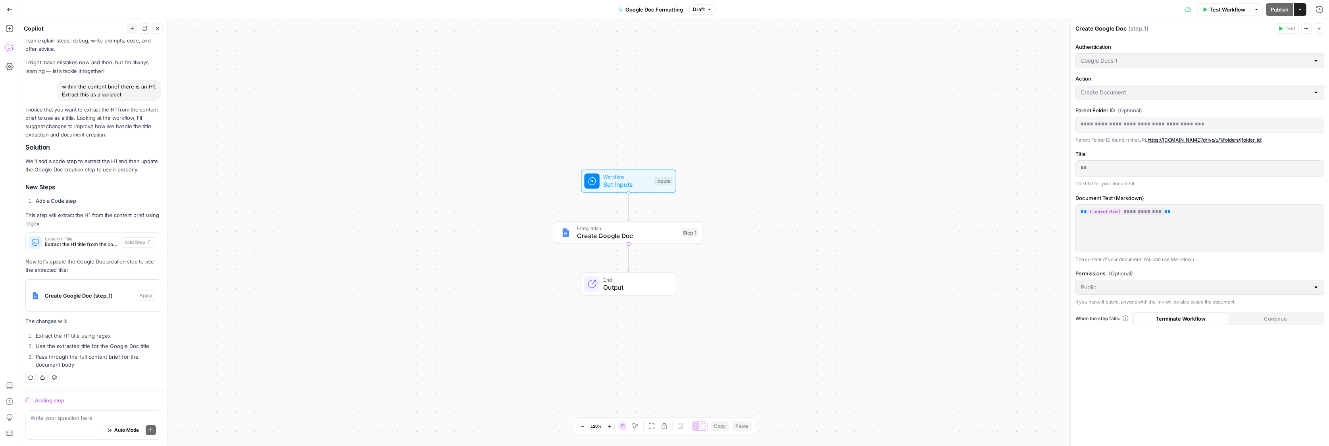
click at [1100, 168] on p "**" at bounding box center [1199, 168] width 238 height 8
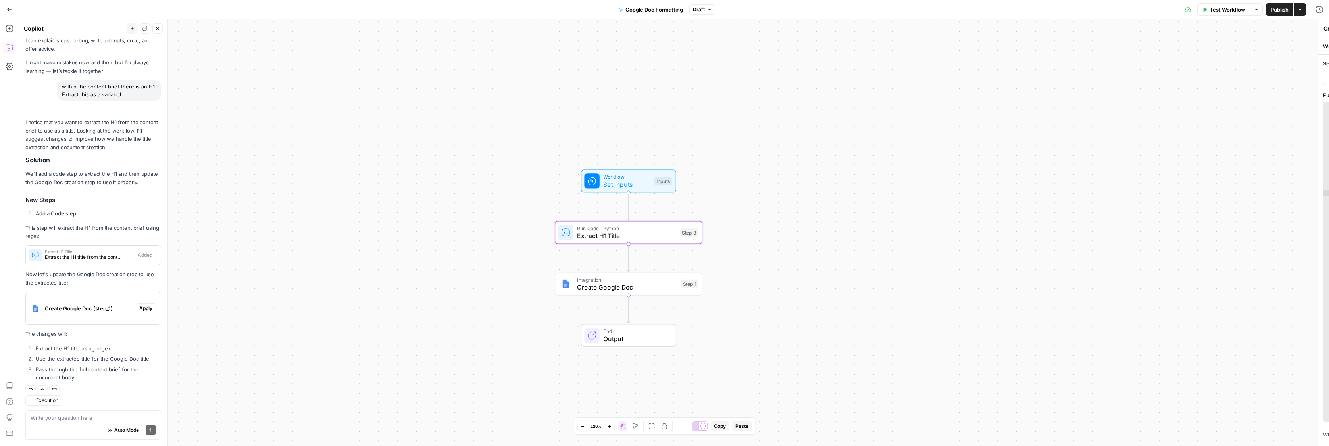
type textarea "Extract H1 Title"
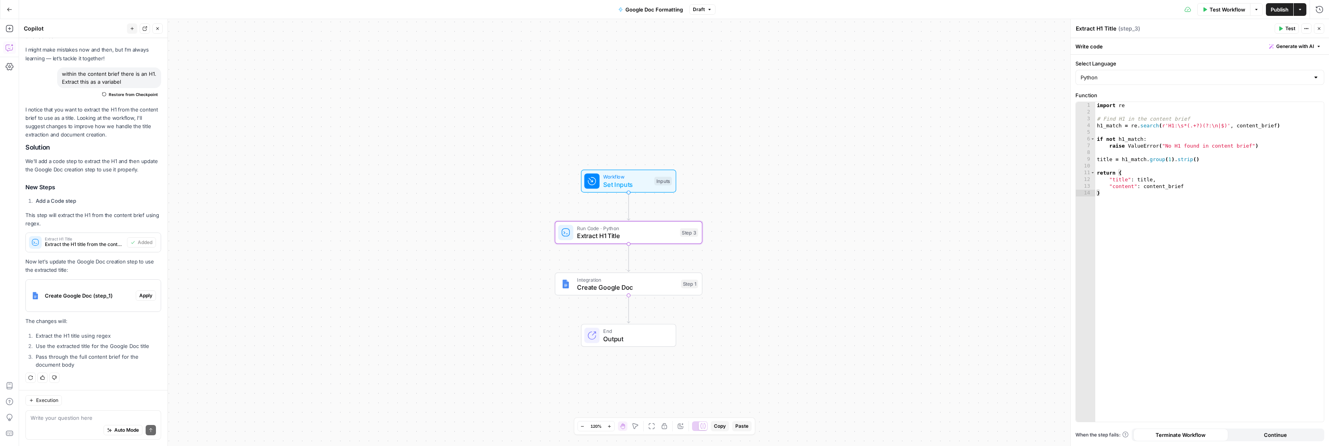
click at [1322, 28] on button "Close" at bounding box center [1318, 28] width 10 height 10
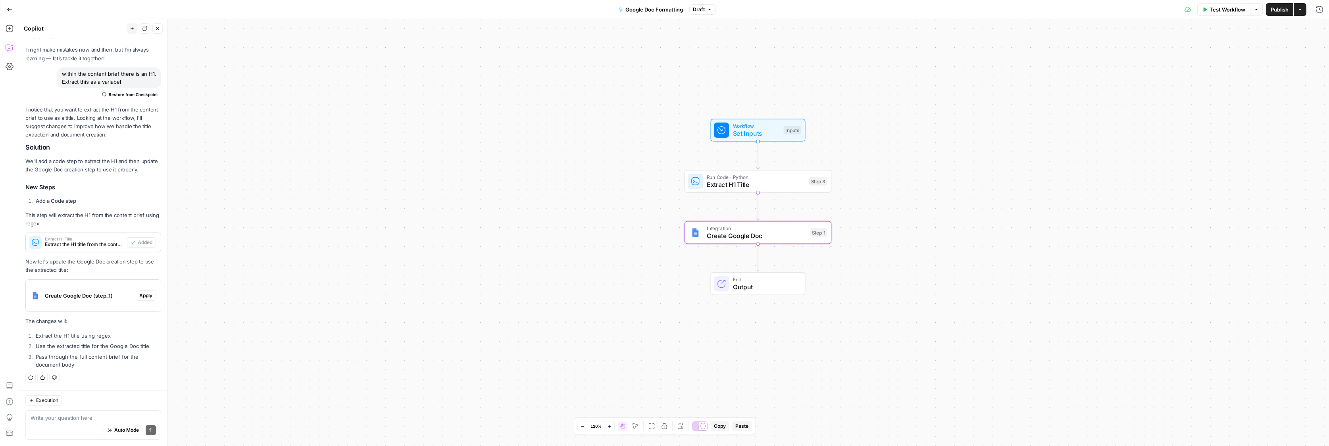
click at [68, 284] on div "Create Google Doc (step_1)" at bounding box center [81, 296] width 110 height 32
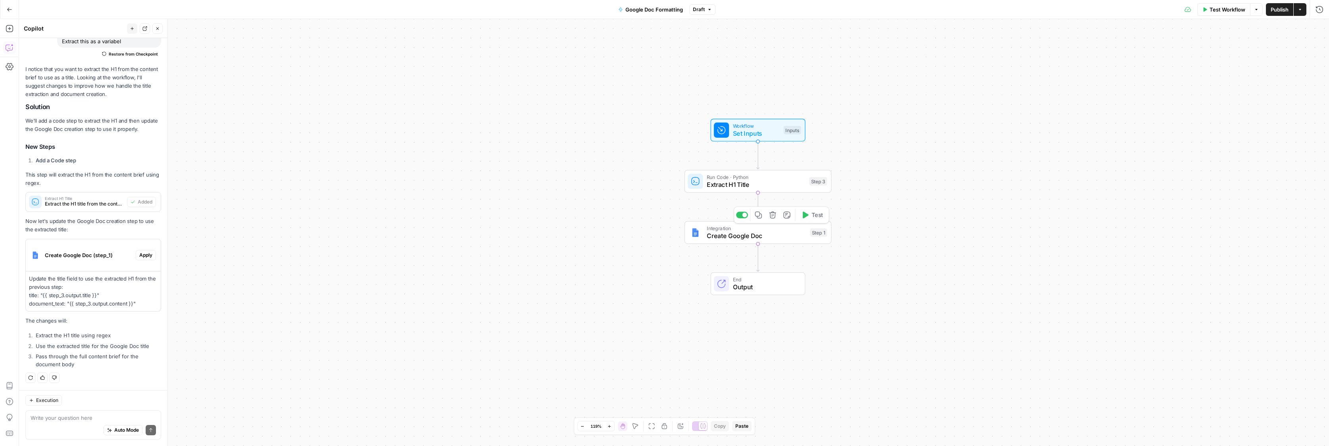
click at [727, 239] on span "Create Google Doc" at bounding box center [756, 236] width 100 height 10
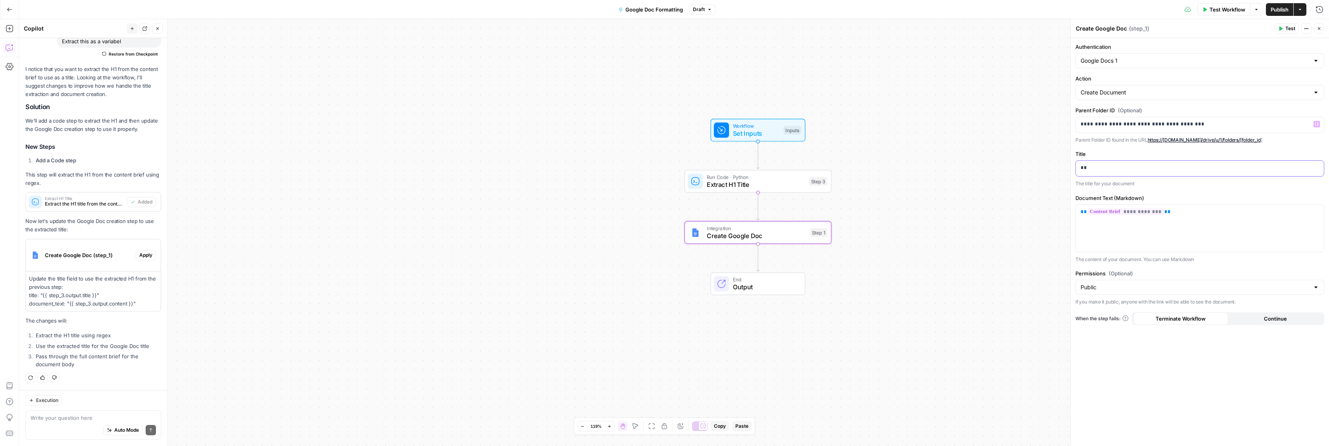
click at [1100, 163] on div "**" at bounding box center [1199, 168] width 248 height 15
drag, startPoint x: 1090, startPoint y: 170, endPoint x: 1075, endPoint y: 170, distance: 14.7
click at [1075, 170] on div "**" at bounding box center [1199, 168] width 248 height 15
drag, startPoint x: 1104, startPoint y: 170, endPoint x: 1100, endPoint y: 170, distance: 4.8
click at [1100, 170] on p "** ***** **" at bounding box center [1199, 168] width 238 height 8
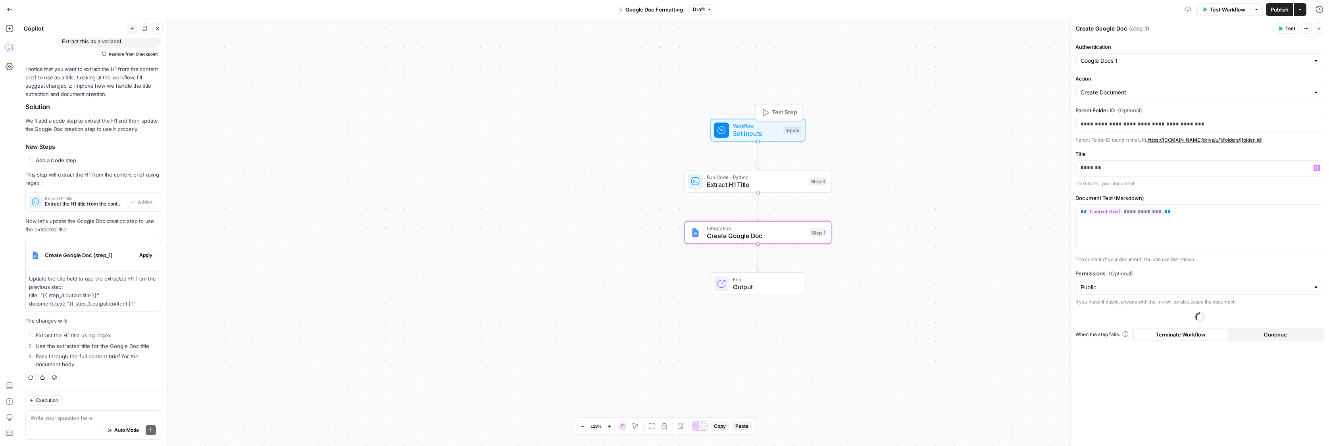
click at [745, 127] on span "Workflow" at bounding box center [756, 126] width 47 height 8
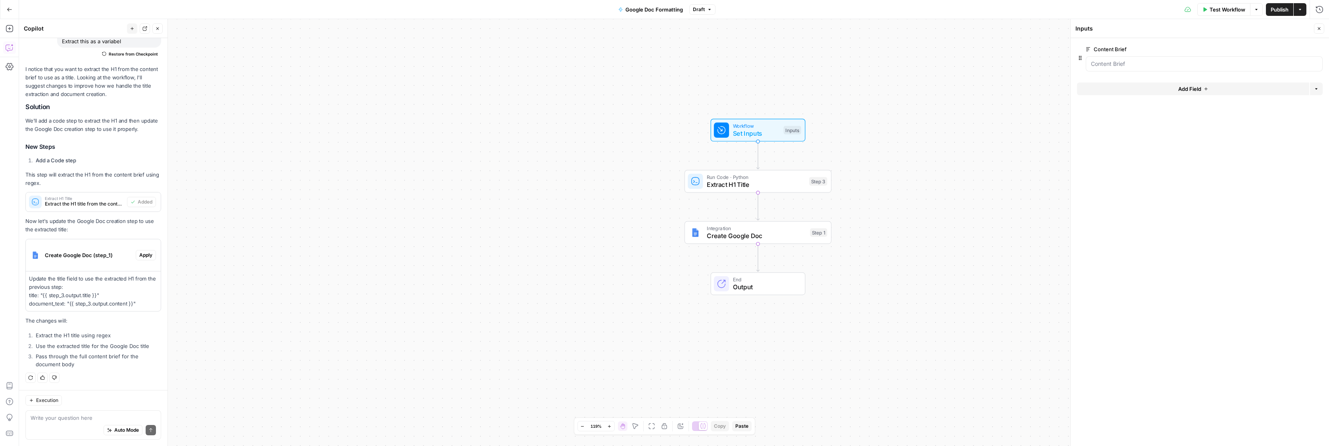
click at [1163, 89] on button "Add Field" at bounding box center [1193, 89] width 232 height 13
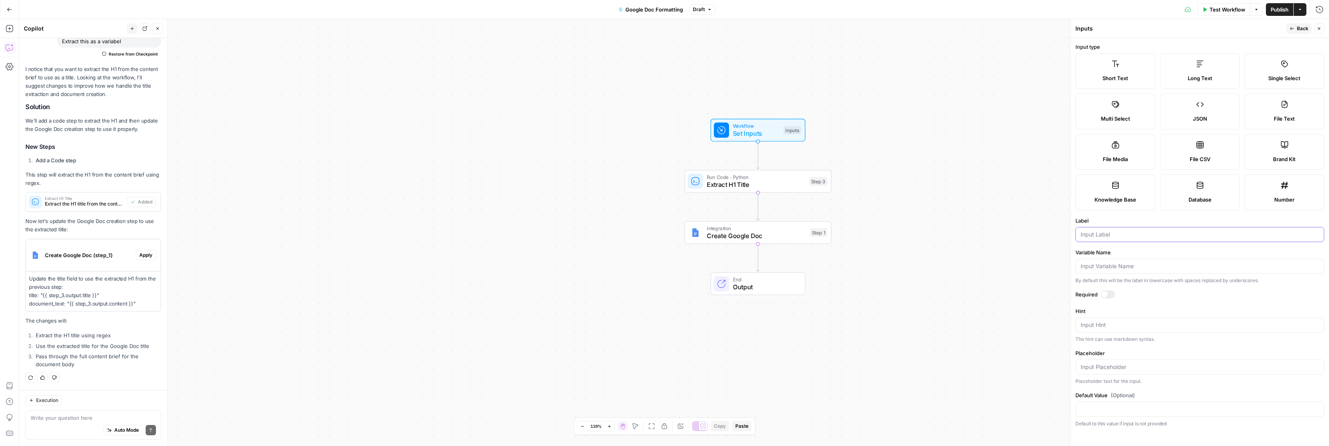
click at [1127, 231] on input "Label" at bounding box center [1199, 234] width 238 height 8
click at [1271, 77] on span "Single Select" at bounding box center [1284, 78] width 32 height 8
drag, startPoint x: 1104, startPoint y: 268, endPoint x: 1104, endPoint y: 257, distance: 10.7
click at [1104, 268] on input "Variable Name" at bounding box center [1197, 266] width 235 height 8
click at [1102, 235] on input "Label" at bounding box center [1199, 234] width 238 height 8
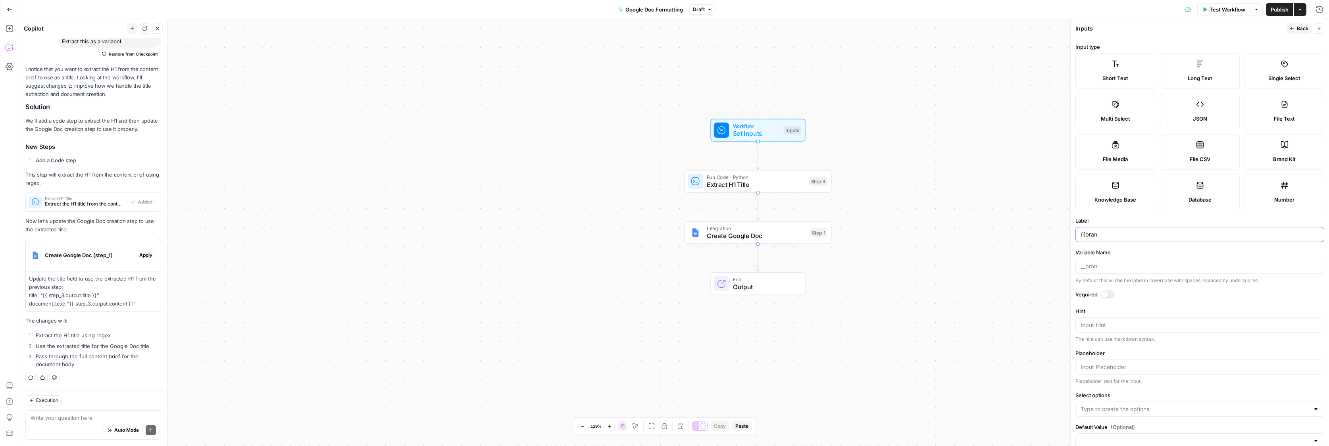
type input "{{bran"
click at [1321, 30] on button "Close" at bounding box center [1318, 28] width 10 height 10
click at [55, 422] on div "Auto Mode Send" at bounding box center [93, 430] width 125 height 17
type textarea "the inputs should consider brand kits"
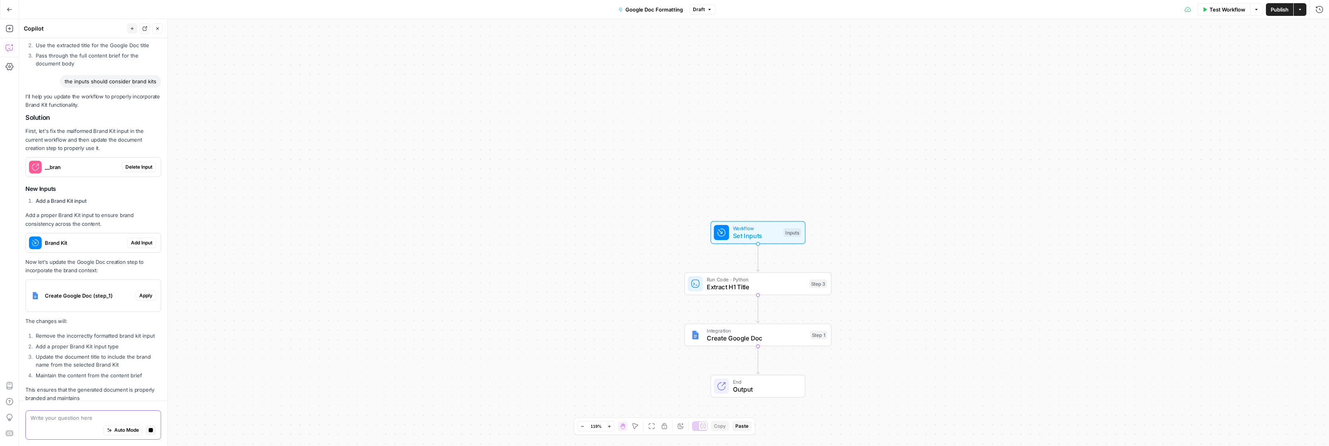
scroll to position [376, 0]
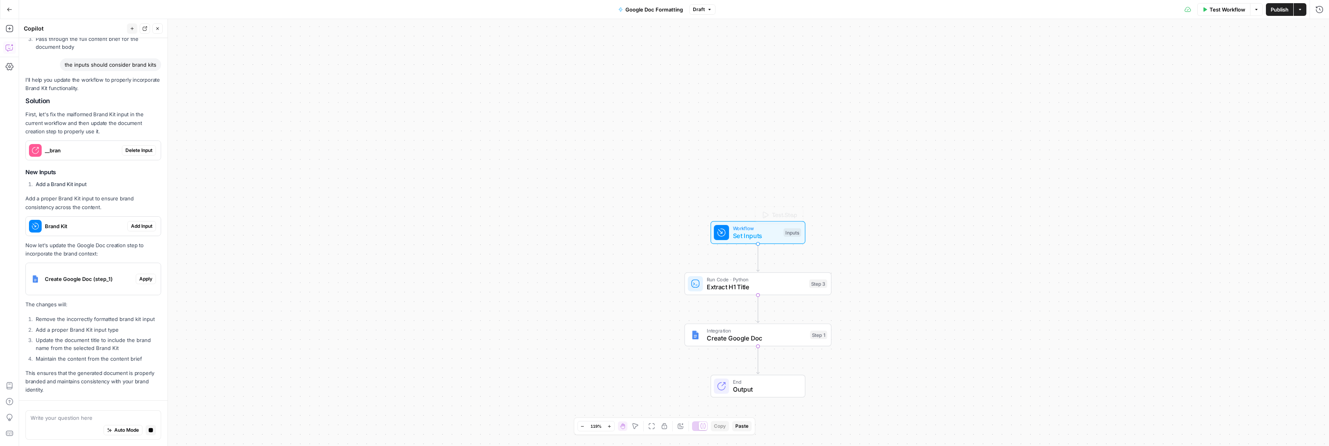
click at [766, 238] on span "Set Inputs" at bounding box center [756, 236] width 47 height 10
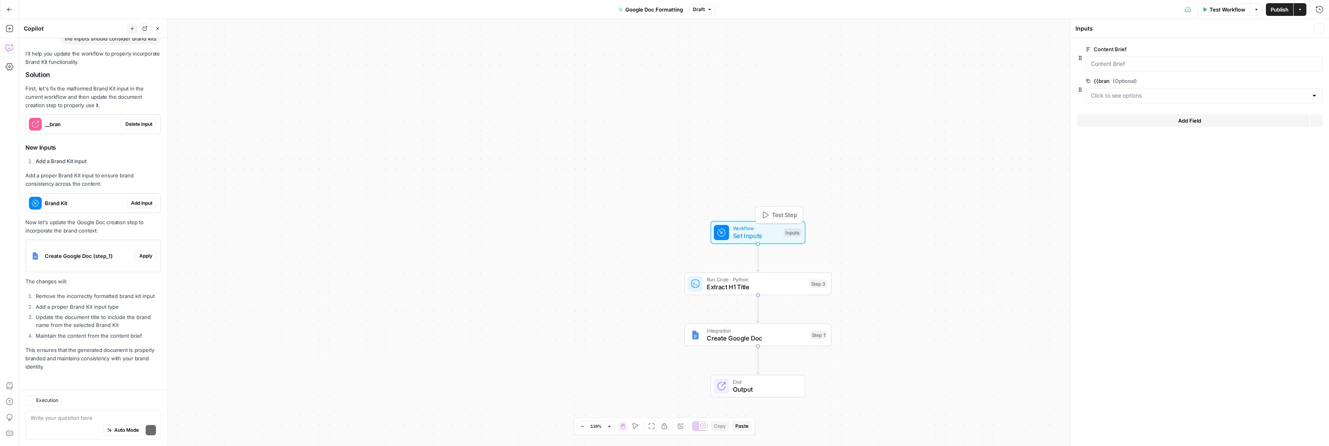
scroll to position [431, 0]
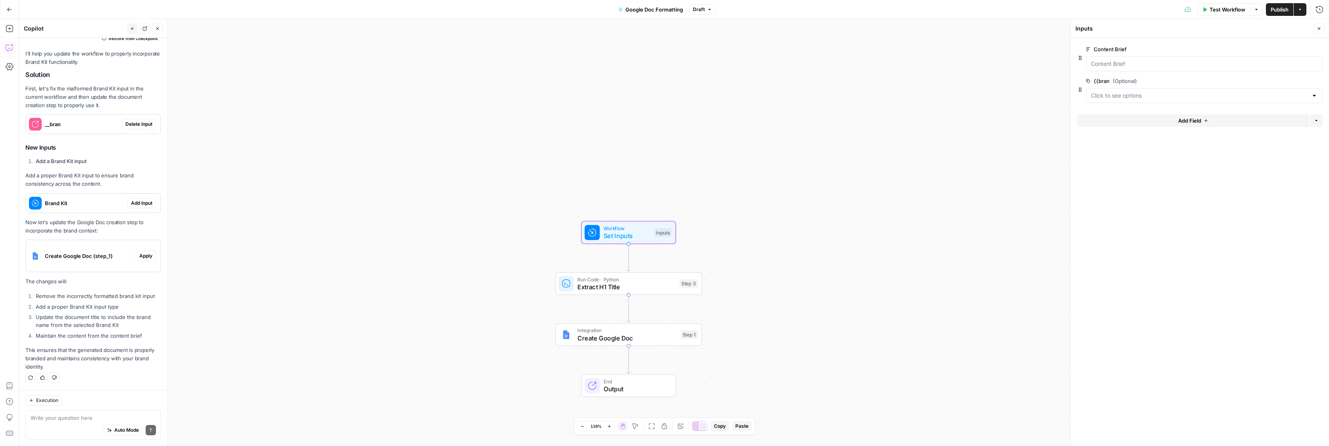
click at [139, 120] on button "Delete Input" at bounding box center [139, 124] width 34 height 10
click at [139, 206] on button "Add Input" at bounding box center [141, 203] width 29 height 10
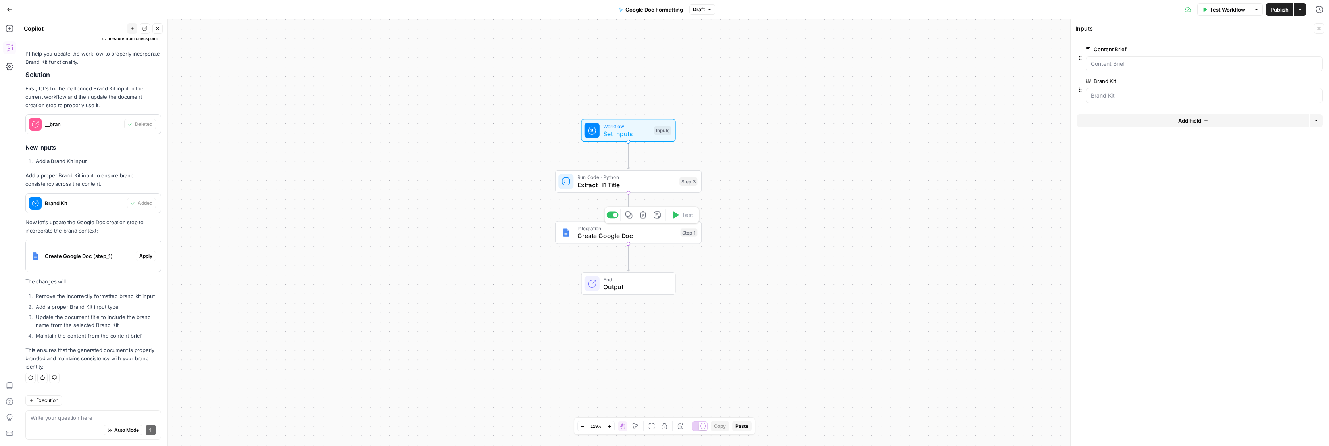
click at [645, 236] on span "Create Google Doc" at bounding box center [626, 236] width 99 height 10
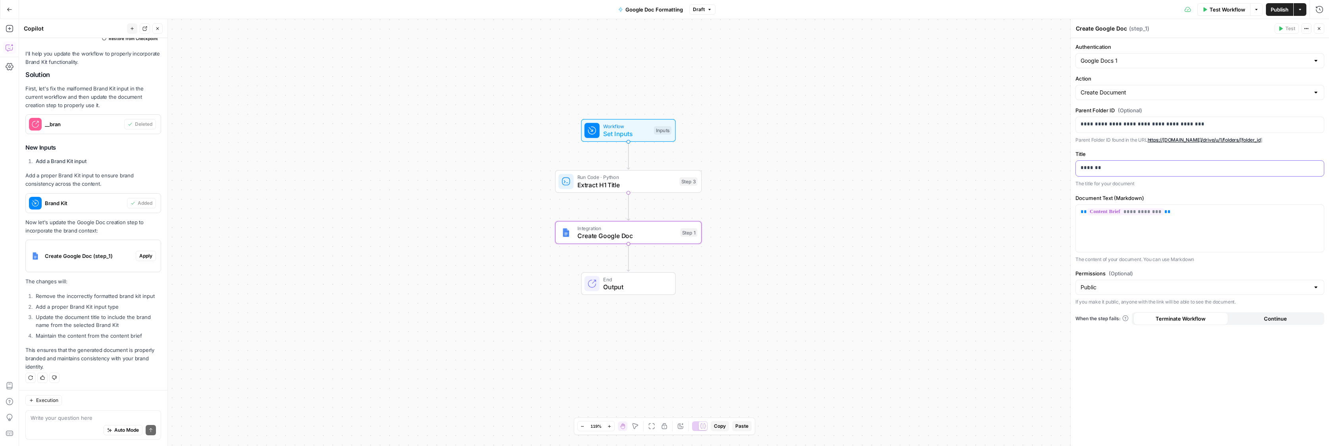
click at [1103, 169] on p "*******" at bounding box center [1199, 168] width 238 height 8
drag, startPoint x: 1069, startPoint y: 167, endPoint x: 1062, endPoint y: 166, distance: 7.5
click at [1062, 166] on body "Wilson Cooke New Home Browse Your Data Usage Settings Recent Grids Content Brie…" at bounding box center [664, 223] width 1329 height 446
click at [832, 212] on button "Select variable Brand Kit" at bounding box center [844, 210] width 99 height 13
click at [833, 239] on button "Select variable Extract H1 Title" at bounding box center [844, 236] width 99 height 13
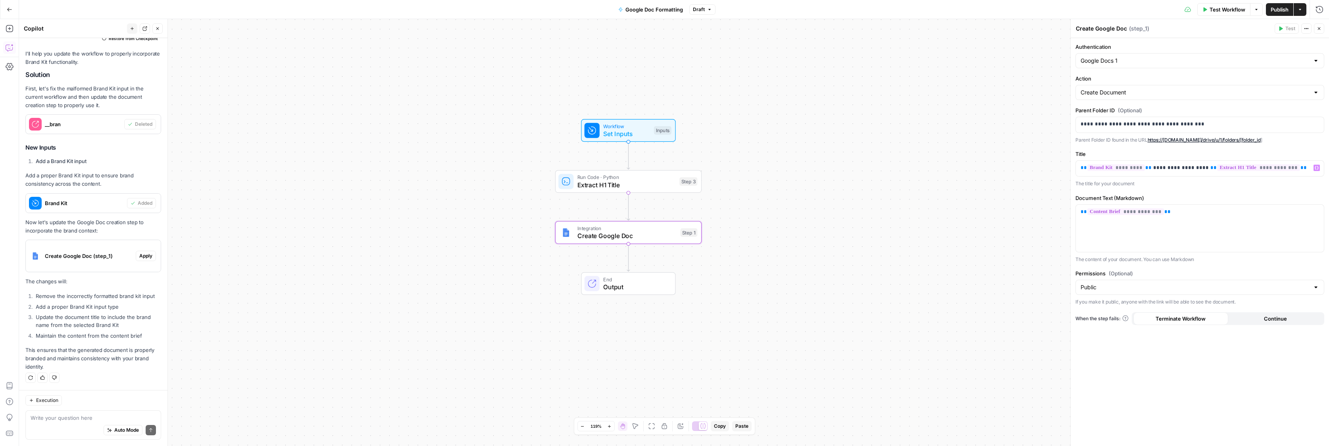
click at [1228, 6] on span "Test Workflow" at bounding box center [1227, 10] width 36 height 8
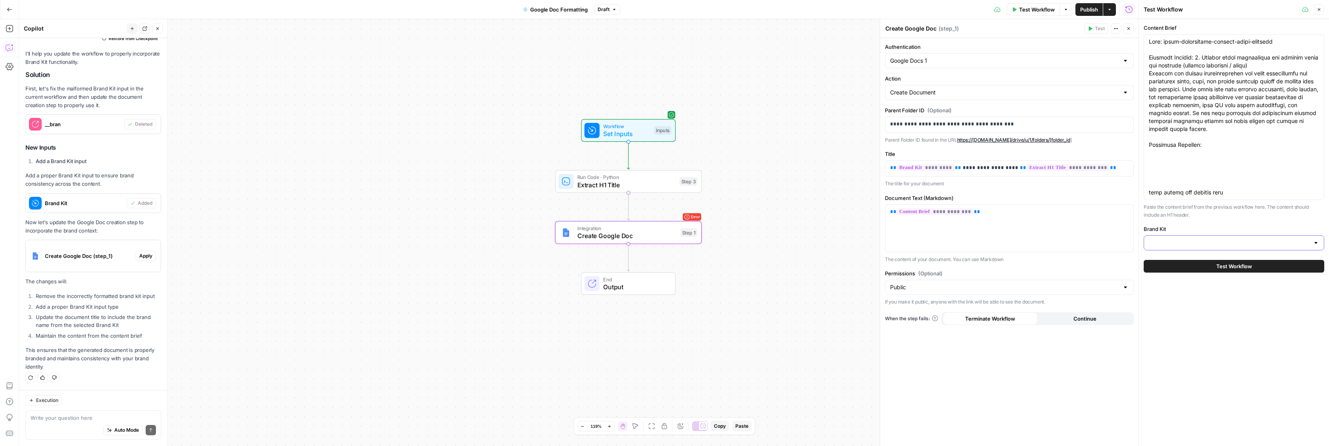
click at [1218, 243] on input "Brand Kit" at bounding box center [1228, 243] width 161 height 8
click at [1191, 288] on div "ID: 11575" at bounding box center [1233, 288] width 167 height 7
type input "Brandguard Vents"
click at [1218, 267] on span "Test Workflow" at bounding box center [1234, 266] width 36 height 8
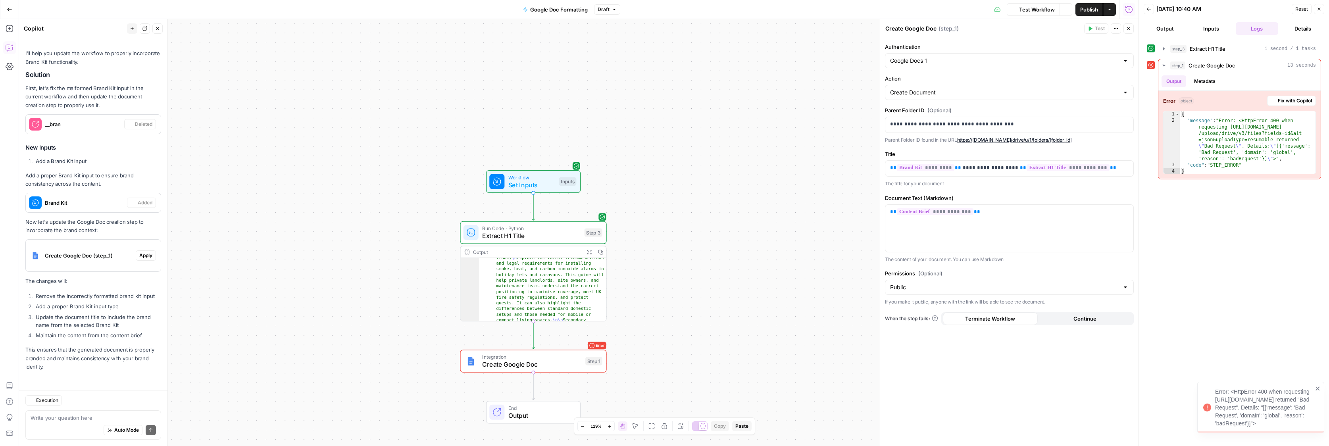
scroll to position [39, 0]
click at [531, 244] on div "Run Code · Python Extract H1 Title Step 3 Copy step Delete step Add Note Test O…" at bounding box center [533, 271] width 146 height 100
click at [534, 237] on span "Extract H1 Title" at bounding box center [531, 236] width 98 height 10
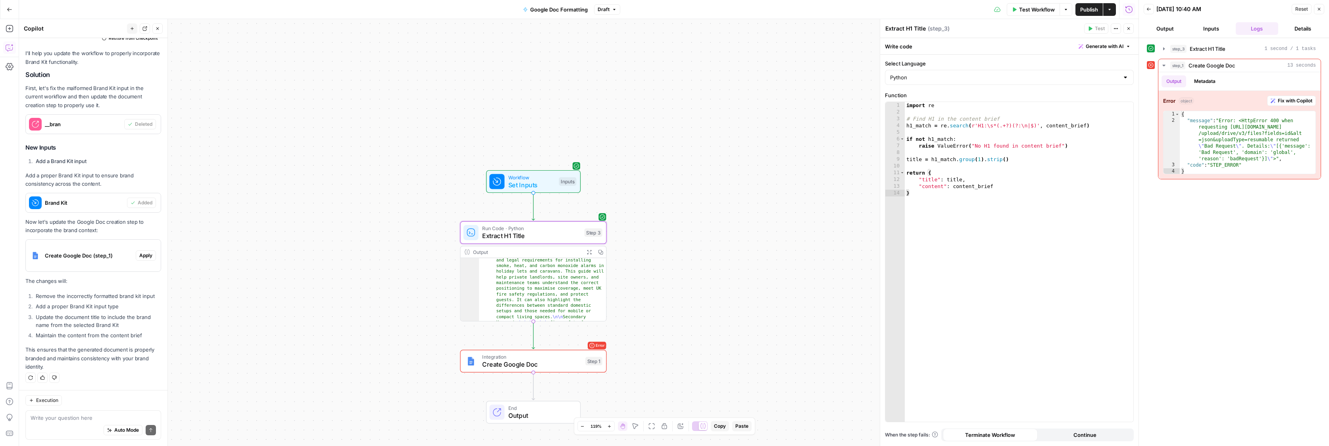
click at [1172, 31] on button "Output" at bounding box center [1164, 28] width 43 height 13
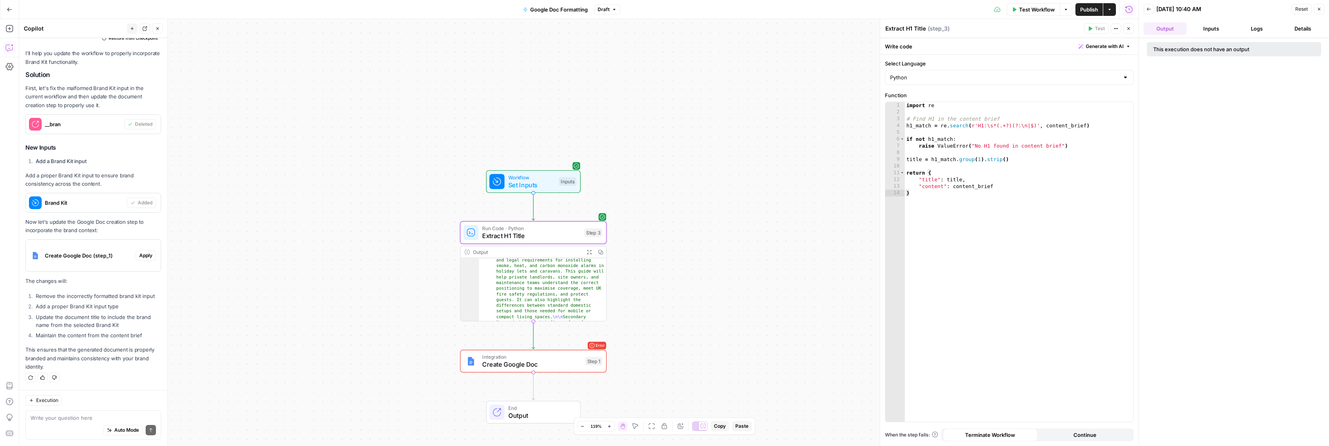
click at [1203, 47] on div "This execution does not have an output" at bounding box center [1217, 49] width 129 height 8
click at [994, 133] on div "import re # Find H1 in the content brief h1_match = re . search ( r'H1:\s*(.+?)…" at bounding box center [1018, 268] width 228 height 333
click at [1029, 110] on div "import re # Find H1 in the content brief h1_match = re . search ( r'H1:\s*(.+?)…" at bounding box center [1018, 268] width 228 height 333
click at [585, 360] on div "Step 1" at bounding box center [593, 361] width 17 height 8
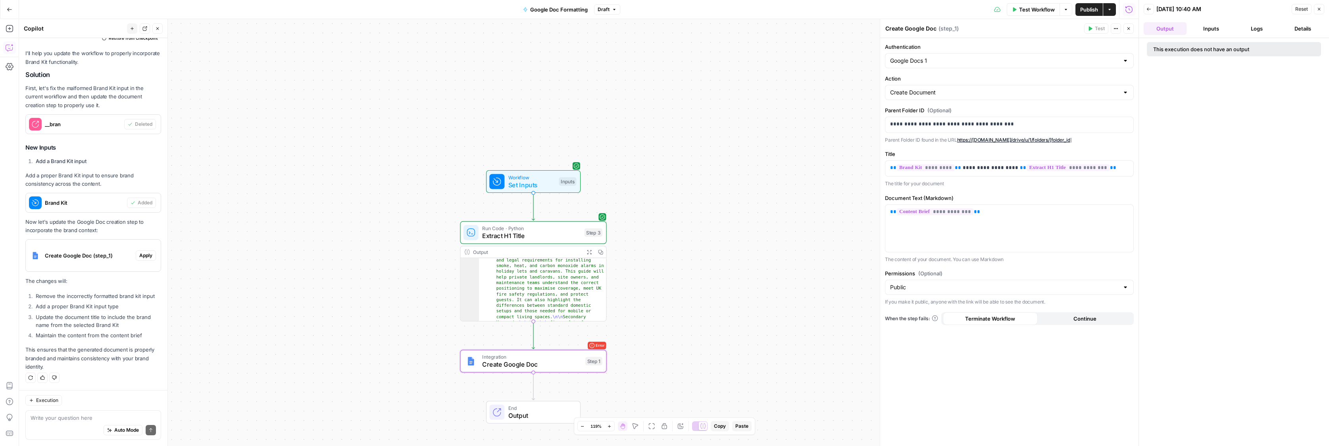
click at [1219, 33] on button "Inputs" at bounding box center [1210, 28] width 43 height 13
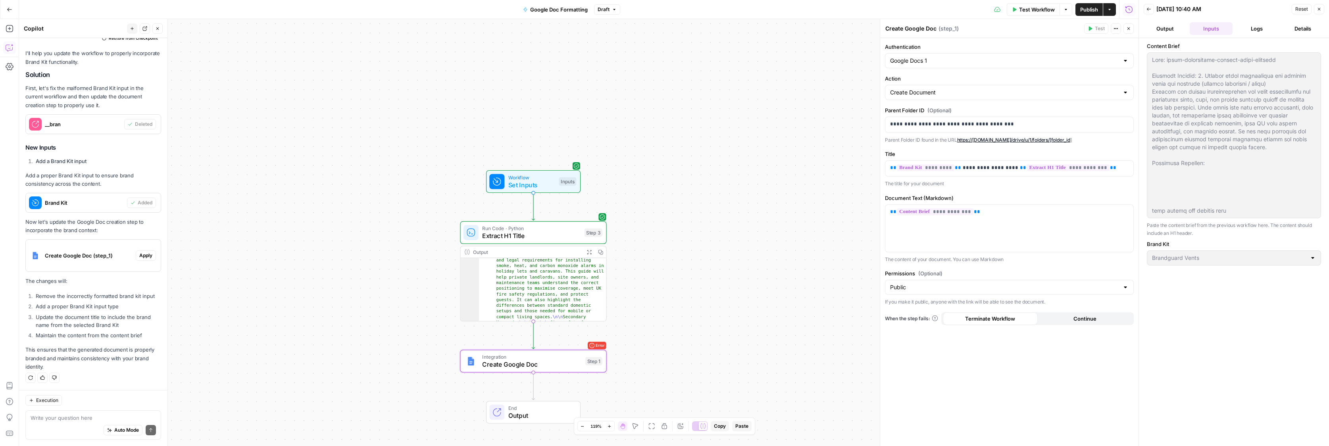
click at [1265, 26] on button "Logs" at bounding box center [1256, 28] width 43 height 13
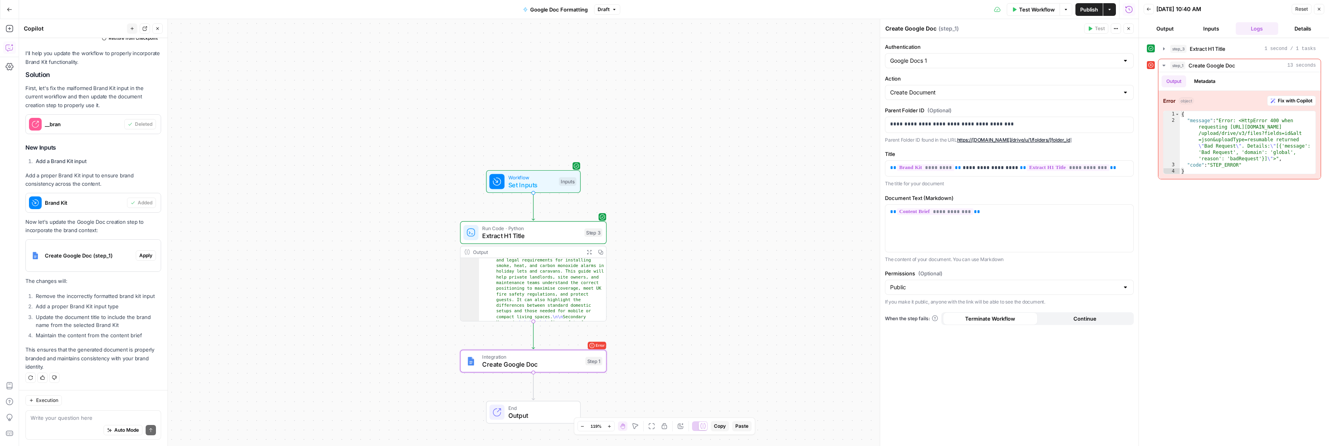
click at [1298, 32] on button "Details" at bounding box center [1302, 28] width 43 height 13
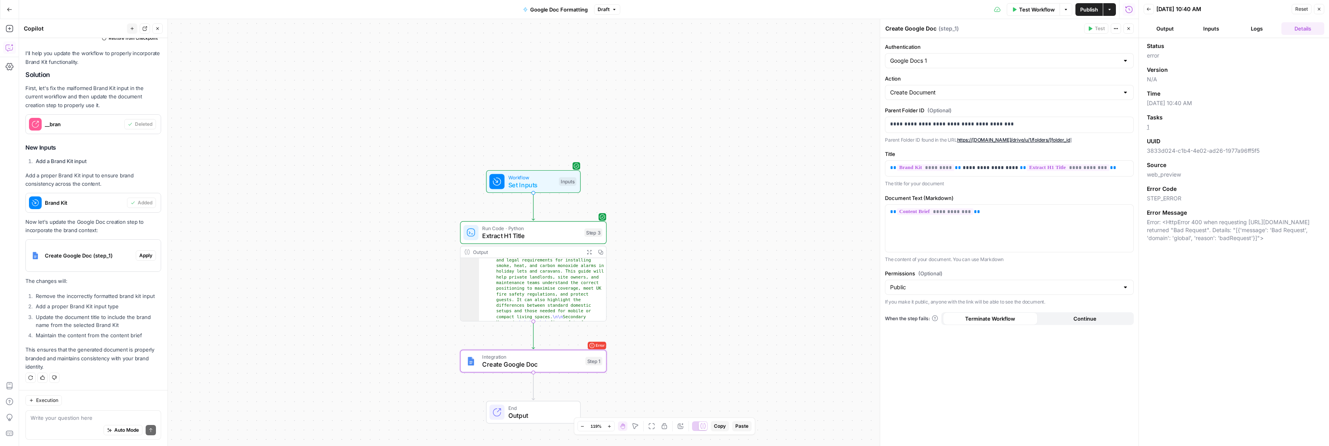
click at [1273, 31] on button "Logs" at bounding box center [1256, 28] width 43 height 13
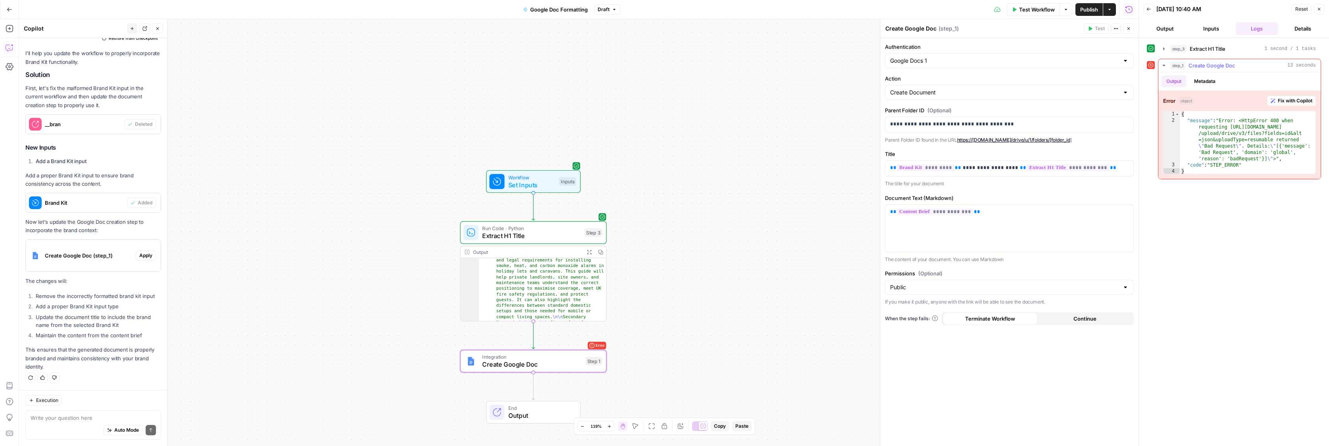
click at [1305, 100] on span "Fix with Copilot" at bounding box center [1294, 100] width 35 height 7
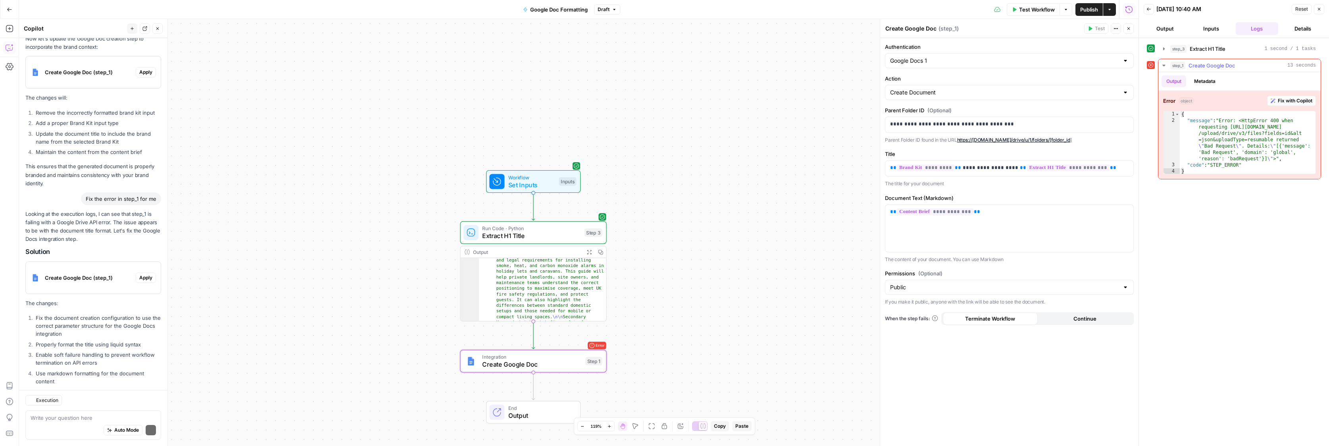
scroll to position [628, 0]
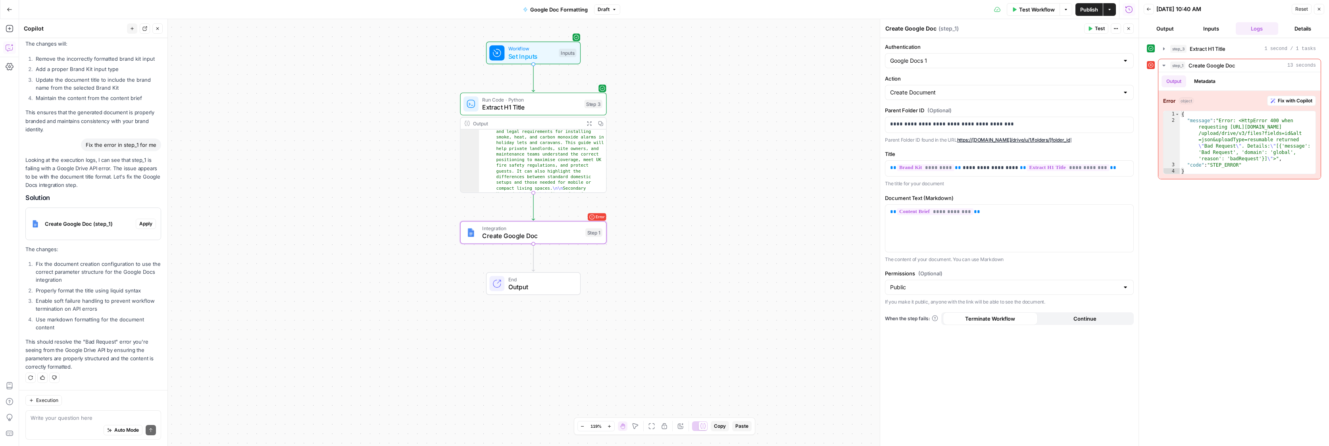
click at [138, 225] on button "Apply" at bounding box center [146, 224] width 20 height 10
click at [657, 103] on span "Apply anyway" at bounding box center [647, 101] width 38 height 8
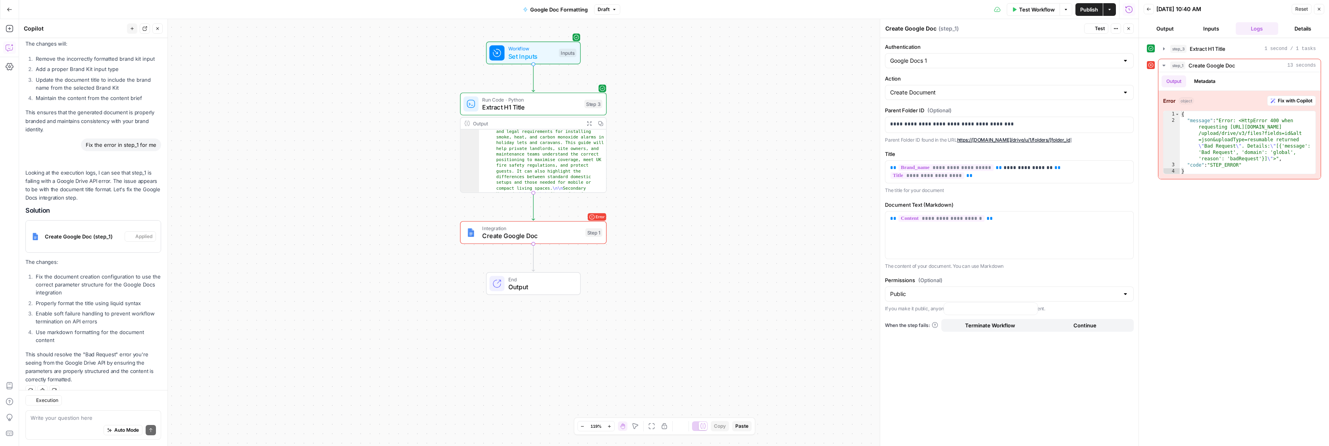
scroll to position [641, 0]
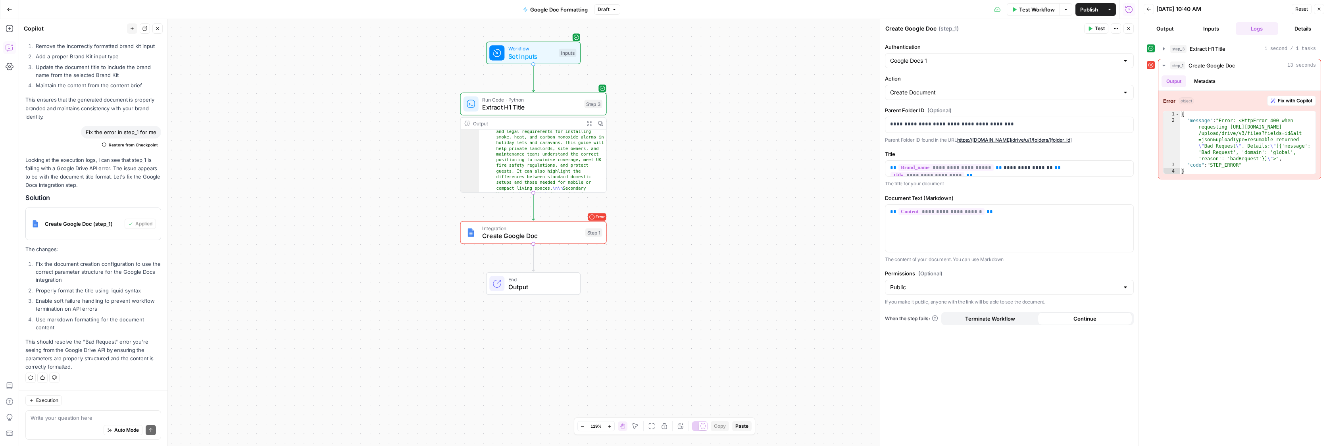
click at [1096, 25] on span "Test" at bounding box center [1099, 28] width 10 height 7
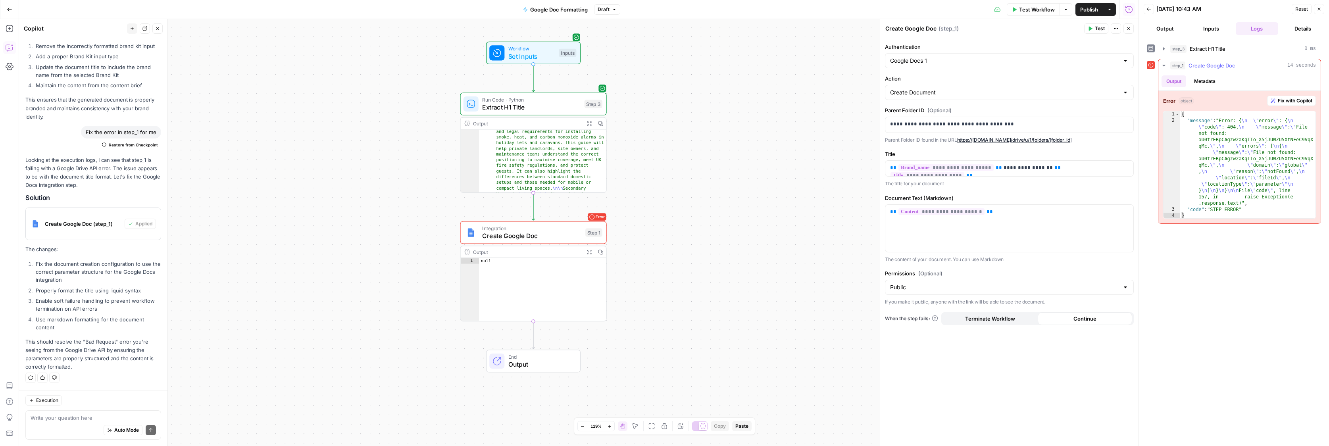
click at [1290, 102] on span "Fix with Copilot" at bounding box center [1294, 100] width 35 height 7
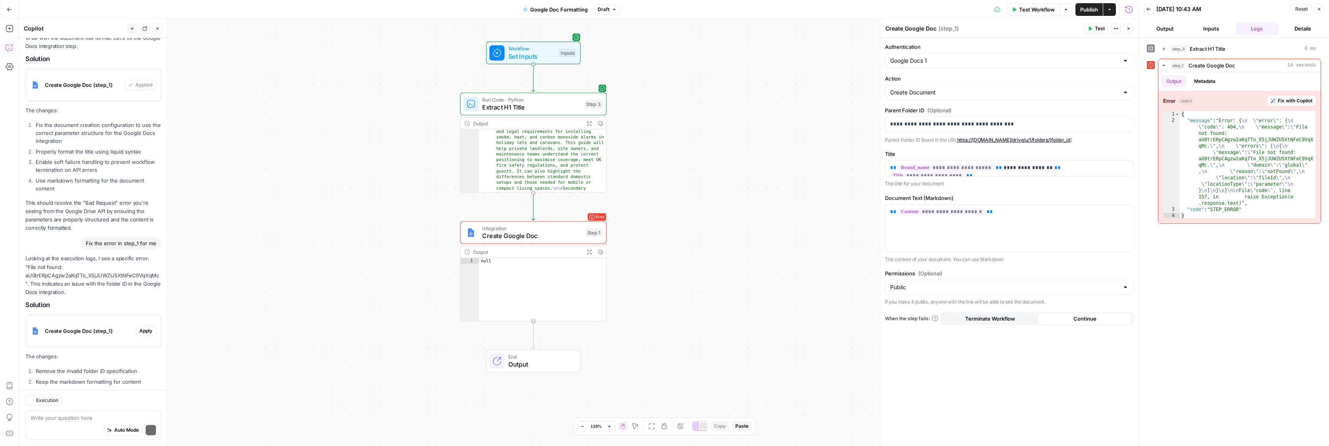
scroll to position [847, 0]
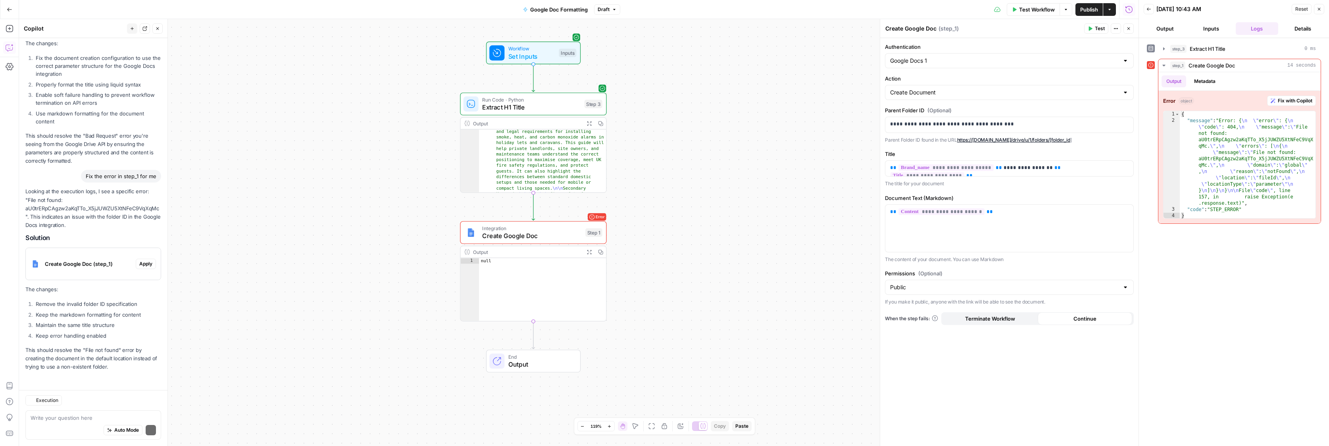
click at [145, 288] on p "The changes:" at bounding box center [93, 289] width 136 height 8
click at [143, 260] on span "Apply" at bounding box center [145, 263] width 13 height 7
click at [660, 96] on button "Apply anyway" at bounding box center [647, 101] width 48 height 14
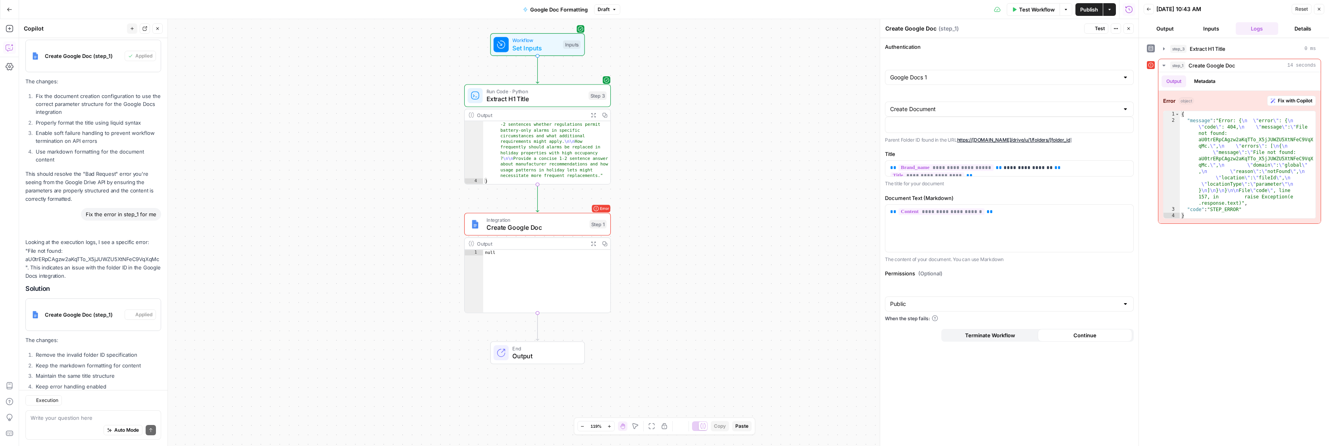
scroll to position [859, 0]
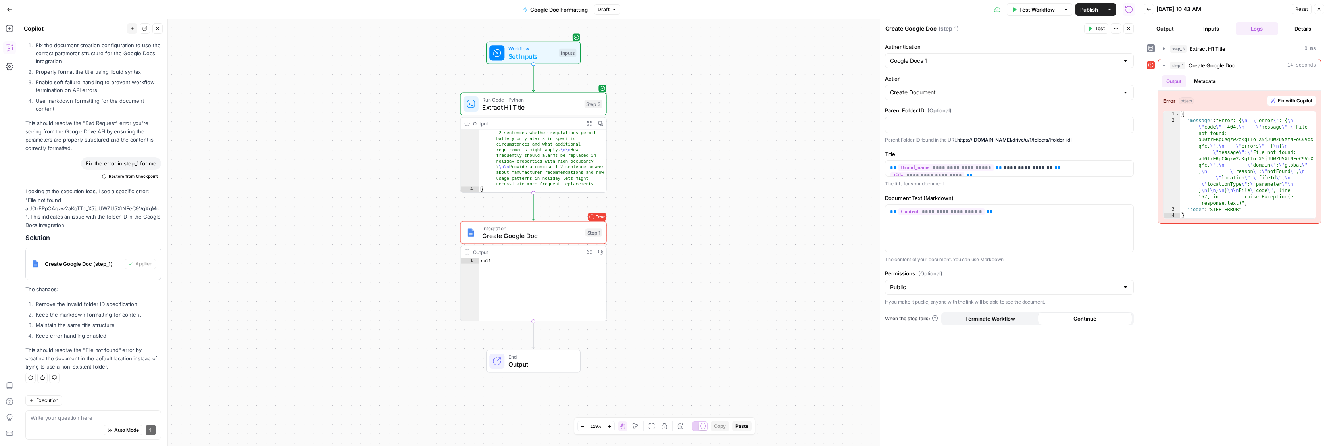
click at [1037, 11] on span "Test Workflow" at bounding box center [1037, 10] width 36 height 8
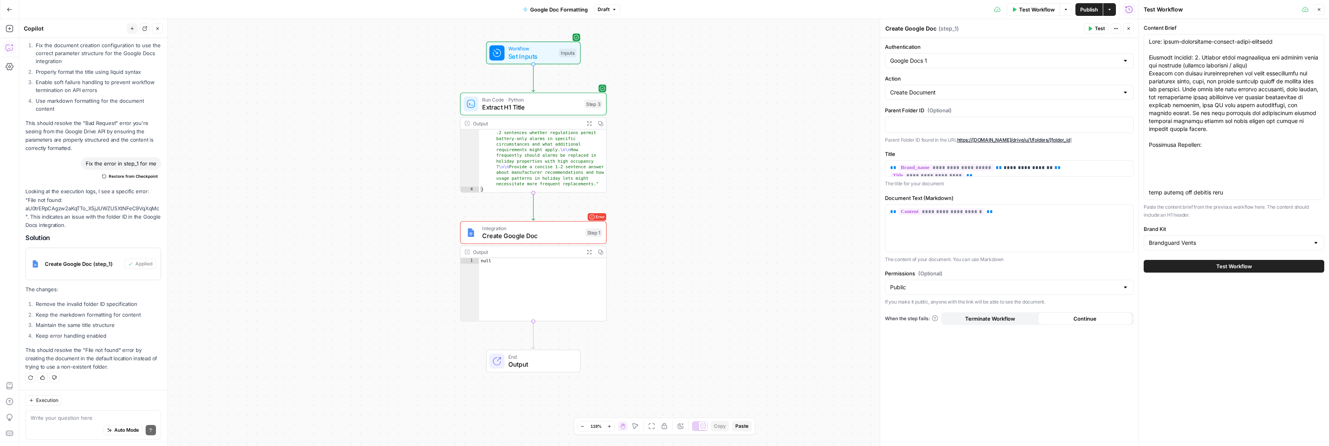
click at [1195, 266] on button "Test Workflow" at bounding box center [1233, 266] width 180 height 13
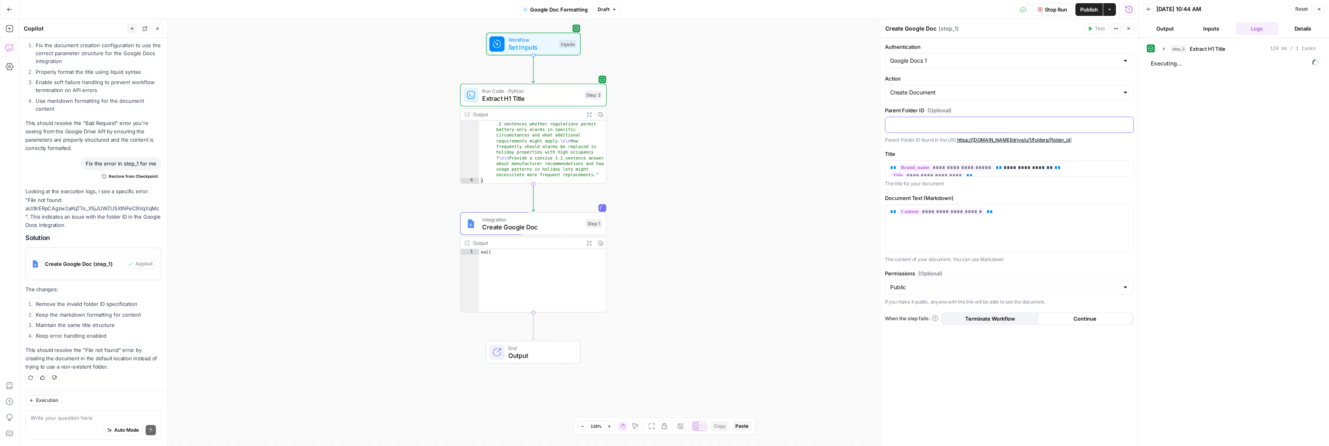
click at [920, 122] on p at bounding box center [1009, 124] width 238 height 8
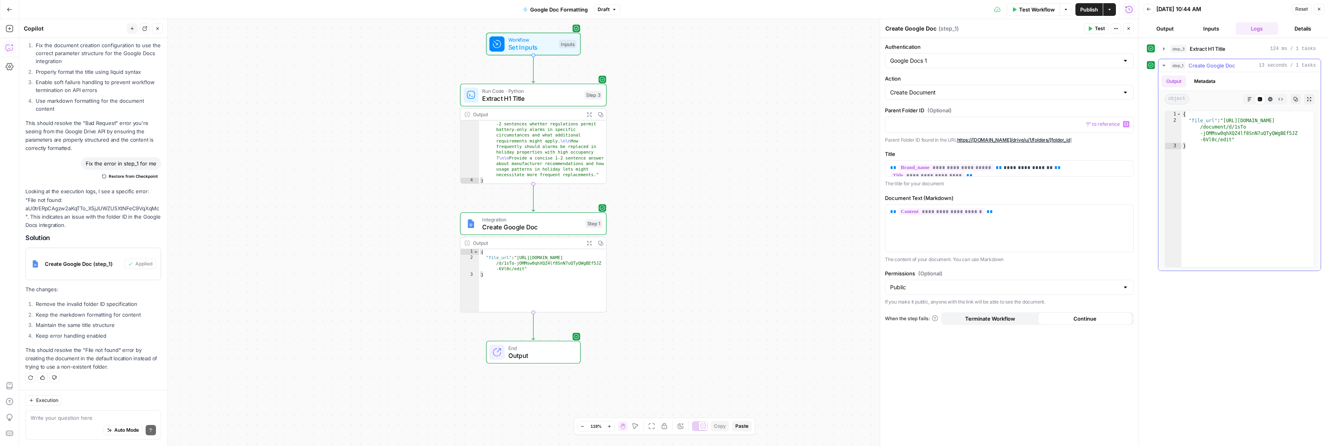
type textarea "**********"
drag, startPoint x: 1231, startPoint y: 141, endPoint x: 1225, endPoint y: 117, distance: 24.2
click at [1225, 117] on div "{ "file_url" : "https://docs.google.com /document/d/1sTo -jOMMsw0qhXQZ4lf8SnN7u…" at bounding box center [1247, 195] width 132 height 169
drag, startPoint x: 674, startPoint y: 248, endPoint x: 618, endPoint y: 248, distance: 55.9
click at [674, 248] on div "Workflow Set Inputs Inputs Run Code · Python Extract H1 Title Step 3 Output Exp…" at bounding box center [578, 232] width 1119 height 427
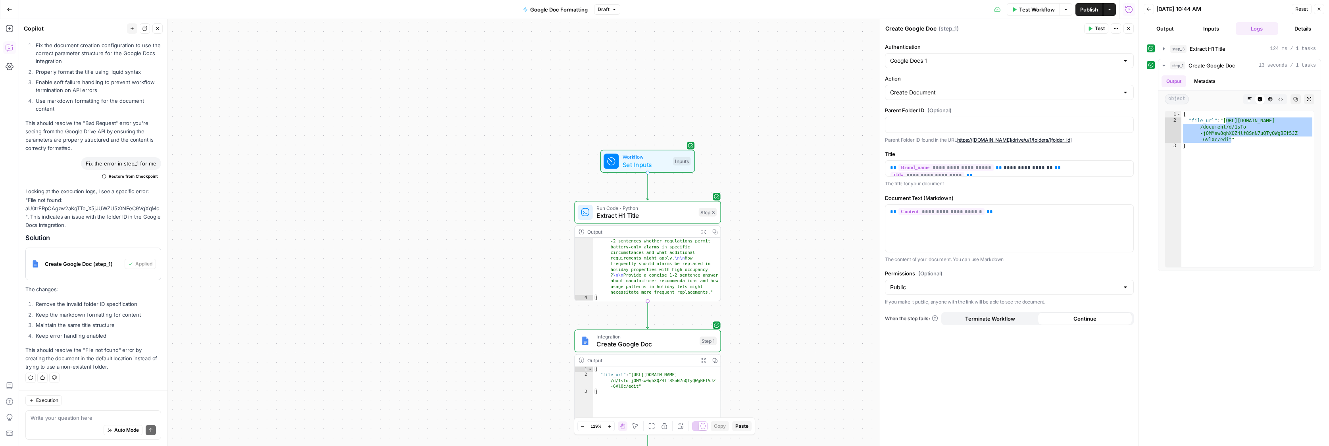
drag, startPoint x: 440, startPoint y: 33, endPoint x: 445, endPoint y: 68, distance: 35.6
click at [445, 68] on div "Workflow Set Inputs Inputs Run Code · Python Extract H1 Title Step 3 Output Exp…" at bounding box center [578, 232] width 1119 height 427
